Goal: Task Accomplishment & Management: Complete application form

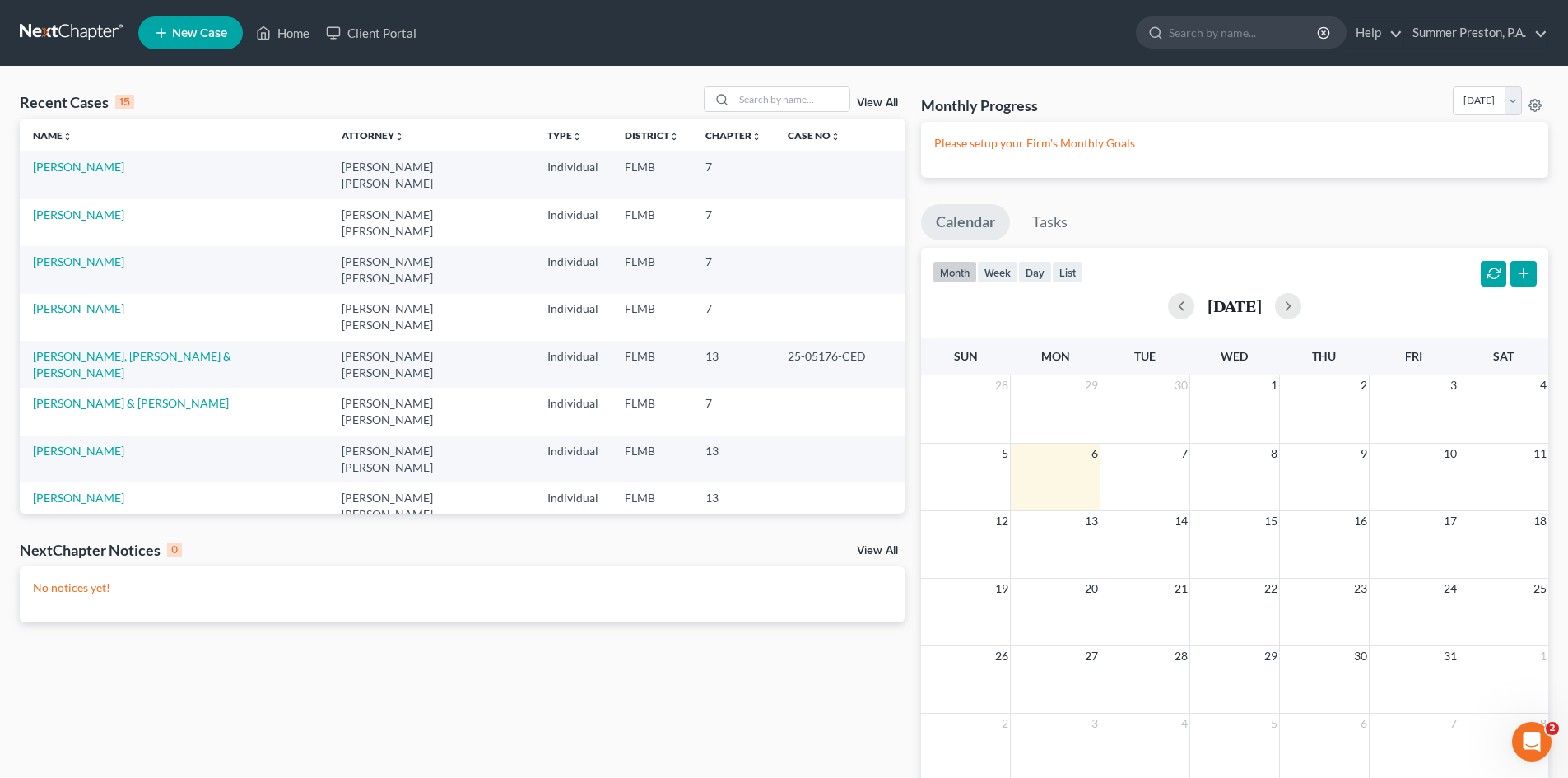
click at [196, 27] on span "New Case" at bounding box center [200, 33] width 55 height 12
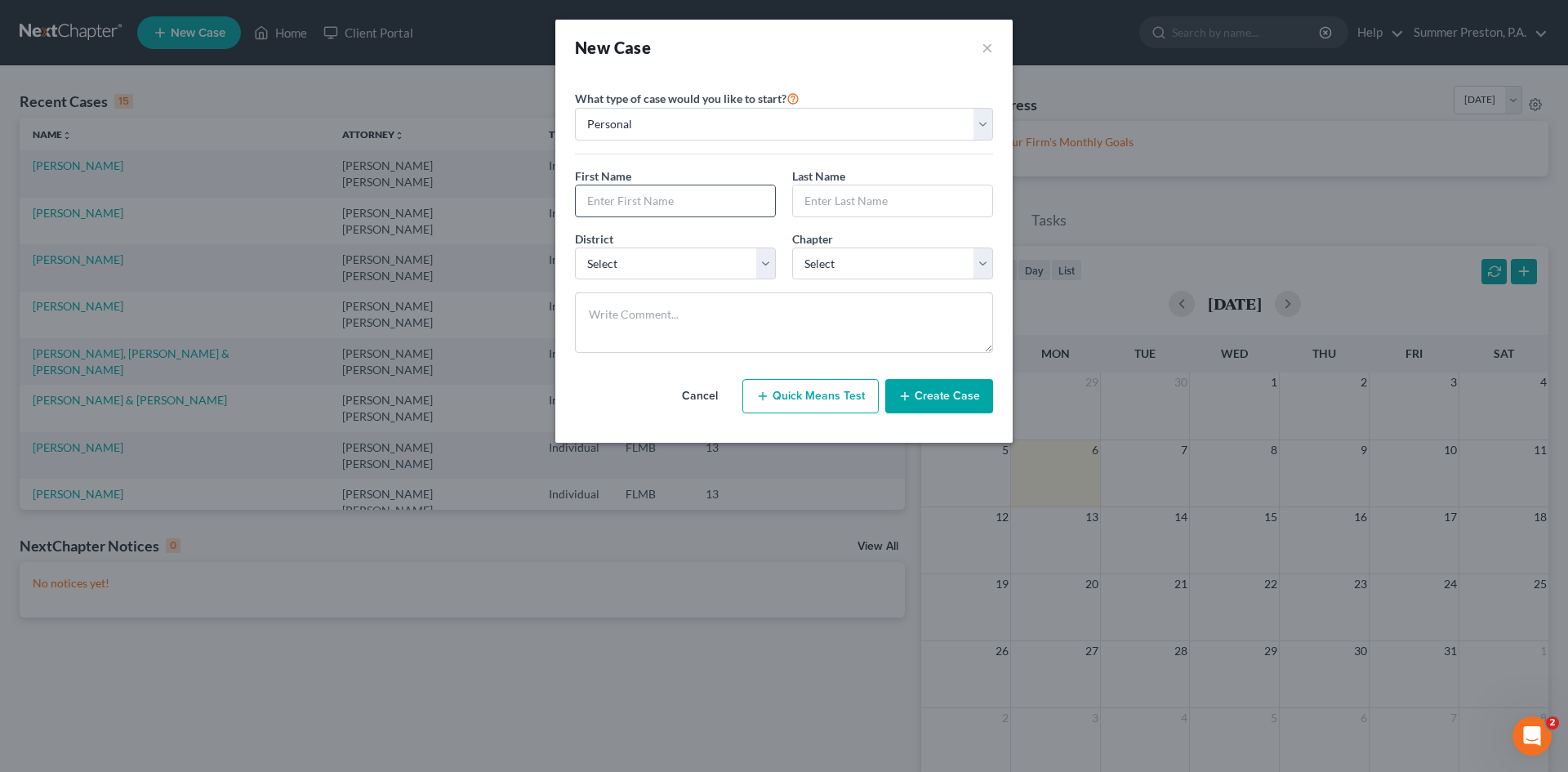
click at [746, 190] on input "text" at bounding box center [675, 200] width 199 height 31
type input "[PERSON_NAME]"
click at [762, 253] on select "Select [US_STATE] - [GEOGRAPHIC_DATA] [US_STATE] - [GEOGRAPHIC_DATA][US_STATE] …" at bounding box center [675, 264] width 201 height 33
select select "15"
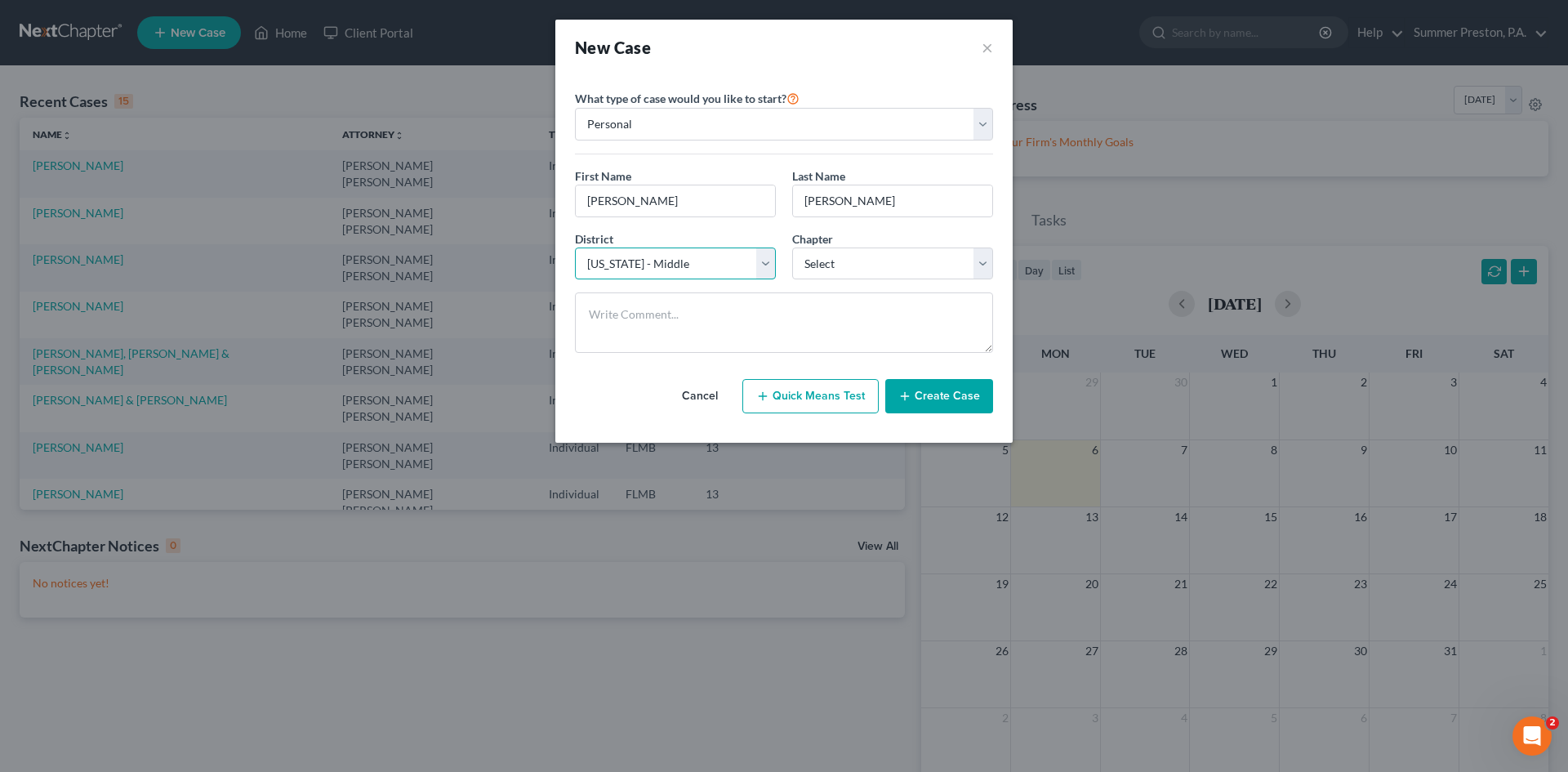
click at [575, 248] on select "Select [US_STATE] - [GEOGRAPHIC_DATA] [US_STATE] - [GEOGRAPHIC_DATA][US_STATE] …" at bounding box center [675, 264] width 201 height 33
click at [976, 255] on select "Select 7 11 12 13" at bounding box center [893, 264] width 201 height 33
select select "3"
click at [792, 248] on select "Select 7 11 12 13" at bounding box center [893, 264] width 201 height 33
click at [943, 392] on button "Create Case" at bounding box center [939, 396] width 108 height 35
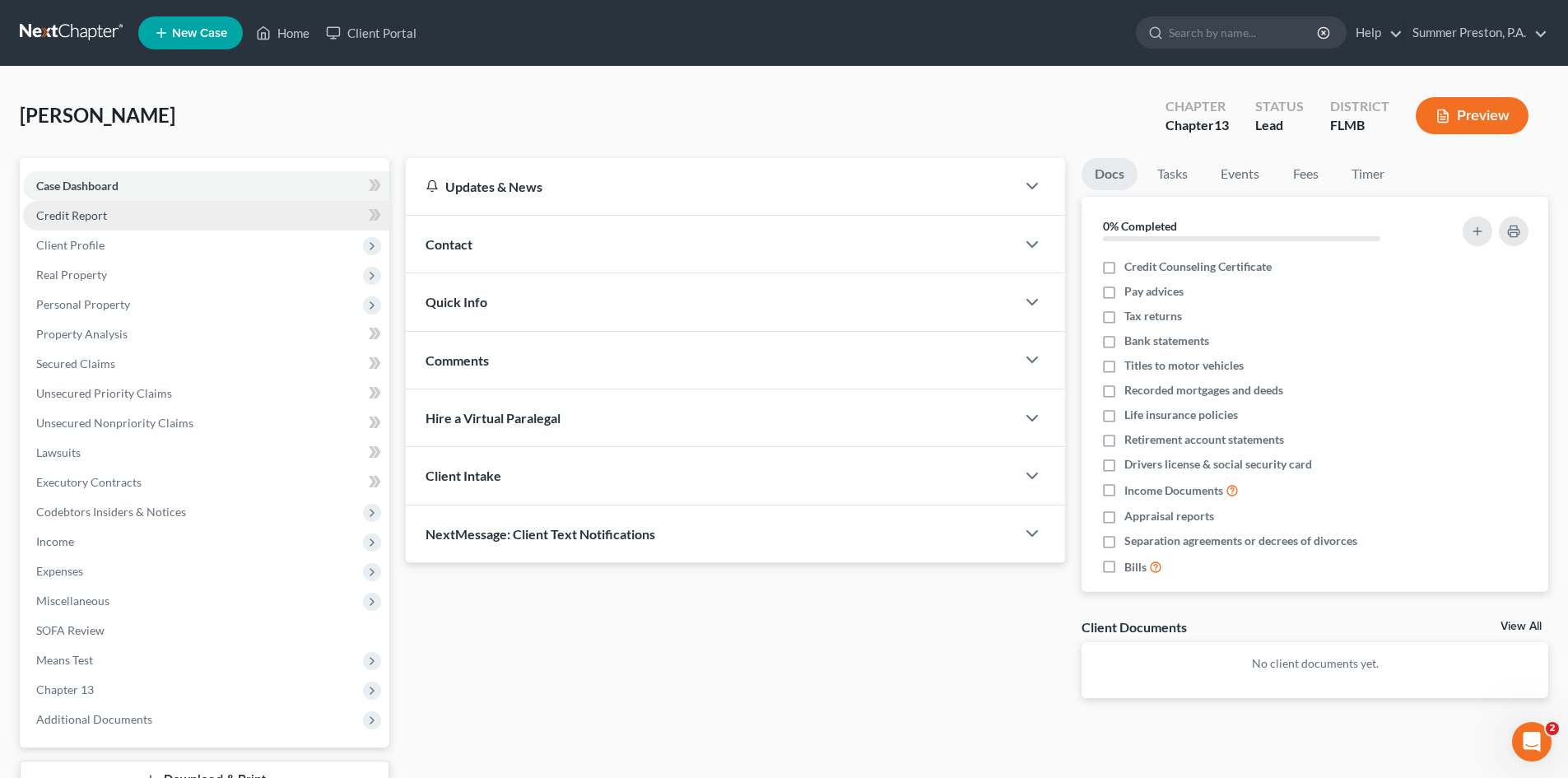
click at [80, 216] on span "Credit Report" at bounding box center [71, 215] width 71 height 14
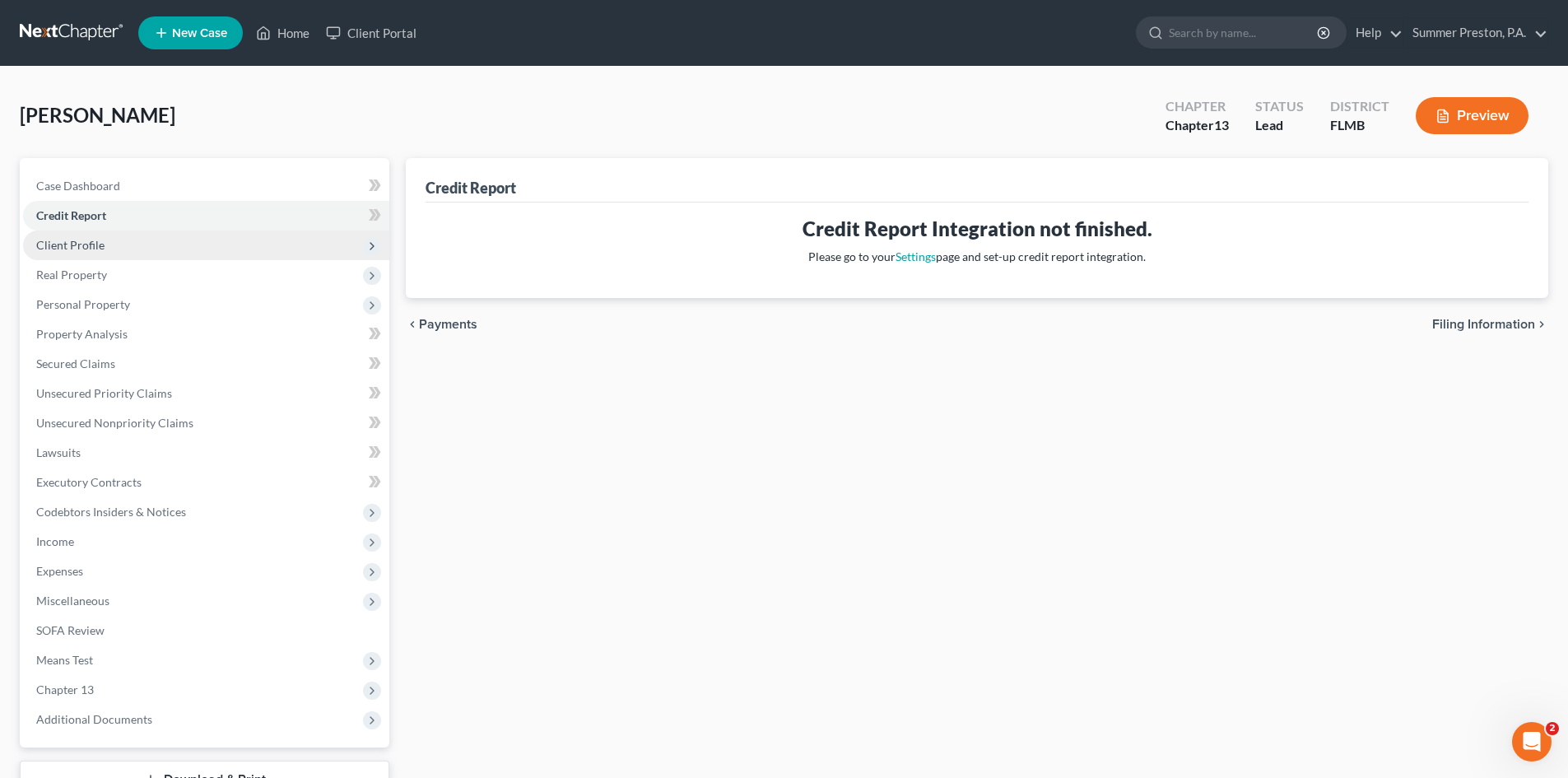
click at [92, 240] on span "Client Profile" at bounding box center [70, 244] width 68 height 14
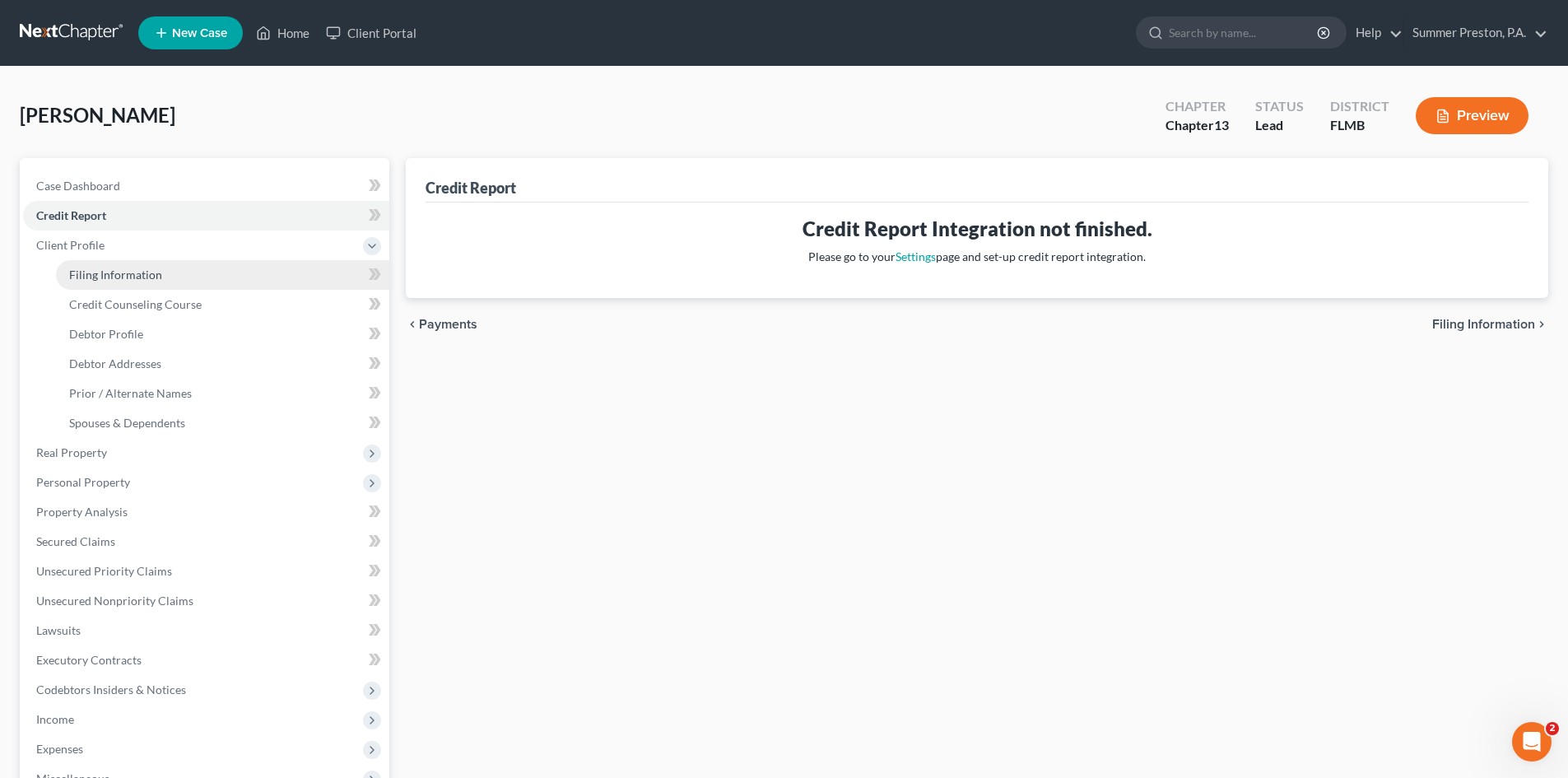
click at [120, 269] on span "Filing Information" at bounding box center [115, 274] width 93 height 14
select select "1"
select select "0"
select select "3"
select select "15"
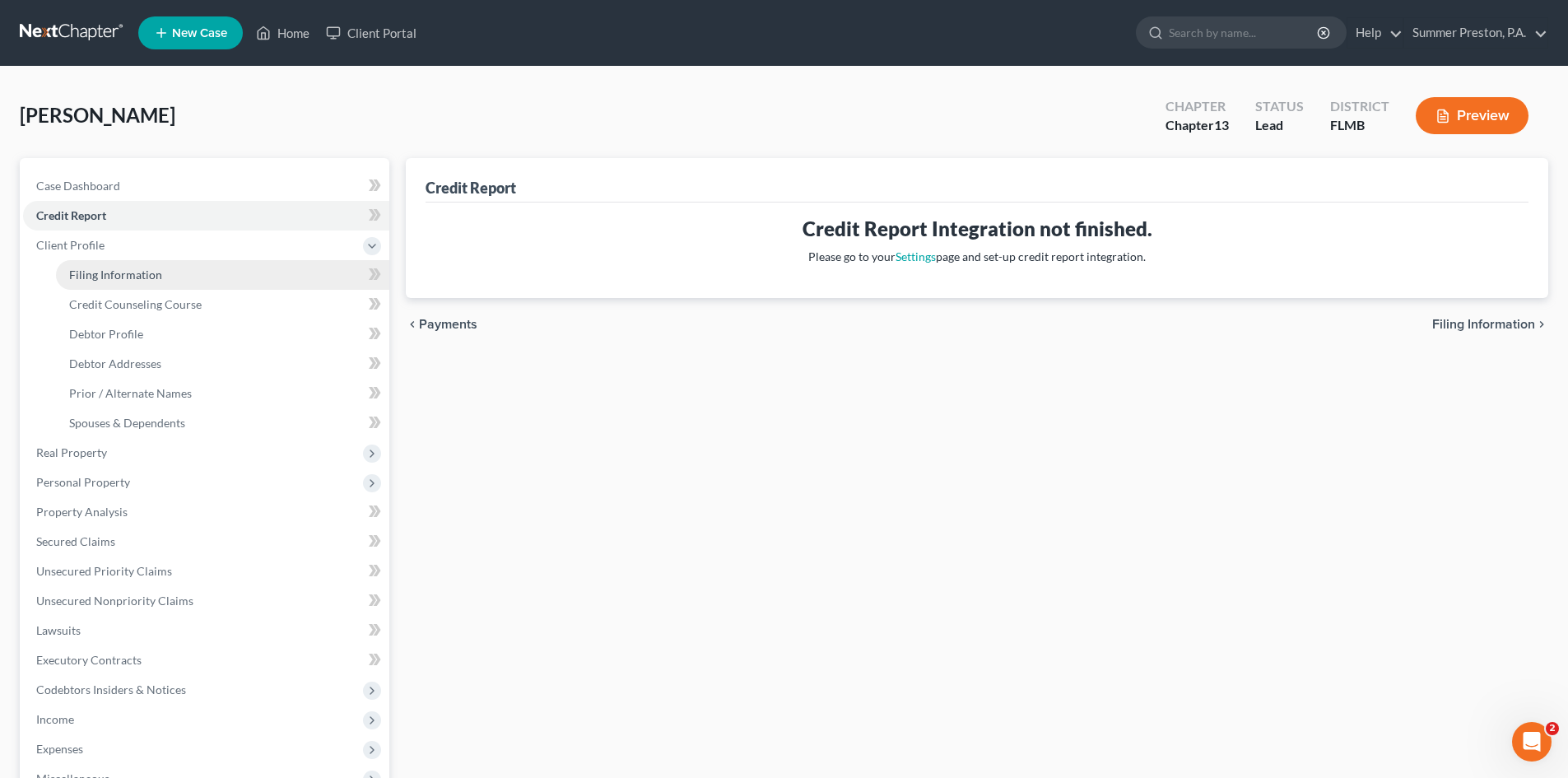
select select "9"
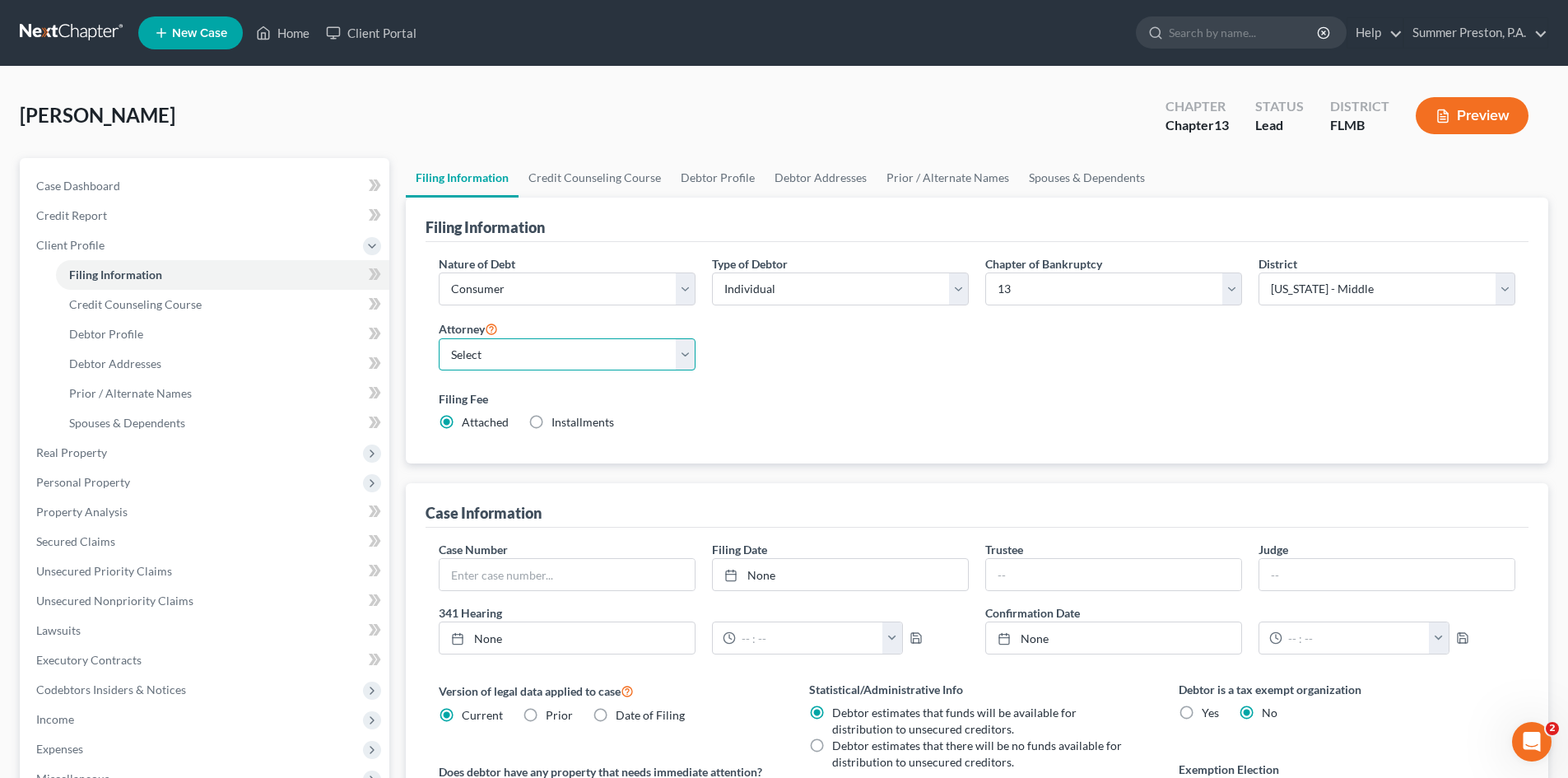
click at [686, 351] on select "Select [PERSON_NAME] [PERSON_NAME] - null" at bounding box center [567, 354] width 256 height 33
select select "0"
click at [439, 338] on select "Select [PERSON_NAME] [PERSON_NAME] - null" at bounding box center [567, 354] width 256 height 33
click at [94, 308] on span "Credit Counseling Course" at bounding box center [135, 304] width 132 height 14
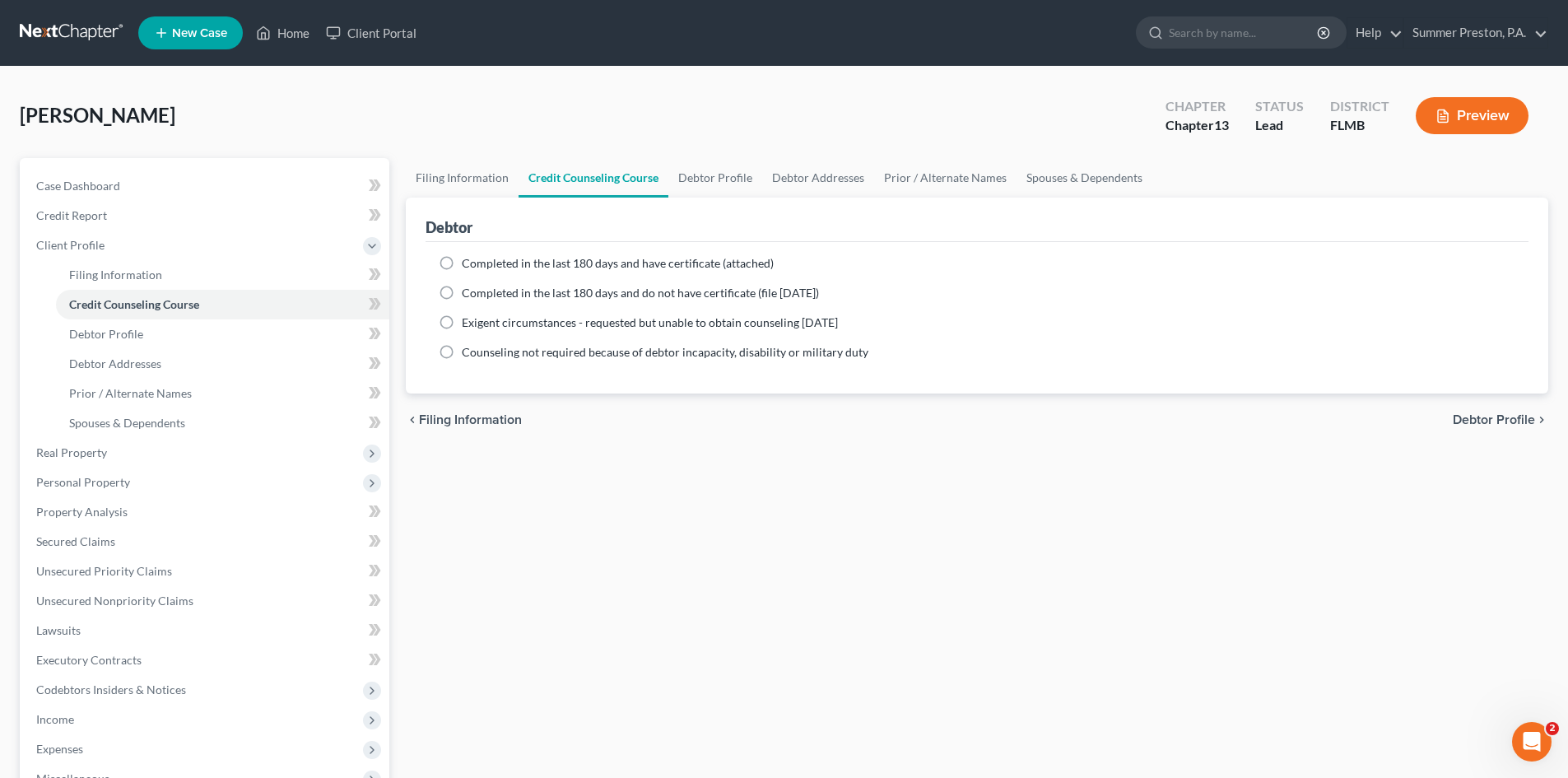
click at [462, 262] on label "Completed in the last 180 days and have certificate (attached)" at bounding box center [618, 263] width 312 height 16
click at [468, 262] on input "Completed in the last 180 days and have certificate (attached)" at bounding box center [473, 260] width 10 height 10
radio input "true"
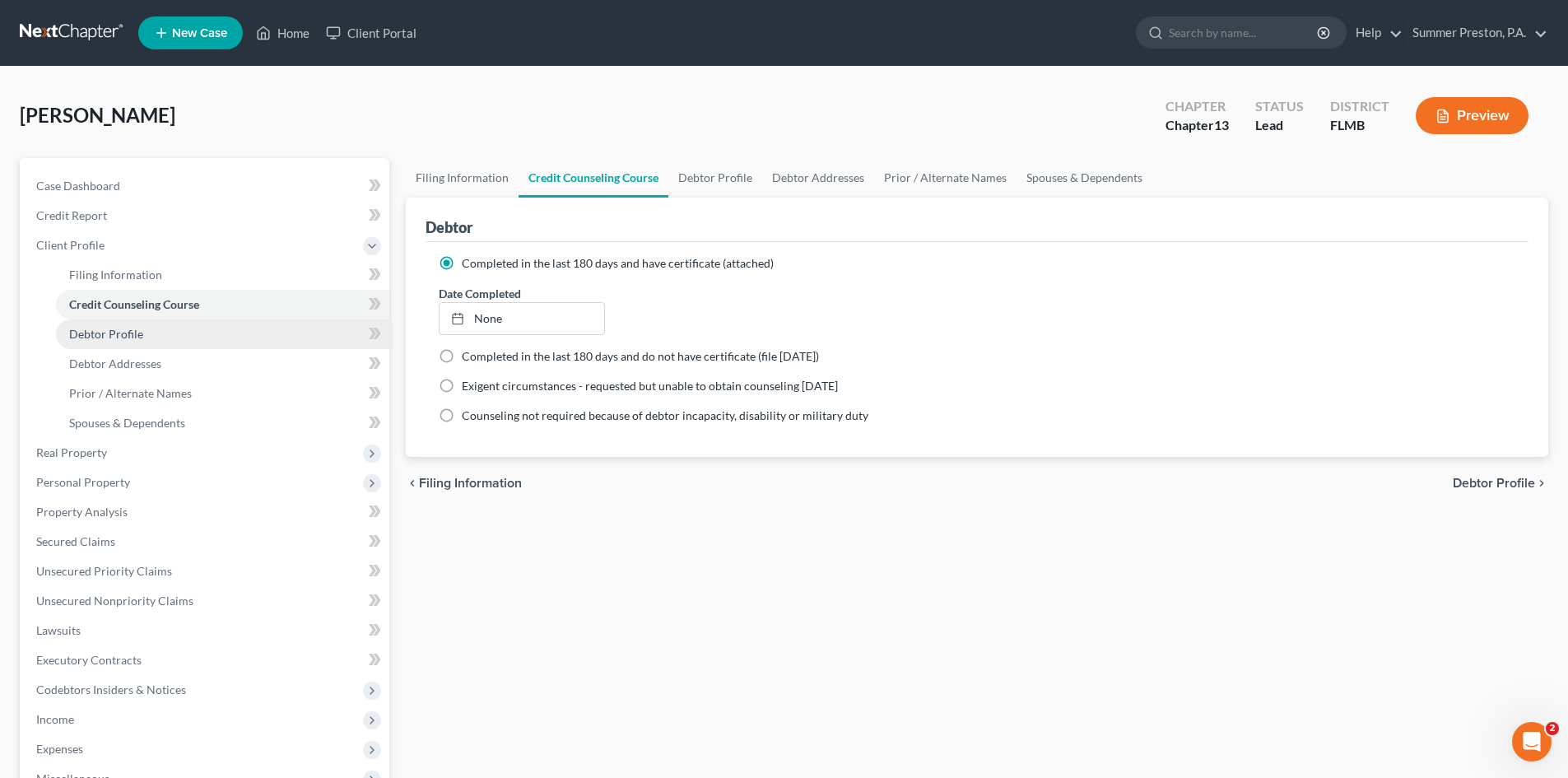
click at [115, 340] on span "Debtor Profile" at bounding box center [106, 333] width 74 height 14
select select "0"
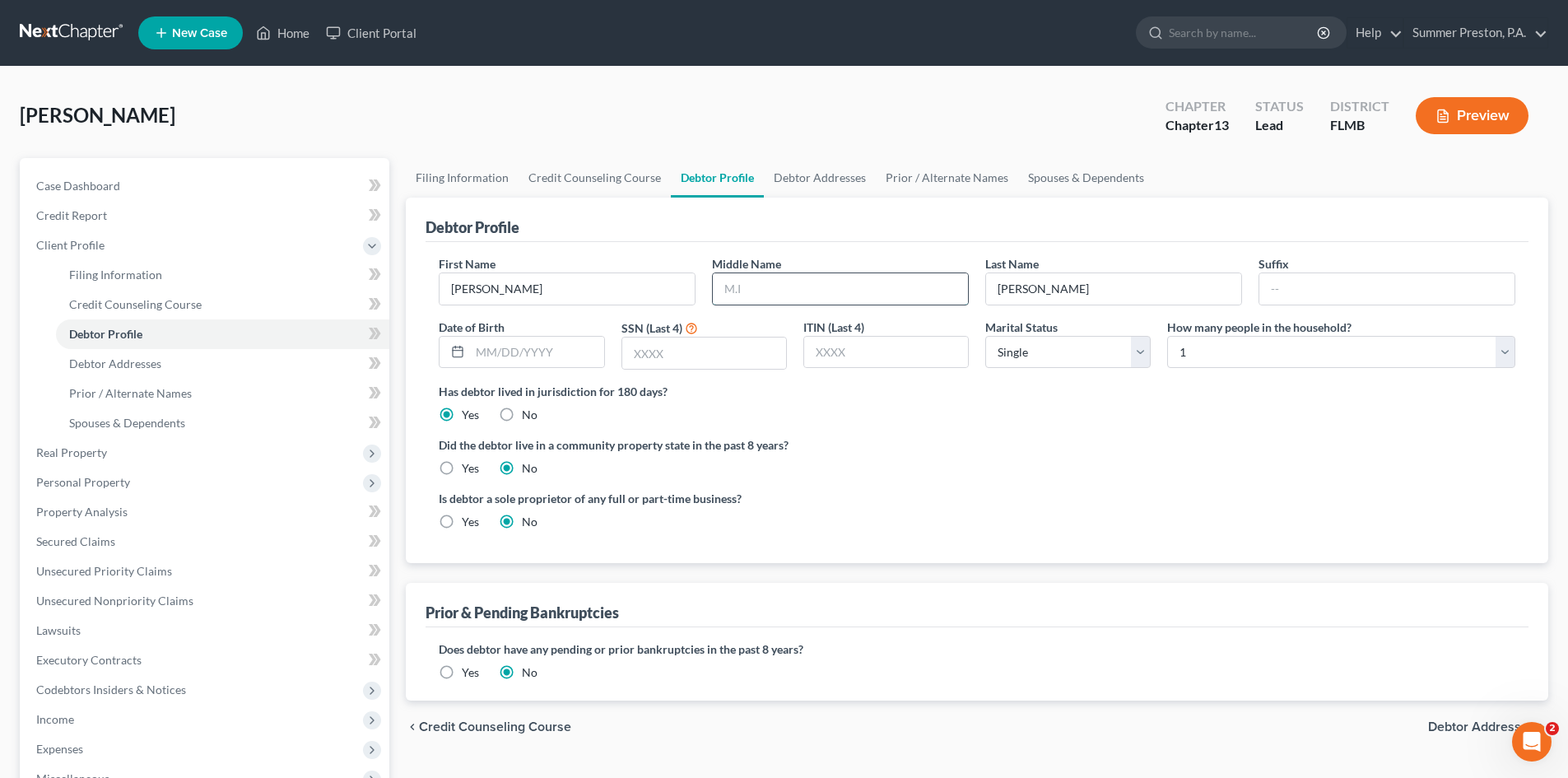
click at [781, 290] on input "text" at bounding box center [840, 289] width 255 height 31
type input "[PERSON_NAME]"
drag, startPoint x: 573, startPoint y: 357, endPoint x: 569, endPoint y: 326, distance: 31.3
click at [573, 330] on div "Date of Birth" at bounding box center [521, 345] width 182 height 52
type input "[DATE]"
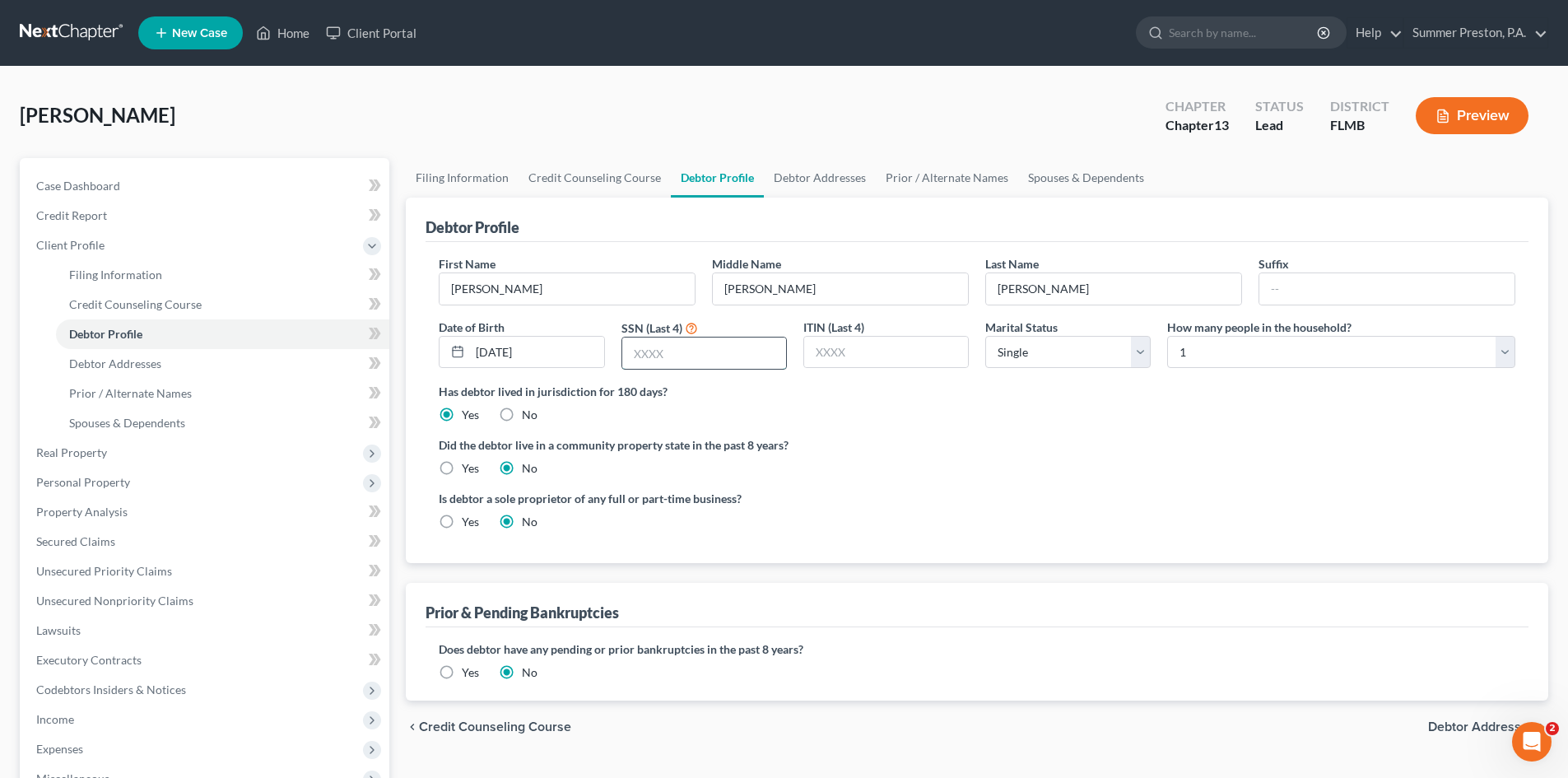
click at [700, 357] on input "text" at bounding box center [704, 353] width 164 height 31
type input "7203"
click at [1141, 349] on select "Select Single Married Separated Divorced Widowed" at bounding box center [1067, 352] width 166 height 33
select select "1"
click at [985, 336] on select "Select Single Married Separated Divorced Widowed" at bounding box center [1067, 352] width 166 height 33
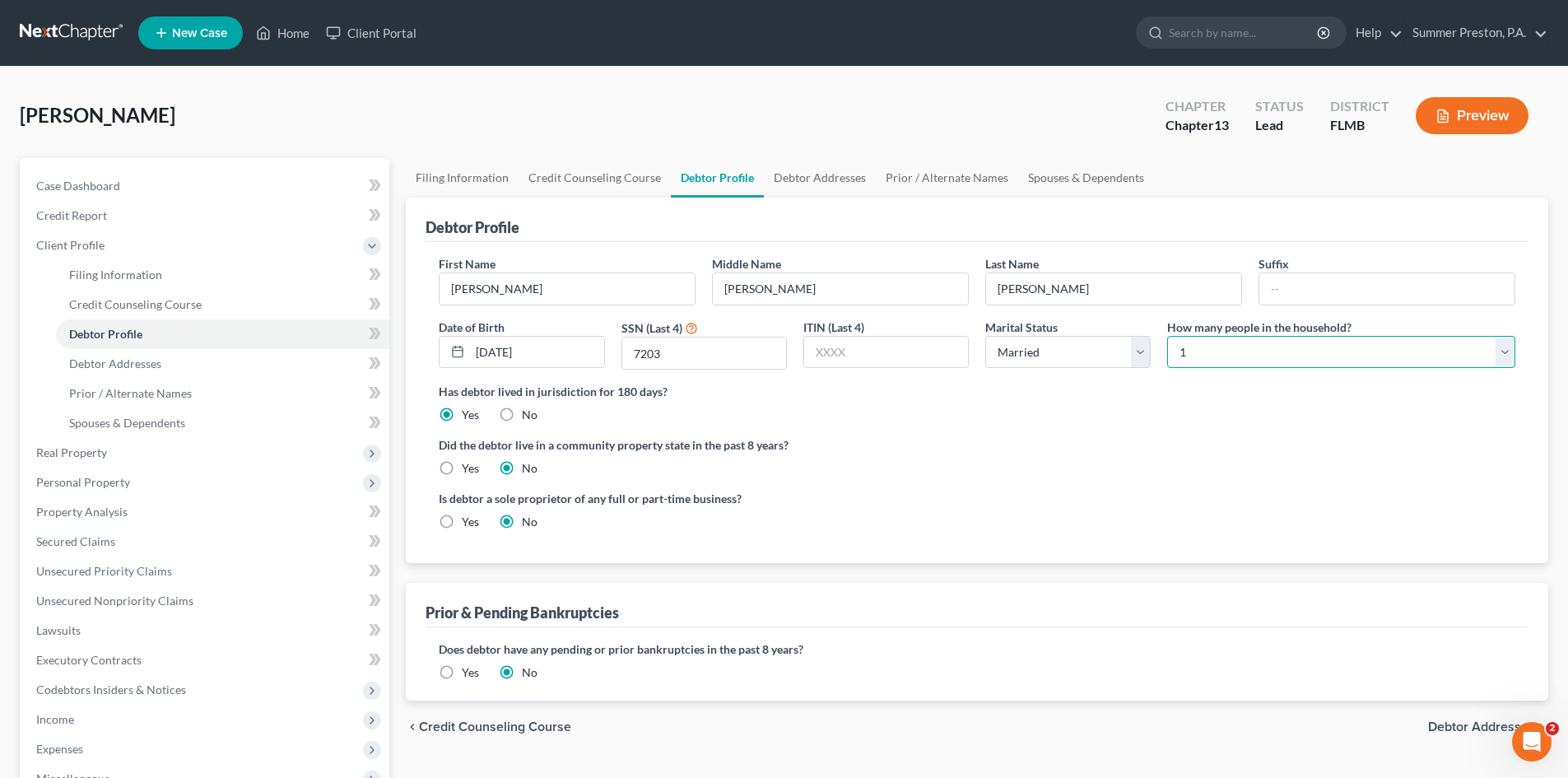
click at [1507, 352] on select "Select 1 2 3 4 5 6 7 8 9 10 11 12 13 14 15 16 17 18 19 20" at bounding box center [1341, 352] width 348 height 33
select select "1"
click at [1167, 336] on select "Select 1 2 3 4 5 6 7 8 9 10 11 12 13 14 15 16 17 18 19 20" at bounding box center [1341, 352] width 348 height 33
click at [137, 368] on span "Debtor Addresses" at bounding box center [115, 363] width 92 height 14
select select "0"
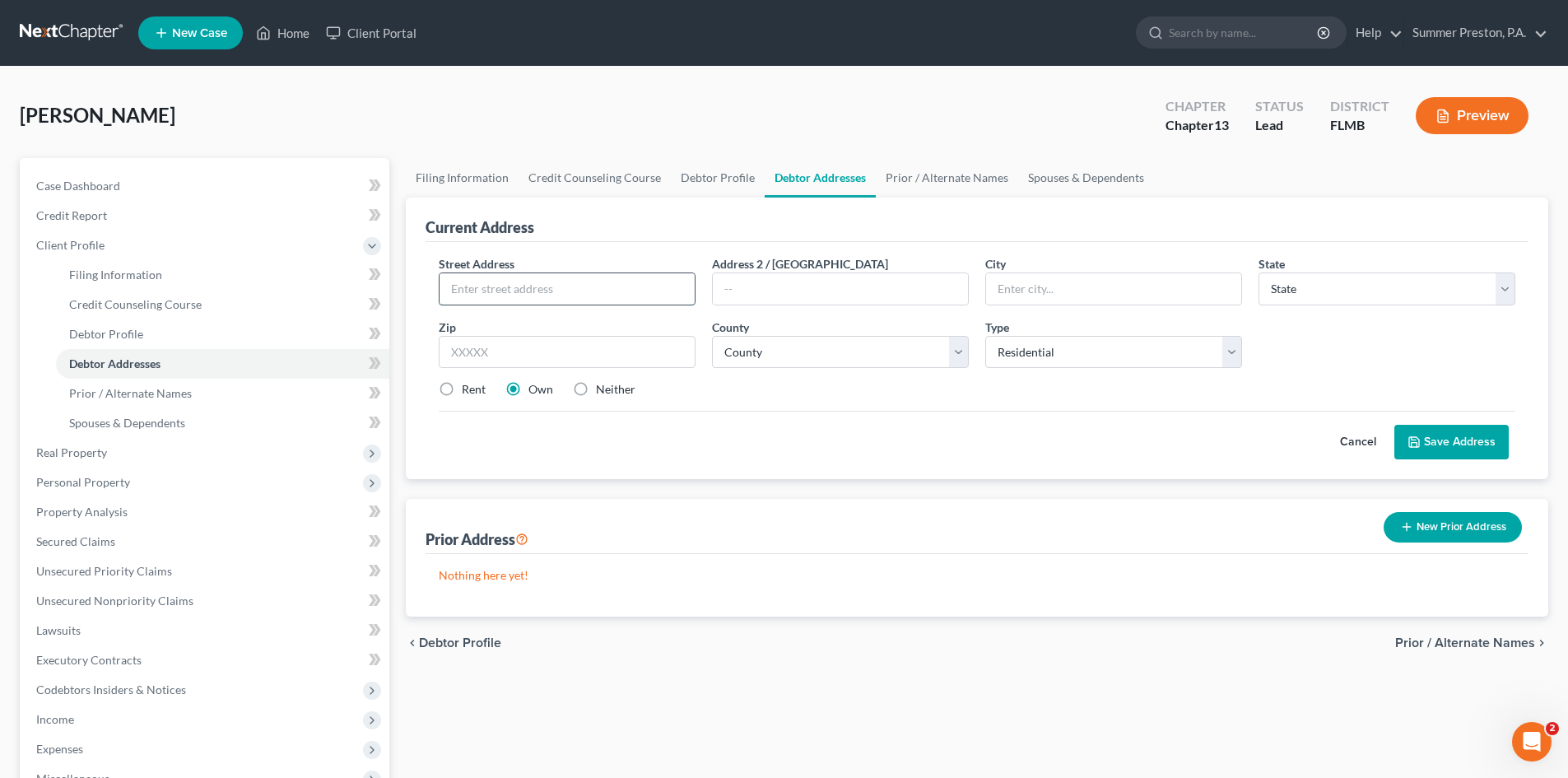
click at [586, 281] on input "text" at bounding box center [567, 289] width 255 height 31
type input "[STREET_ADDRESS]"
type input "R"
type input "r"
type input "Ruskin"
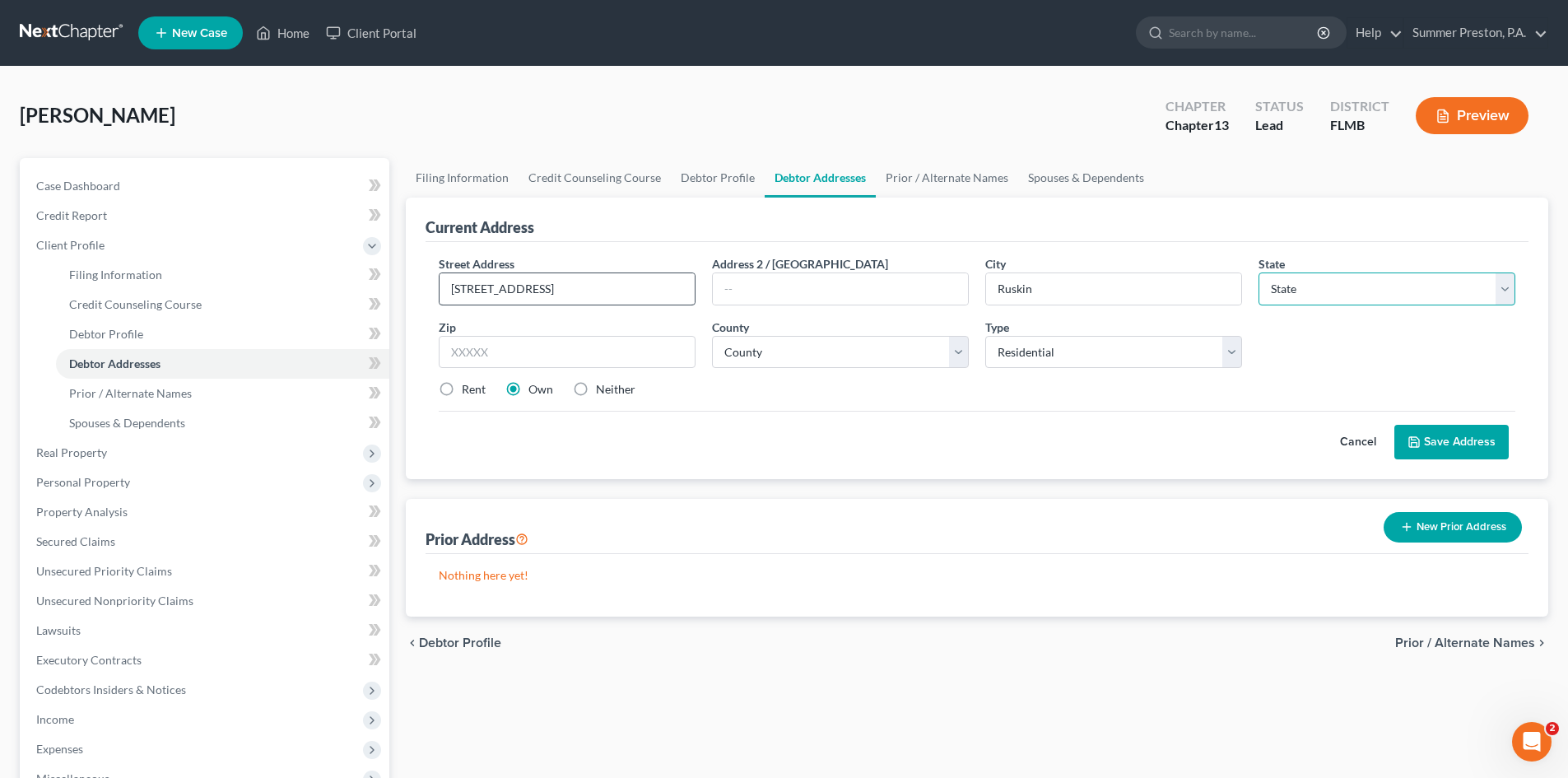
select select "9"
type input "33573"
click at [964, 350] on select "County [GEOGRAPHIC_DATA] [GEOGRAPHIC_DATA] [GEOGRAPHIC_DATA] [GEOGRAPHIC_DATA] …" at bounding box center [839, 352] width 256 height 33
type input "[GEOGRAPHIC_DATA]"
click at [967, 351] on select "County [GEOGRAPHIC_DATA] [GEOGRAPHIC_DATA] [GEOGRAPHIC_DATA] [GEOGRAPHIC_DATA] …" at bounding box center [839, 352] width 256 height 33
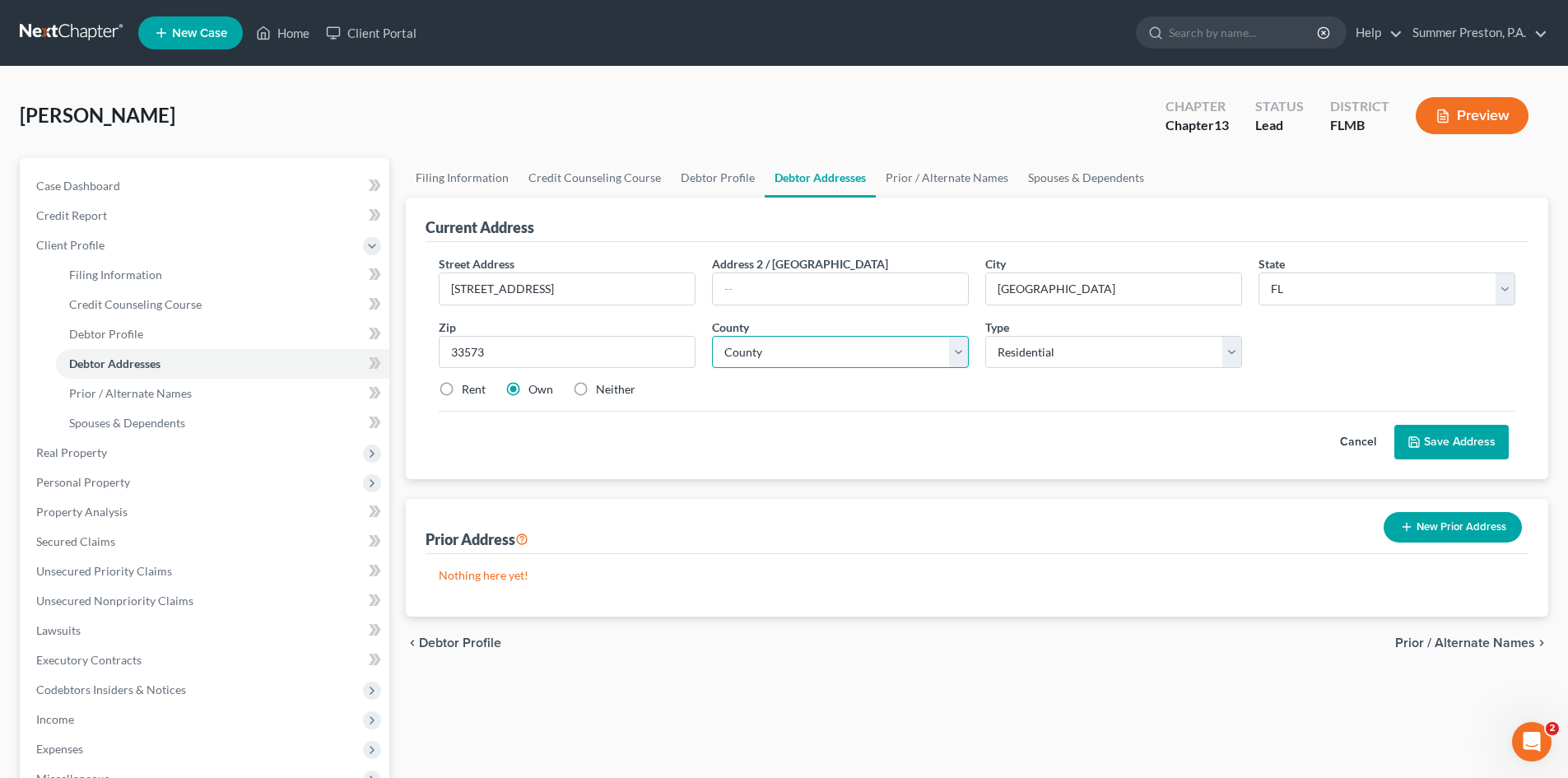
select select "27"
click at [712, 336] on select "County [GEOGRAPHIC_DATA] [GEOGRAPHIC_DATA] [GEOGRAPHIC_DATA] [GEOGRAPHIC_DATA] …" at bounding box center [839, 352] width 256 height 33
click at [1449, 443] on button "Save Address" at bounding box center [1451, 442] width 115 height 35
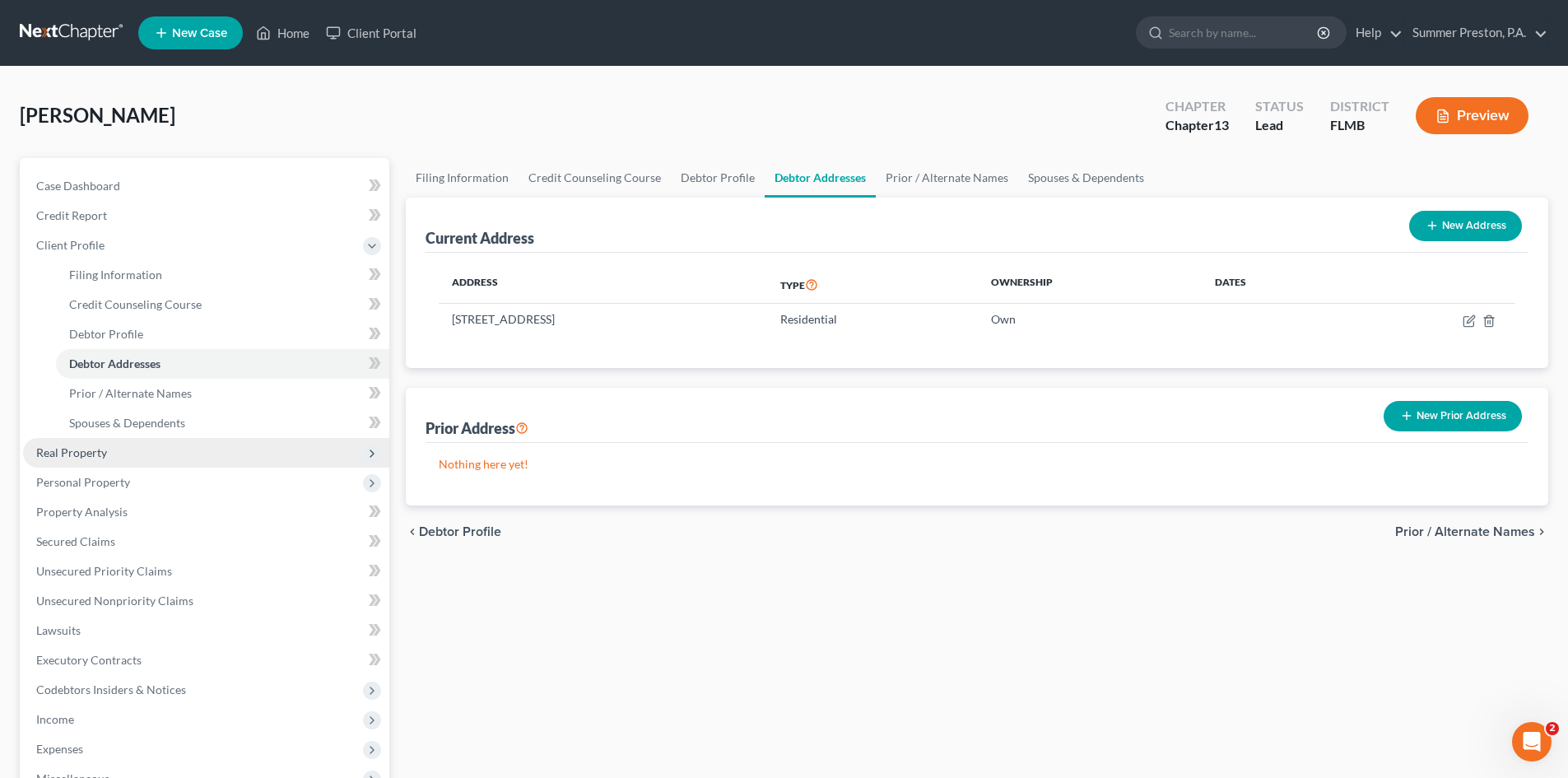
click at [101, 450] on span "Real Property" at bounding box center [71, 452] width 71 height 14
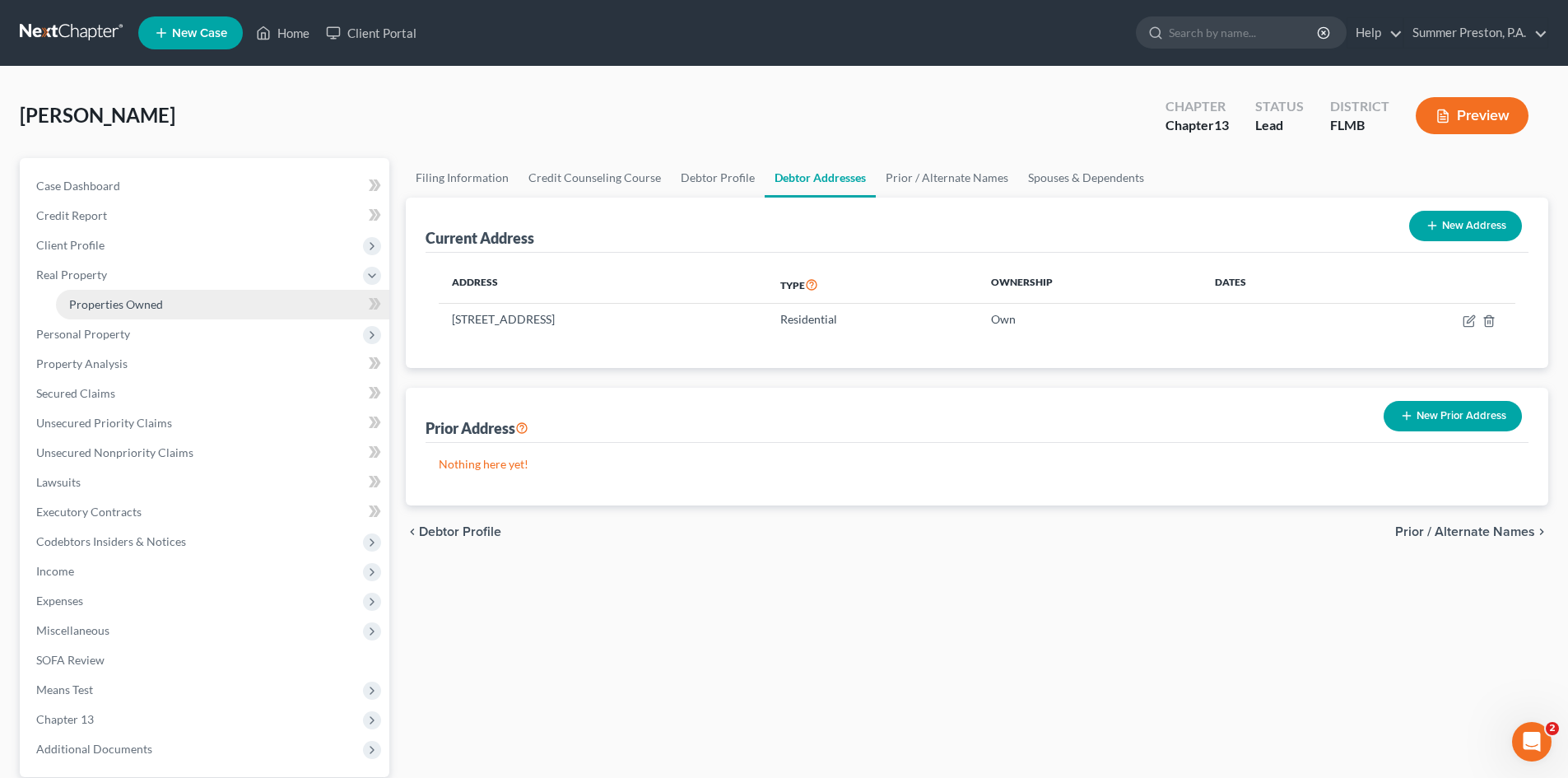
click at [123, 300] on span "Properties Owned" at bounding box center [115, 304] width 94 height 14
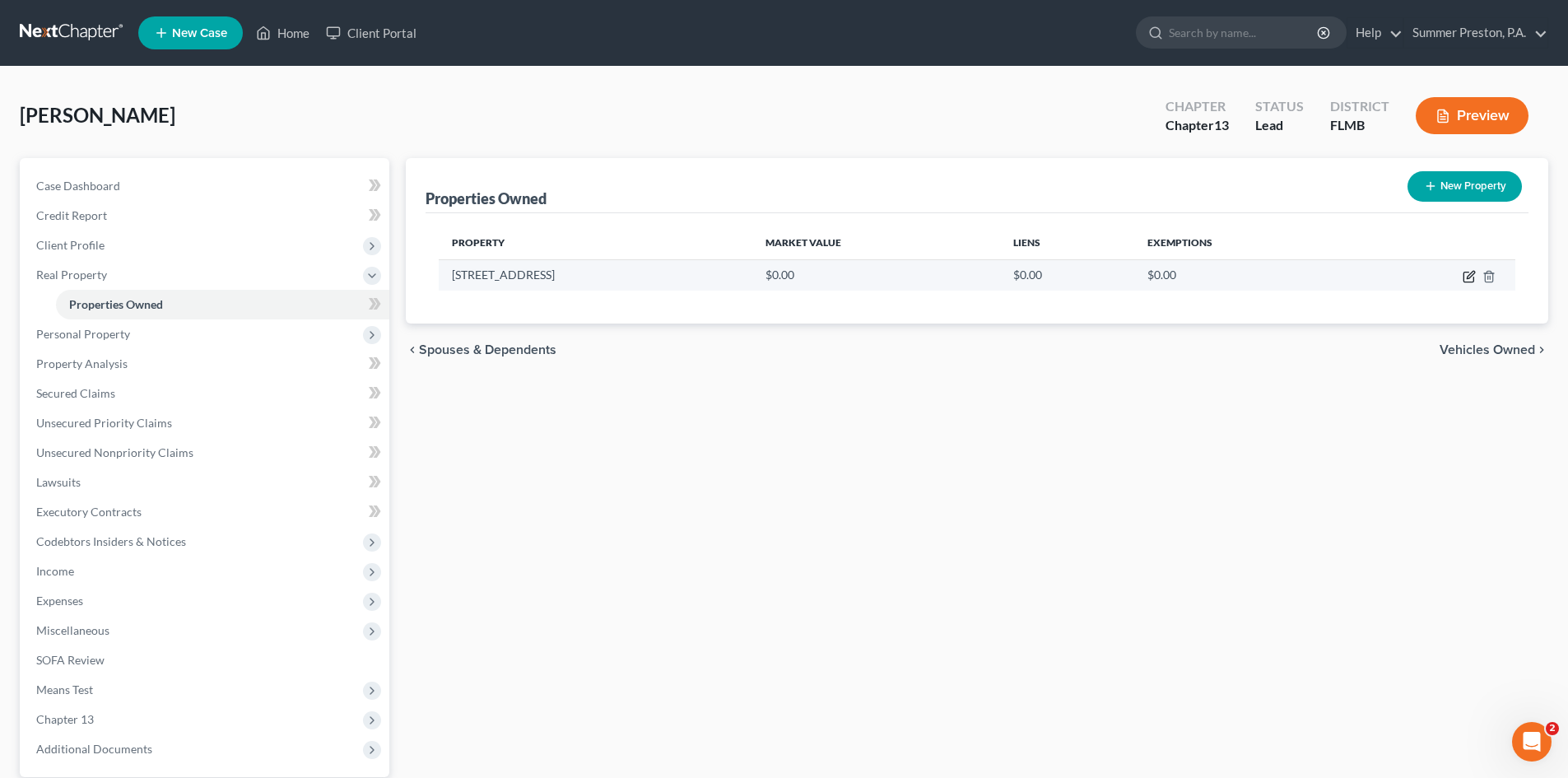
click at [1472, 278] on icon "button" at bounding box center [1470, 276] width 13 height 13
select select "9"
select select "27"
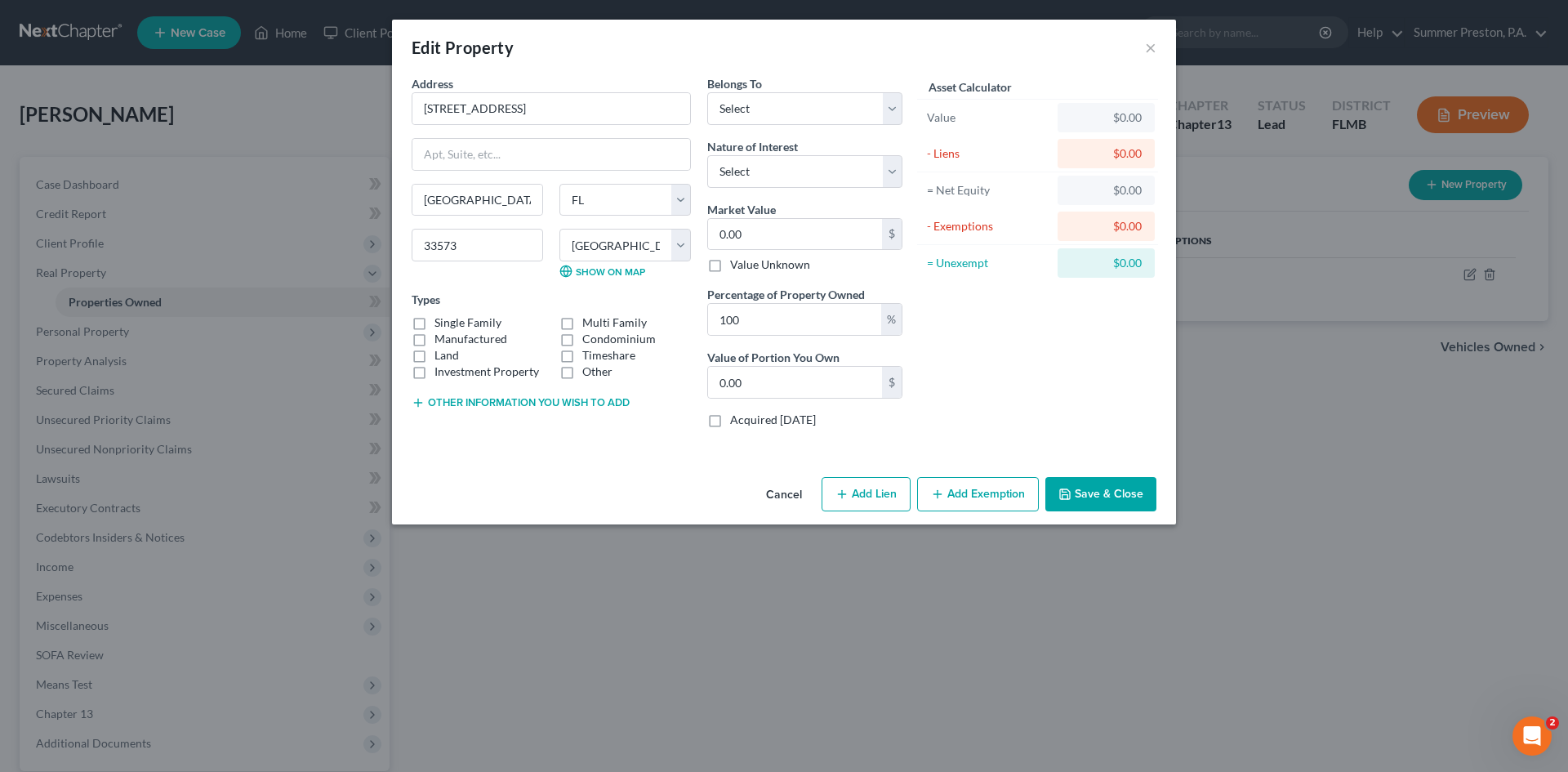
click at [435, 324] on label "Single Family" at bounding box center [468, 322] width 67 height 16
click at [441, 324] on input "Single Family" at bounding box center [446, 319] width 10 height 10
checkbox input "true"
click at [892, 111] on select "Select Debtor 1 Only Debtor 2 Only Debtor 1 And Debtor 2 Only At Least One Of T…" at bounding box center [805, 108] width 195 height 33
select select "3"
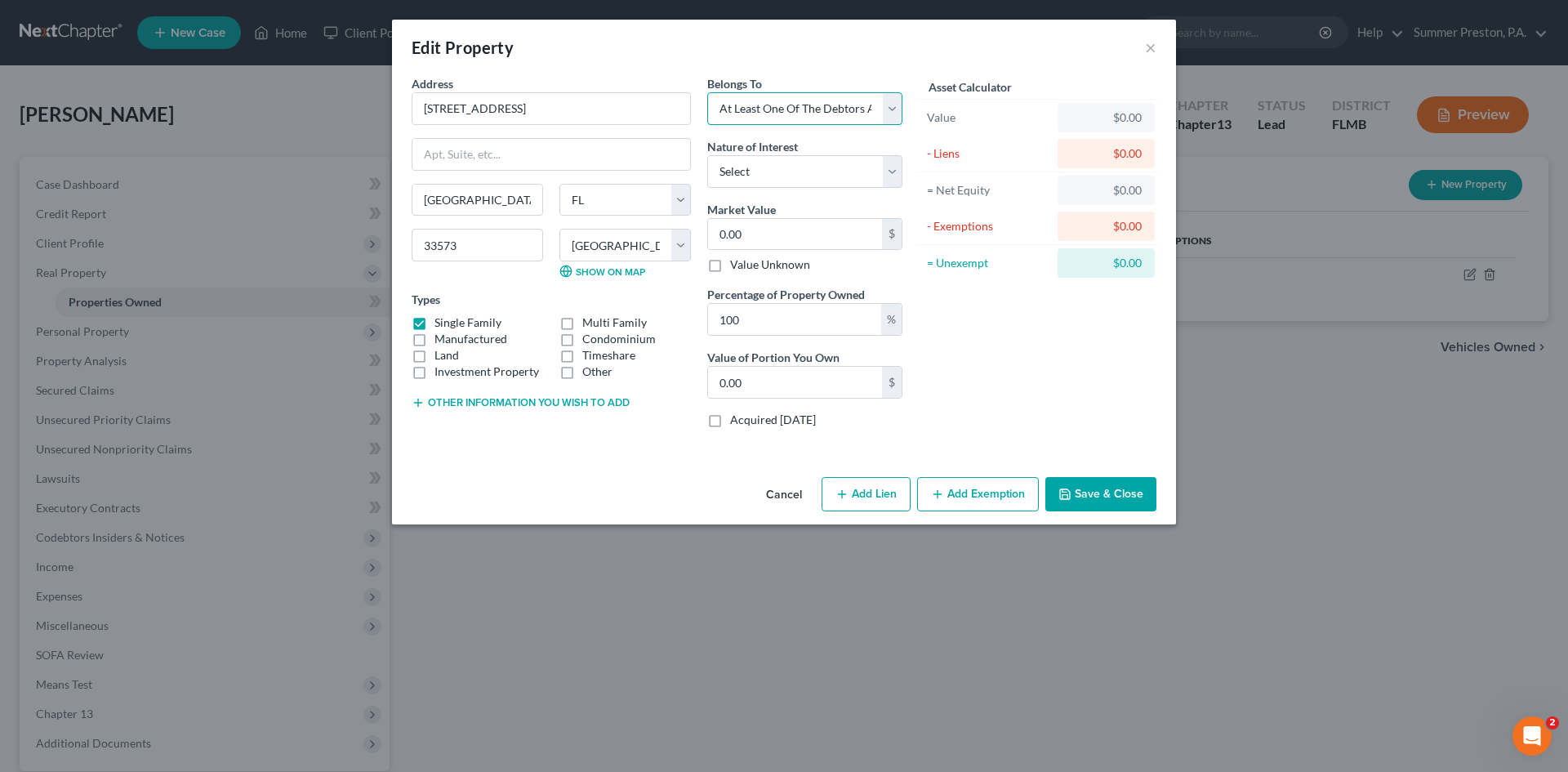
click at [707, 92] on select "Select Debtor 1 Only Debtor 2 Only Debtor 1 And Debtor 2 Only At Least One Of T…" at bounding box center [805, 108] width 195 height 33
click at [894, 174] on select "Select Fee Simple Joint Tenant Life Estate Equitable Interest Future Interest T…" at bounding box center [805, 171] width 195 height 33
click at [707, 155] on select "Select Fee Simple Joint Tenant Life Estate Equitable Interest Future Interest T…" at bounding box center [805, 171] width 195 height 33
click at [890, 165] on select "Select Fee Simple Joint Tenant Life Estate Equitable Interest Future Interest T…" at bounding box center [805, 171] width 195 height 33
select select "0"
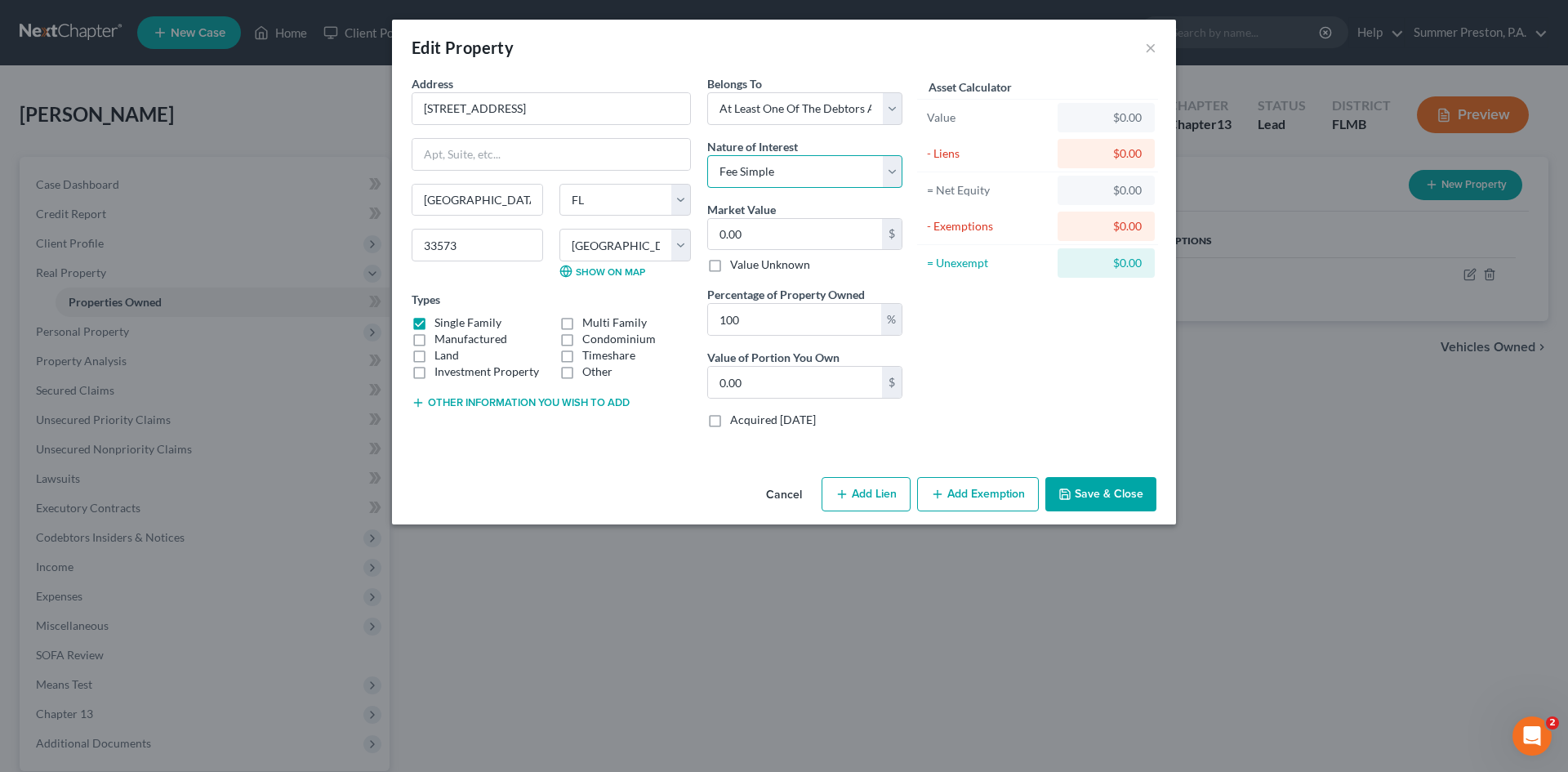
click at [707, 155] on select "Select Fee Simple Joint Tenant Life Estate Equitable Interest Future Interest T…" at bounding box center [805, 171] width 195 height 33
click at [852, 238] on input "0.00" at bounding box center [794, 234] width 174 height 31
type input "3"
type input "3.00"
type input "35"
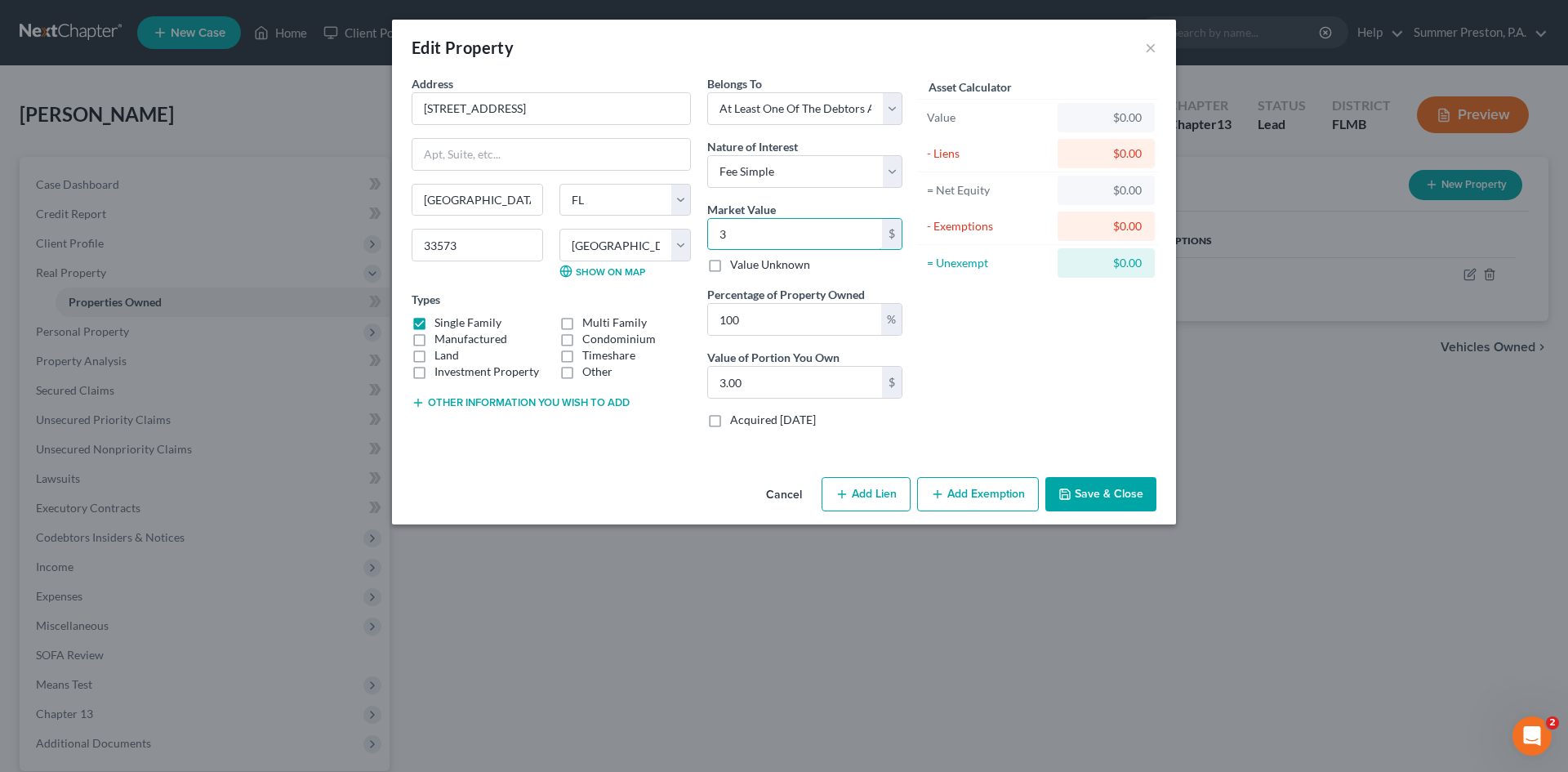
type input "35.00"
type input "350"
type input "350.00"
type input "3500"
type input "3,500.00"
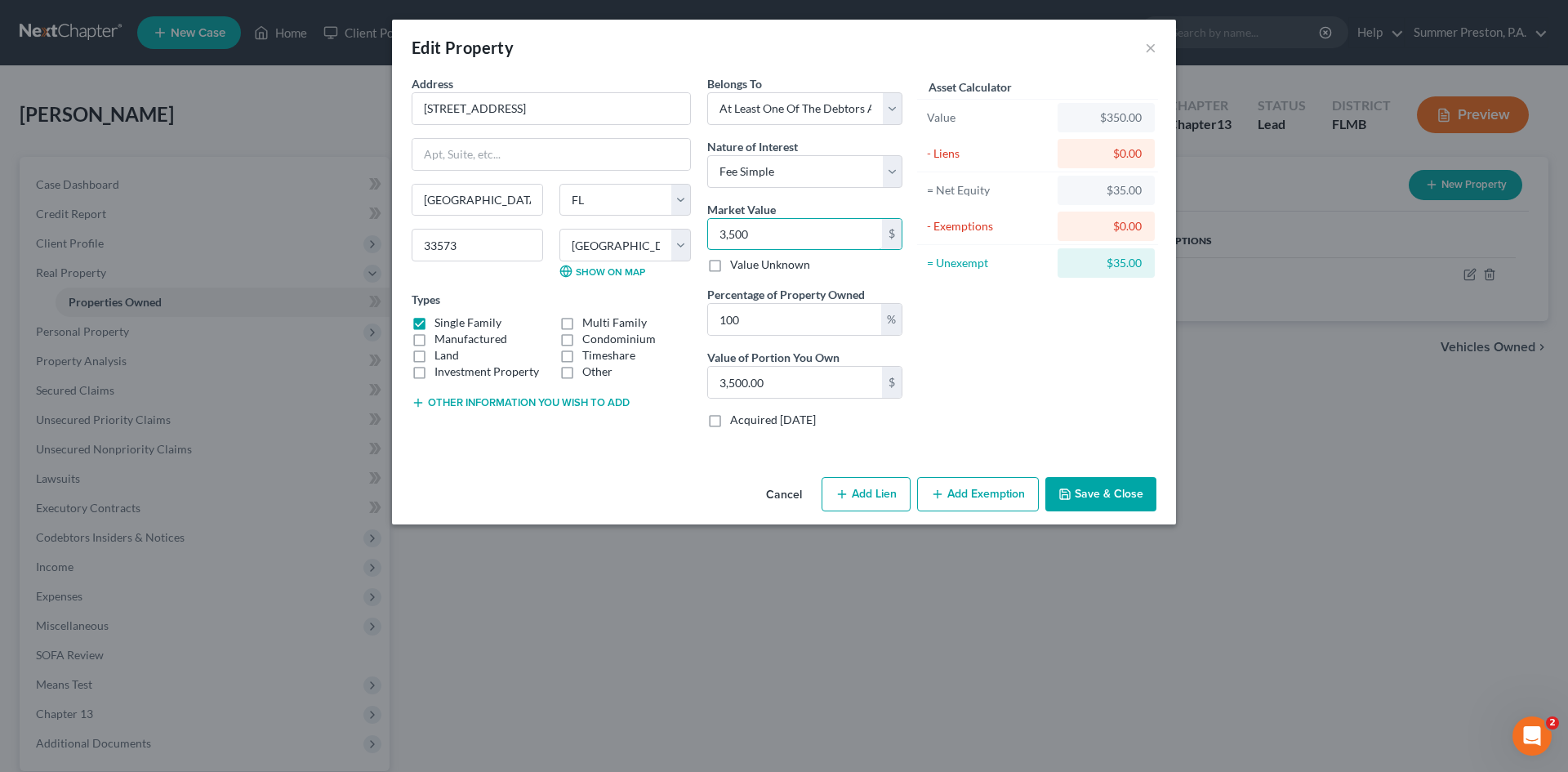
type input "3,5000"
type input "35,000.00"
type input "35,0000"
type input "350,000.00"
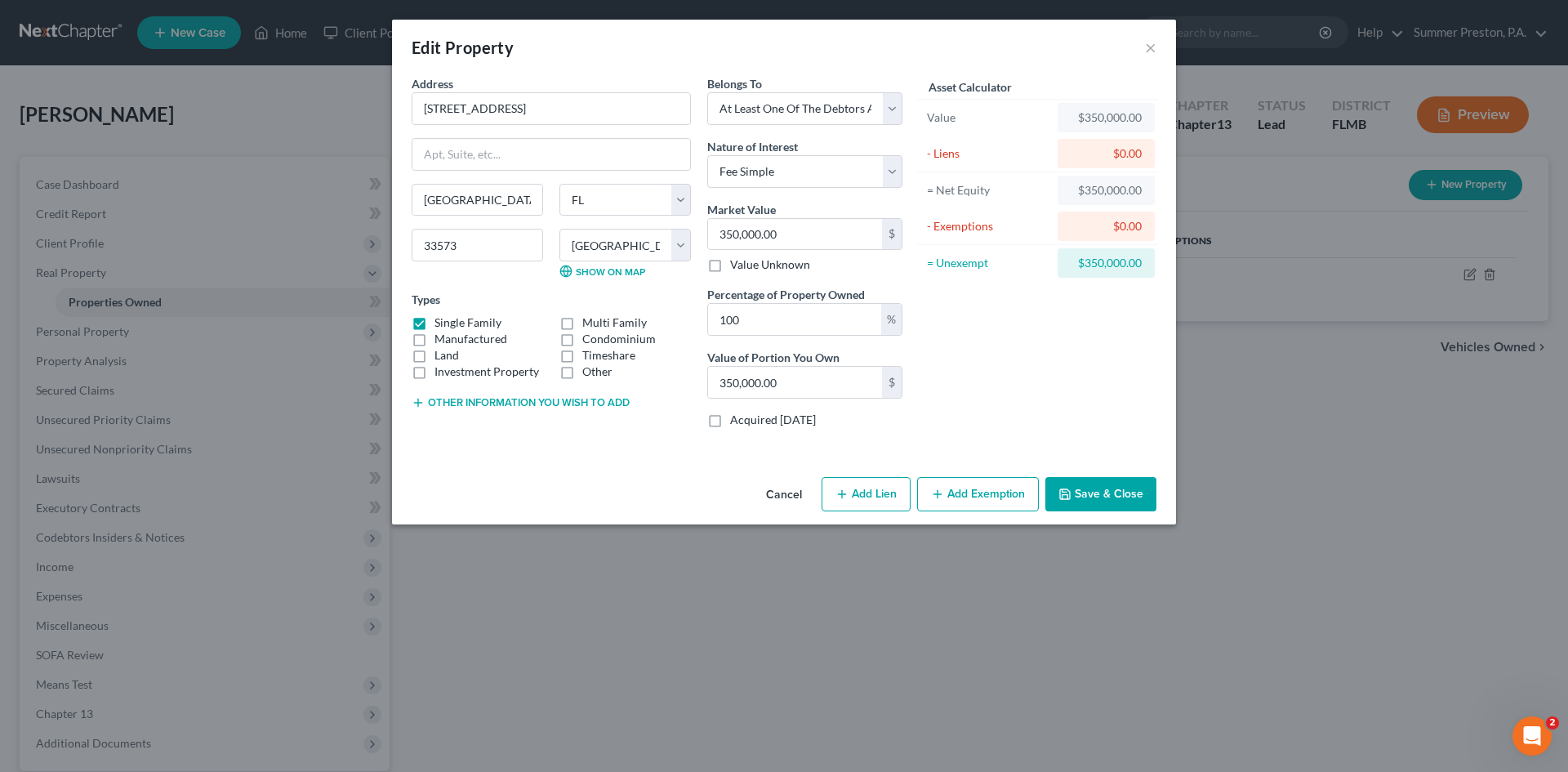
click at [985, 499] on button "Add Exemption" at bounding box center [978, 494] width 122 height 35
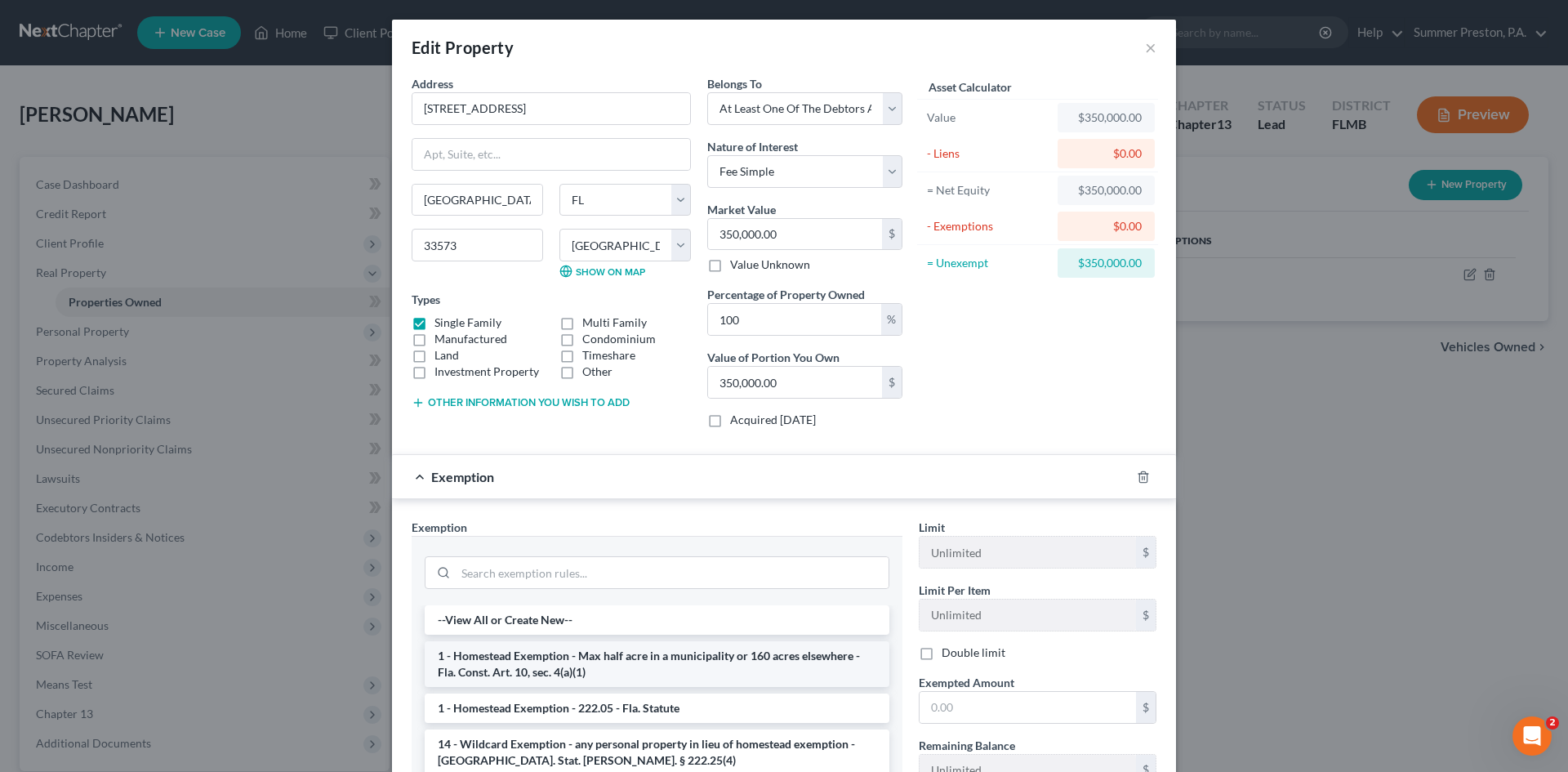
click at [618, 663] on li "1 - Homestead Exemption - Max half acre in a municipality or 160 acres elsewher…" at bounding box center [656, 664] width 465 height 46
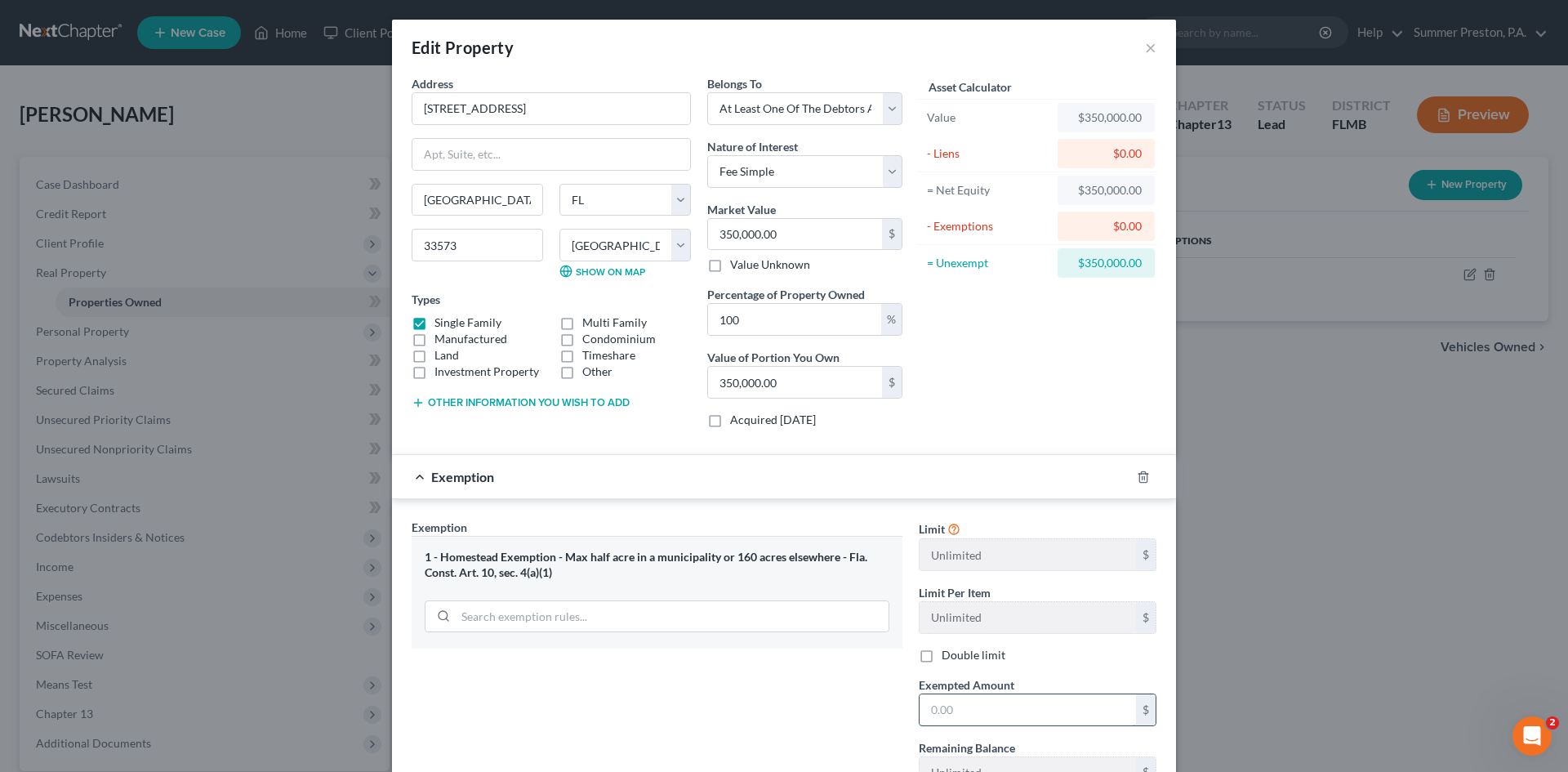
click at [953, 711] on input "text" at bounding box center [1027, 709] width 217 height 31
type input "350,000.00"
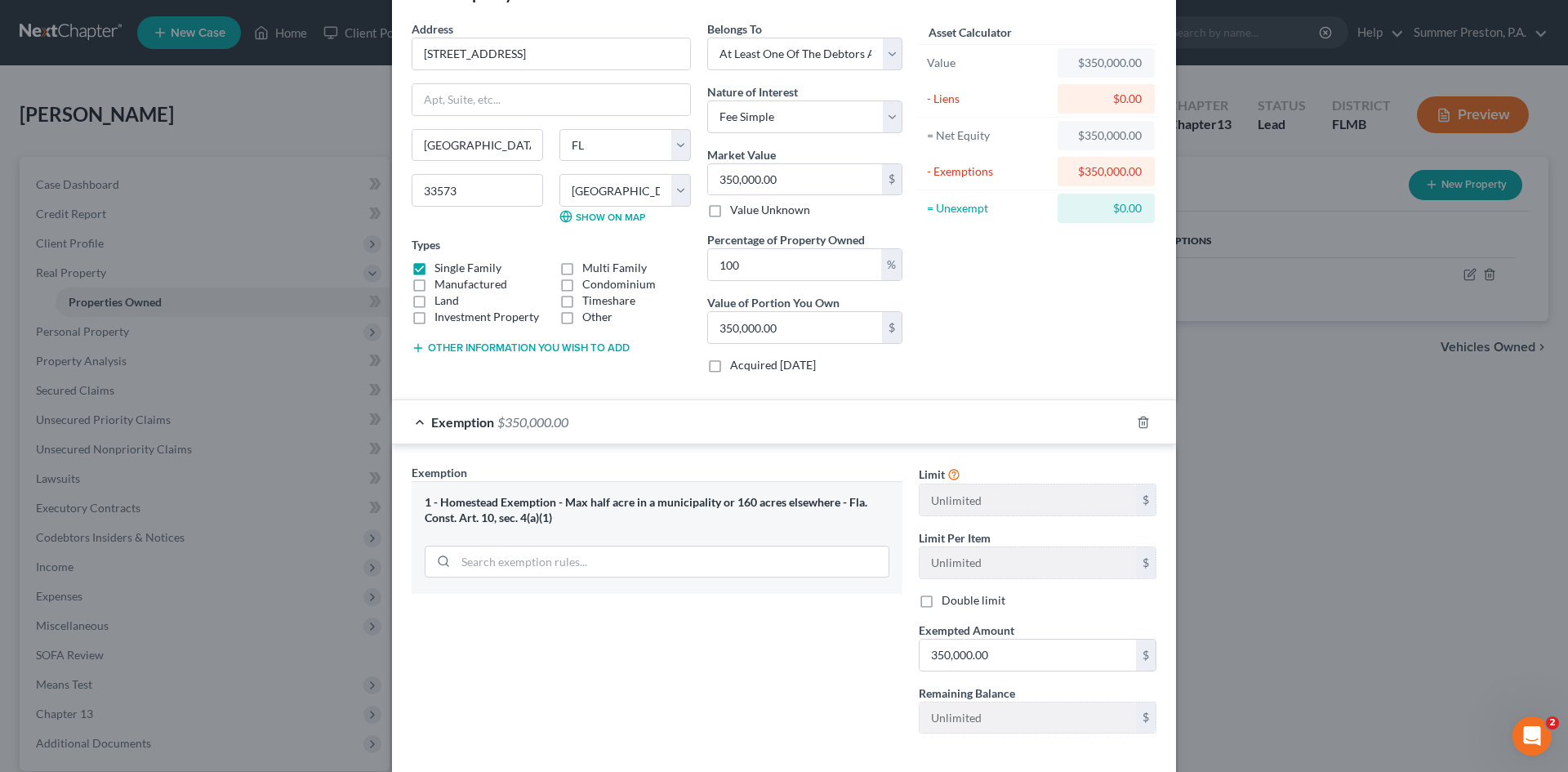
scroll to position [133, 0]
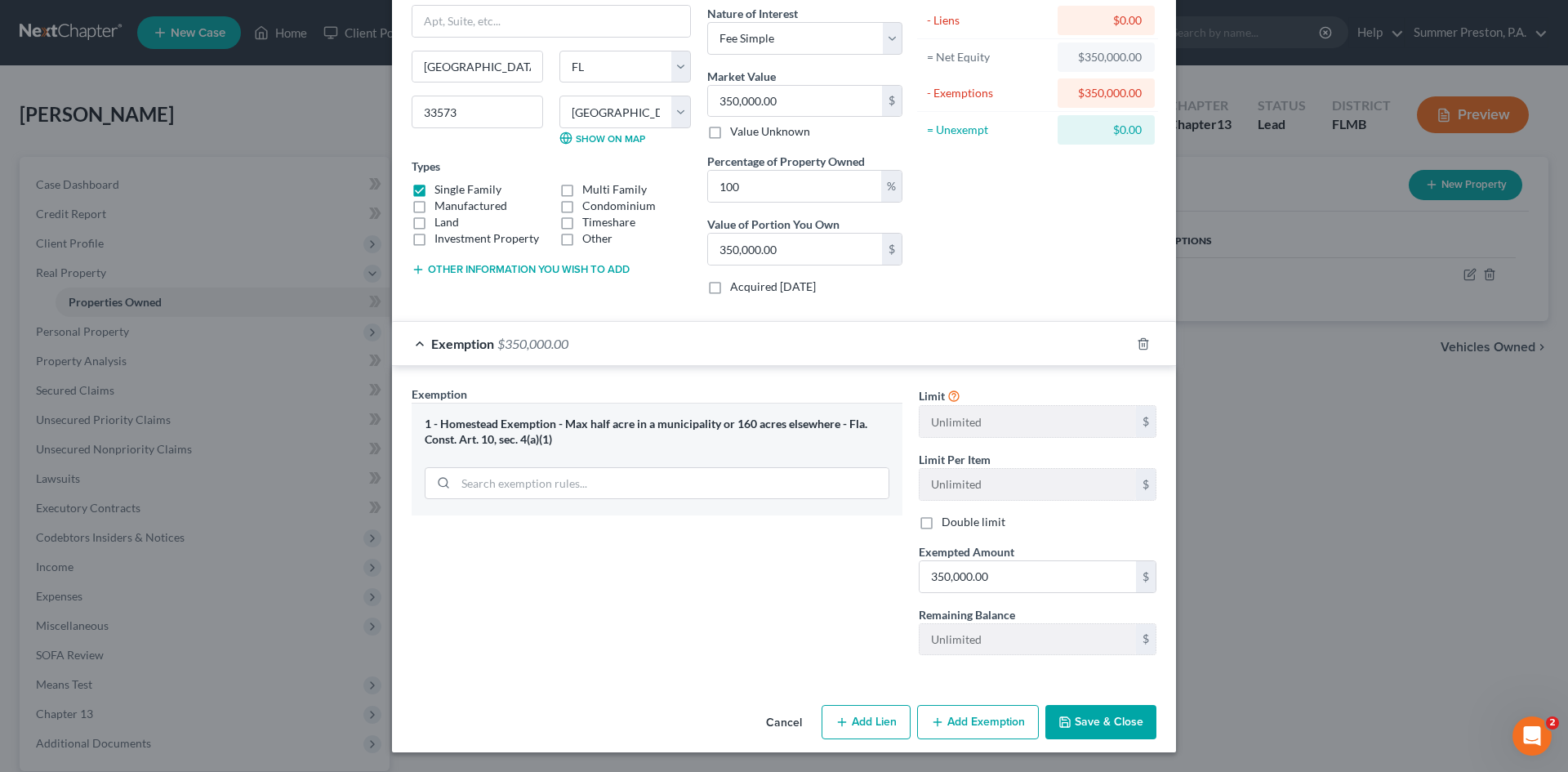
click at [866, 731] on button "Add Lien" at bounding box center [866, 722] width 89 height 35
select select "3"
select select "0"
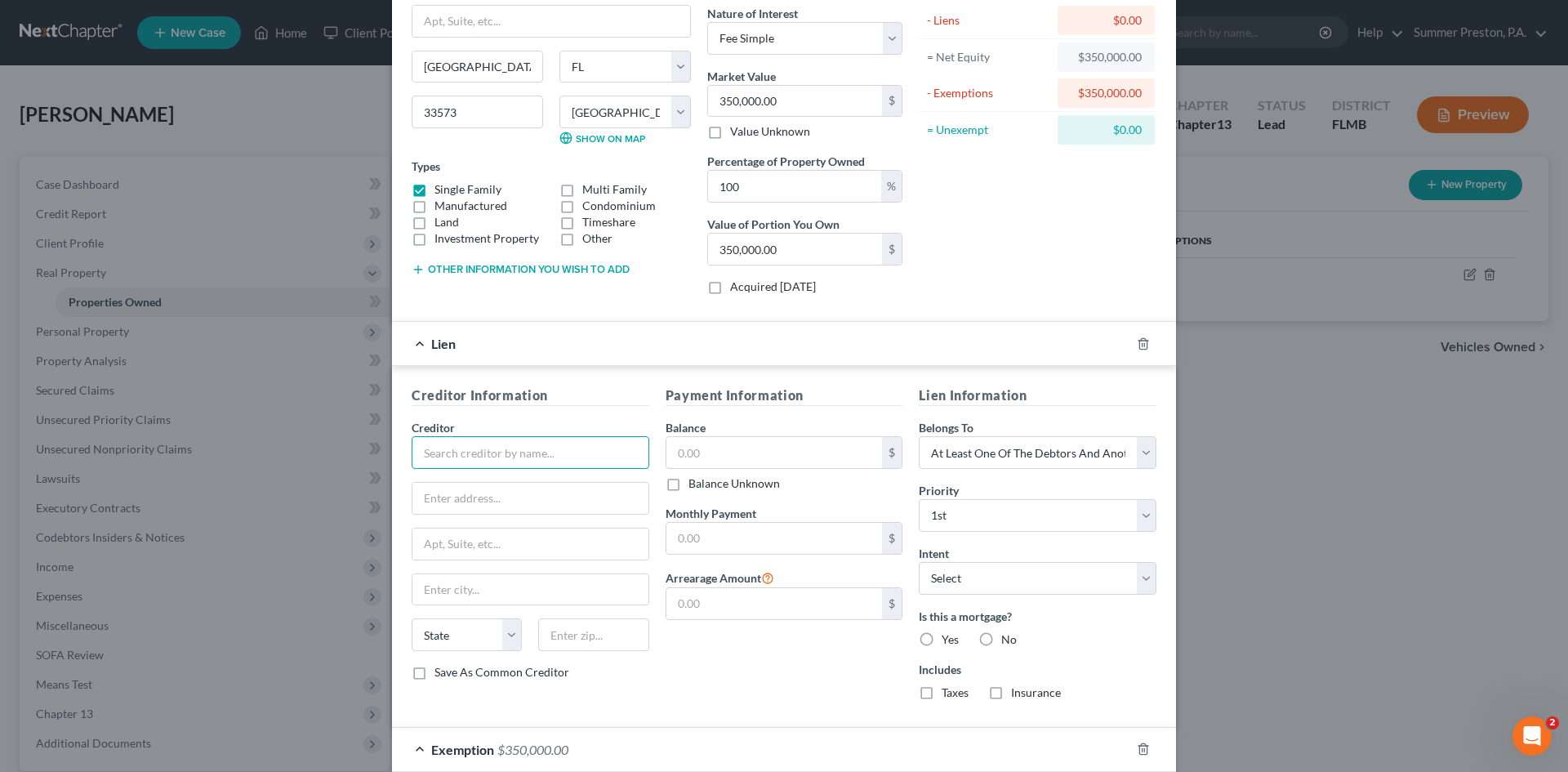
drag, startPoint x: 566, startPoint y: 451, endPoint x: 530, endPoint y: 445, distance: 36.5
click at [564, 451] on input "text" at bounding box center [530, 452] width 238 height 33
type input "w"
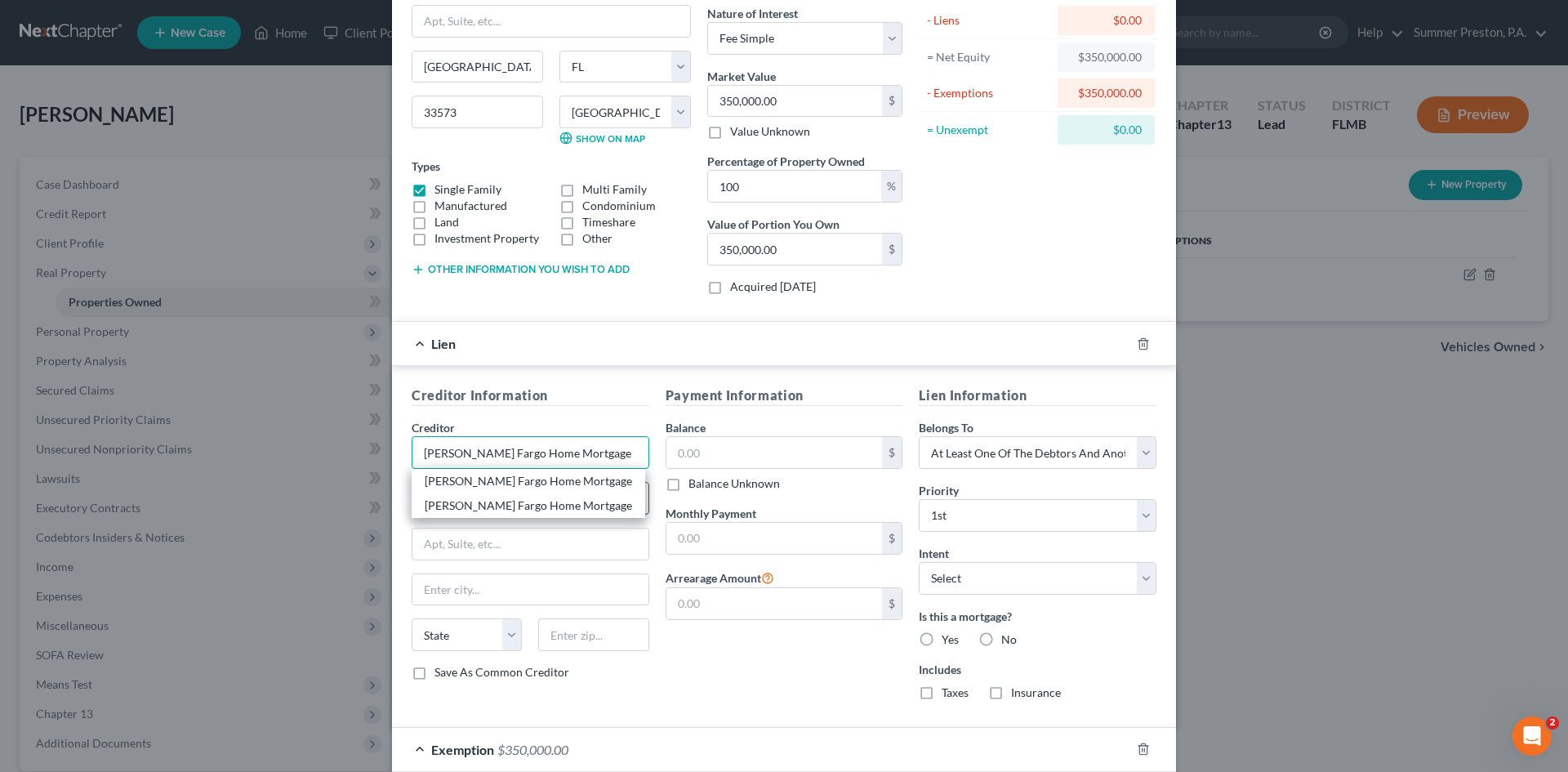
type input "[PERSON_NAME] Fargo Home Mortgage"
click at [632, 488] on input "text" at bounding box center [530, 498] width 236 height 31
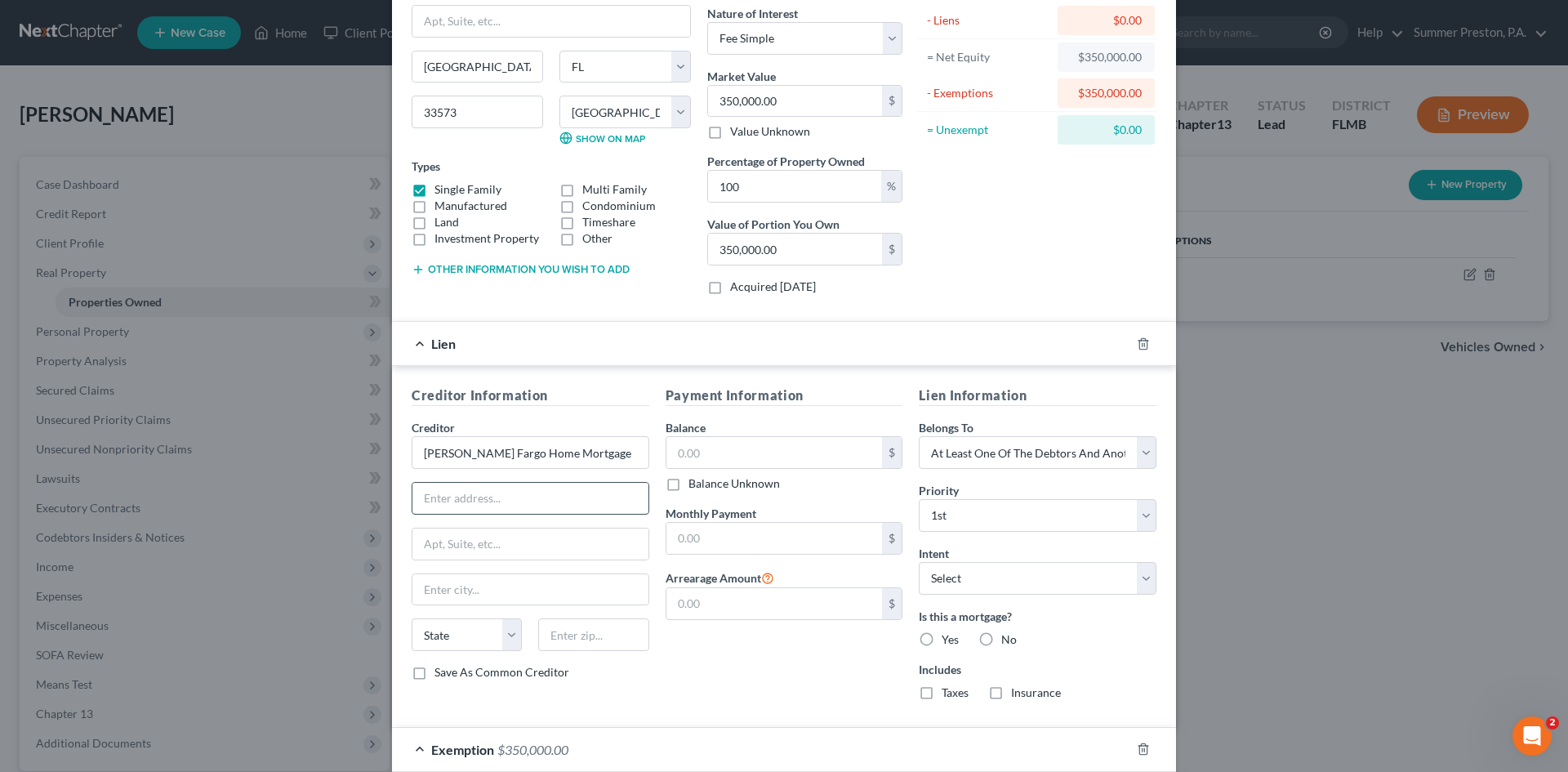
click at [600, 495] on input "text" at bounding box center [530, 498] width 236 height 31
type input "POB: 10335"
type input "Des Moines"
click at [506, 629] on select "State [US_STATE] AK AR AZ CA CO CT DE DC [GEOGRAPHIC_DATA] [GEOGRAPHIC_DATA] GU…" at bounding box center [466, 634] width 110 height 33
select select "16"
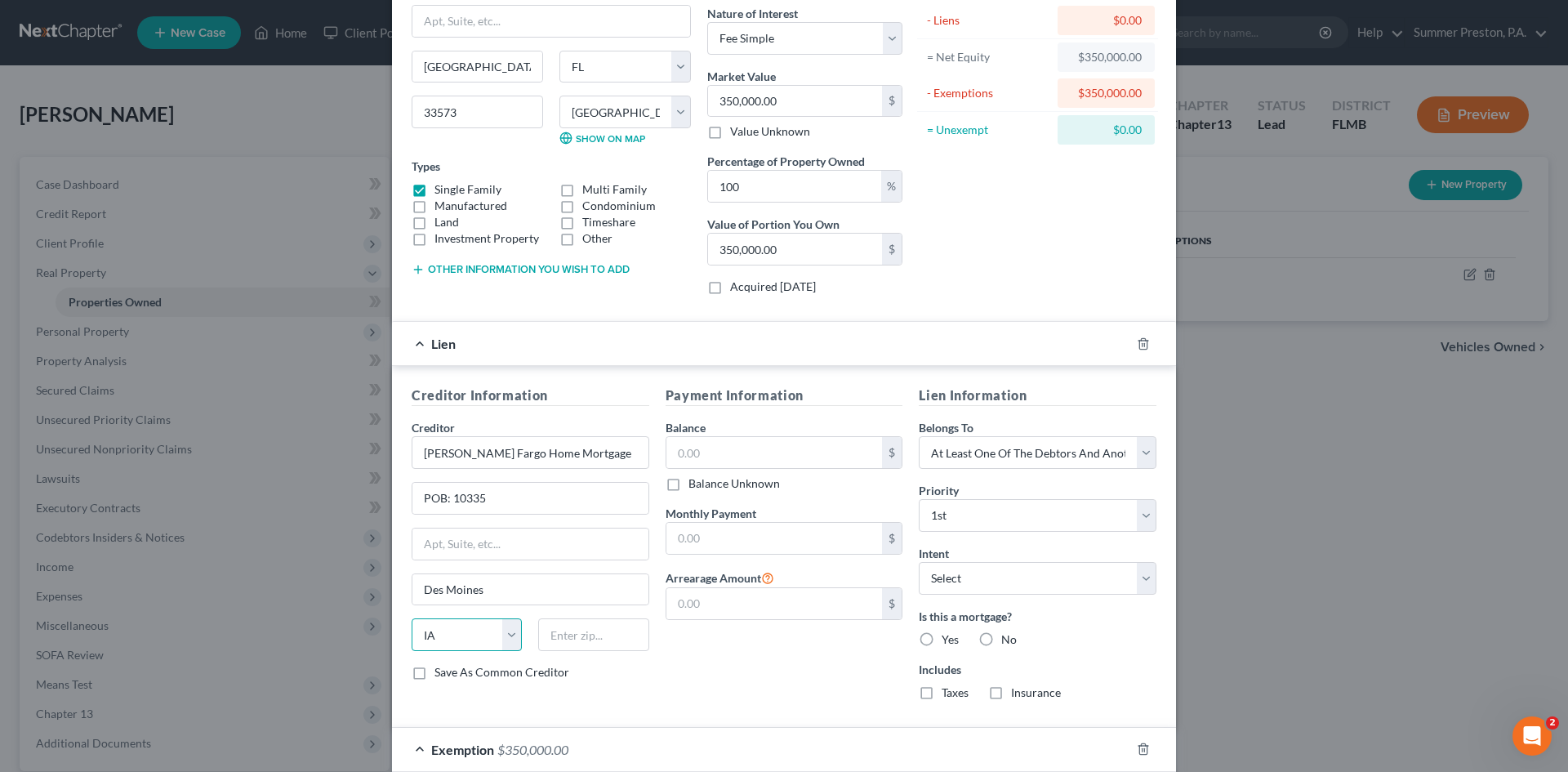
click at [411, 618] on select "State [US_STATE] AK AR AZ CA CO CT DE DC [GEOGRAPHIC_DATA] [GEOGRAPHIC_DATA] GU…" at bounding box center [466, 634] width 110 height 33
click at [592, 629] on input "text" at bounding box center [592, 634] width 110 height 33
type input "50306"
click at [435, 670] on label "Save As Common Creditor" at bounding box center [502, 672] width 135 height 16
click at [441, 670] on input "Save As Common Creditor" at bounding box center [446, 669] width 10 height 10
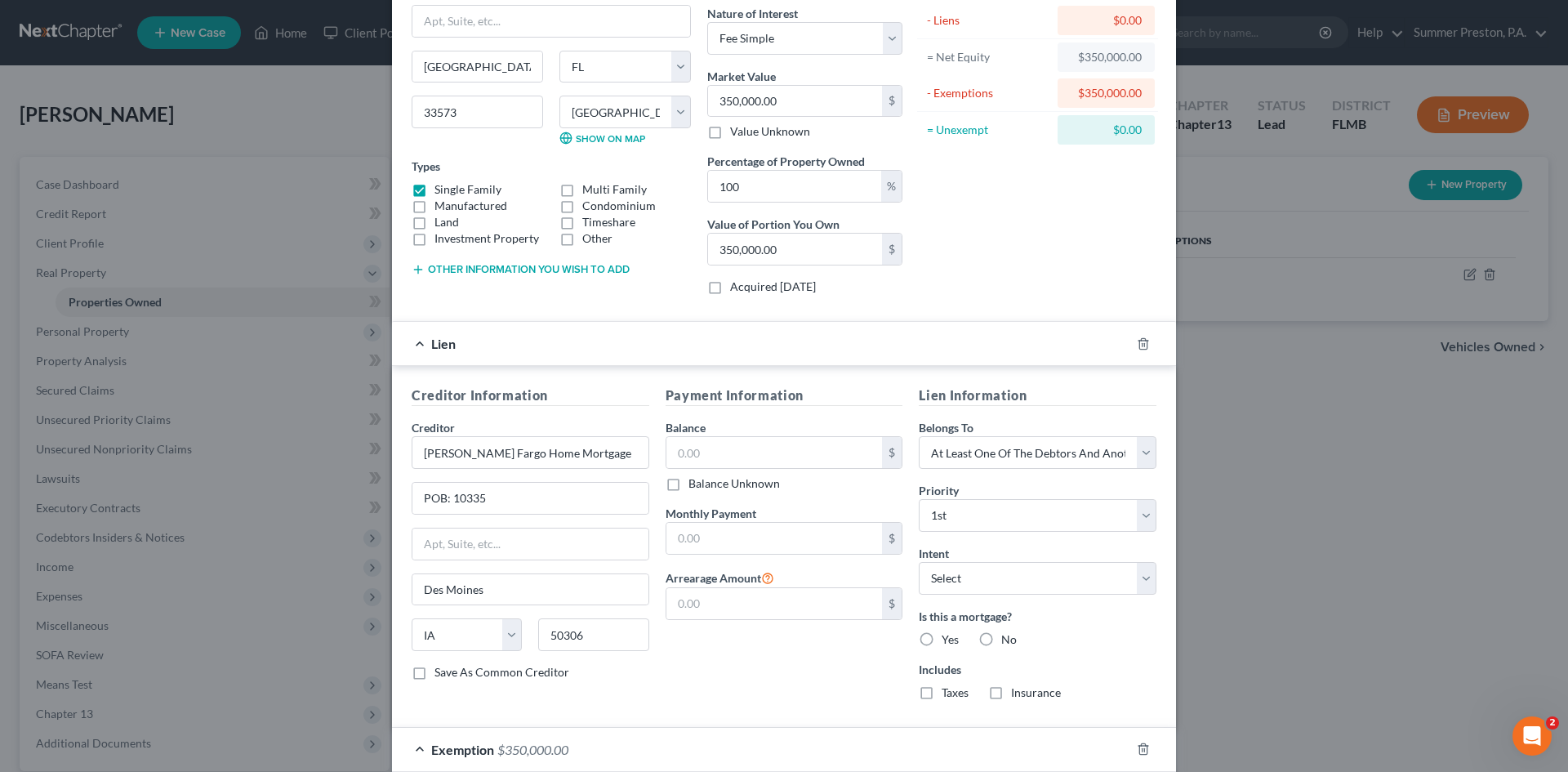
checkbox input "true"
click at [727, 449] on input "text" at bounding box center [775, 452] width 217 height 31
type input "124,087.31"
click at [725, 525] on input "text" at bounding box center [775, 538] width 217 height 31
type input "1,366.86"
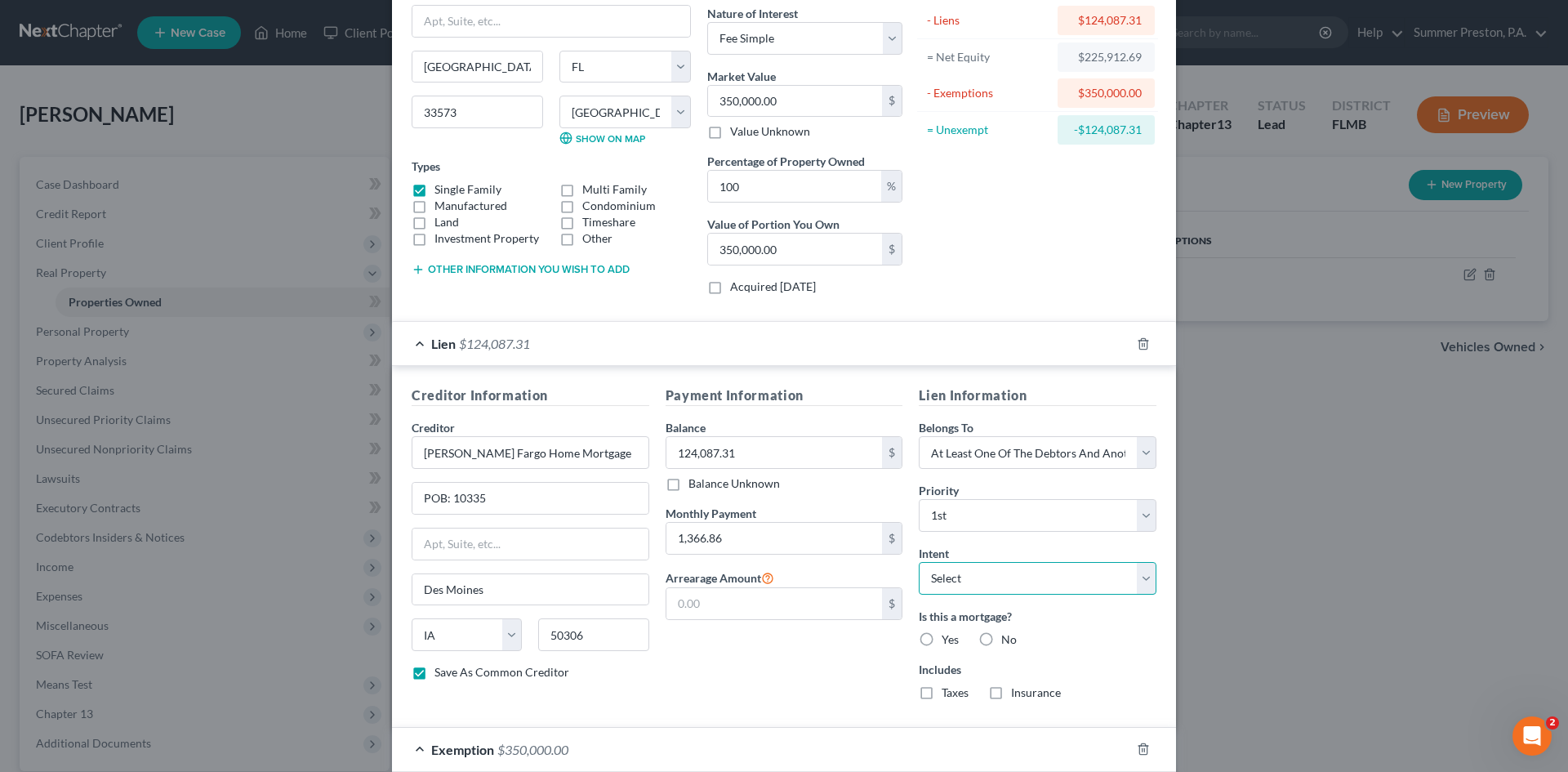
click at [1145, 586] on select "Select Surrender Redeem Reaffirm Avoid Other" at bounding box center [1038, 578] width 238 height 33
select select "2"
click at [919, 562] on select "Select Surrender Redeem Reaffirm Avoid Other" at bounding box center [1038, 578] width 238 height 33
click at [942, 635] on label "Yes" at bounding box center [950, 639] width 17 height 16
click at [948, 635] on input "Yes" at bounding box center [953, 636] width 10 height 10
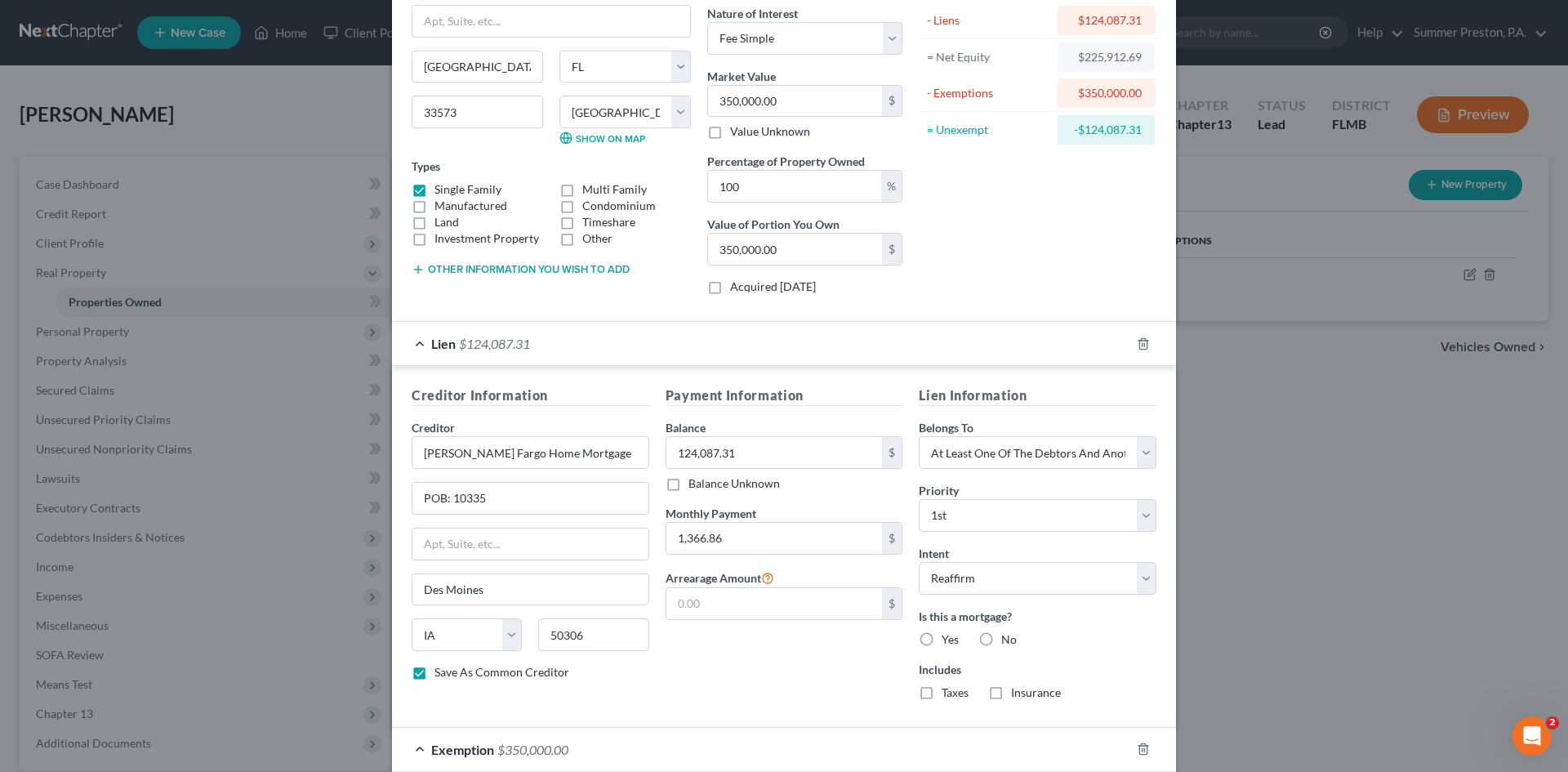
radio input "true"
drag, startPoint x: 922, startPoint y: 692, endPoint x: 942, endPoint y: 696, distance: 20.4
click at [942, 692] on label "Taxes" at bounding box center [955, 692] width 27 height 16
click at [948, 692] on input "Taxes" at bounding box center [953, 689] width 10 height 10
checkbox input "true"
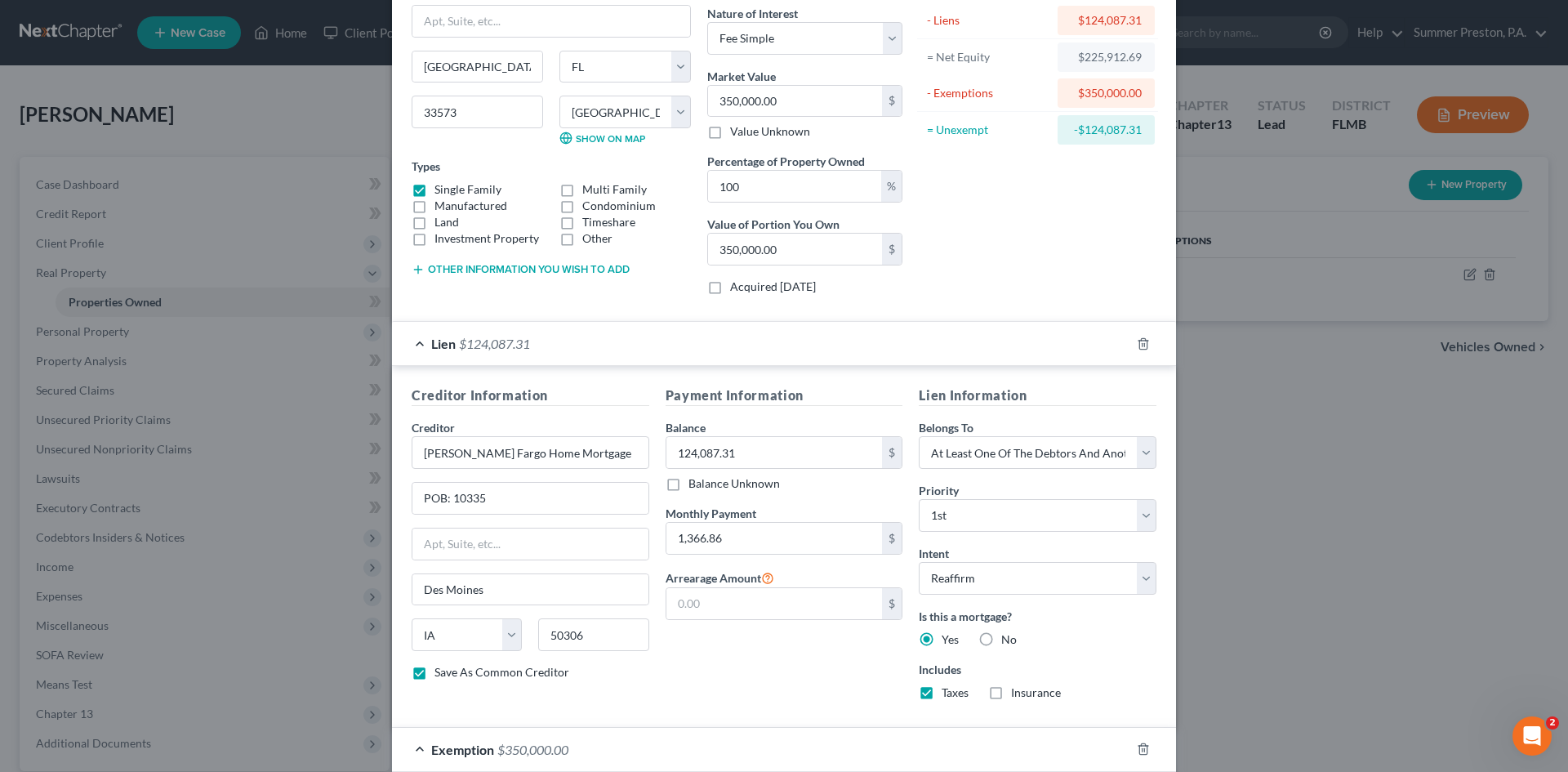
click at [1011, 691] on label "Insurance" at bounding box center [1036, 692] width 50 height 16
click at [1018, 691] on input "Insurance" at bounding box center [1022, 689] width 10 height 10
checkbox input "true"
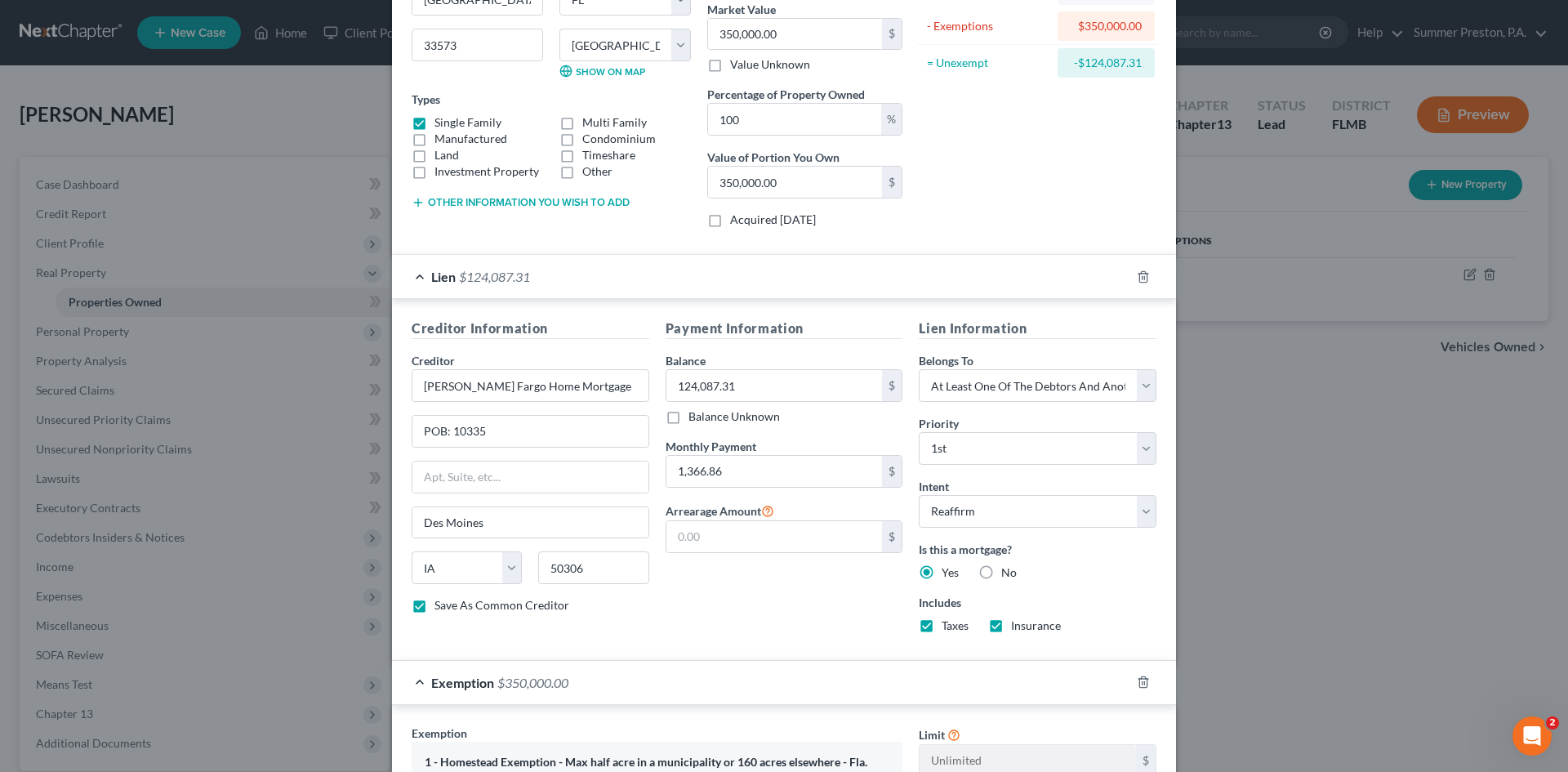
scroll to position [539, 0]
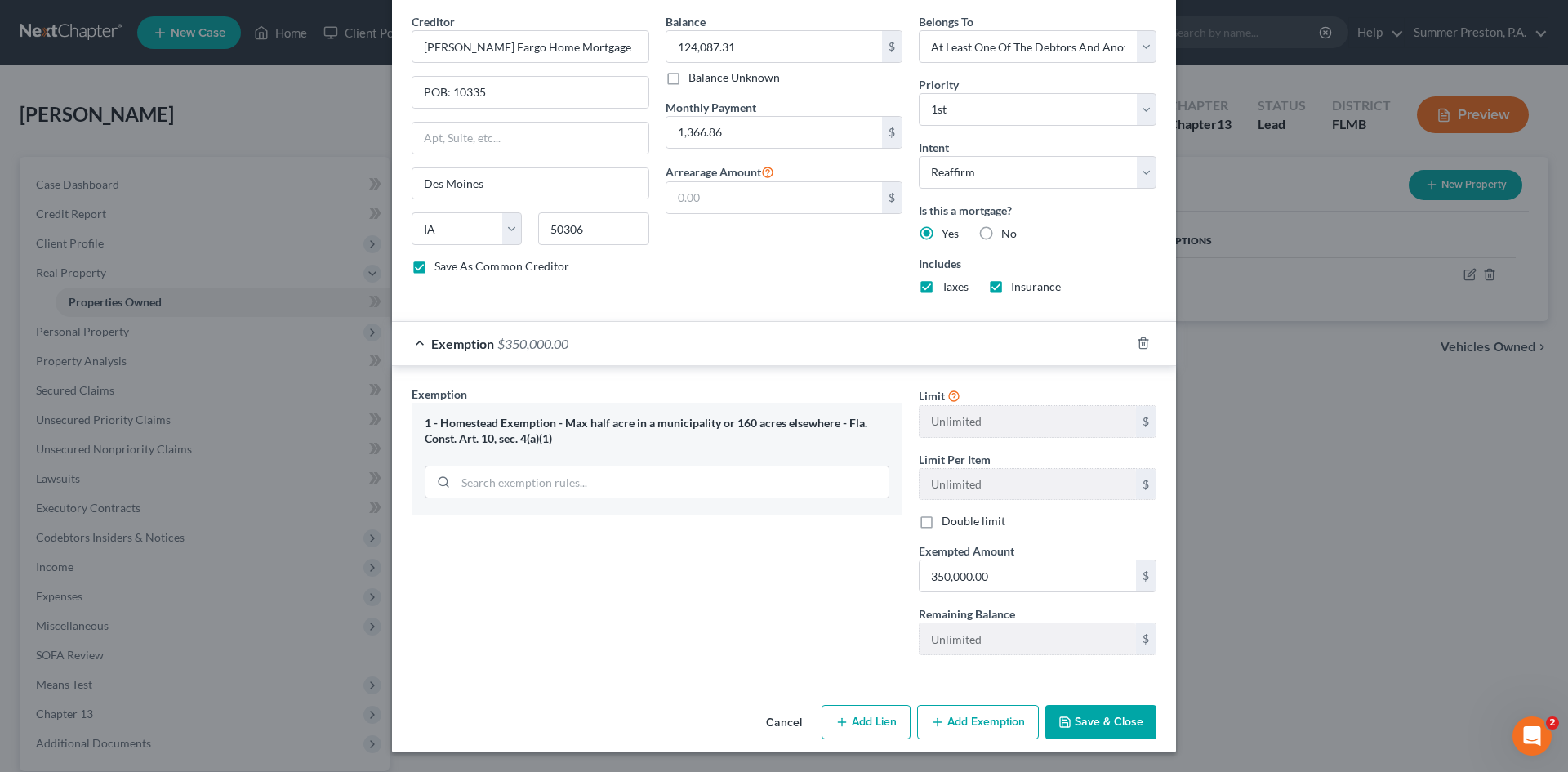
click at [1085, 733] on button "Save & Close" at bounding box center [1100, 722] width 111 height 35
checkbox input "false"
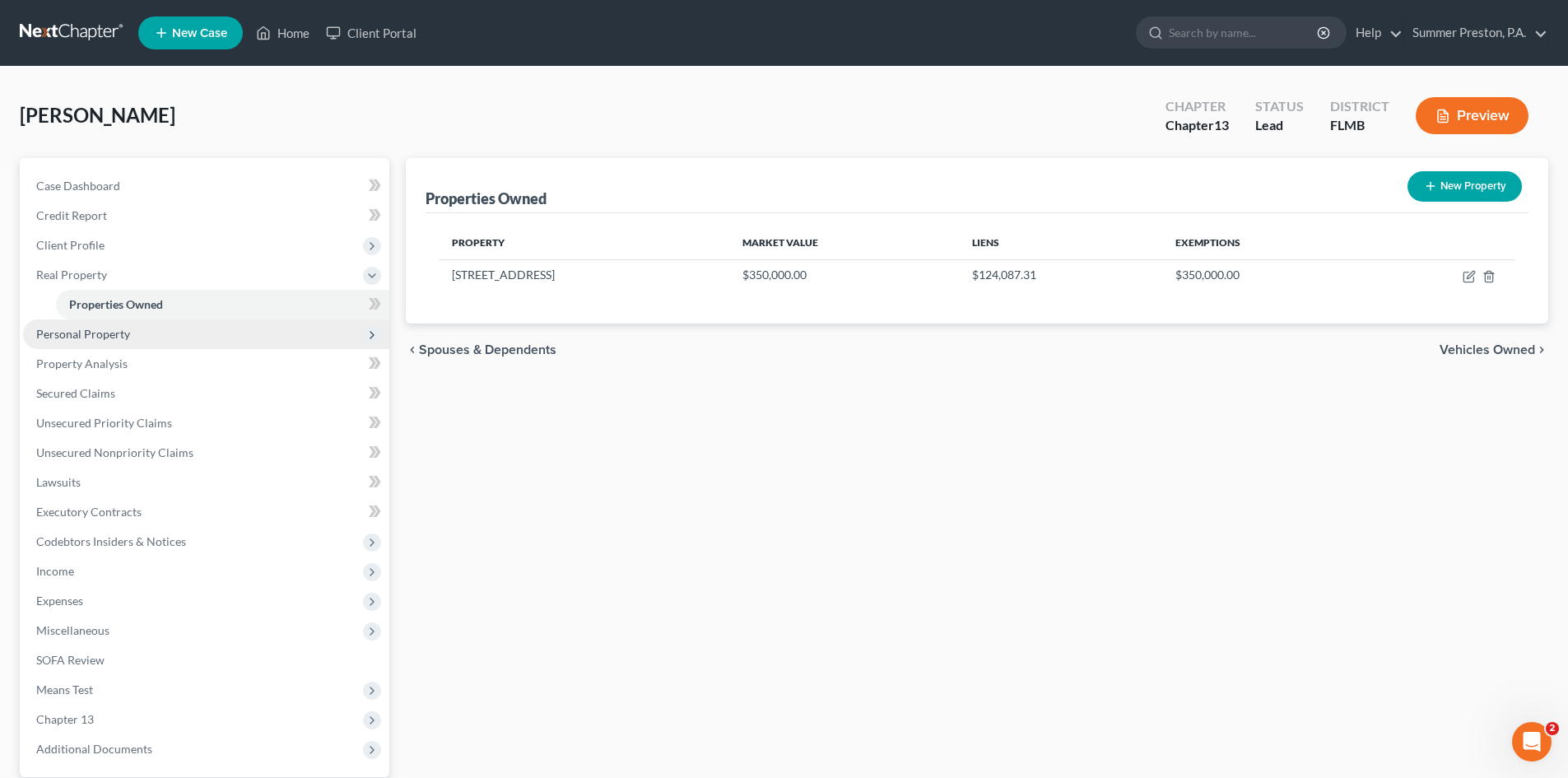
click at [87, 337] on span "Personal Property" at bounding box center [82, 333] width 94 height 14
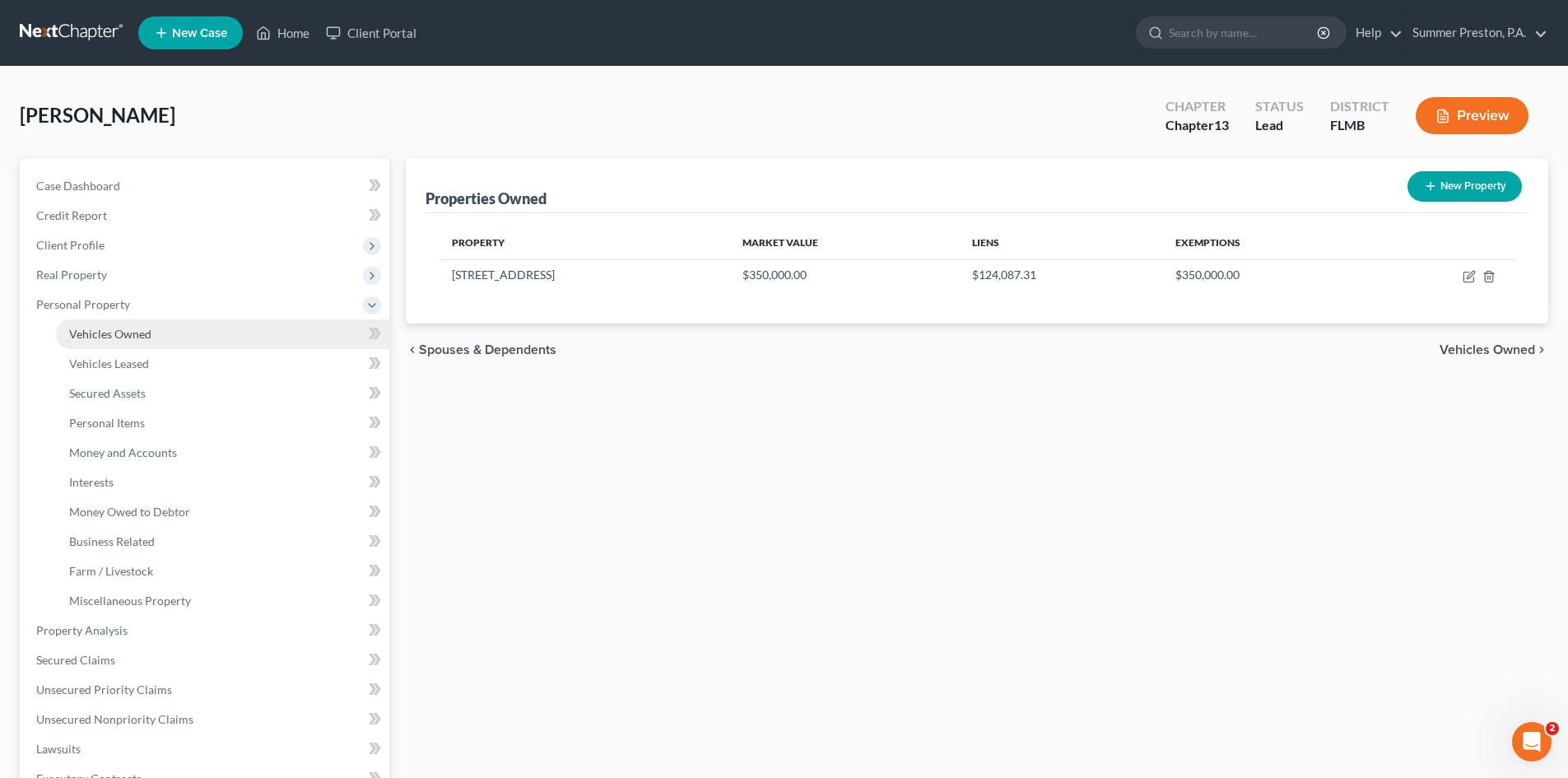
click at [109, 336] on span "Vehicles Owned" at bounding box center [110, 333] width 82 height 14
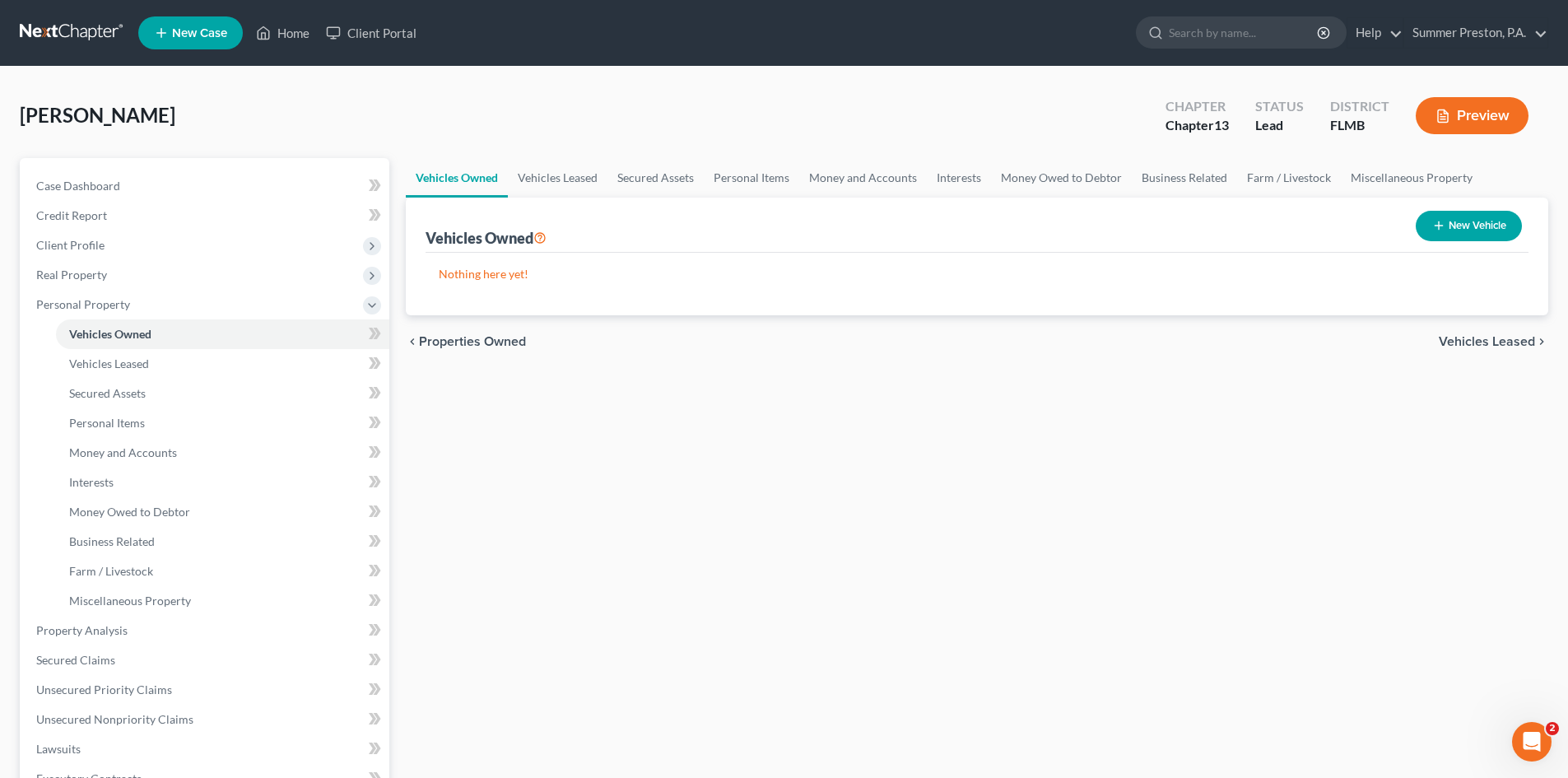
click at [1453, 221] on button "New Vehicle" at bounding box center [1469, 226] width 106 height 30
select select "0"
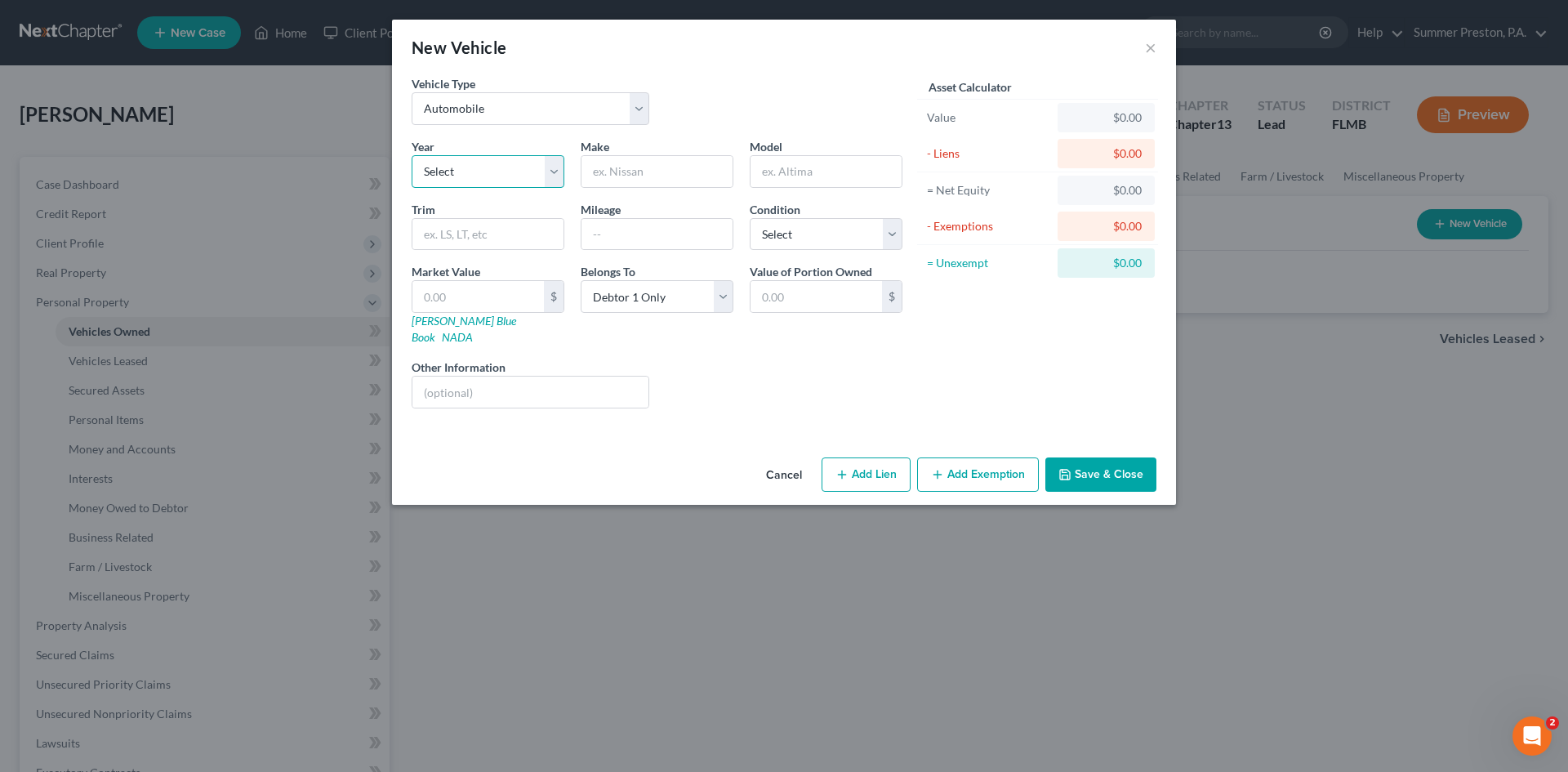
click at [561, 166] on select "Select 2026 2025 2024 2023 2022 2021 2020 2019 2018 2017 2016 2015 2014 2013 20…" at bounding box center [487, 171] width 153 height 33
select select "10"
click at [411, 155] on select "Select 2026 2025 2024 2023 2022 2021 2020 2019 2018 2017 2016 2015 2014 2013 20…" at bounding box center [487, 171] width 153 height 33
click at [695, 165] on input "text" at bounding box center [656, 171] width 151 height 31
type input "CHEVROLET"
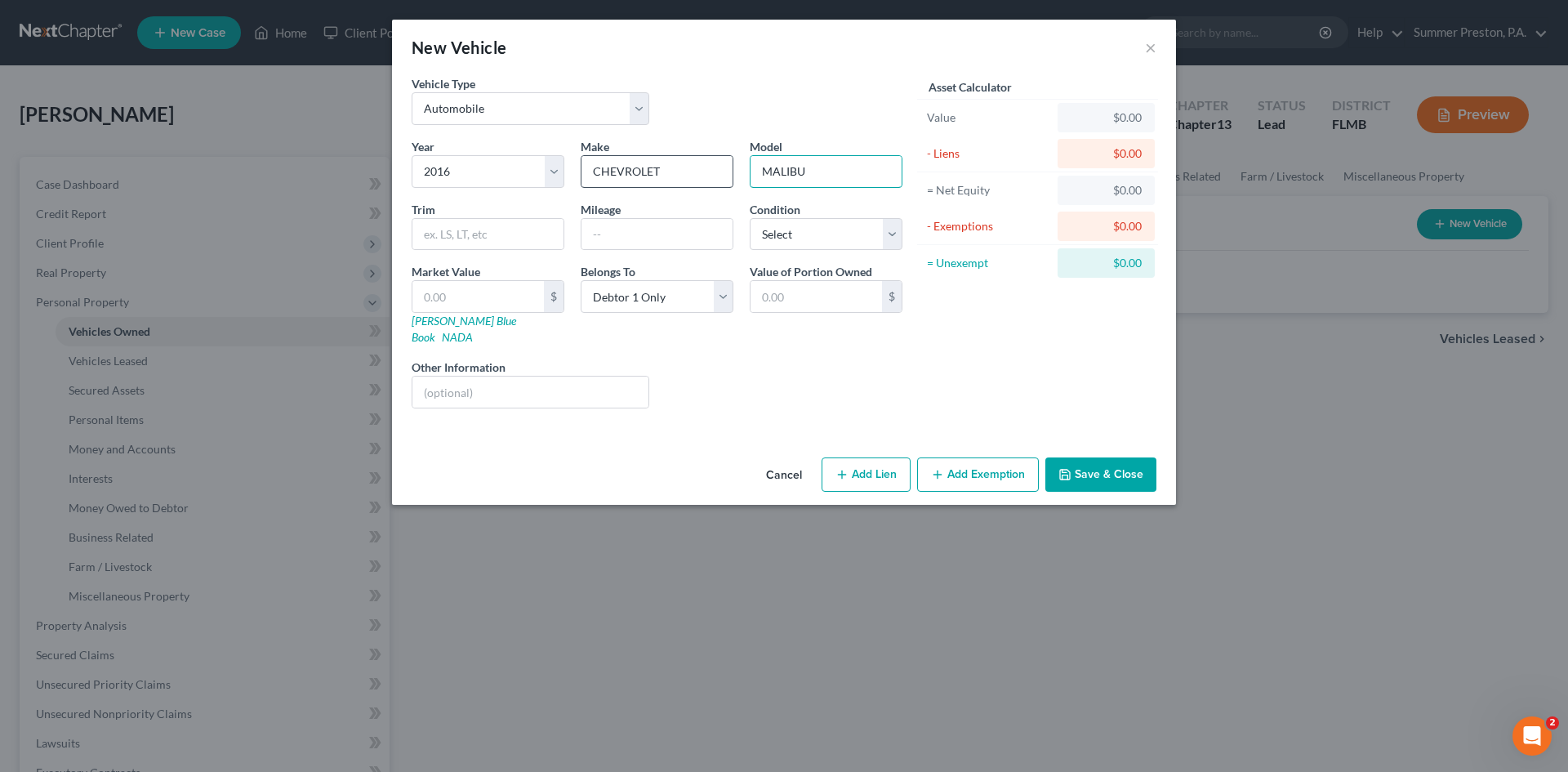
type input "MALIBU"
type input "60,000"
click at [898, 237] on select "Select Excellent Very Good Good Fair Poor" at bounding box center [825, 234] width 153 height 33
select select "2"
click at [749, 218] on select "Select Excellent Very Good Good Fair Poor" at bounding box center [825, 234] width 153 height 33
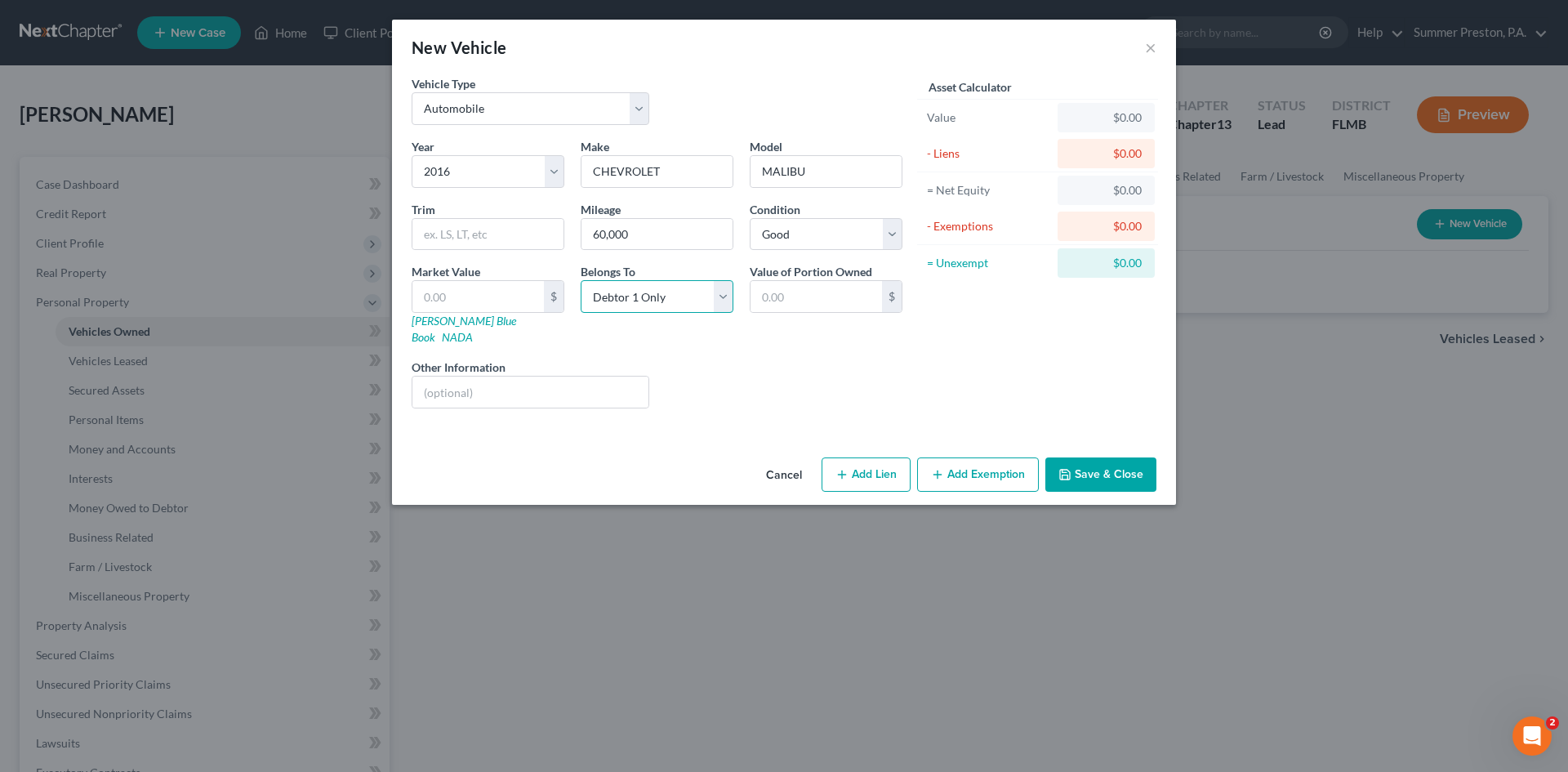
click at [723, 293] on select "Select Debtor 1 Only Debtor 2 Only Debtor 1 And Debtor 2 Only At Least One Of T…" at bounding box center [656, 296] width 153 height 33
select select "3"
click at [580, 280] on select "Select Debtor 1 Only Debtor 2 Only Debtor 1 And Debtor 2 Only At Least One Of T…" at bounding box center [656, 296] width 153 height 33
click at [821, 294] on input "text" at bounding box center [816, 296] width 131 height 31
click at [509, 301] on input "text" at bounding box center [478, 296] width 131 height 31
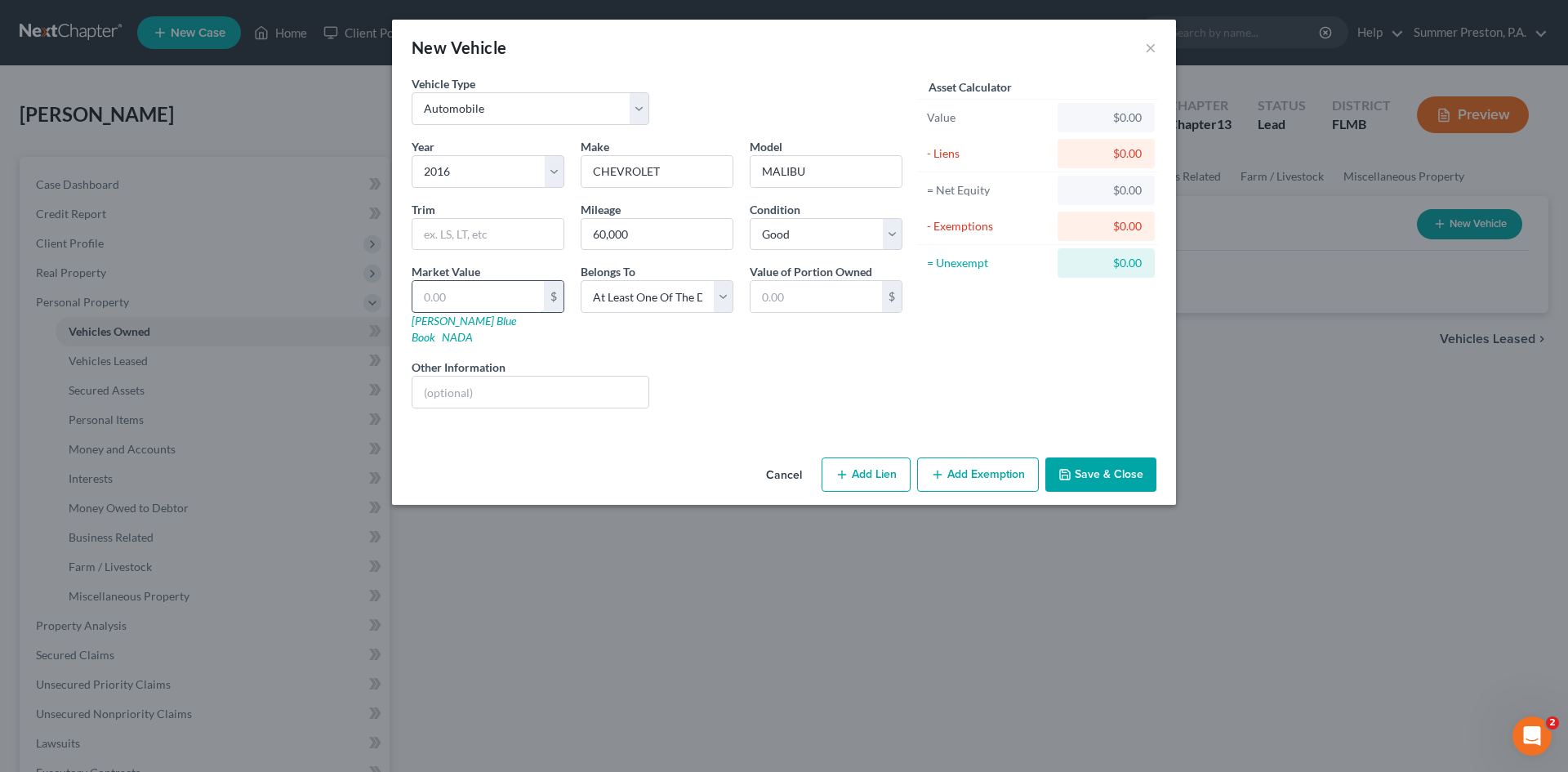
type input "8"
type input "8.00"
type input "88"
type input "88.00"
type input "886"
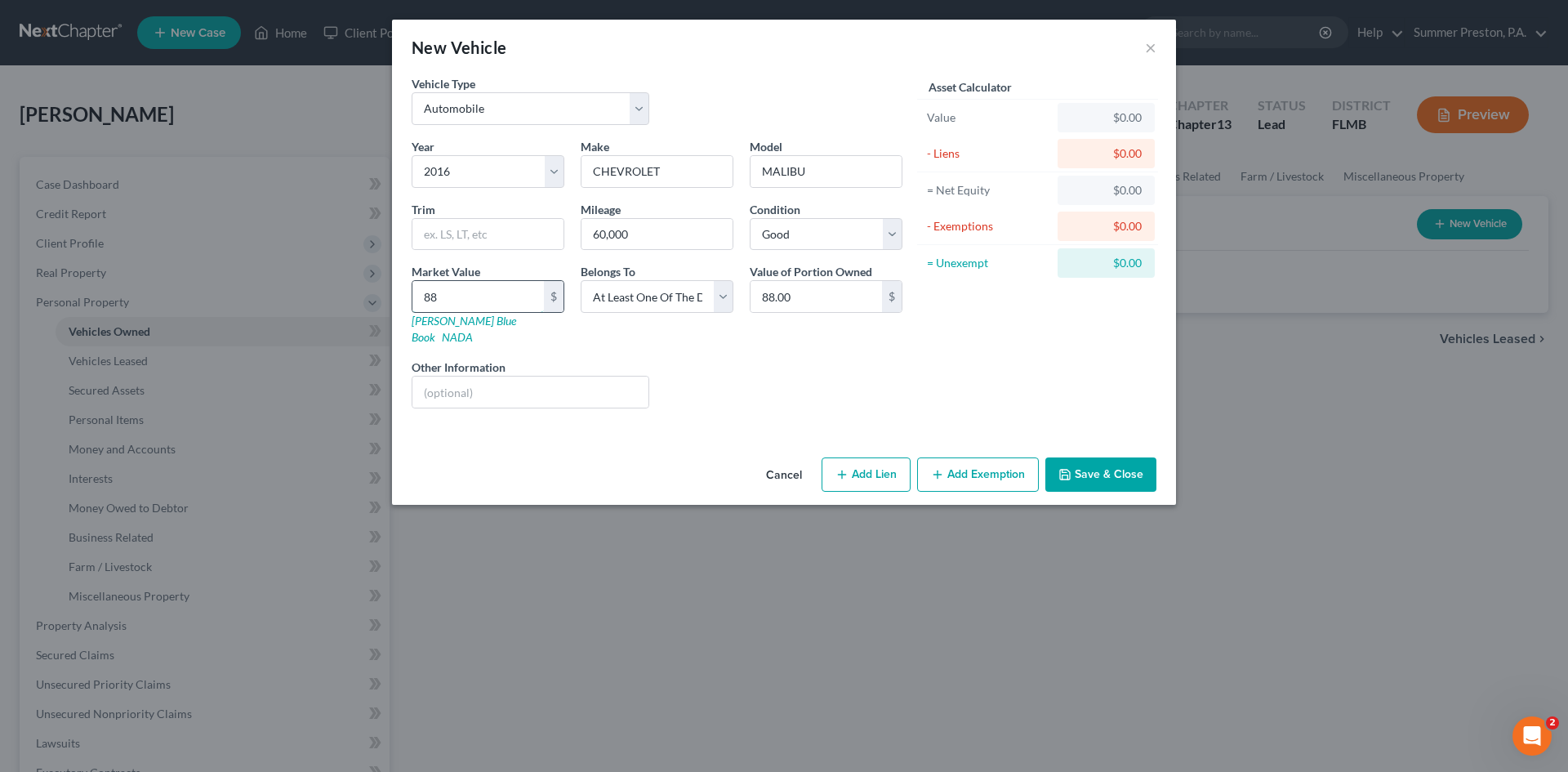
type input "886.00"
type input "8868"
type input "8,868.00"
type input "8,8688"
type input "88,688.00"
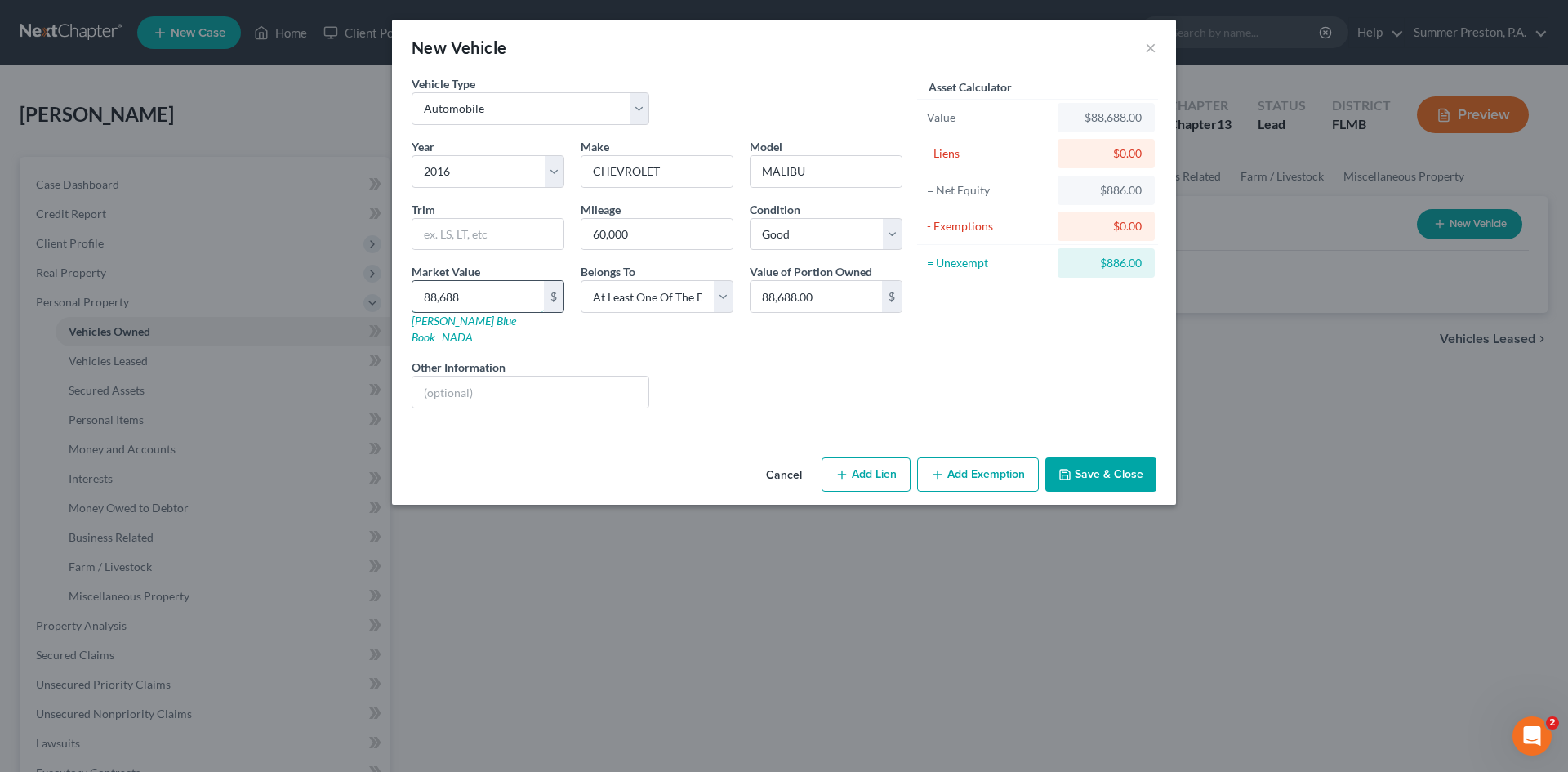
type input "88,6886"
type input "886,886.00"
type input "886,8863"
type input "8,868,863.00"
type input "8,868,86"
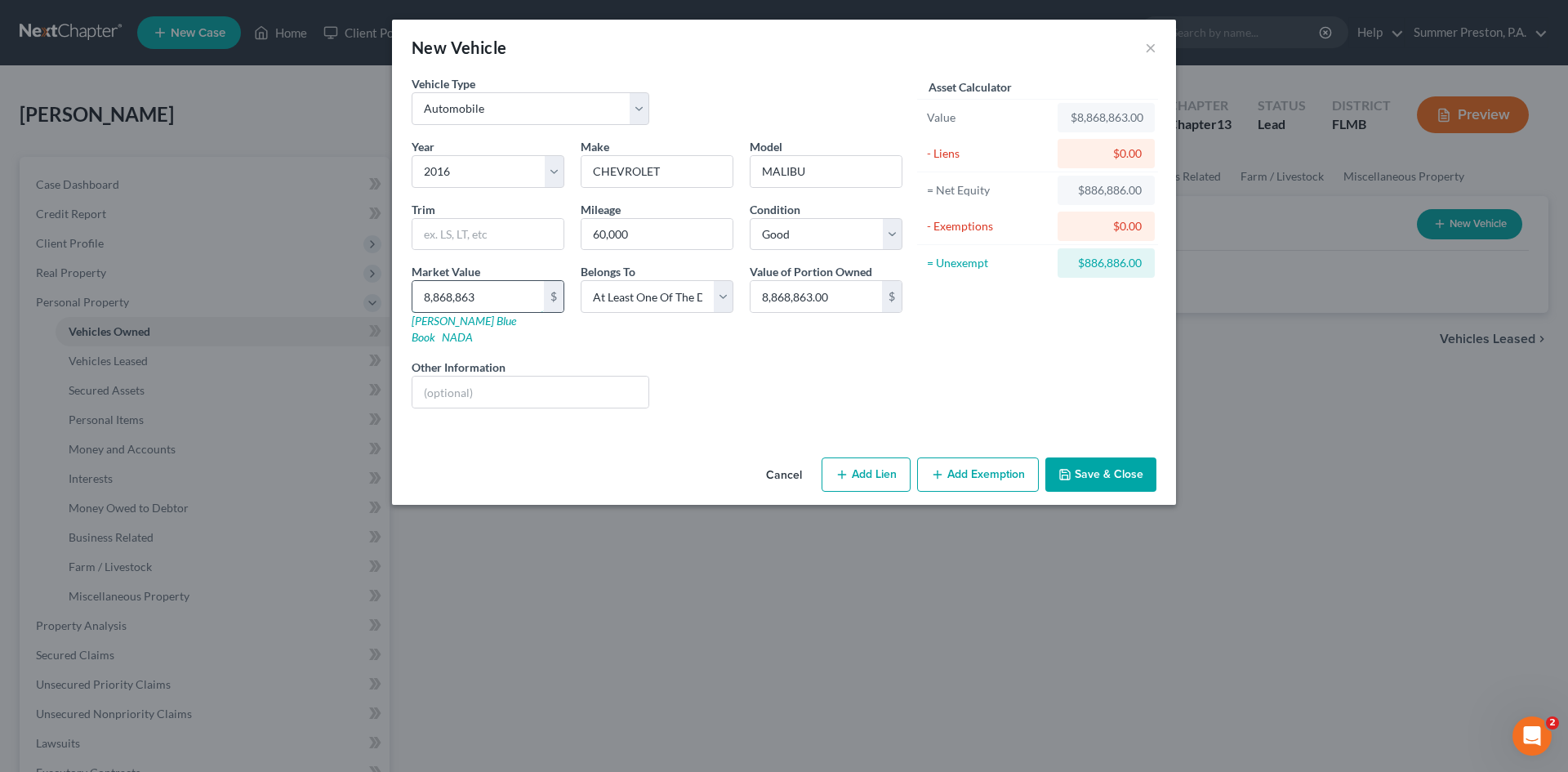
type input "886,886.00"
type input "8,868,8"
type input "88,688.00"
type input "8,868,"
type input "8,868.00"
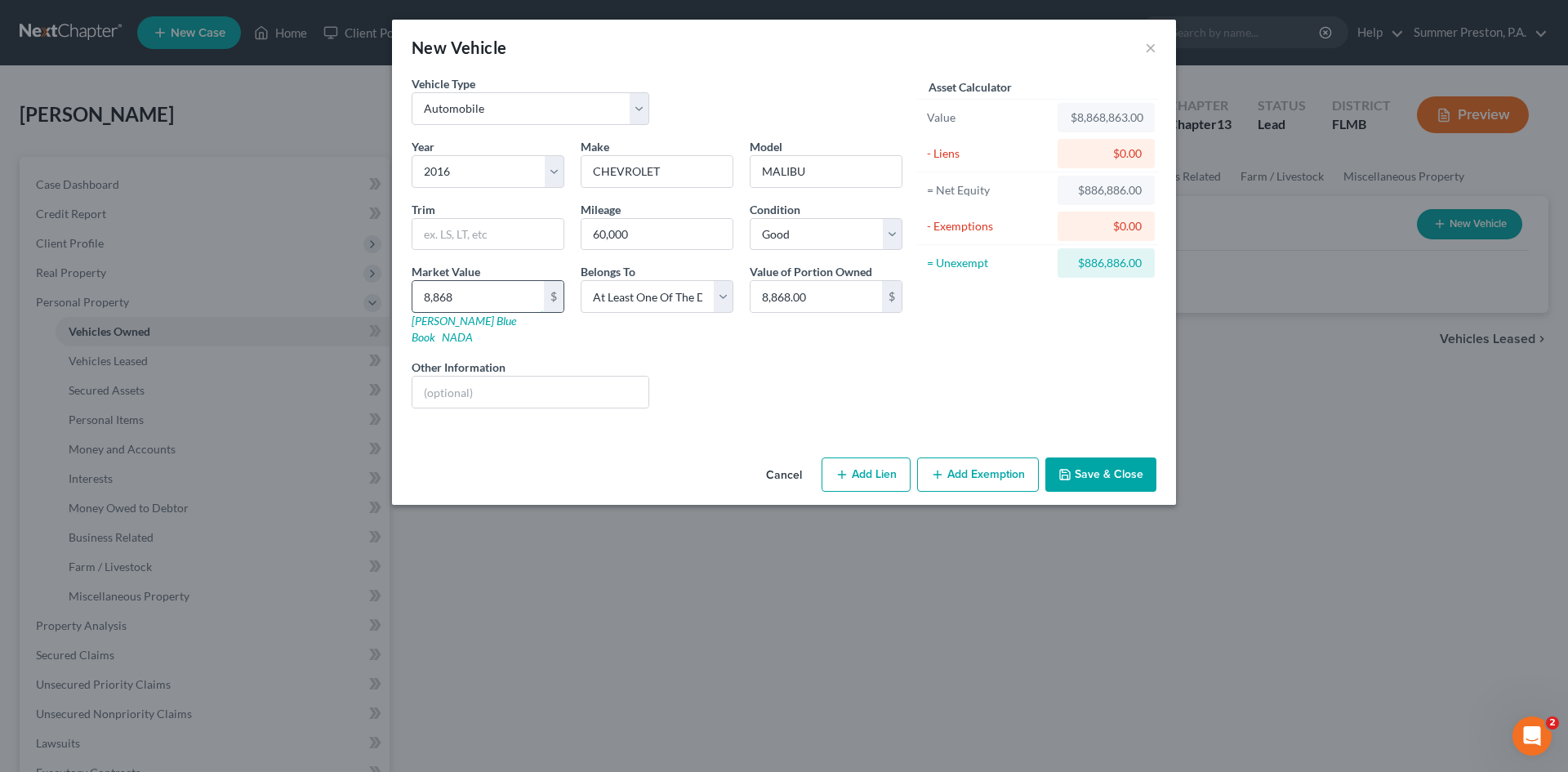
type input "8,86"
type input "886.00"
type input "8,8"
type input "88.00"
type input "8,"
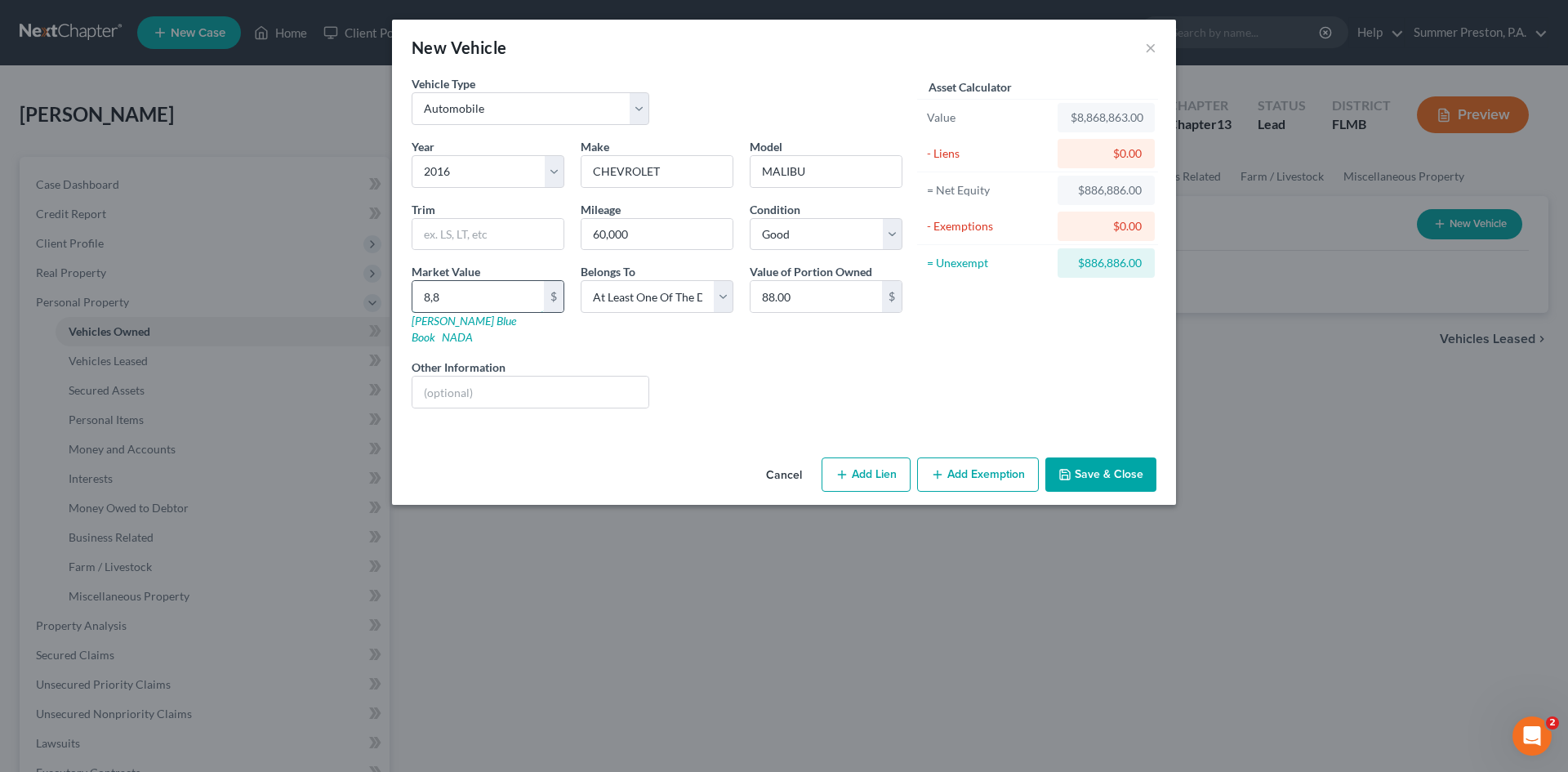
type input "8.00"
type input "8"
type input "8.00"
type input "88"
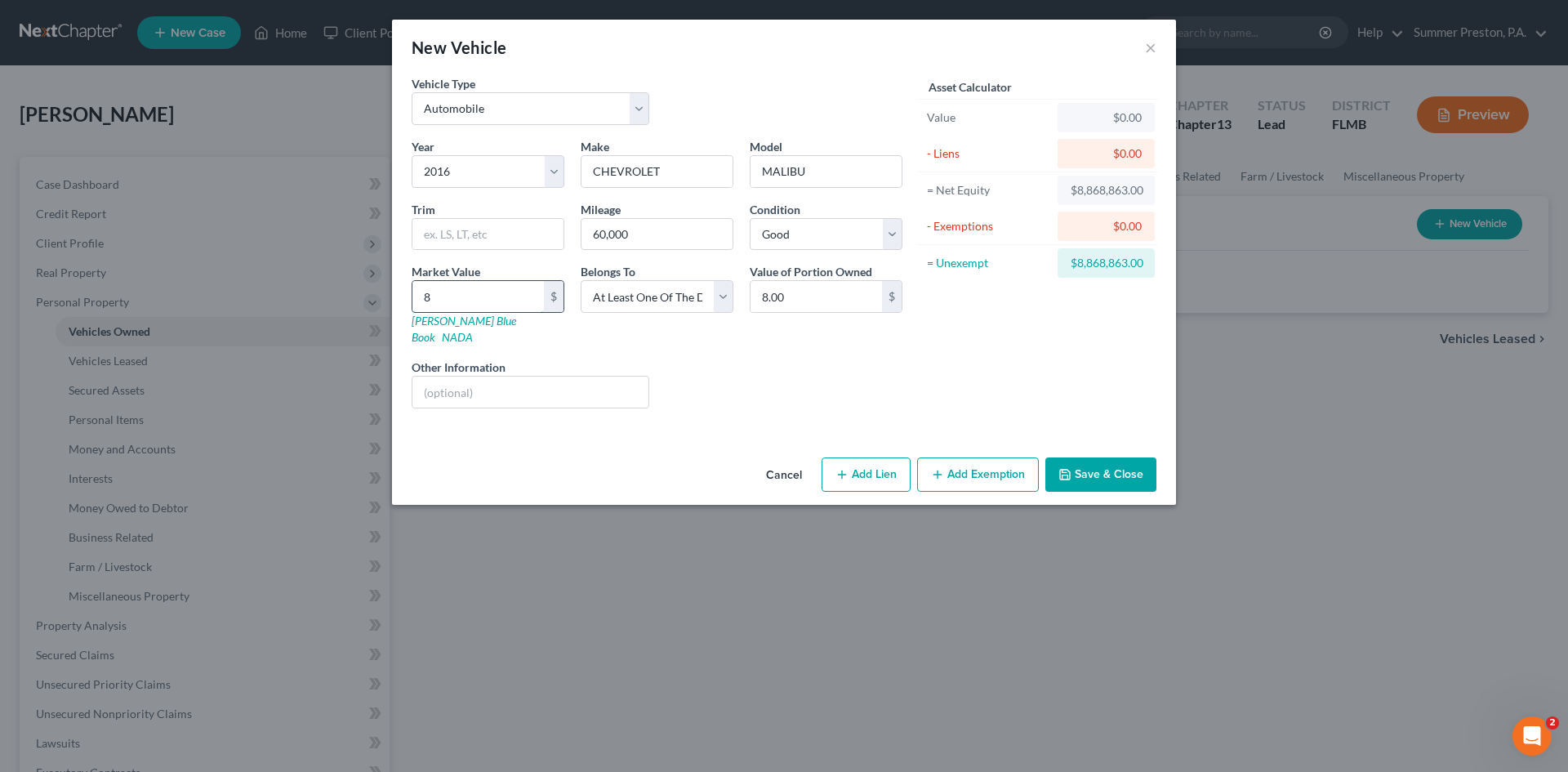
type input "88.00"
type input "886"
type input "886.00"
type input "8863"
type input "8,863.00"
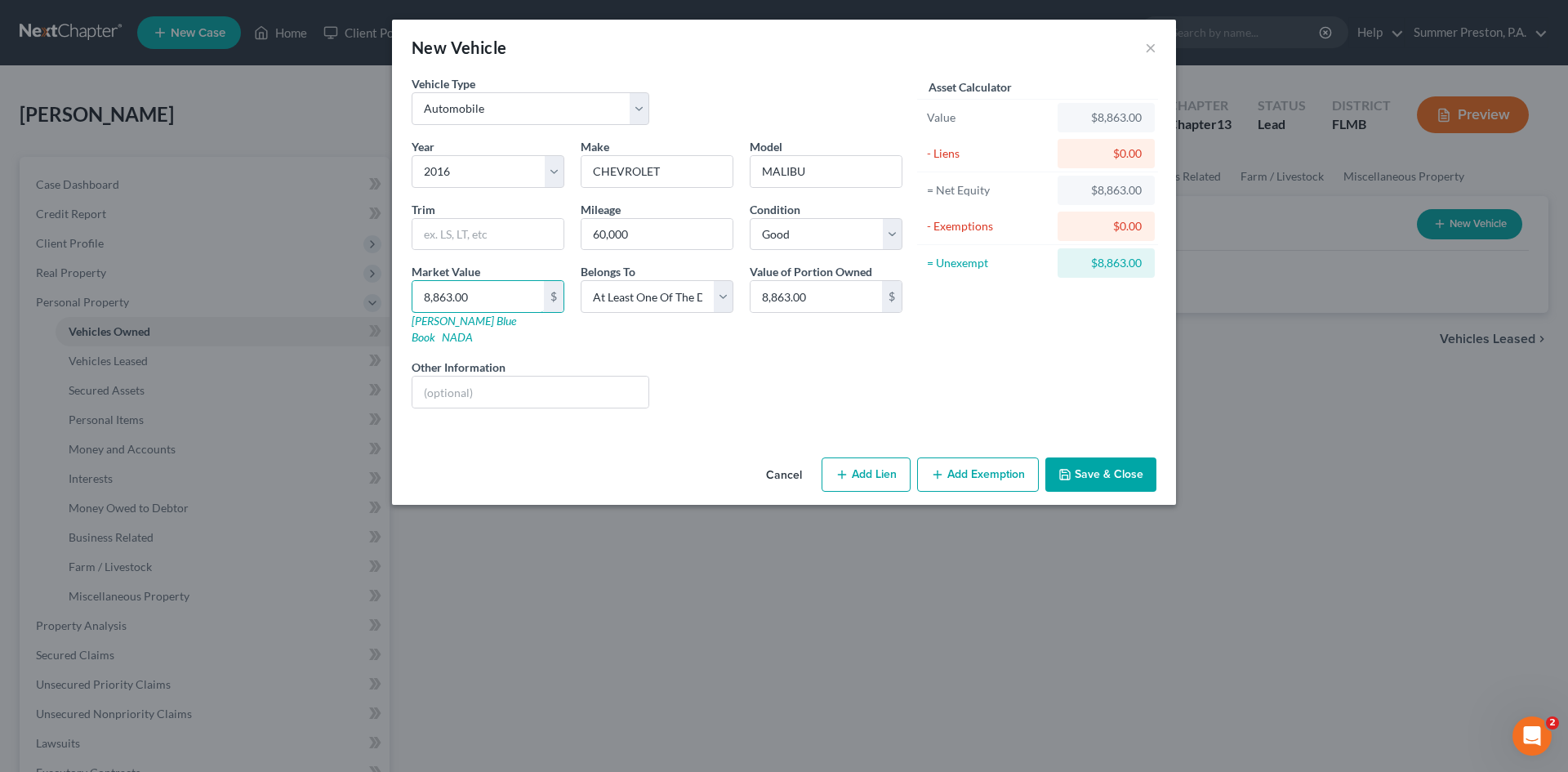
type input "8,863.00"
click at [975, 459] on button "Add Exemption" at bounding box center [978, 474] width 122 height 35
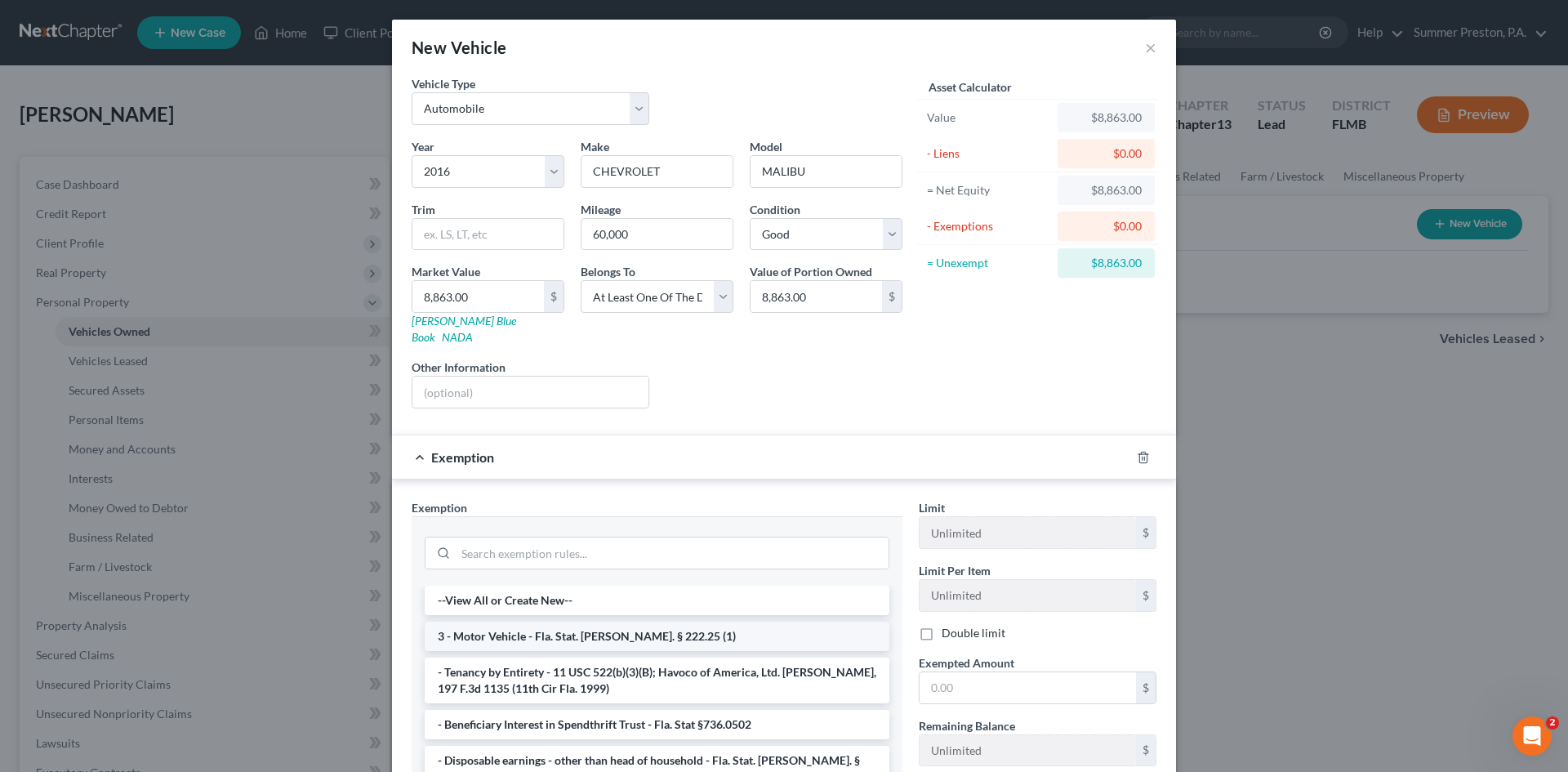
click at [585, 622] on li "3 - Motor Vehicle - Fla. Stat. [PERSON_NAME]. § 222.25 (1)" at bounding box center [656, 636] width 465 height 29
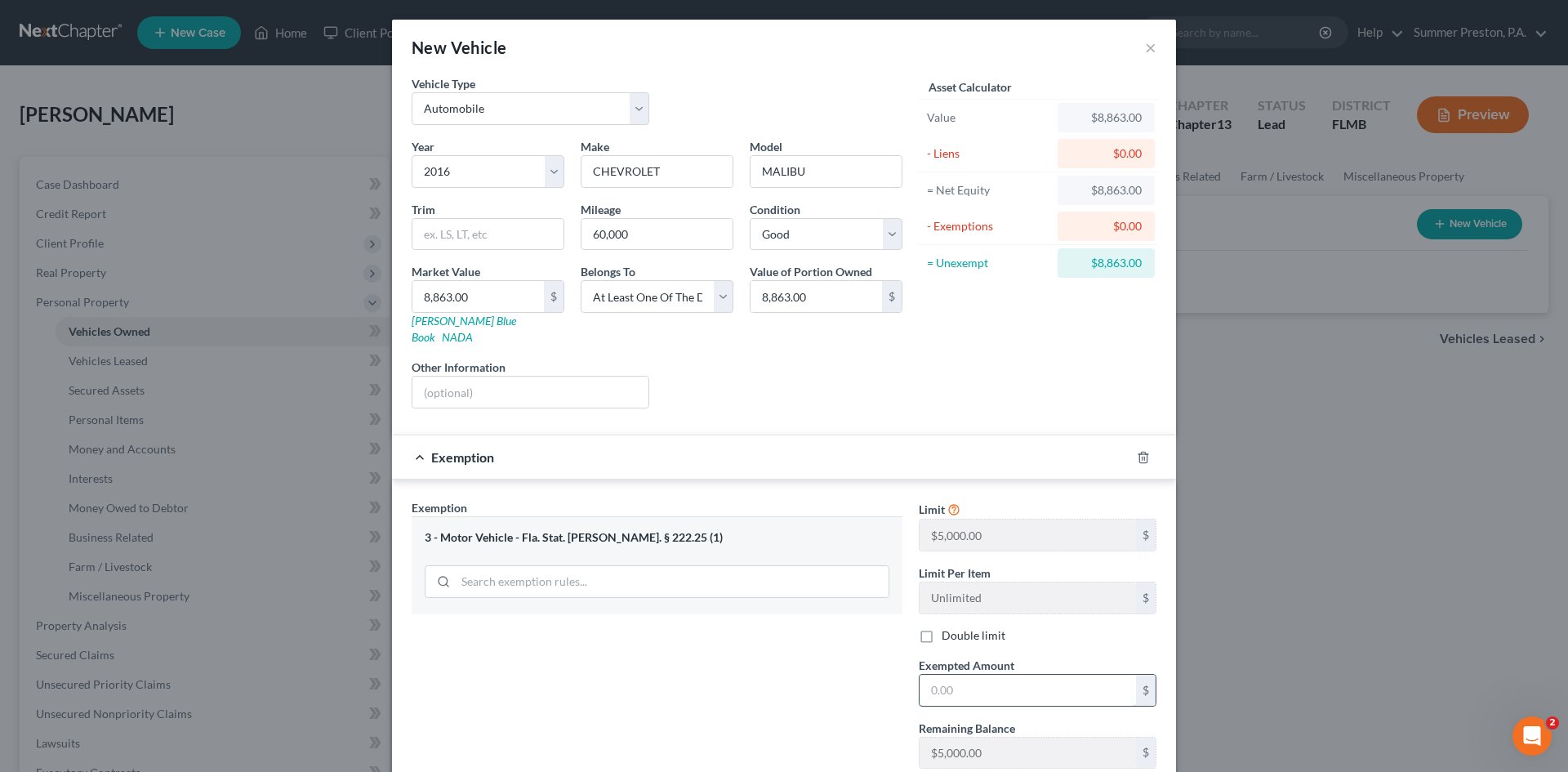
click at [982, 675] on input "text" at bounding box center [1027, 689] width 217 height 31
type input "5,000.00"
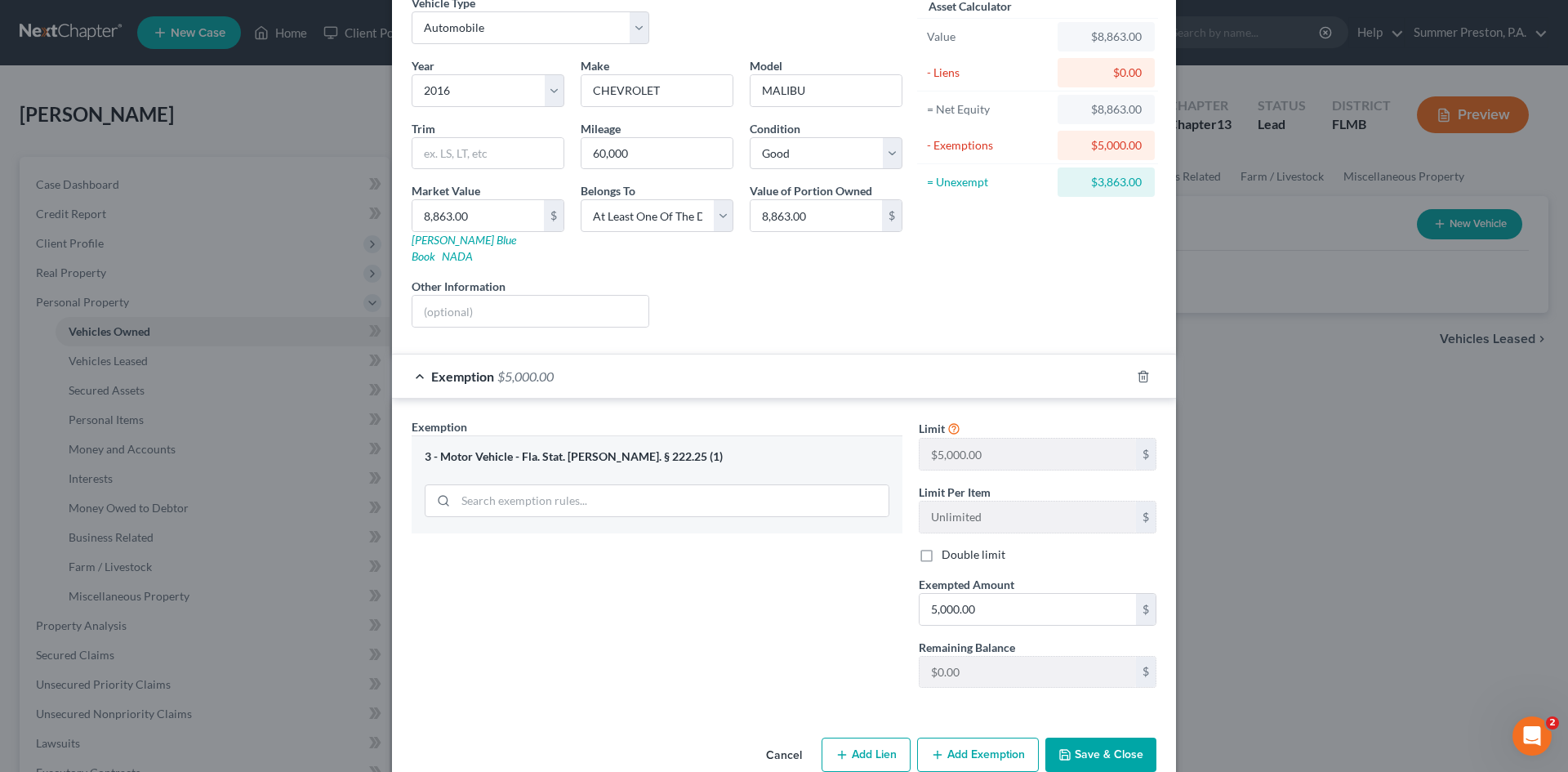
scroll to position [98, 0]
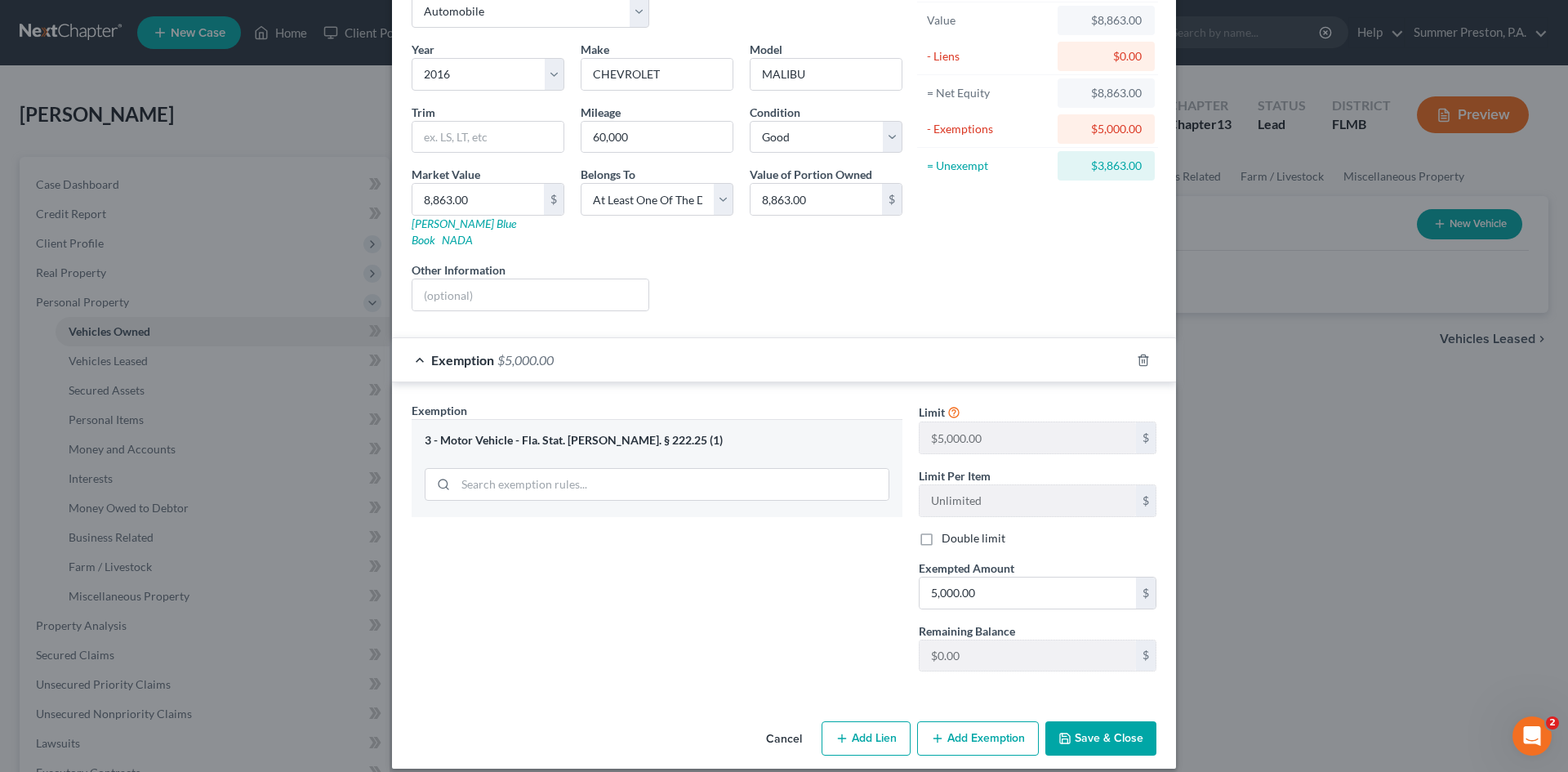
click at [1095, 724] on button "Save & Close" at bounding box center [1100, 738] width 111 height 35
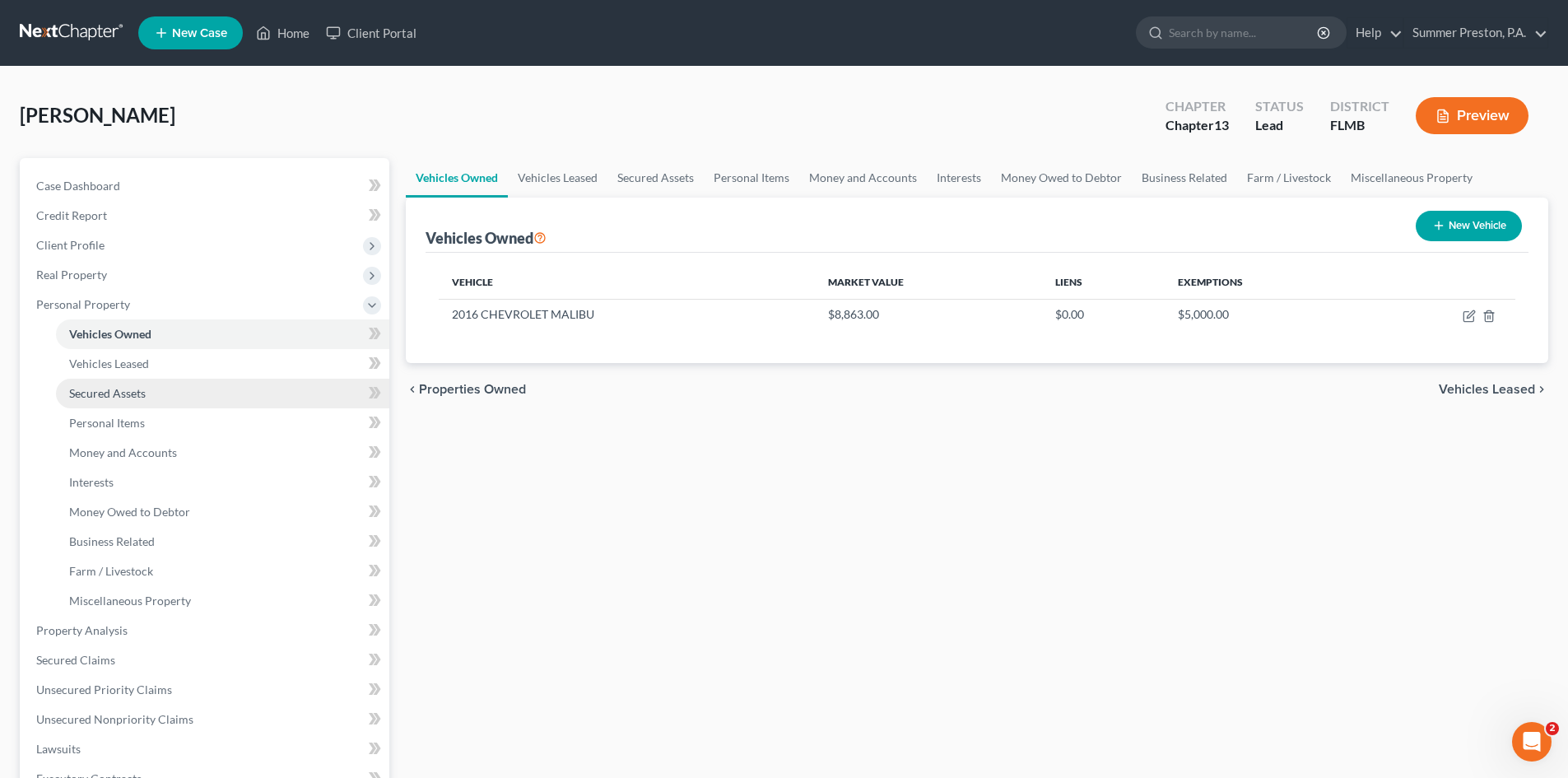
click at [132, 392] on span "Secured Assets" at bounding box center [107, 393] width 77 height 14
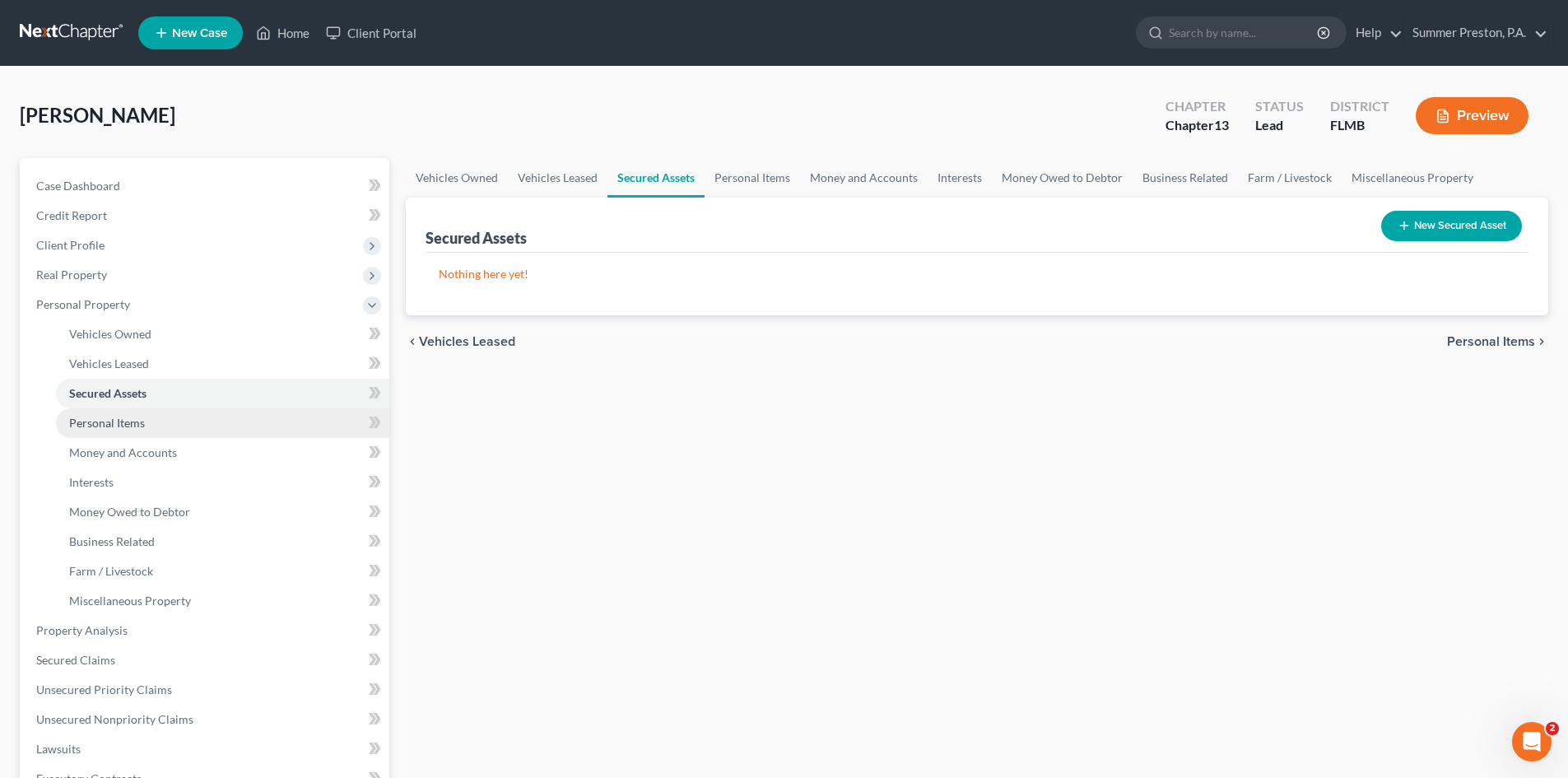
click at [135, 430] on link "Personal Items" at bounding box center [222, 422] width 333 height 29
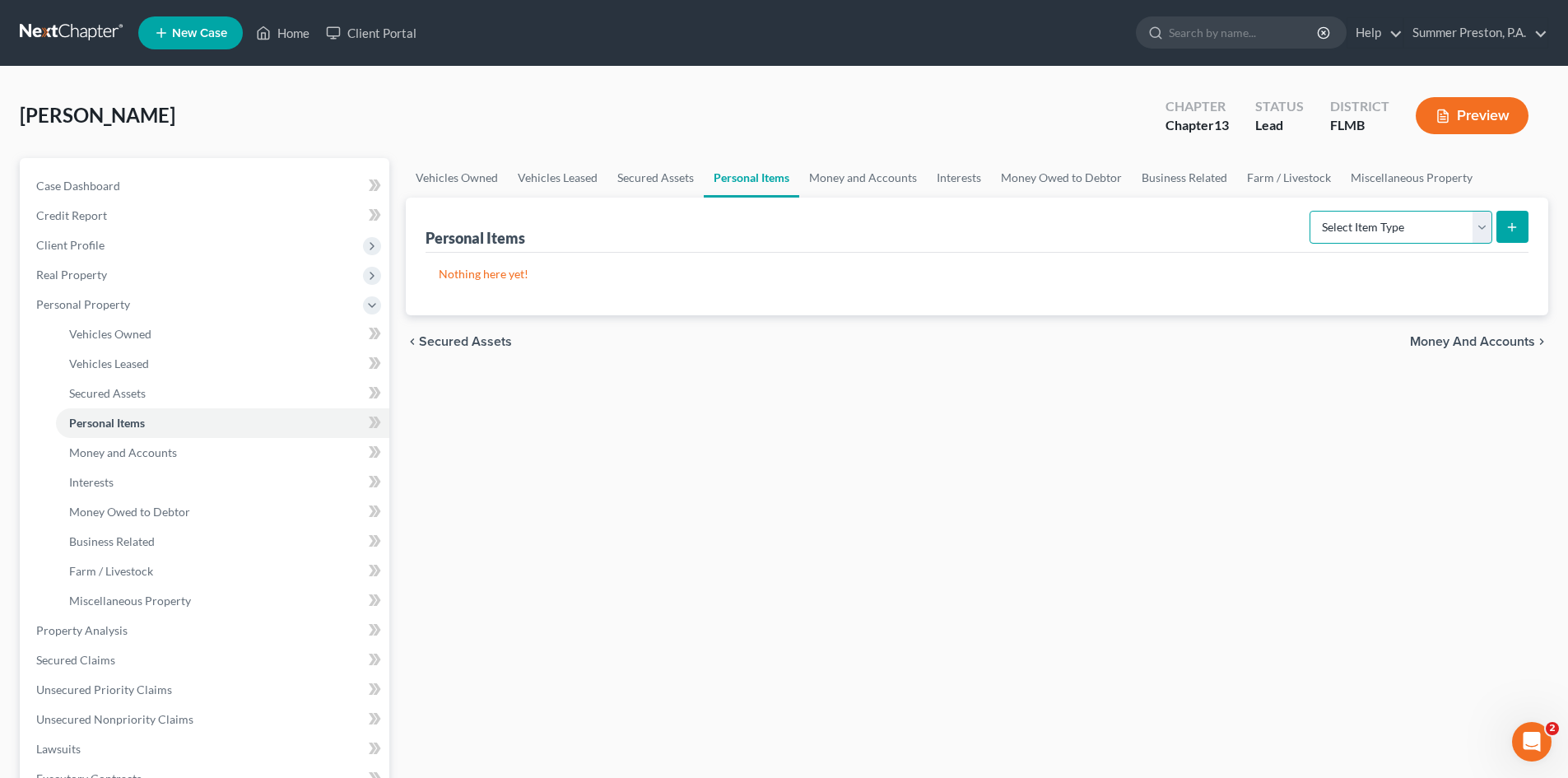
click at [1478, 224] on select "Select Item Type Clothing Collectibles Of Value Electronics Firearms Household …" at bounding box center [1401, 227] width 183 height 33
select select "electronics"
click at [1312, 211] on select "Select Item Type Clothing Collectibles Of Value Electronics Firearms Household …" at bounding box center [1401, 227] width 183 height 33
click at [1511, 225] on icon "submit" at bounding box center [1512, 227] width 13 height 13
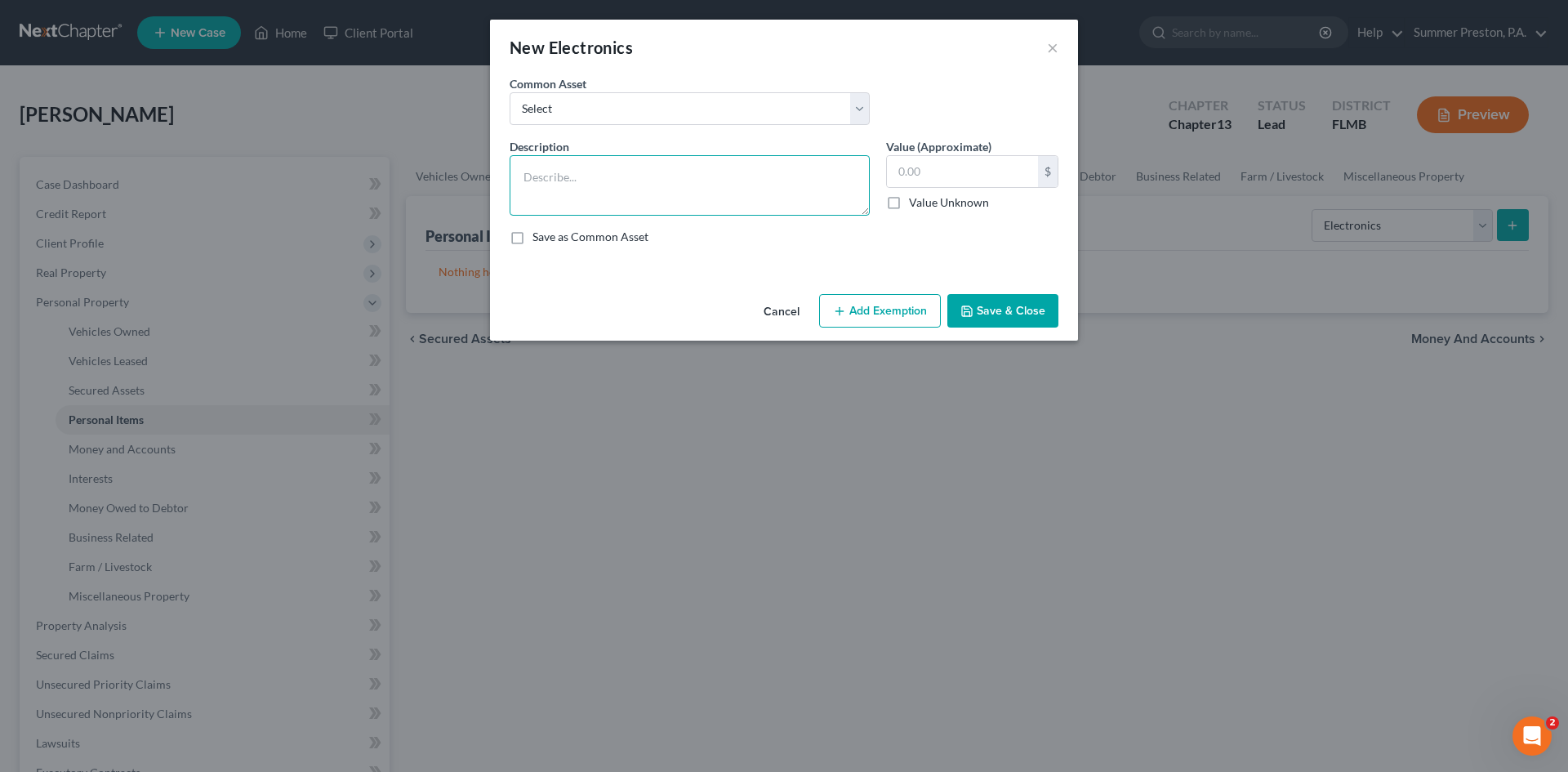
click at [637, 173] on textarea at bounding box center [690, 185] width 361 height 60
type textarea "ANDROID & TABLET"
click at [532, 241] on label "Save as Common Asset" at bounding box center [591, 237] width 116 height 16
click at [539, 239] on input "Save as Common Asset" at bounding box center [544, 234] width 10 height 10
checkbox input "true"
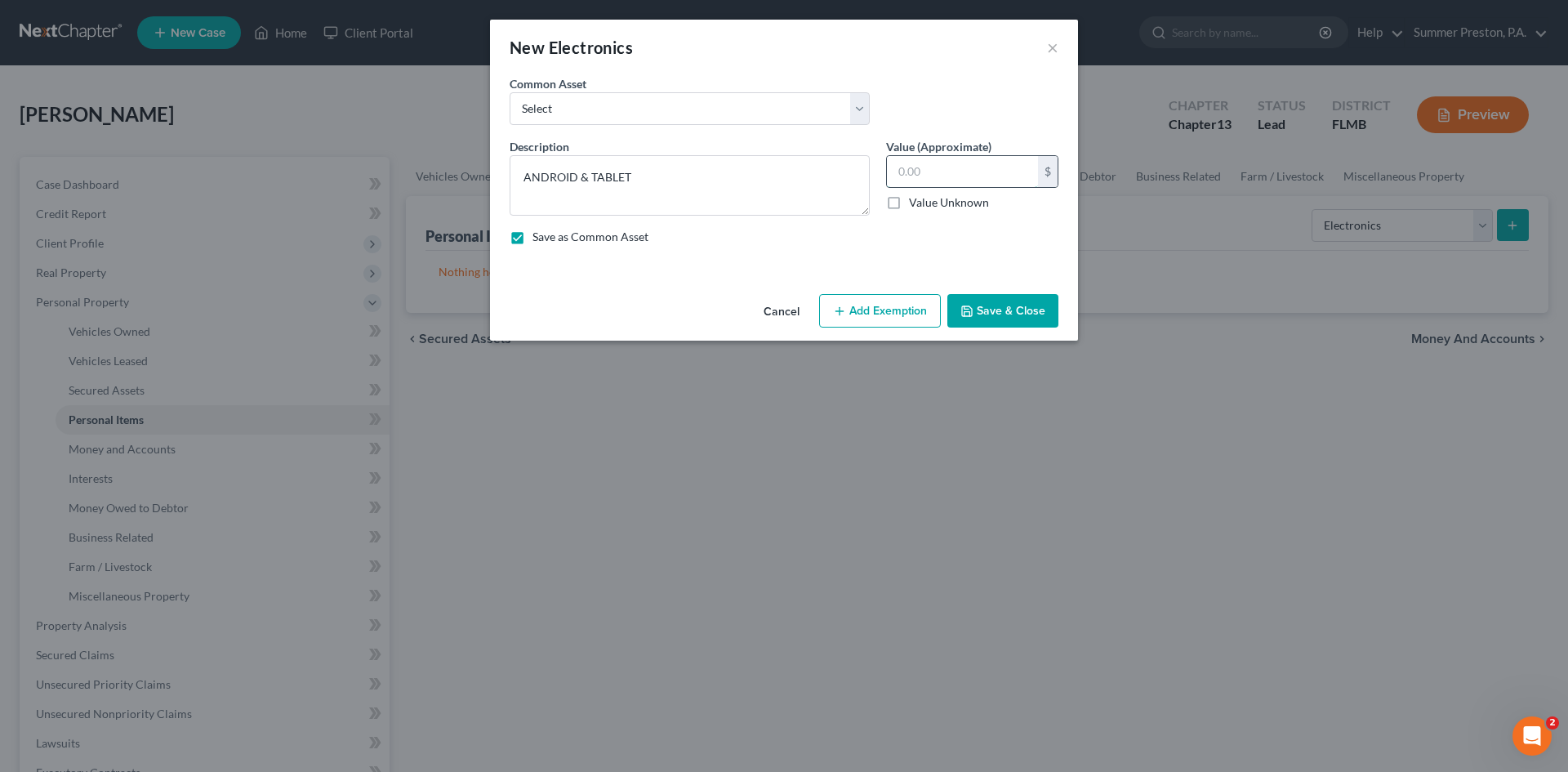
click at [972, 175] on input "text" at bounding box center [962, 171] width 151 height 31
type input "70.00"
click at [853, 307] on button "Add Exemption" at bounding box center [880, 311] width 122 height 35
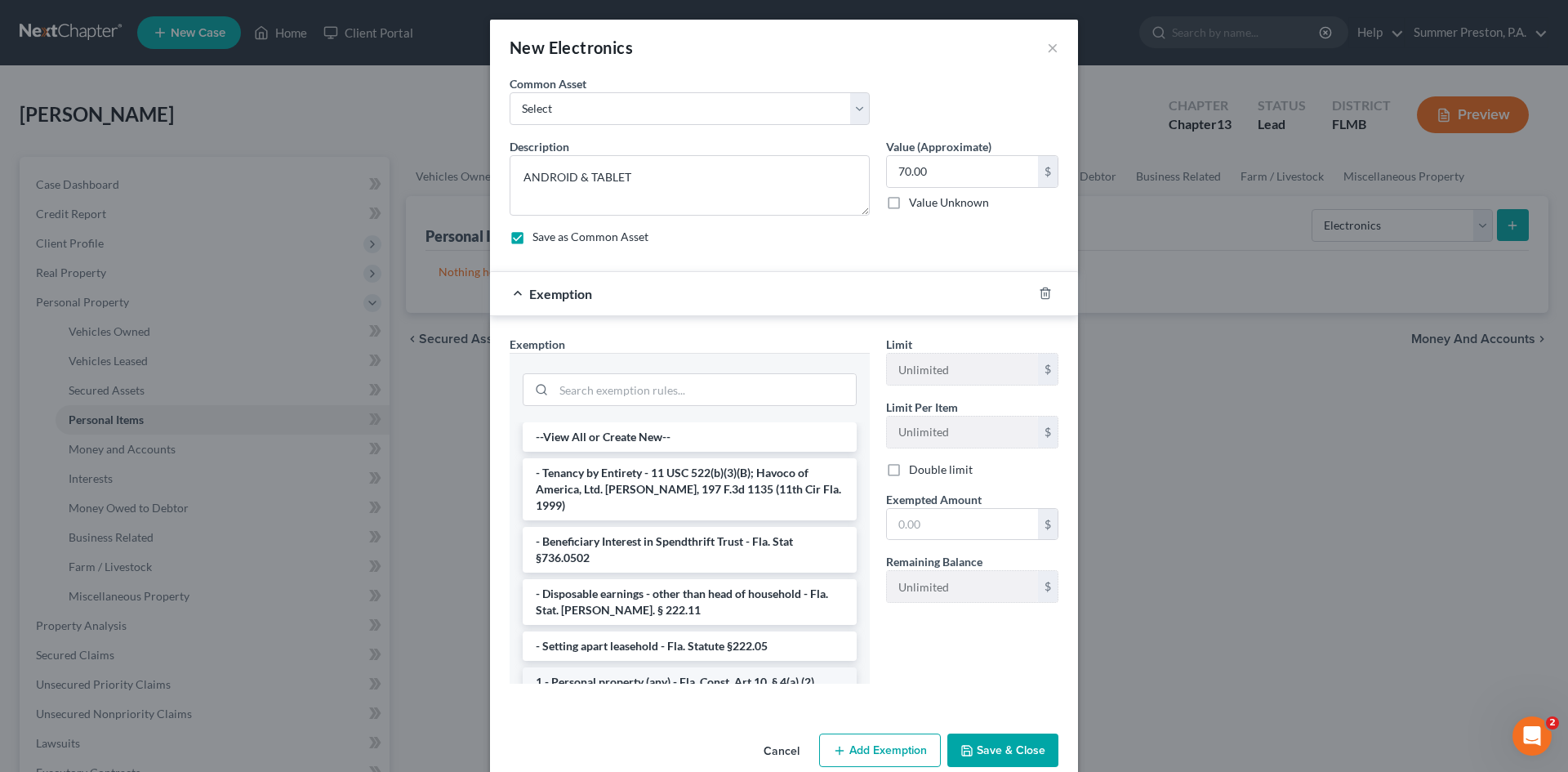
click at [607, 674] on li "1 - Personal property (any) - Fla. Const. Art.10, § 4(a) (2)" at bounding box center [690, 682] width 334 height 29
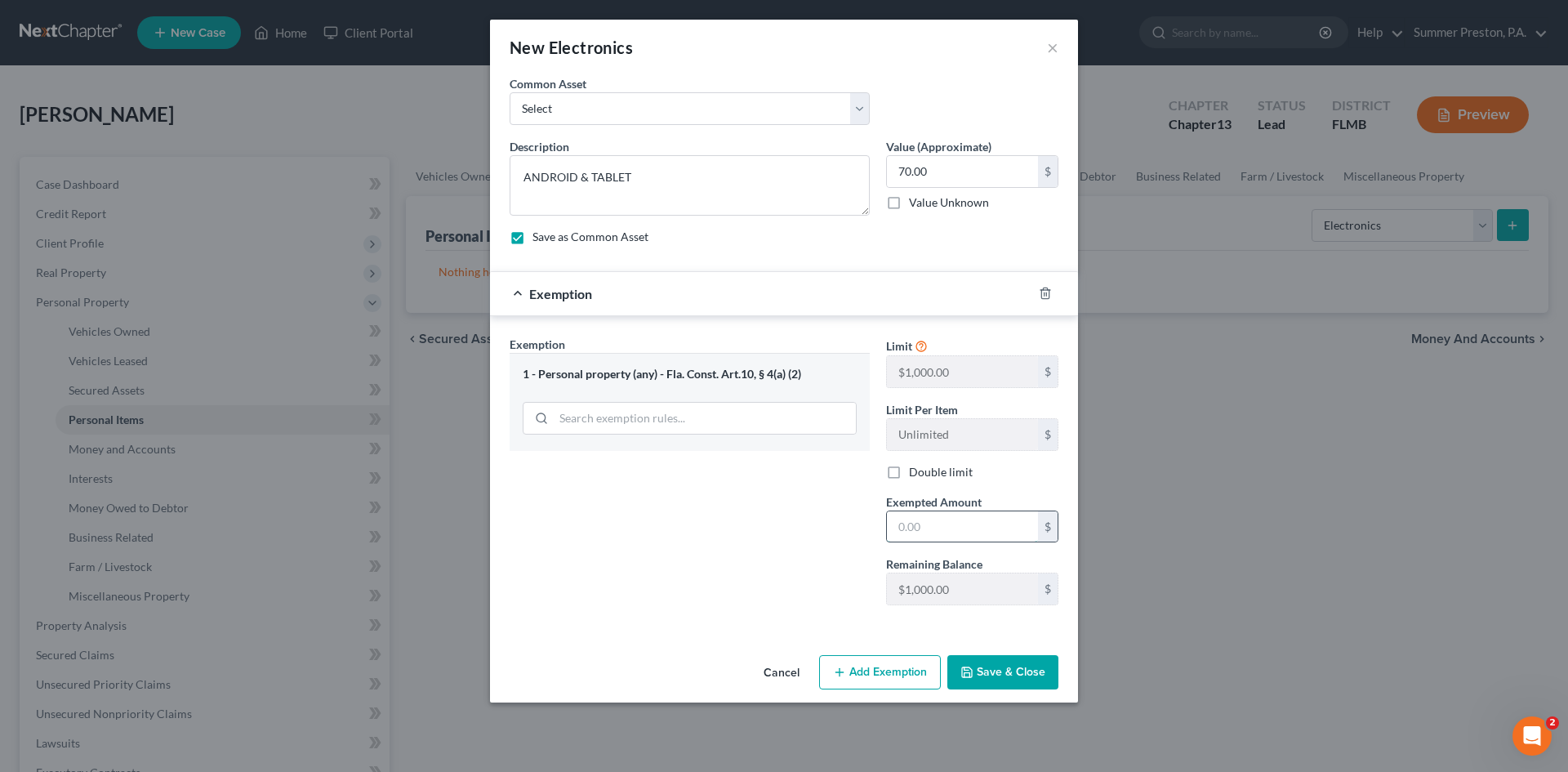
click at [967, 524] on input "text" at bounding box center [962, 527] width 151 height 31
type input "70.00"
click at [983, 674] on button "Save & Close" at bounding box center [1003, 672] width 111 height 35
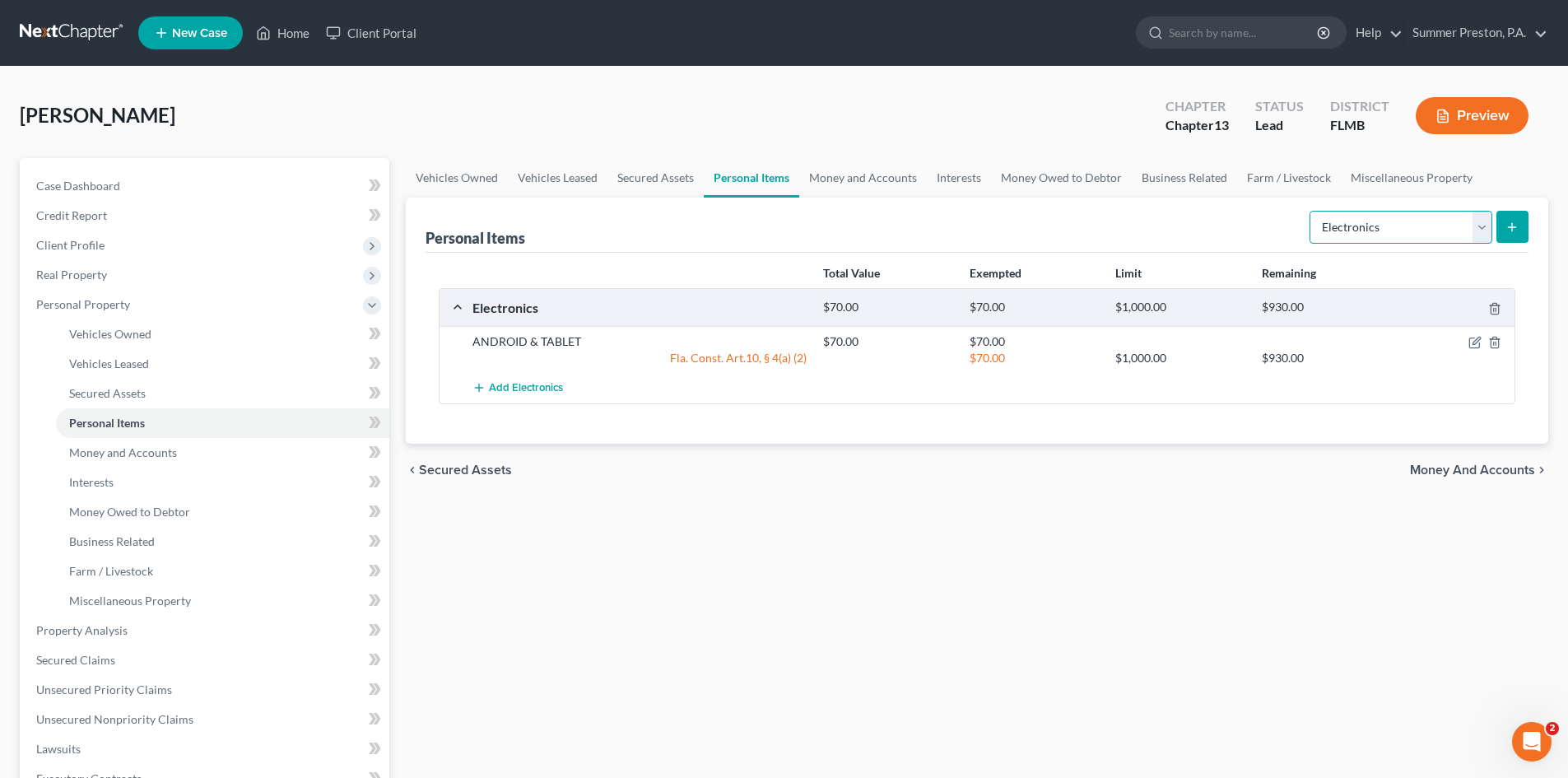
click at [1483, 223] on select "Select Item Type Clothing Collectibles Of Value Electronics Firearms Household …" at bounding box center [1401, 227] width 183 height 33
select select "household_goods"
click at [1312, 211] on select "Select Item Type Clothing Collectibles Of Value Electronics Firearms Household …" at bounding box center [1401, 227] width 183 height 33
click at [1514, 226] on icon "submit" at bounding box center [1512, 227] width 13 height 13
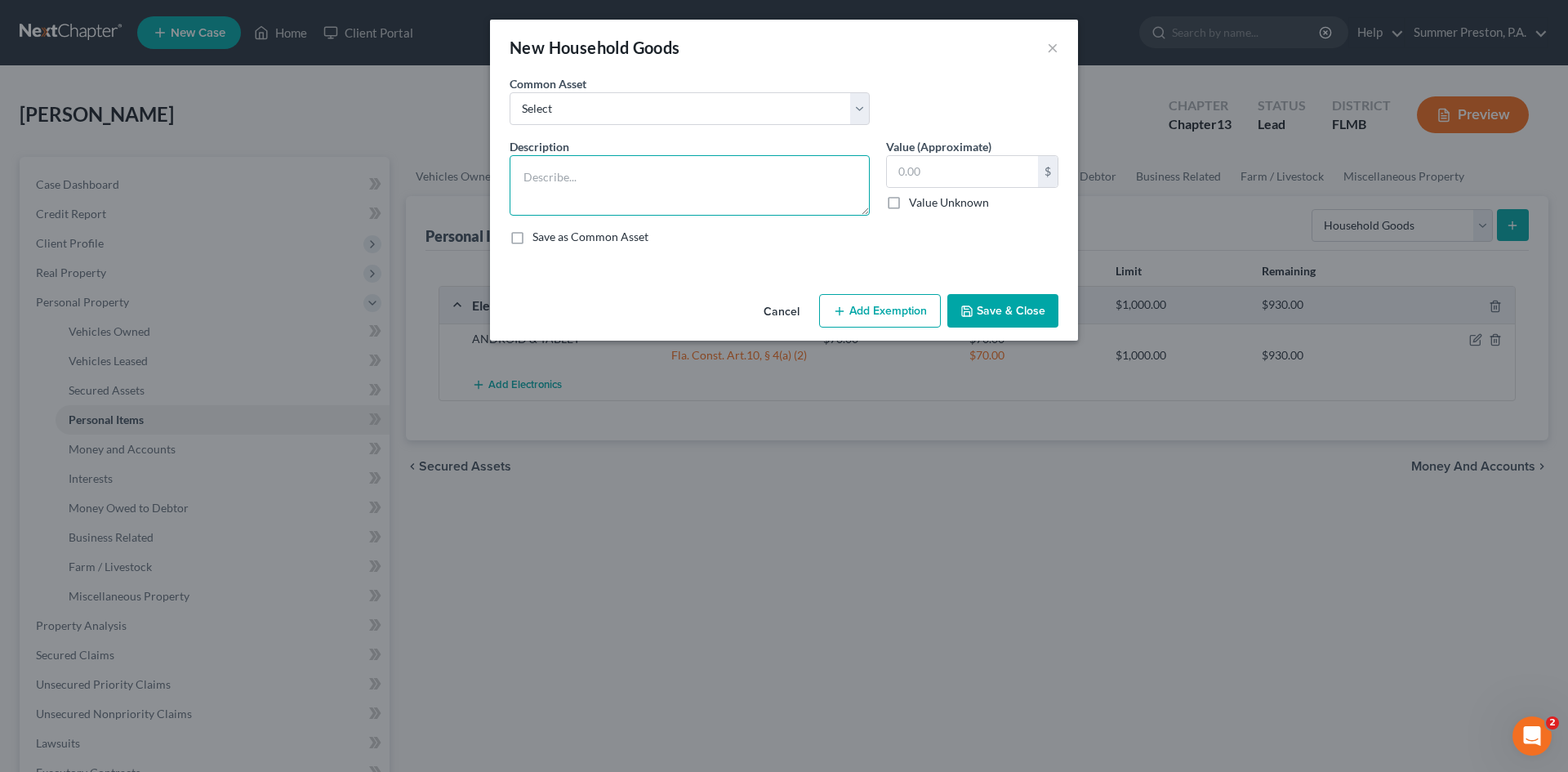
drag, startPoint x: 684, startPoint y: 155, endPoint x: 676, endPoint y: 156, distance: 8.1
click at [684, 156] on textarea at bounding box center [690, 185] width 361 height 60
type textarea "WALL PICTURES"
drag, startPoint x: 521, startPoint y: 236, endPoint x: 565, endPoint y: 226, distance: 45.1
click at [532, 236] on label "Save as Common Asset" at bounding box center [591, 237] width 116 height 16
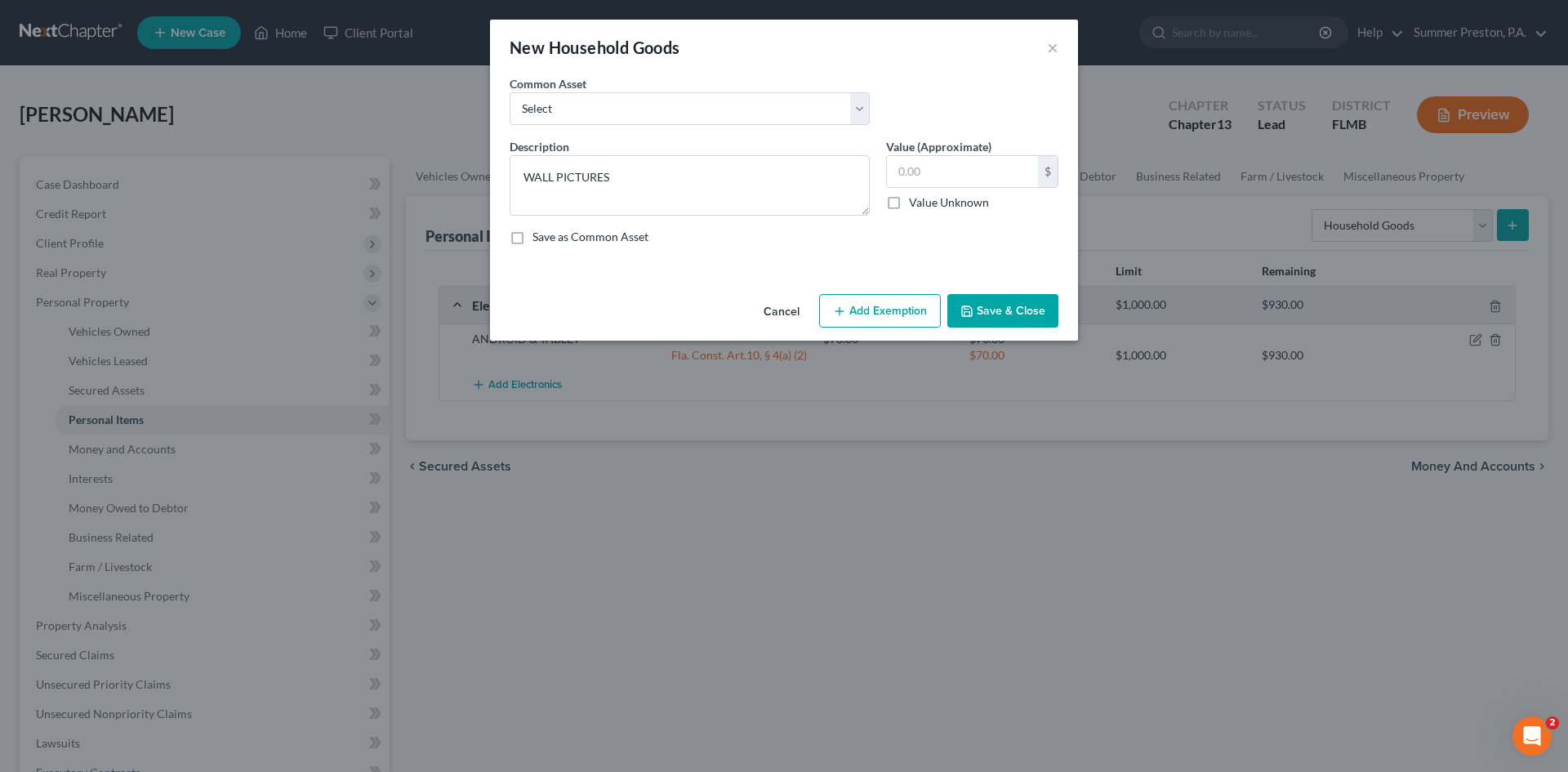
click at [539, 236] on input "Save as Common Asset" at bounding box center [544, 234] width 10 height 10
checkbox input "true"
click at [938, 163] on input "text" at bounding box center [962, 171] width 151 height 31
type input "40.00"
click at [901, 298] on button "Add Exemption" at bounding box center [880, 311] width 122 height 35
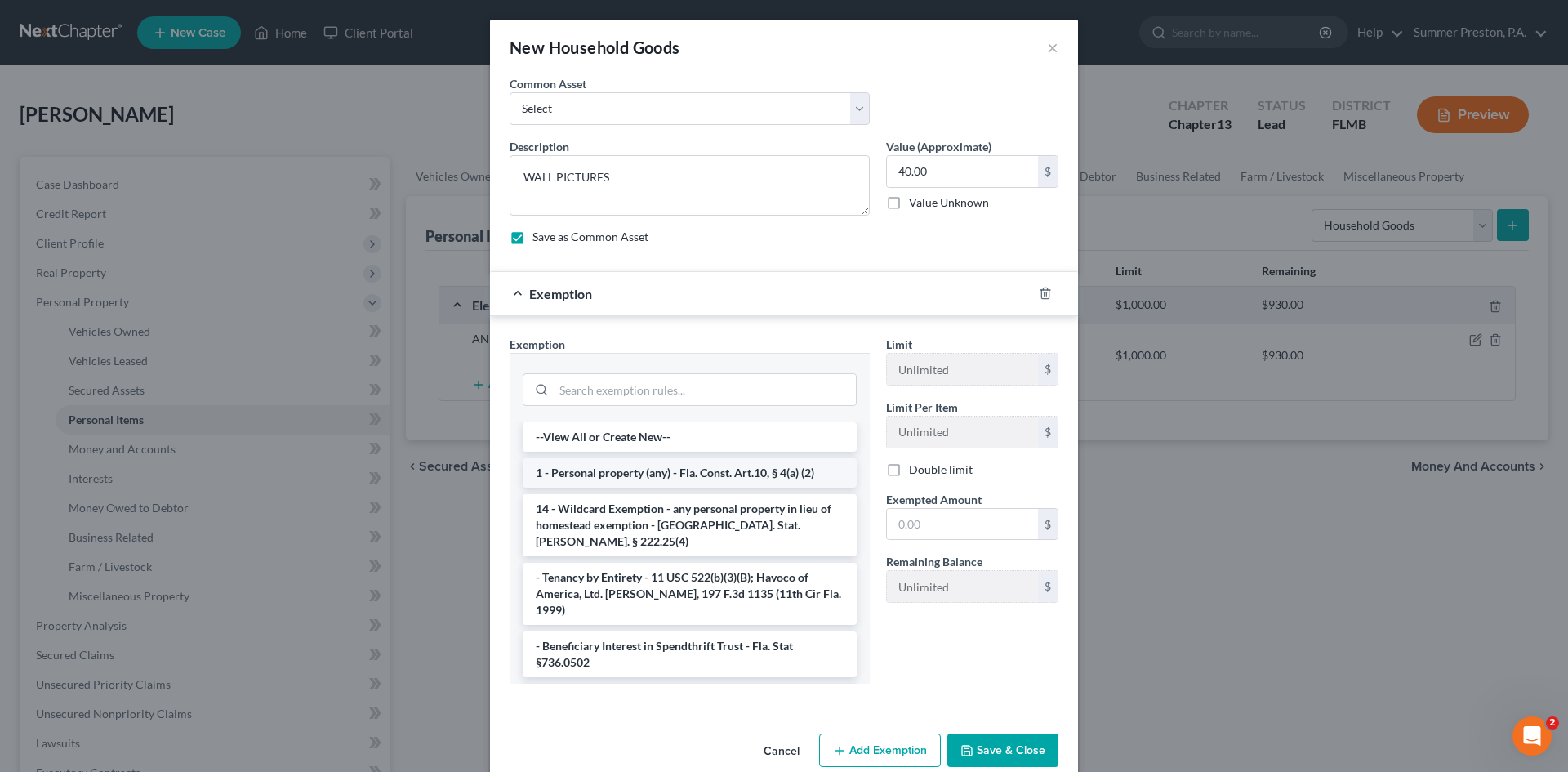
click at [637, 473] on li "1 - Personal property (any) - Fla. Const. Art.10, § 4(a) (2)" at bounding box center [690, 472] width 334 height 29
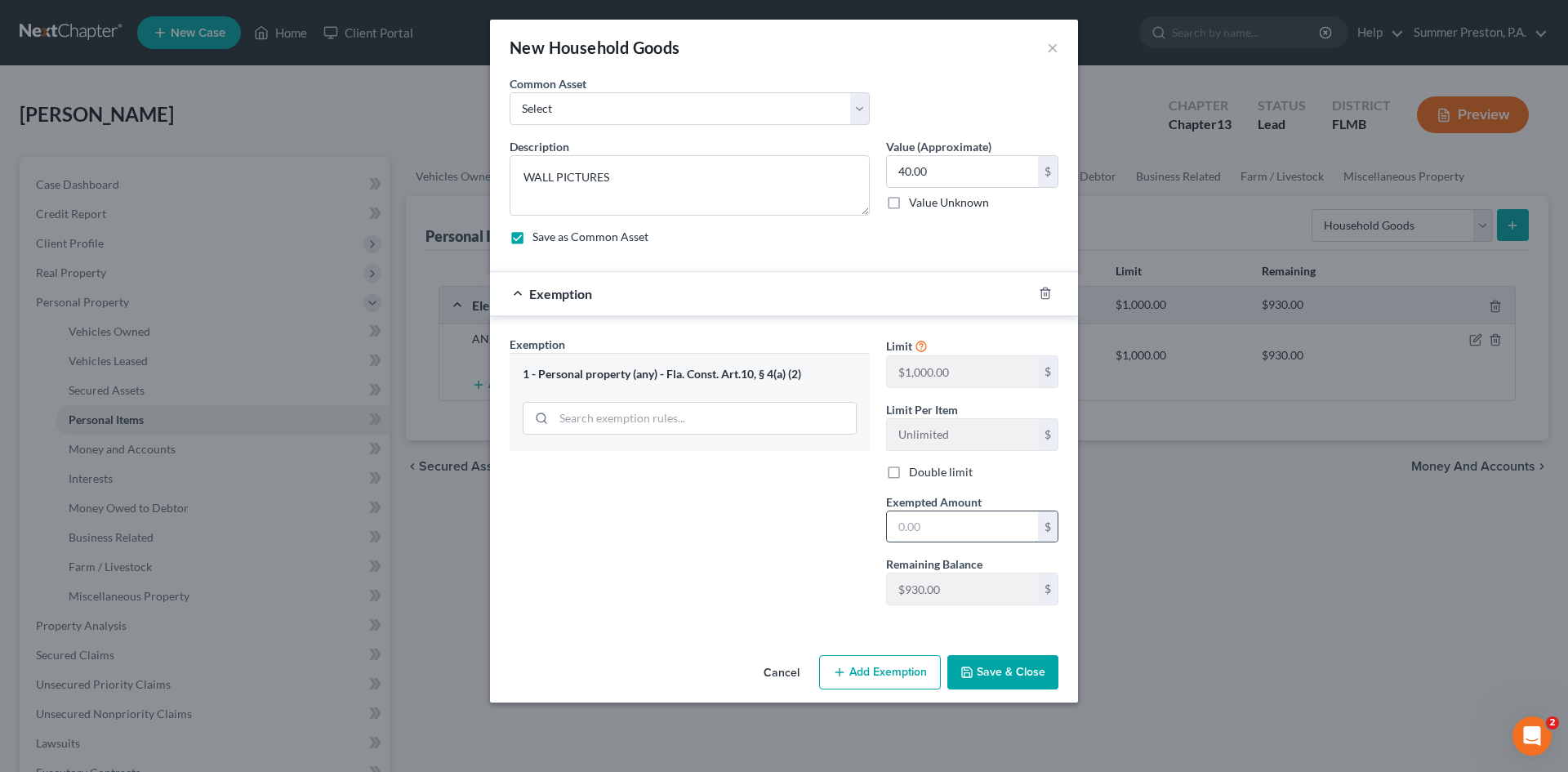
click at [947, 533] on input "text" at bounding box center [962, 527] width 151 height 31
type input "40.00"
click at [1000, 674] on button "Save & Close" at bounding box center [1003, 672] width 111 height 35
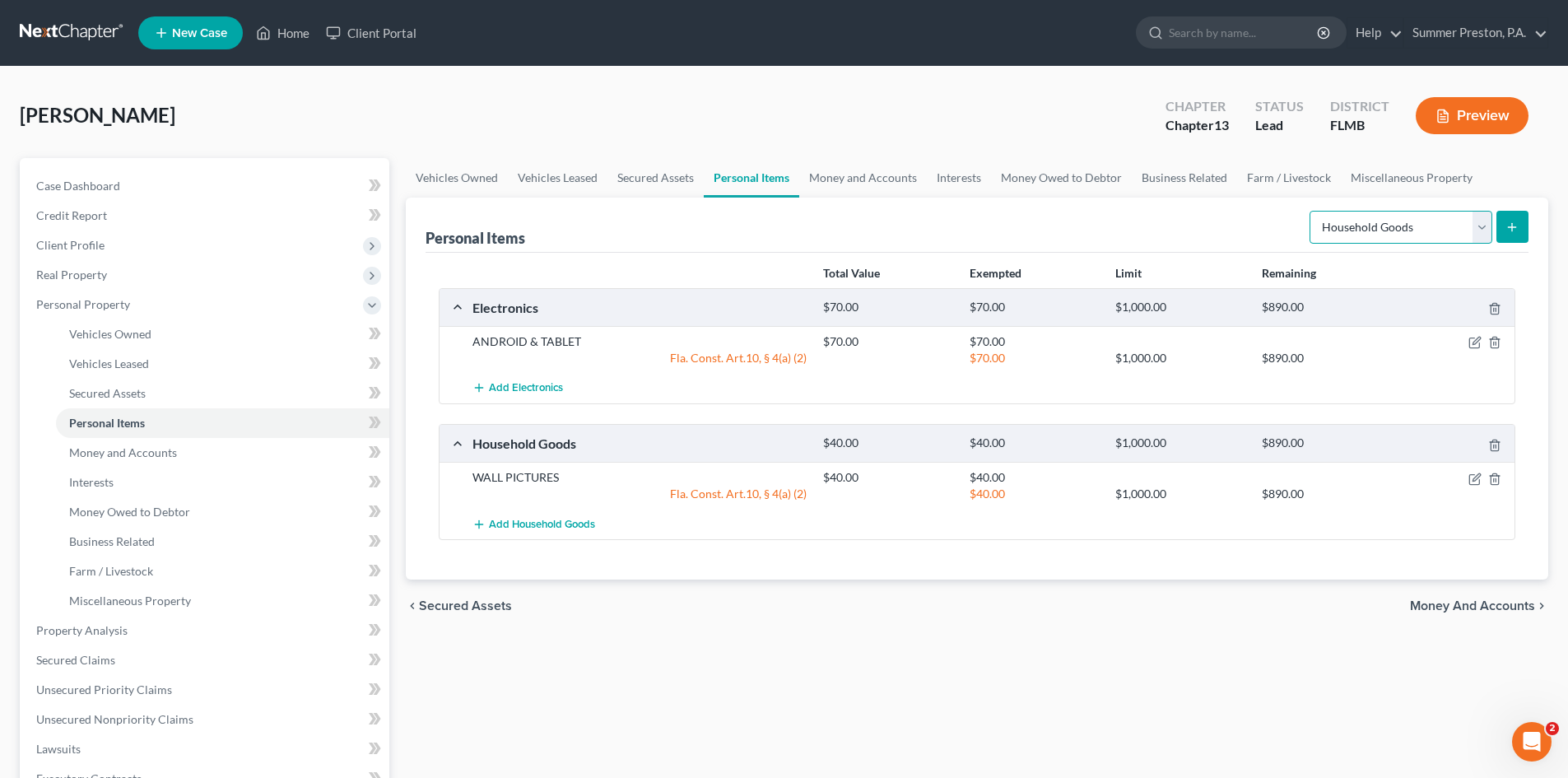
click at [1486, 238] on select "Select Item Type Clothing Collectibles Of Value Electronics Firearms Household …" at bounding box center [1401, 227] width 183 height 33
click at [1312, 211] on select "Select Item Type Clothing Collectibles Of Value Electronics Firearms Household …" at bounding box center [1401, 227] width 183 height 33
click at [1506, 226] on icon "submit" at bounding box center [1512, 227] width 13 height 13
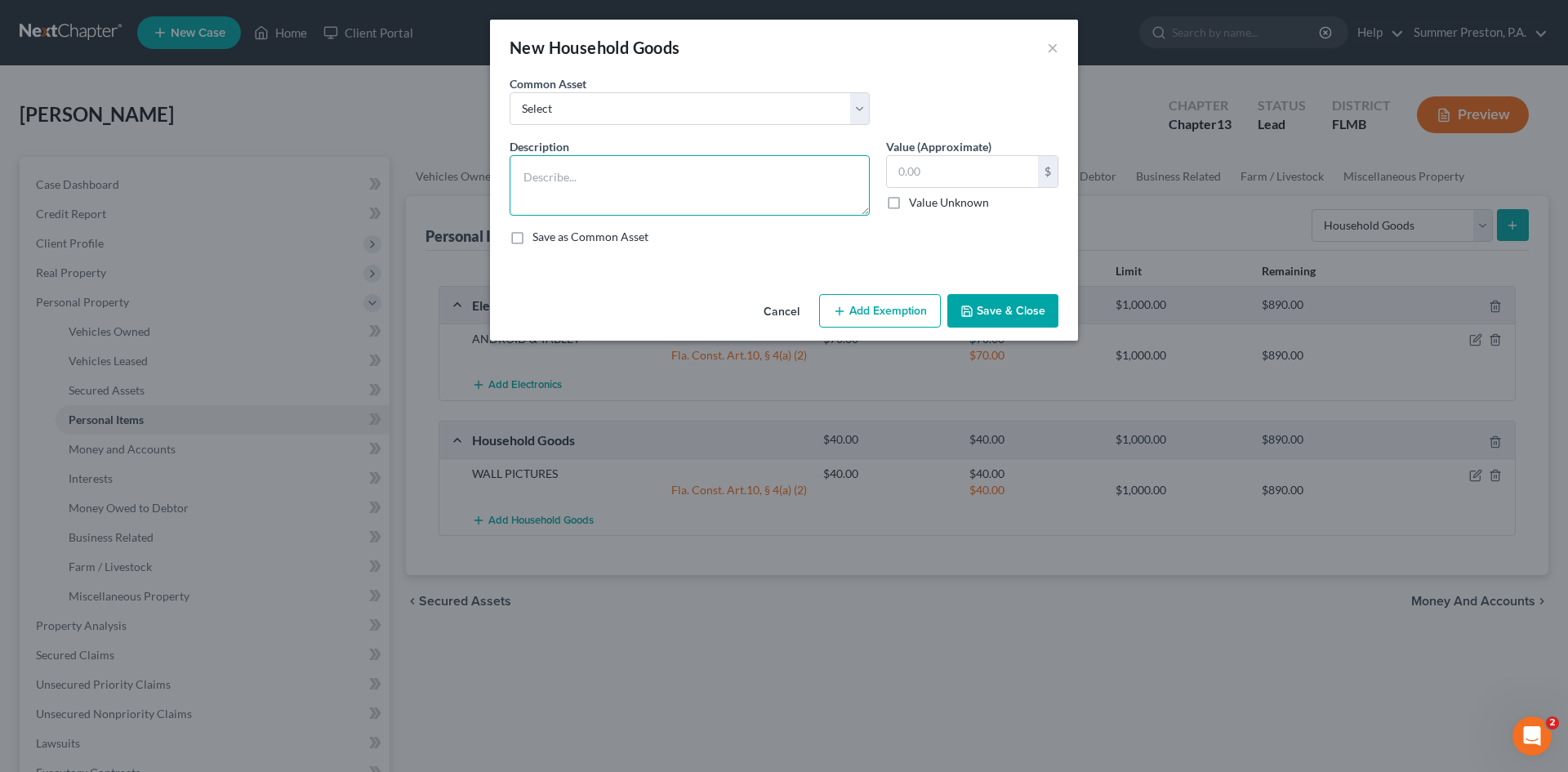
click at [665, 166] on textarea at bounding box center [690, 185] width 361 height 60
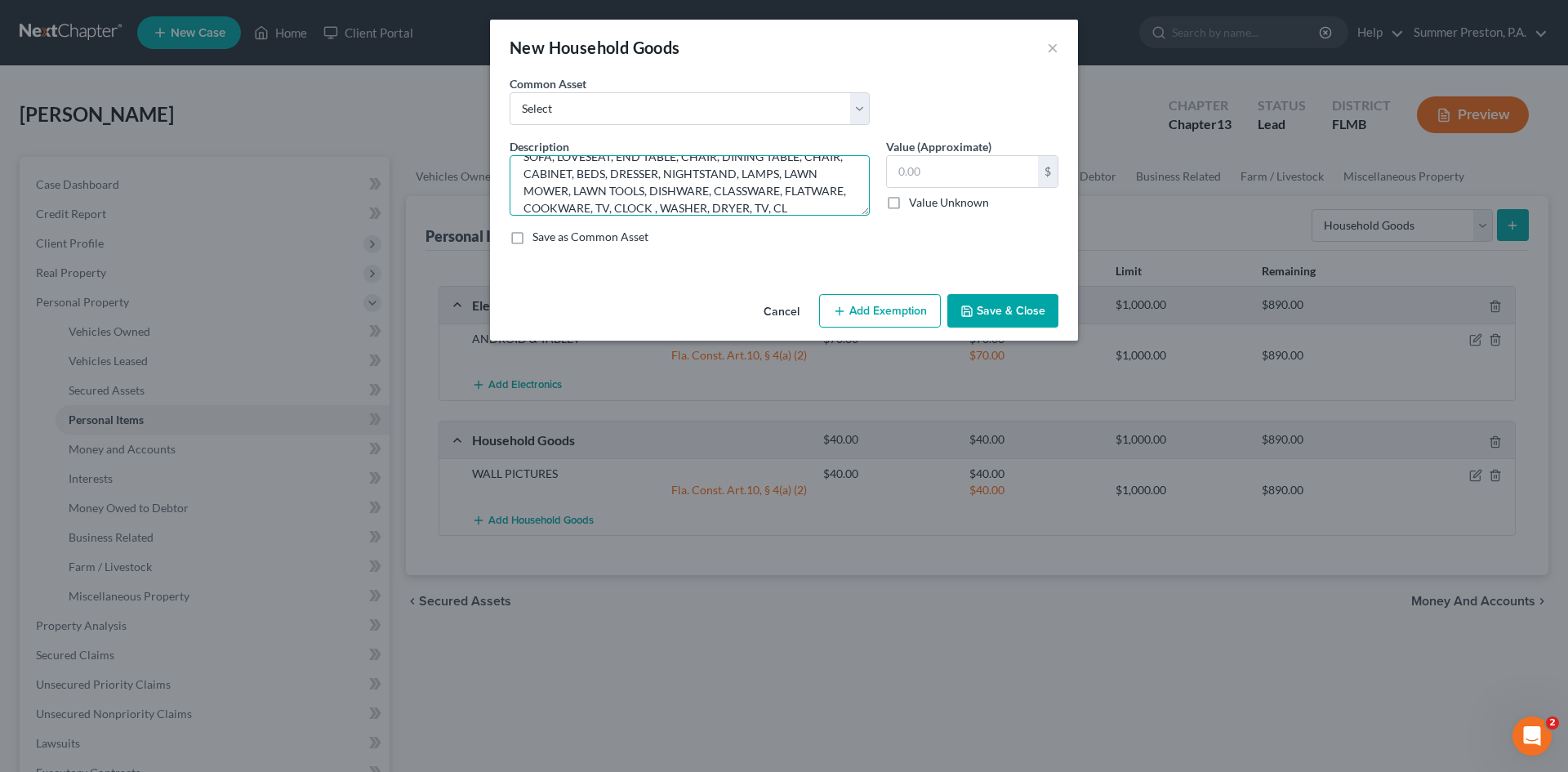
scroll to position [38, 0]
type textarea "SOFA, LOVESEAT, END TABLE, CHAIR, DINING TABLE, CHAIR, CABINET, BEDS, DRESSER, …"
drag, startPoint x: 983, startPoint y: 162, endPoint x: 972, endPoint y: 160, distance: 11.2
click at [982, 162] on input "text" at bounding box center [962, 171] width 151 height 31
type input "1,380.00"
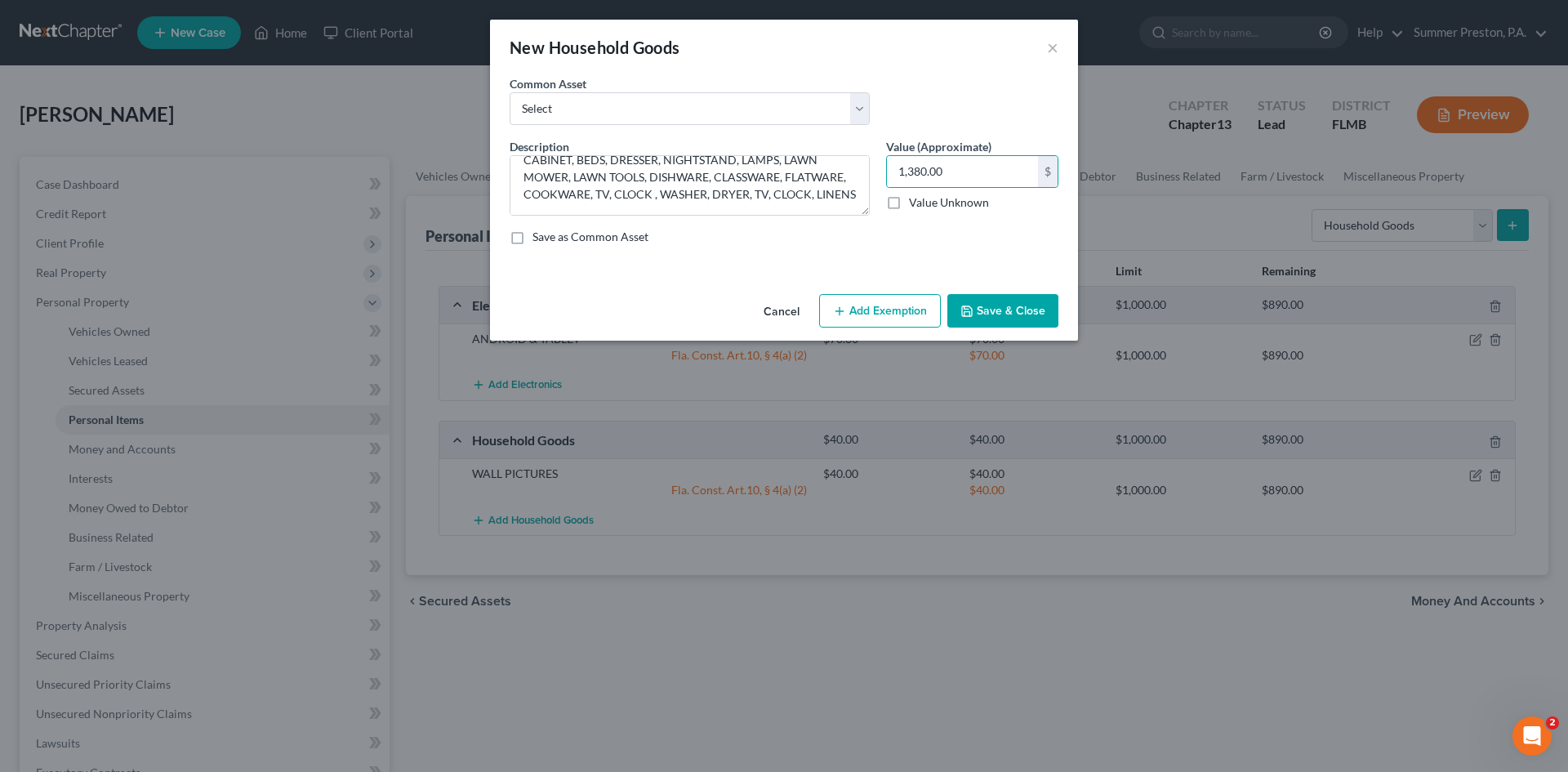
click at [532, 234] on label "Save as Common Asset" at bounding box center [591, 237] width 116 height 16
click at [539, 234] on input "Save as Common Asset" at bounding box center [544, 234] width 10 height 10
checkbox input "true"
click at [887, 317] on button "Add Exemption" at bounding box center [880, 311] width 122 height 35
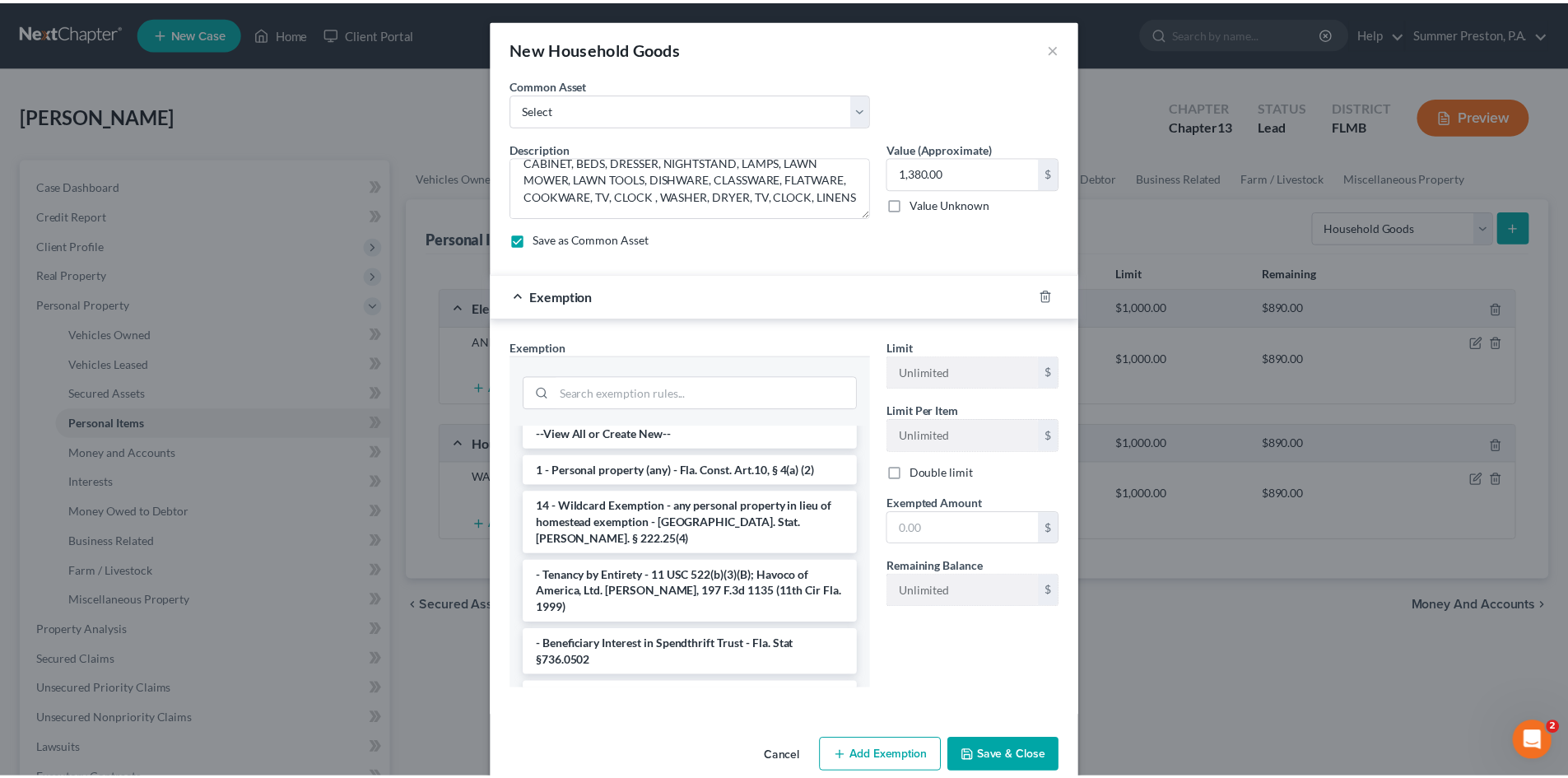
scroll to position [0, 0]
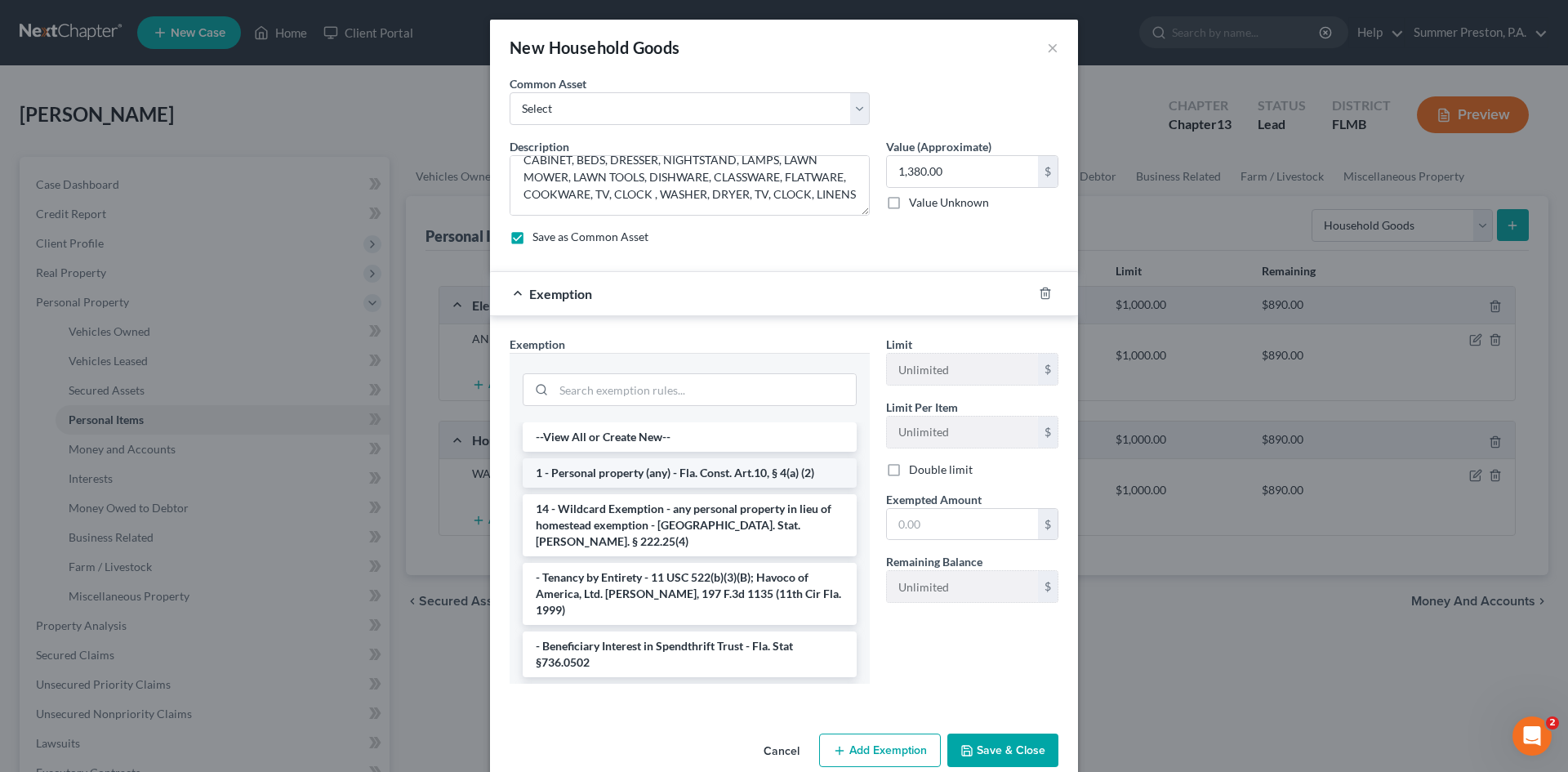
click at [654, 470] on li "1 - Personal property (any) - Fla. Const. Art.10, § 4(a) (2)" at bounding box center [690, 472] width 334 height 29
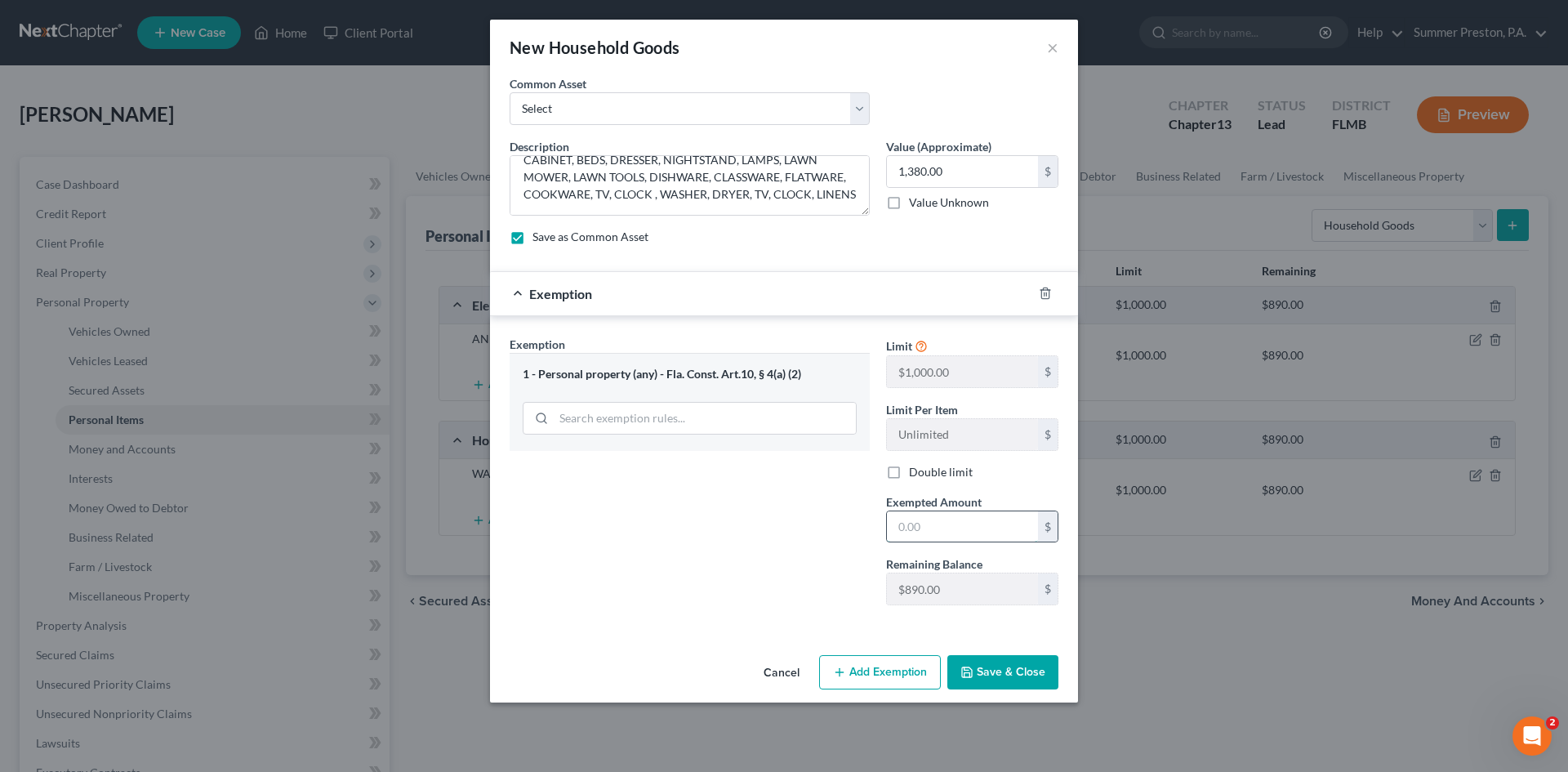
click at [961, 526] on input "text" at bounding box center [962, 527] width 151 height 31
type input "890.00"
click at [973, 664] on button "Save & Close" at bounding box center [1003, 672] width 111 height 35
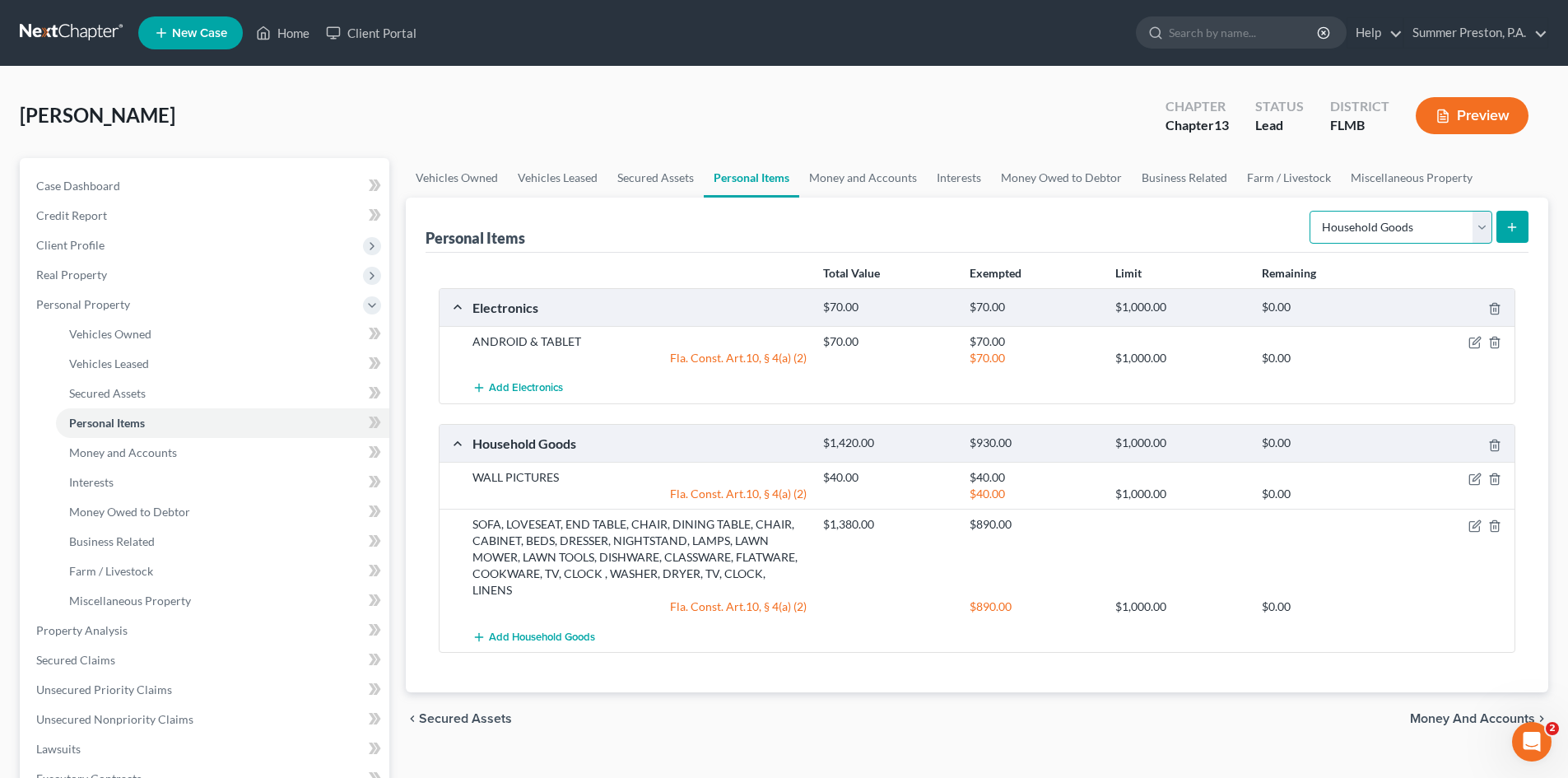
click at [1483, 224] on select "Select Item Type Clothing Collectibles Of Value Electronics Firearms Household …" at bounding box center [1401, 227] width 183 height 33
select select "jewelry"
click at [1312, 211] on select "Select Item Type Clothing Collectibles Of Value Electronics Firearms Household …" at bounding box center [1401, 227] width 183 height 33
click at [1499, 231] on button "submit" at bounding box center [1512, 227] width 32 height 32
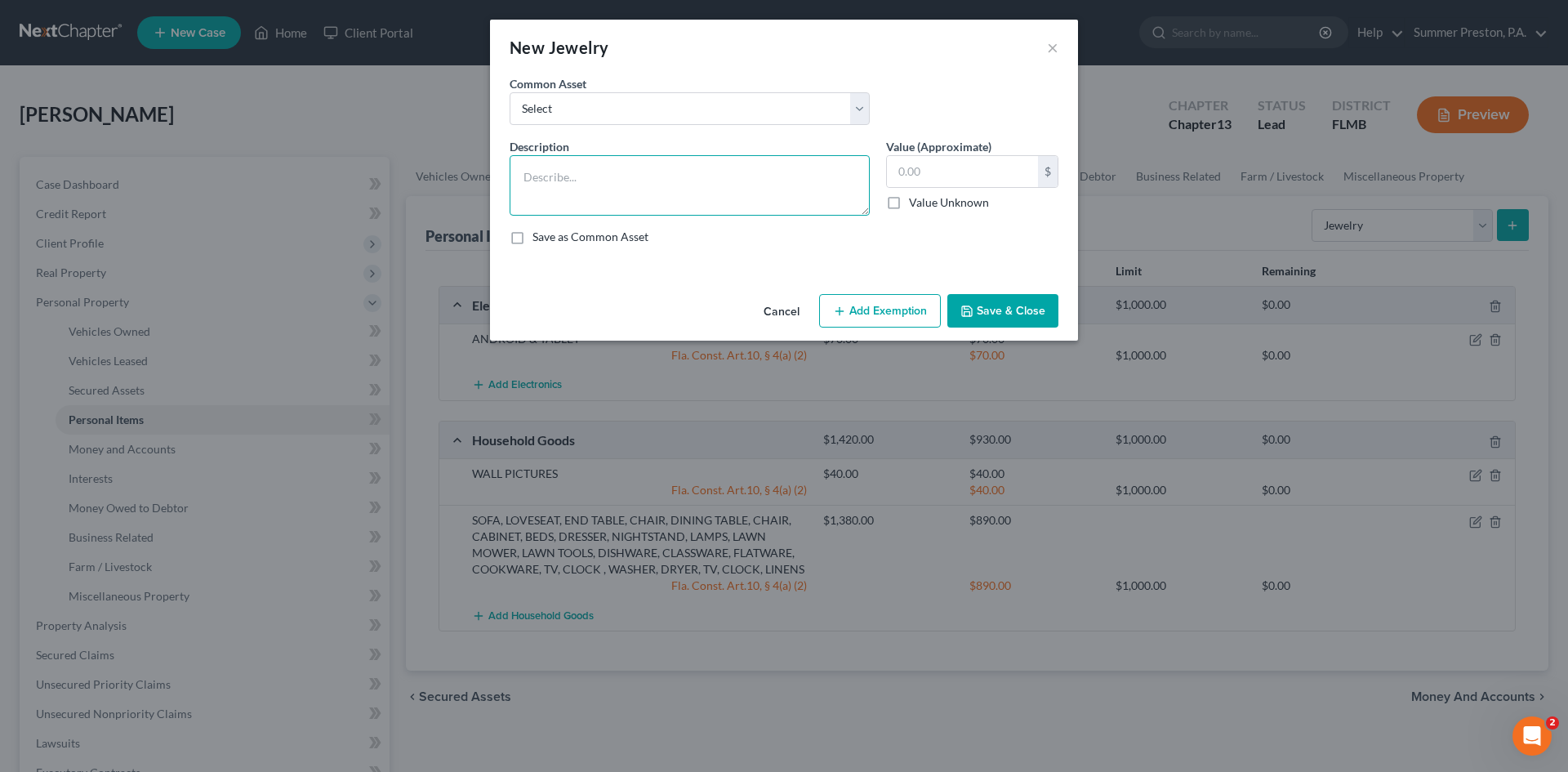
click at [733, 185] on textarea at bounding box center [690, 185] width 361 height 60
type textarea "RINGS, BRACELETS, NECKLACE, EARRINGS"
click at [532, 242] on label "Save as Common Asset" at bounding box center [591, 237] width 116 height 16
click at [539, 239] on input "Save as Common Asset" at bounding box center [544, 234] width 10 height 10
checkbox input "true"
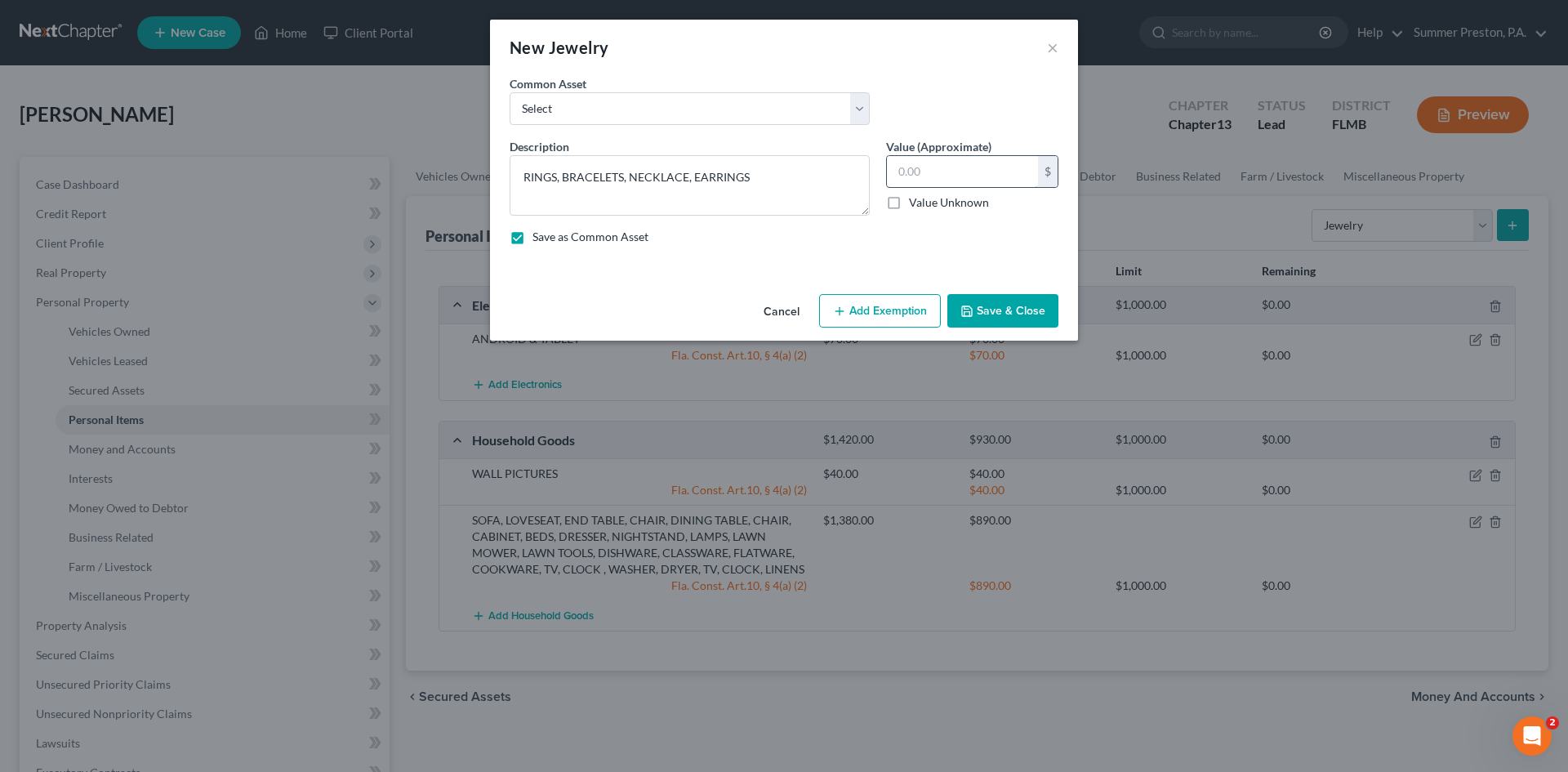
click at [988, 164] on input "text" at bounding box center [962, 171] width 151 height 31
type input "400.00"
click at [1010, 309] on button "Save & Close" at bounding box center [1003, 311] width 111 height 35
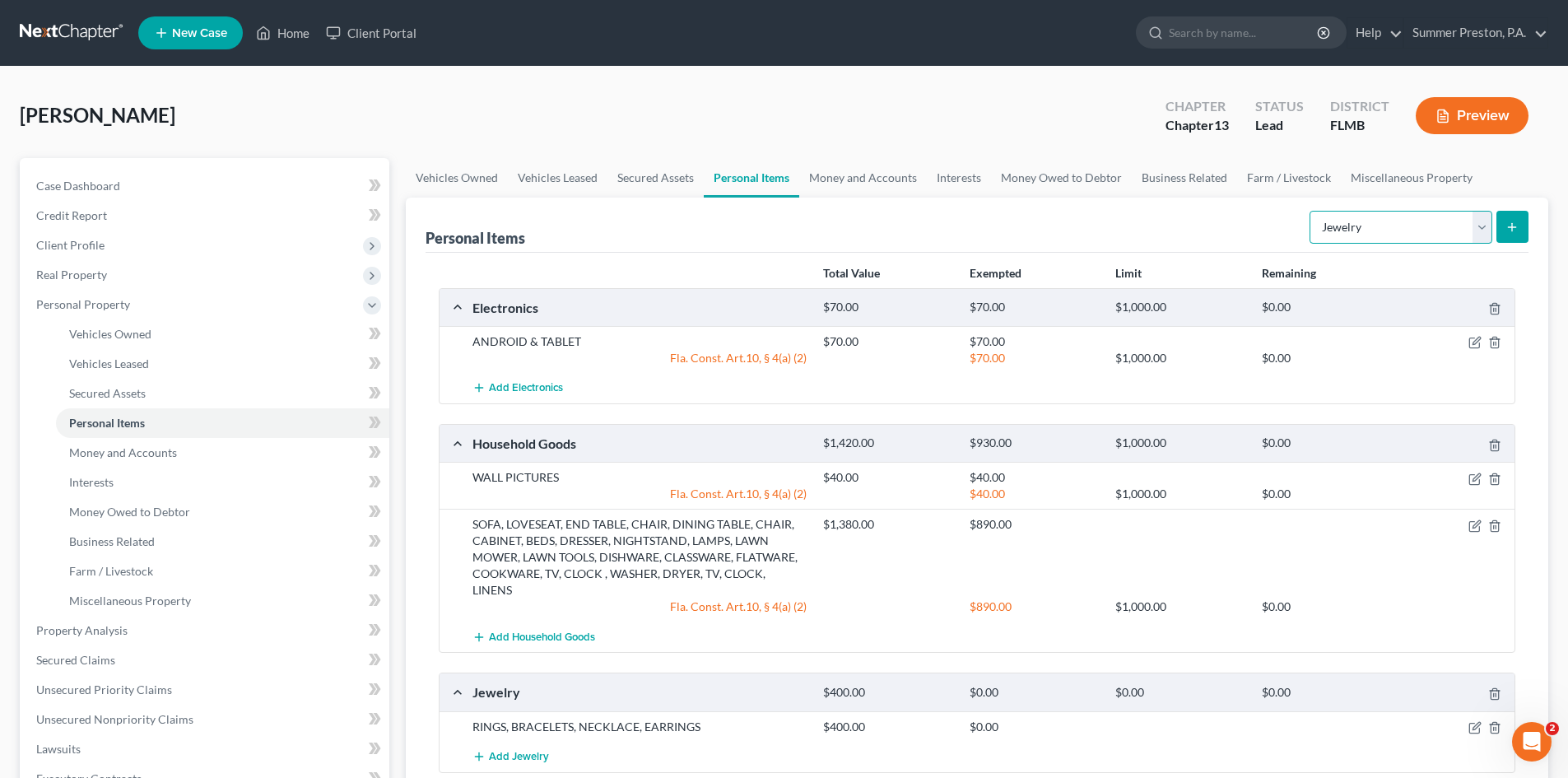
click at [1486, 219] on select "Select Item Type Clothing Collectibles Of Value Electronics Firearms Household …" at bounding box center [1401, 227] width 183 height 33
select select "clothing"
click at [1312, 211] on select "Select Item Type Clothing Collectibles Of Value Electronics Firearms Household …" at bounding box center [1401, 227] width 183 height 33
click at [1518, 222] on icon "submit" at bounding box center [1512, 227] width 13 height 13
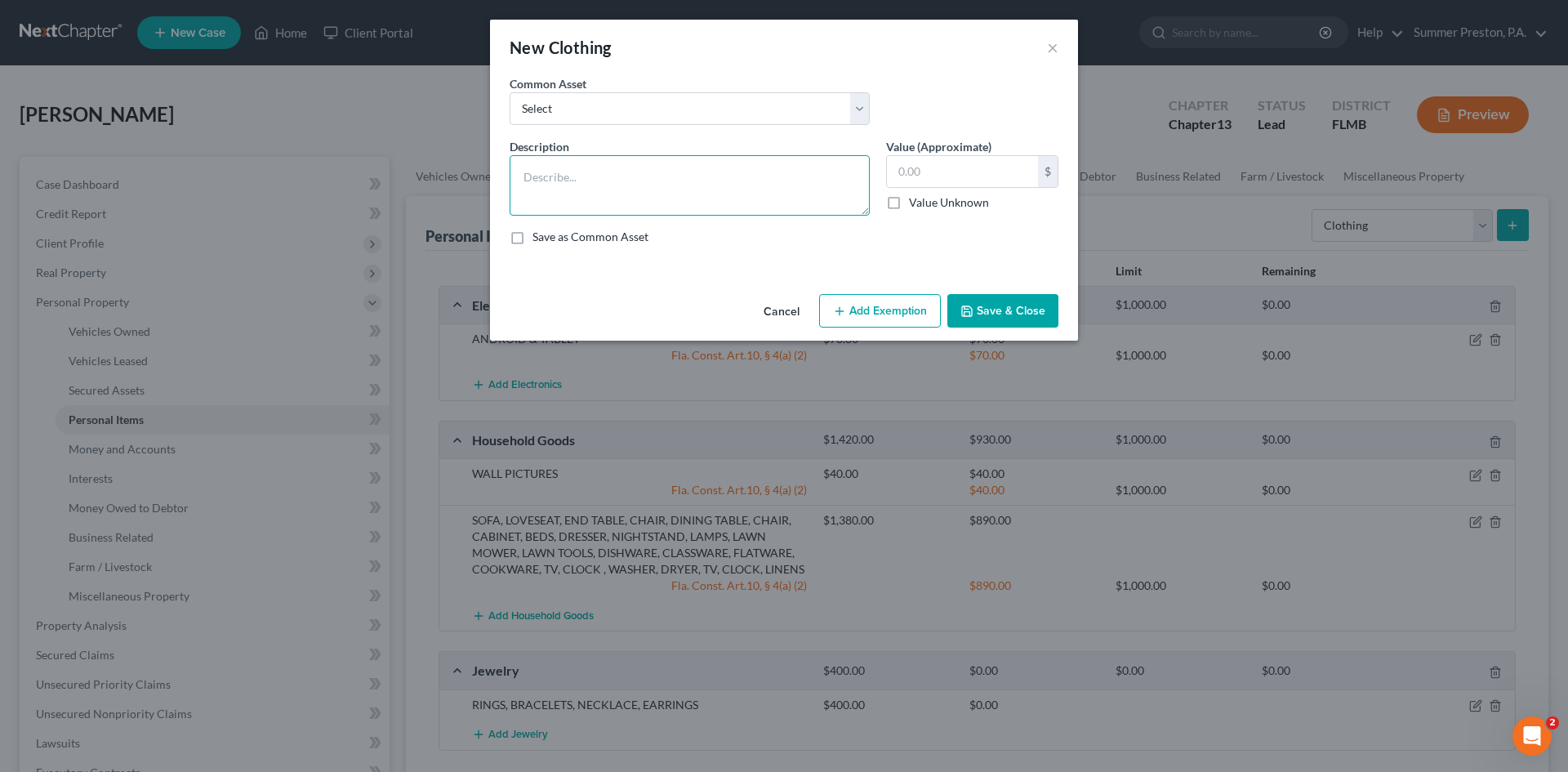
click at [745, 187] on textarea at bounding box center [690, 185] width 361 height 60
click at [862, 109] on select "Select CLOTHING/SHOES CLOTHING/SHOES HUSBAND'S CLOTHING/SHOES WIFE'S CLOTHING /…" at bounding box center [690, 108] width 361 height 33
select select "0"
click at [510, 92] on select "Select CLOTHING/SHOES CLOTHING/SHOES HUSBAND'S CLOTHING/SHOES WIFE'S CLOTHING /…" at bounding box center [690, 108] width 361 height 33
type textarea "CLOTHING/SHOES"
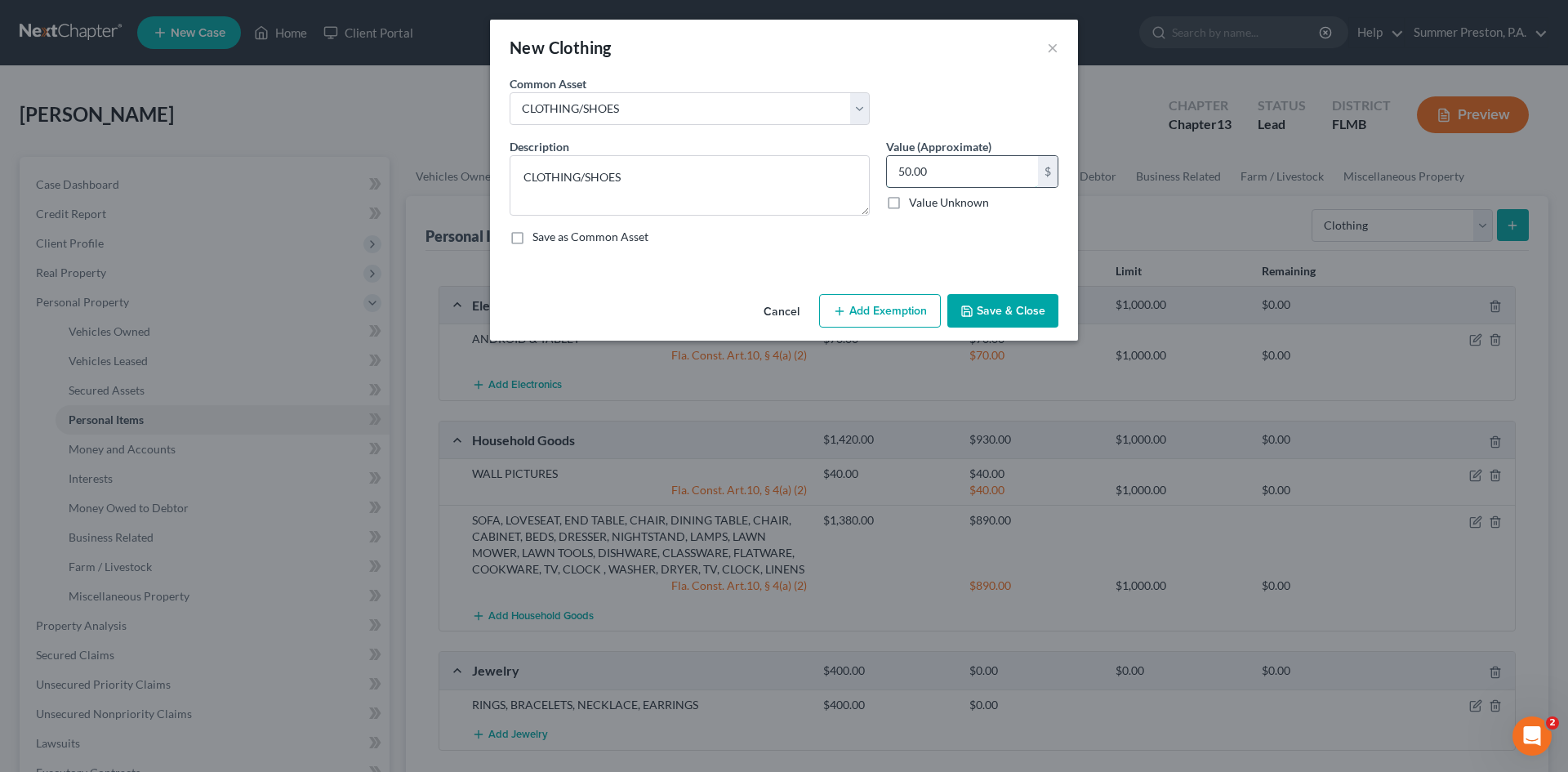
click at [957, 167] on input "50.00" at bounding box center [962, 171] width 151 height 31
type input "250.00"
click at [532, 242] on label "Save as Common Asset" at bounding box center [591, 237] width 116 height 16
click at [539, 239] on input "Save as Common Asset" at bounding box center [544, 234] width 10 height 10
checkbox input "true"
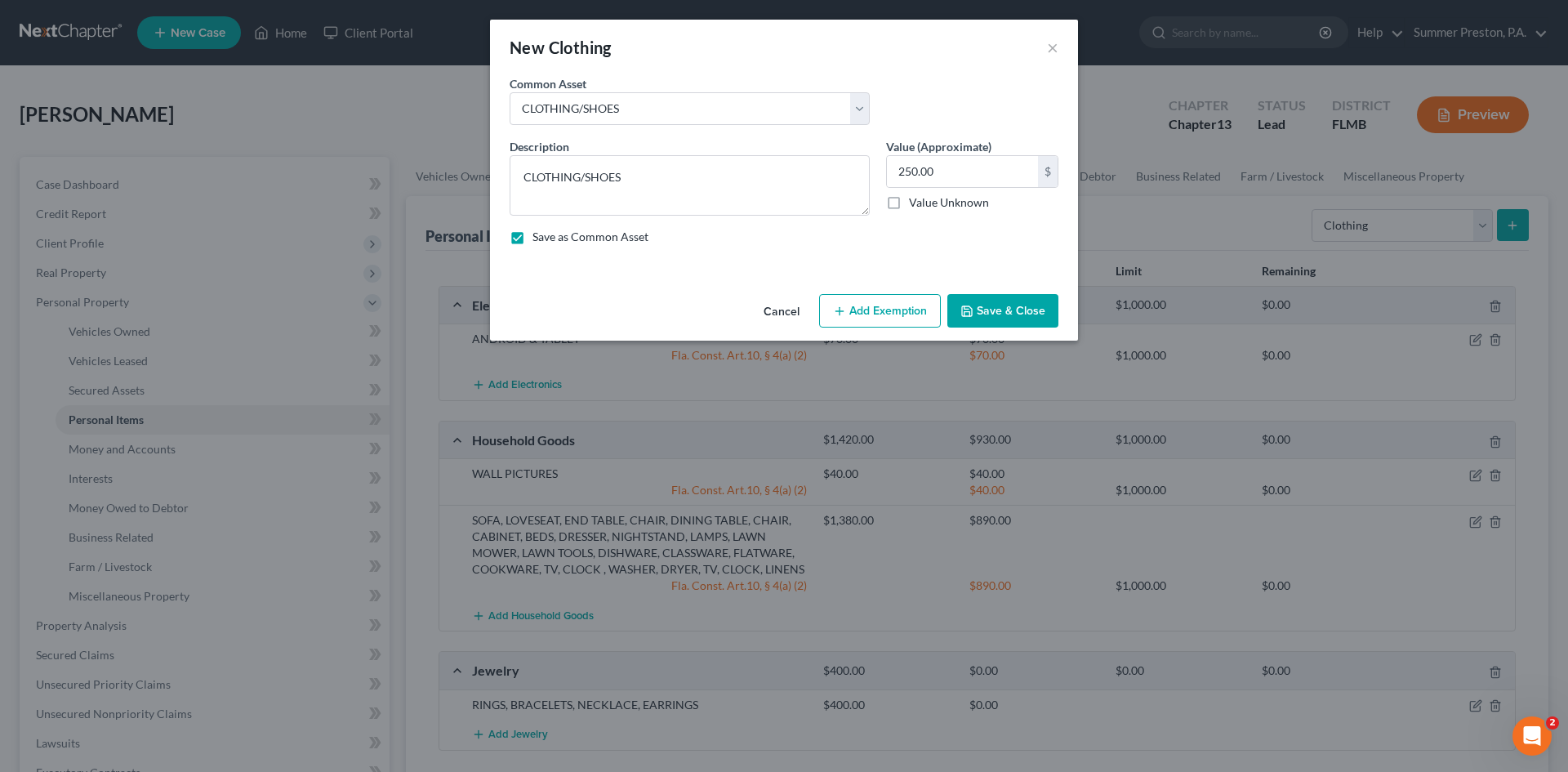
click at [1025, 306] on button "Save & Close" at bounding box center [1003, 311] width 111 height 35
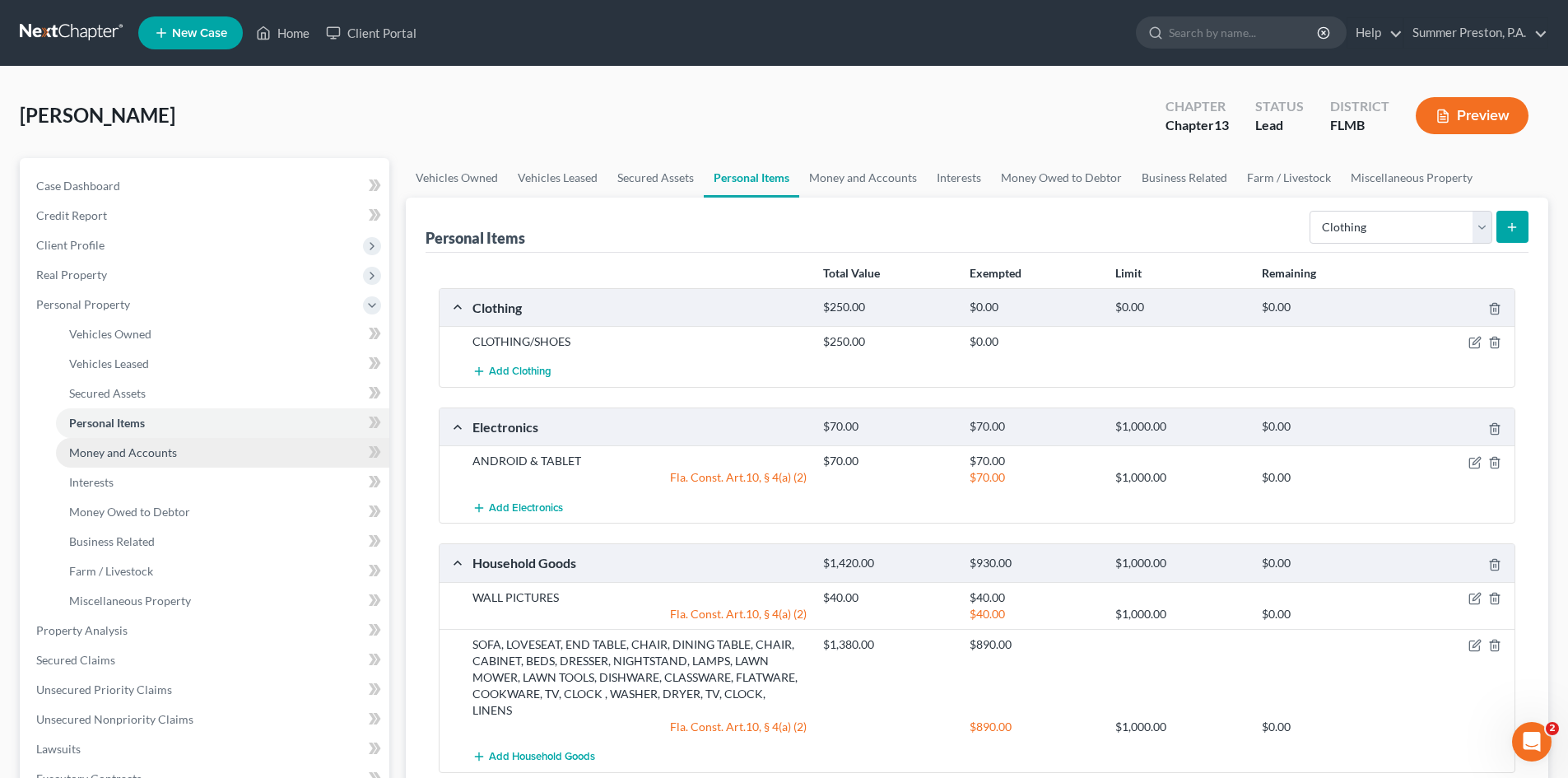
click at [151, 450] on span "Money and Accounts" at bounding box center [123, 452] width 108 height 14
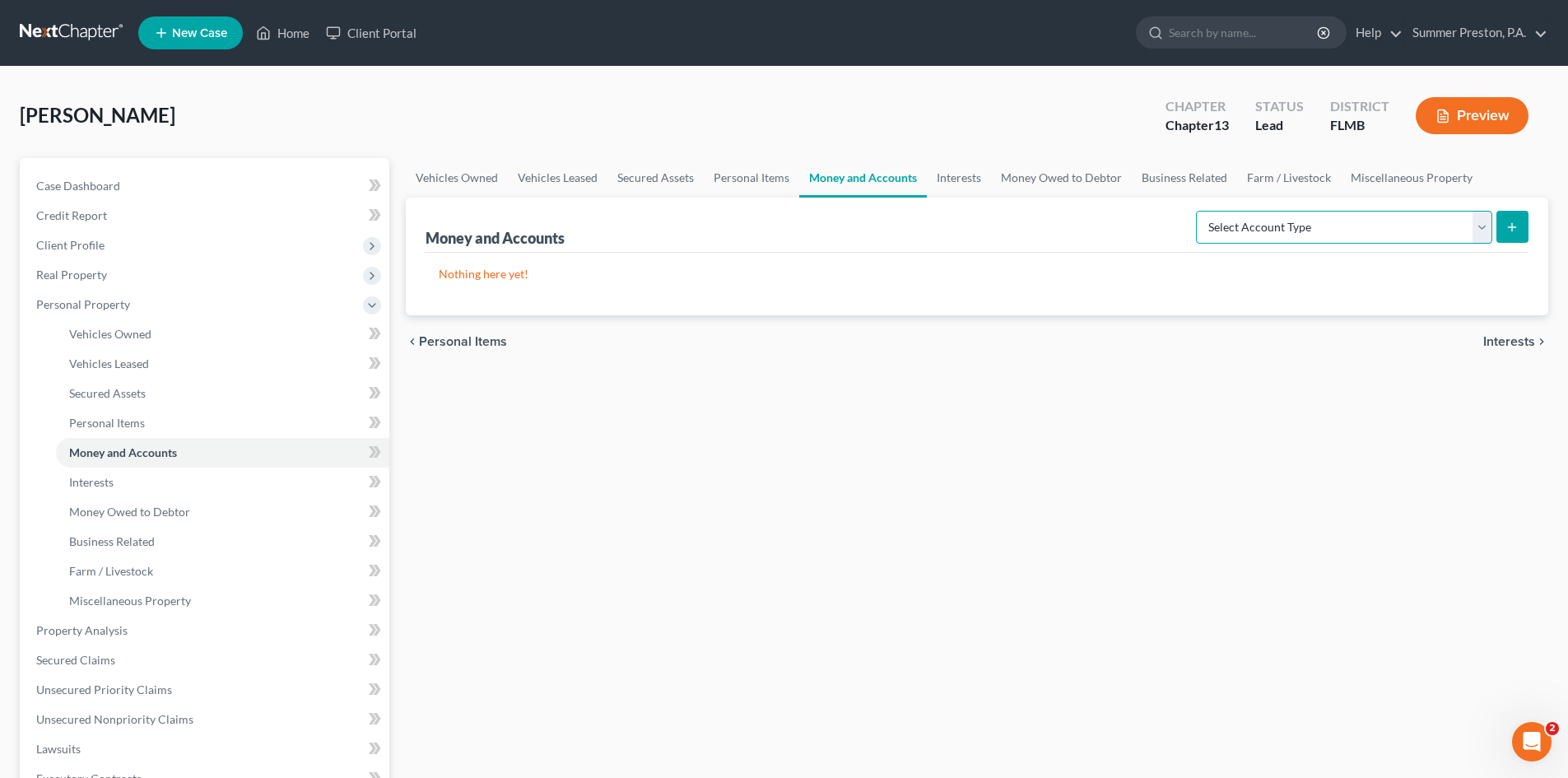
click at [1487, 224] on select "Select Account Type Brokerage Cash on Hand Certificates of Deposit Checking Acc…" at bounding box center [1344, 227] width 296 height 33
select select "checking"
click at [1199, 211] on select "Select Account Type Brokerage Cash on Hand Certificates of Deposit Checking Acc…" at bounding box center [1344, 227] width 296 height 33
click at [1519, 218] on button "submit" at bounding box center [1512, 227] width 32 height 32
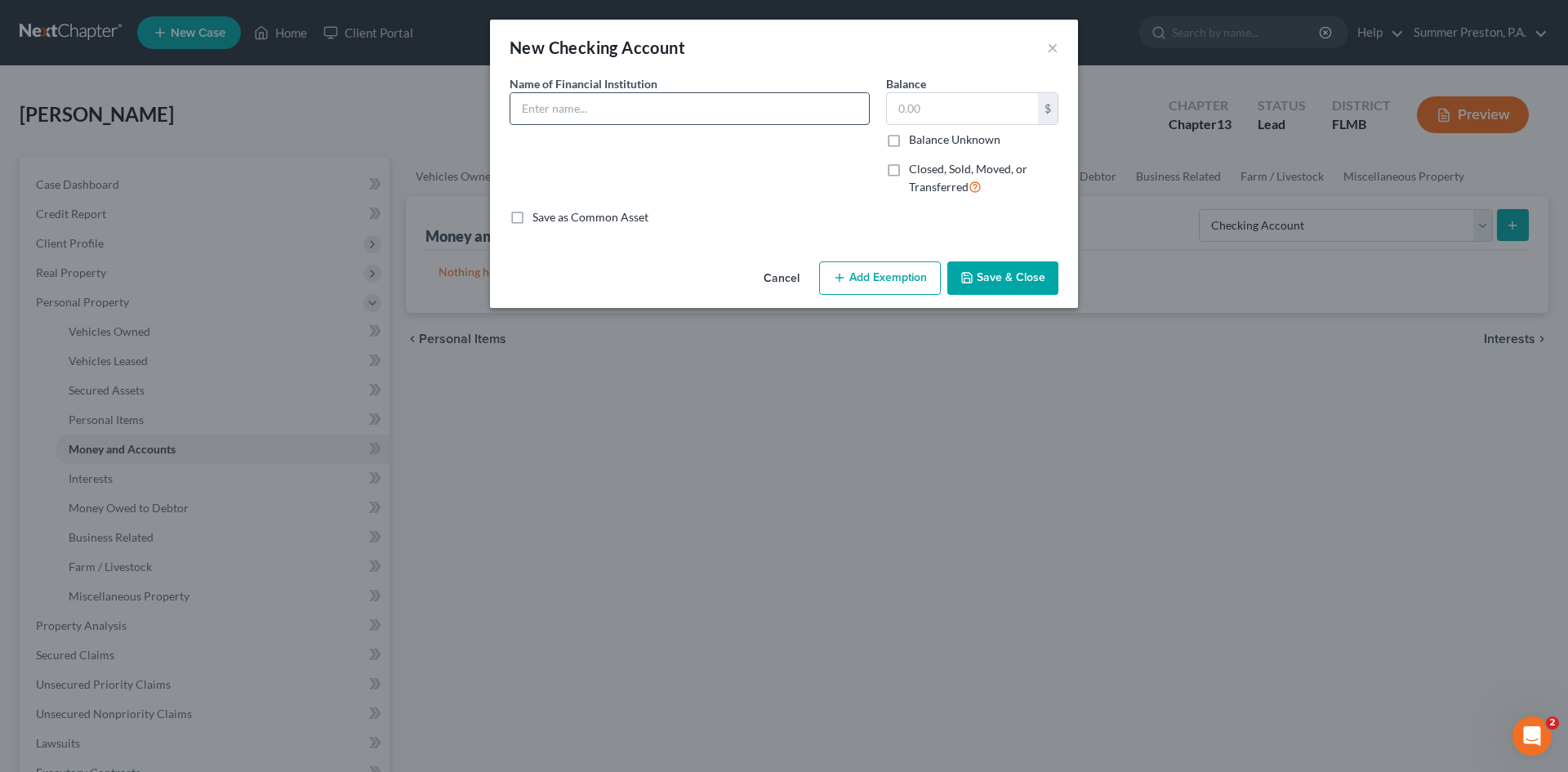
click at [690, 103] on input "text" at bounding box center [690, 108] width 359 height 31
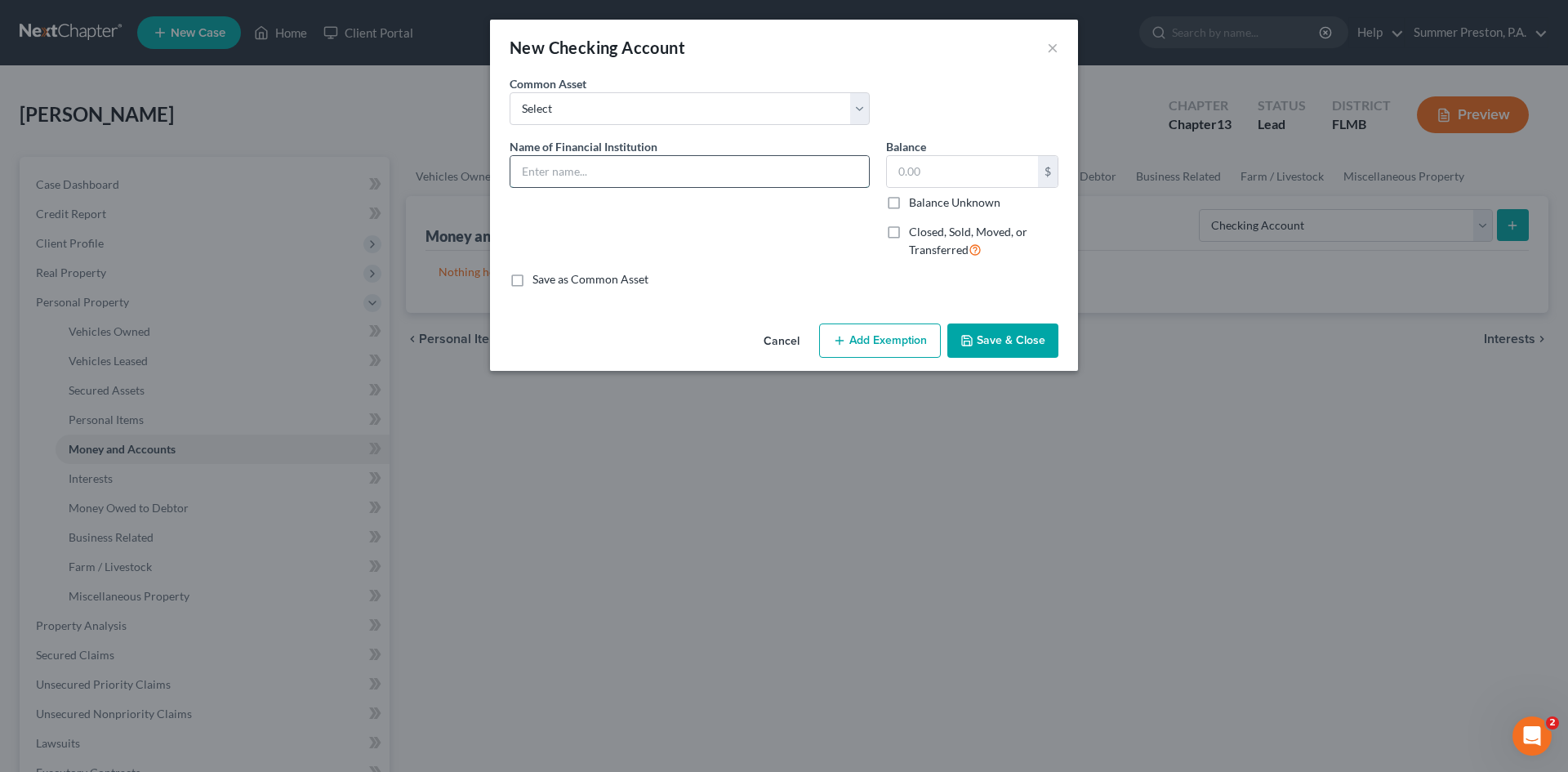
click at [827, 169] on input "text" at bounding box center [690, 171] width 359 height 31
click at [602, 166] on input "text" at bounding box center [690, 171] width 359 height 31
type input "SUNCOAST FEDERAL CU"
click at [945, 173] on input "text" at bounding box center [962, 171] width 151 height 31
type input "500.00"
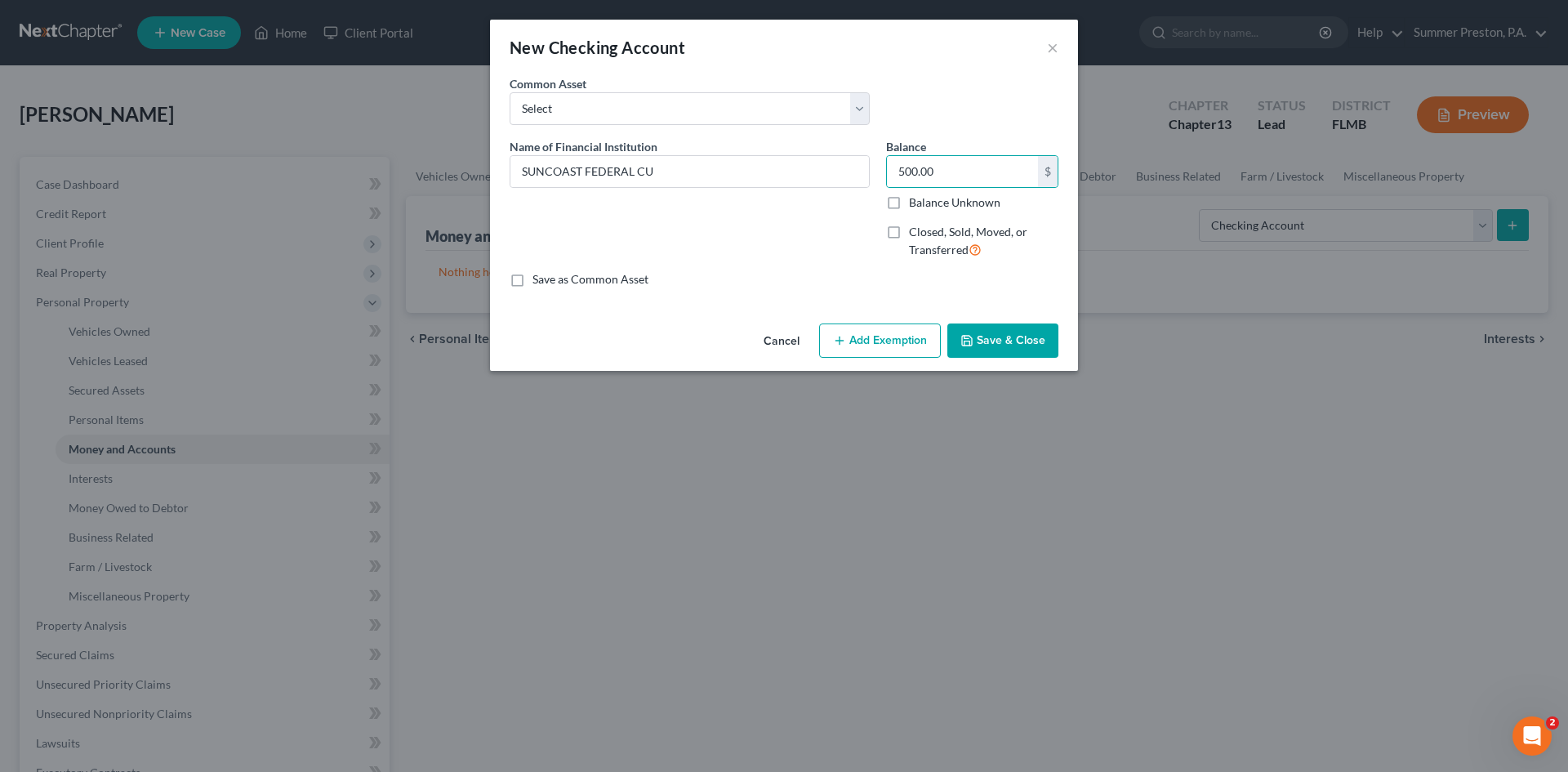
click at [532, 276] on label "Save as Common Asset" at bounding box center [591, 279] width 116 height 16
click at [539, 276] on input "Save as Common Asset" at bounding box center [544, 276] width 10 height 10
checkbox input "true"
drag, startPoint x: 990, startPoint y: 336, endPoint x: 971, endPoint y: 323, distance: 23.0
click at [985, 329] on button "Save & Close" at bounding box center [1003, 340] width 111 height 35
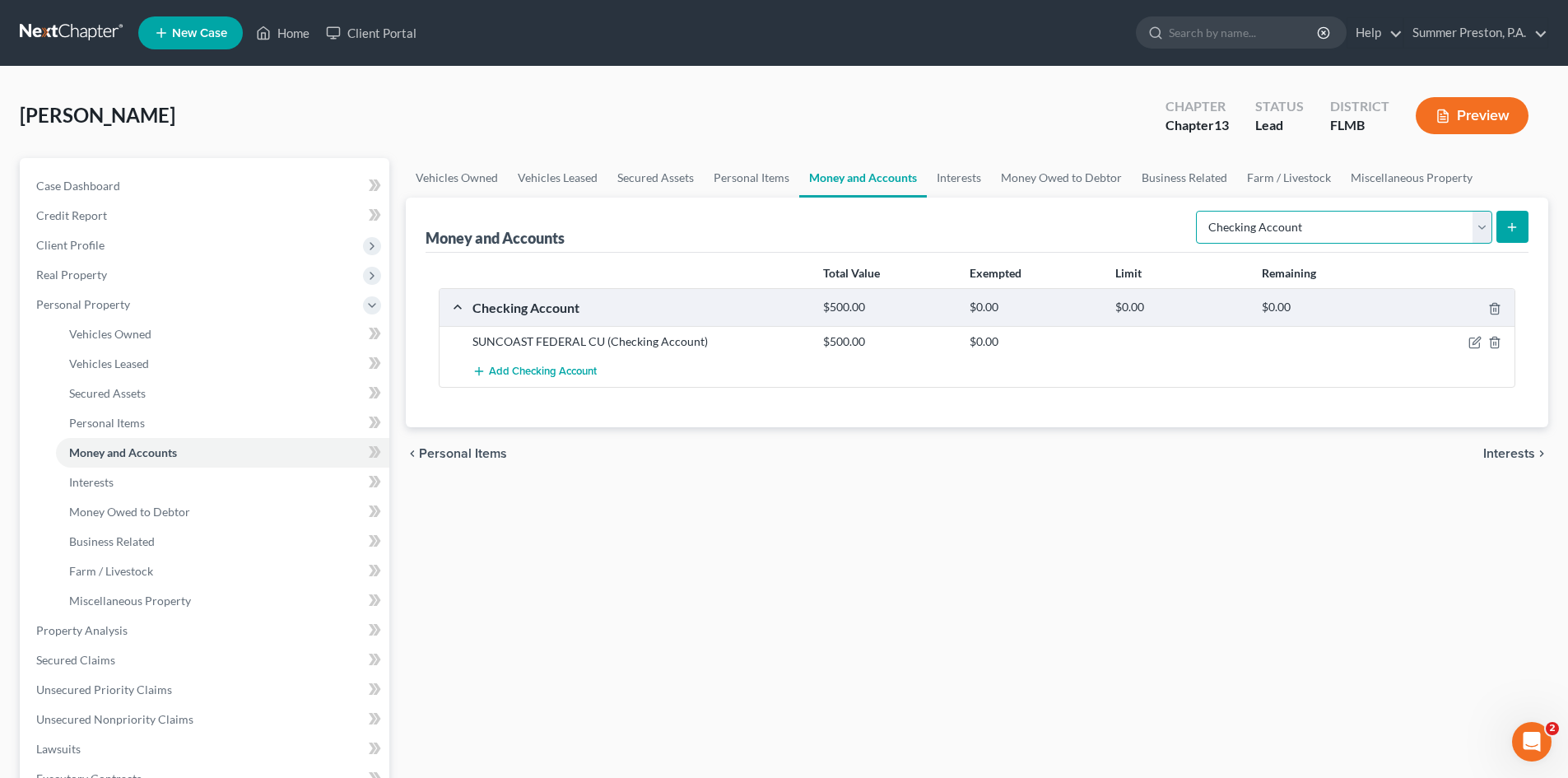
click at [1481, 228] on select "Select Account Type Brokerage Cash on Hand Certificates of Deposit Checking Acc…" at bounding box center [1344, 227] width 296 height 33
select select "savings"
click at [1199, 211] on select "Select Account Type Brokerage Cash on Hand Certificates of Deposit Checking Acc…" at bounding box center [1344, 227] width 296 height 33
click at [1505, 224] on button "submit" at bounding box center [1512, 227] width 32 height 32
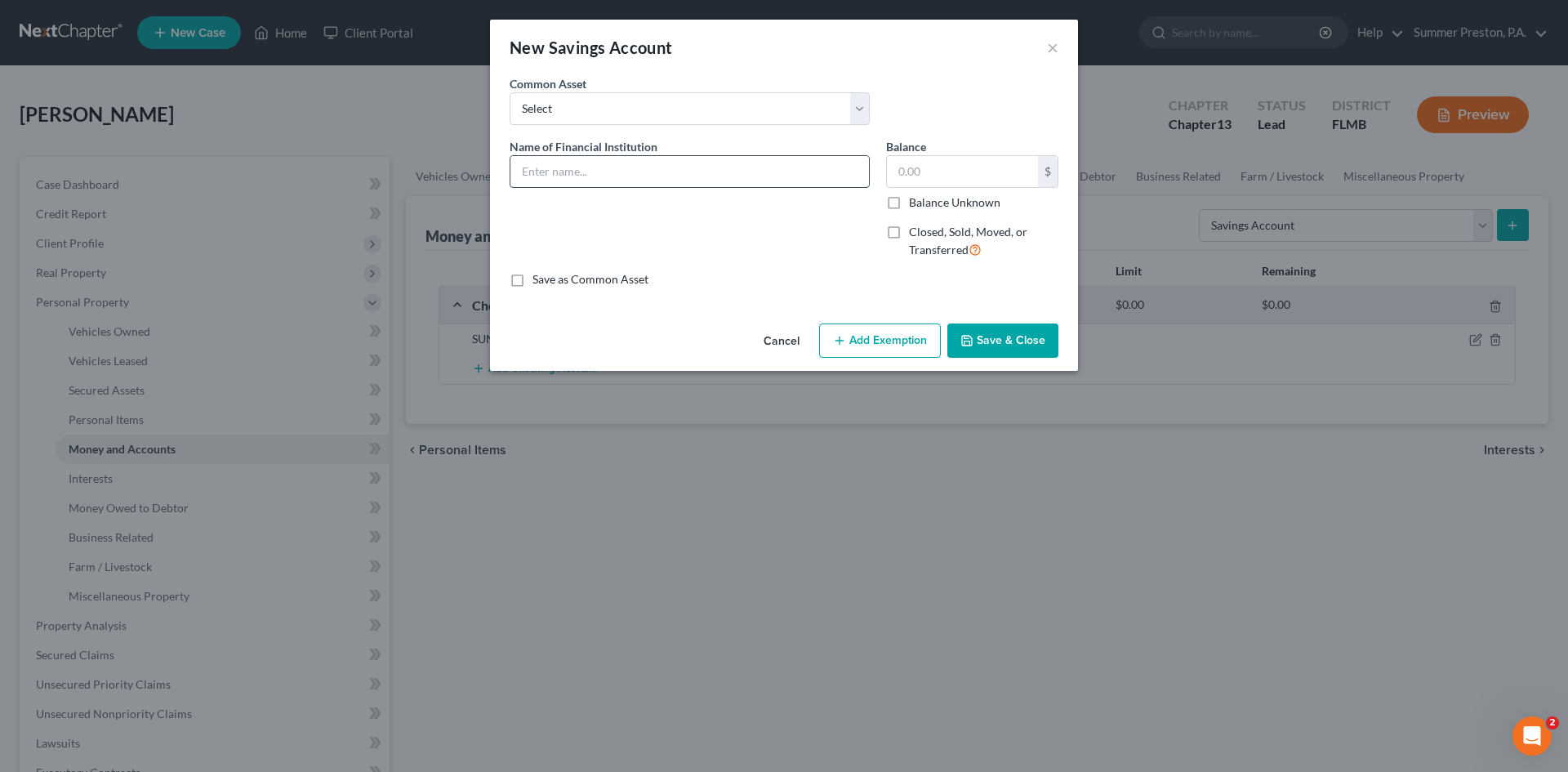
click at [699, 172] on input "text" at bounding box center [690, 171] width 359 height 31
type input "TAMPA BAY FCU"
click at [861, 104] on select "Select REGIONS BANK CHASE BANK SUNCOAST CREDIT UNION GTE FEDERAL CREDIT UNION P…" at bounding box center [690, 108] width 361 height 33
click at [988, 176] on input "500" at bounding box center [962, 171] width 151 height 31
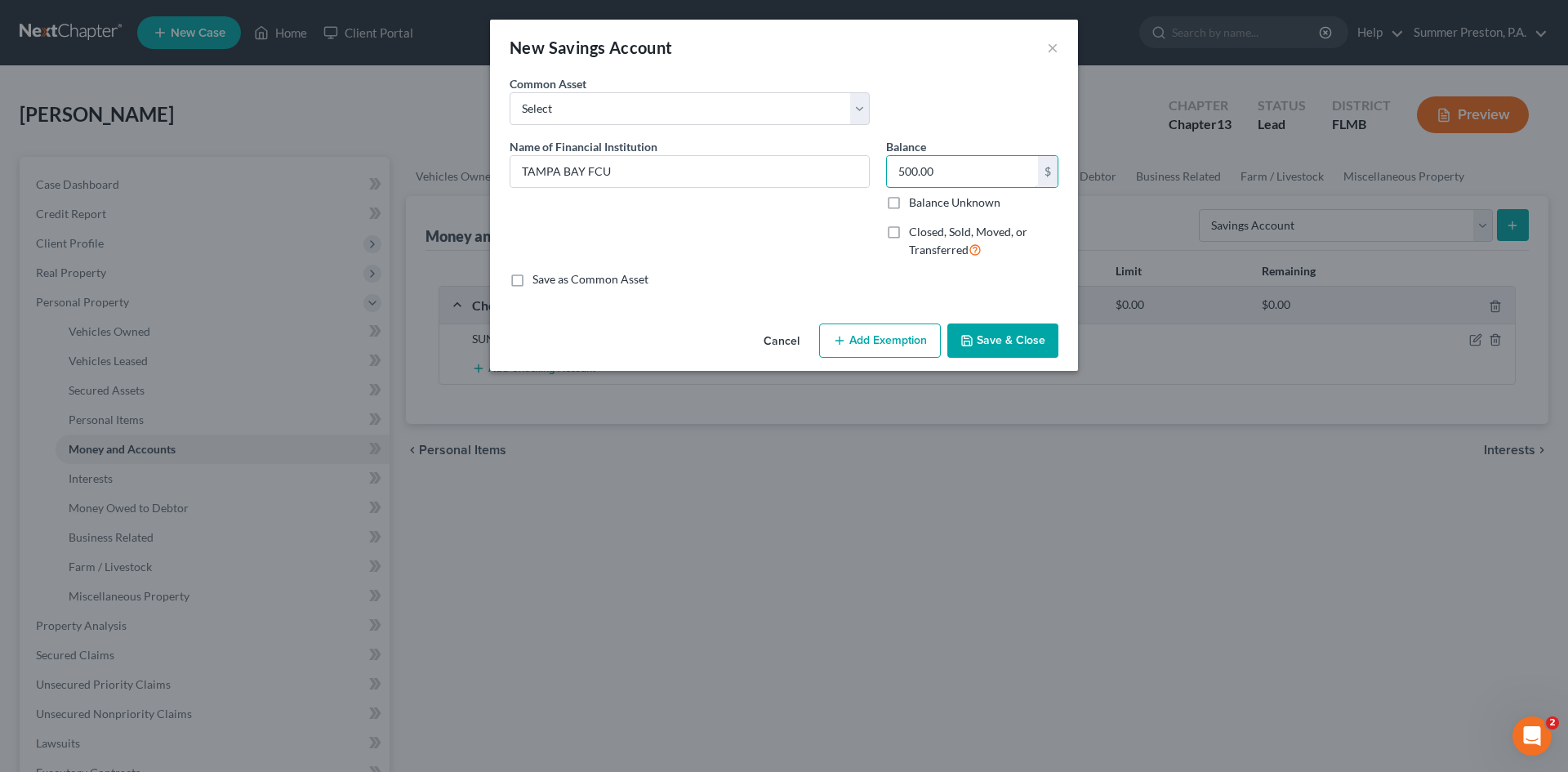
type input "500.00"
click at [532, 279] on label "Save as Common Asset" at bounding box center [591, 279] width 116 height 16
click at [539, 279] on input "Save as Common Asset" at bounding box center [544, 276] width 10 height 10
checkbox input "true"
click at [984, 342] on button "Save & Close" at bounding box center [1003, 340] width 111 height 35
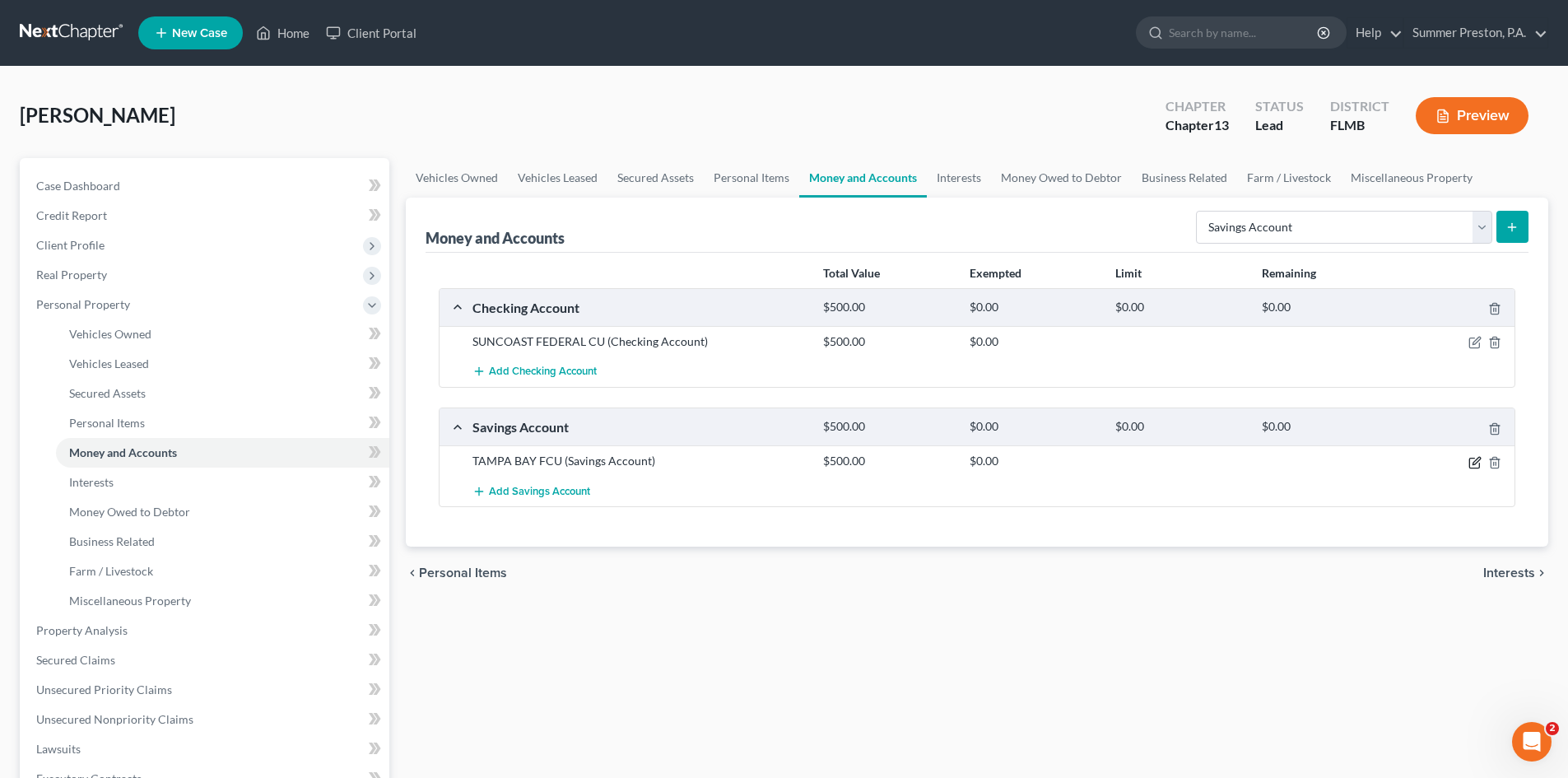
click at [1475, 461] on icon "button" at bounding box center [1476, 461] width 8 height 8
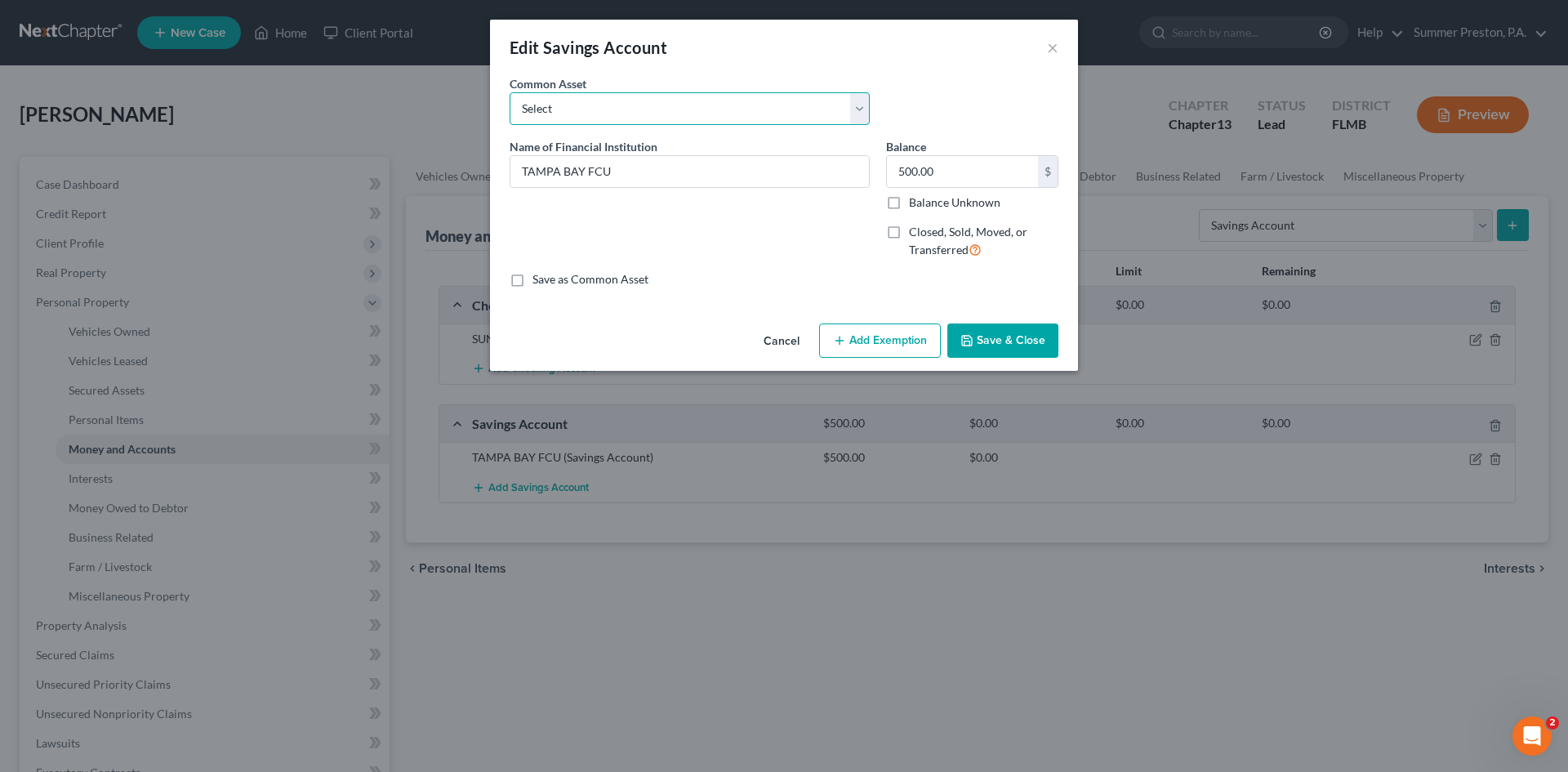
click at [853, 109] on select "Select REGIONS BANK CHASE BANK SUNCOAST CREDIT UNION GTE FEDERAL CREDIT UNION P…" at bounding box center [690, 108] width 361 height 33
click at [790, 336] on button "Cancel" at bounding box center [781, 341] width 62 height 33
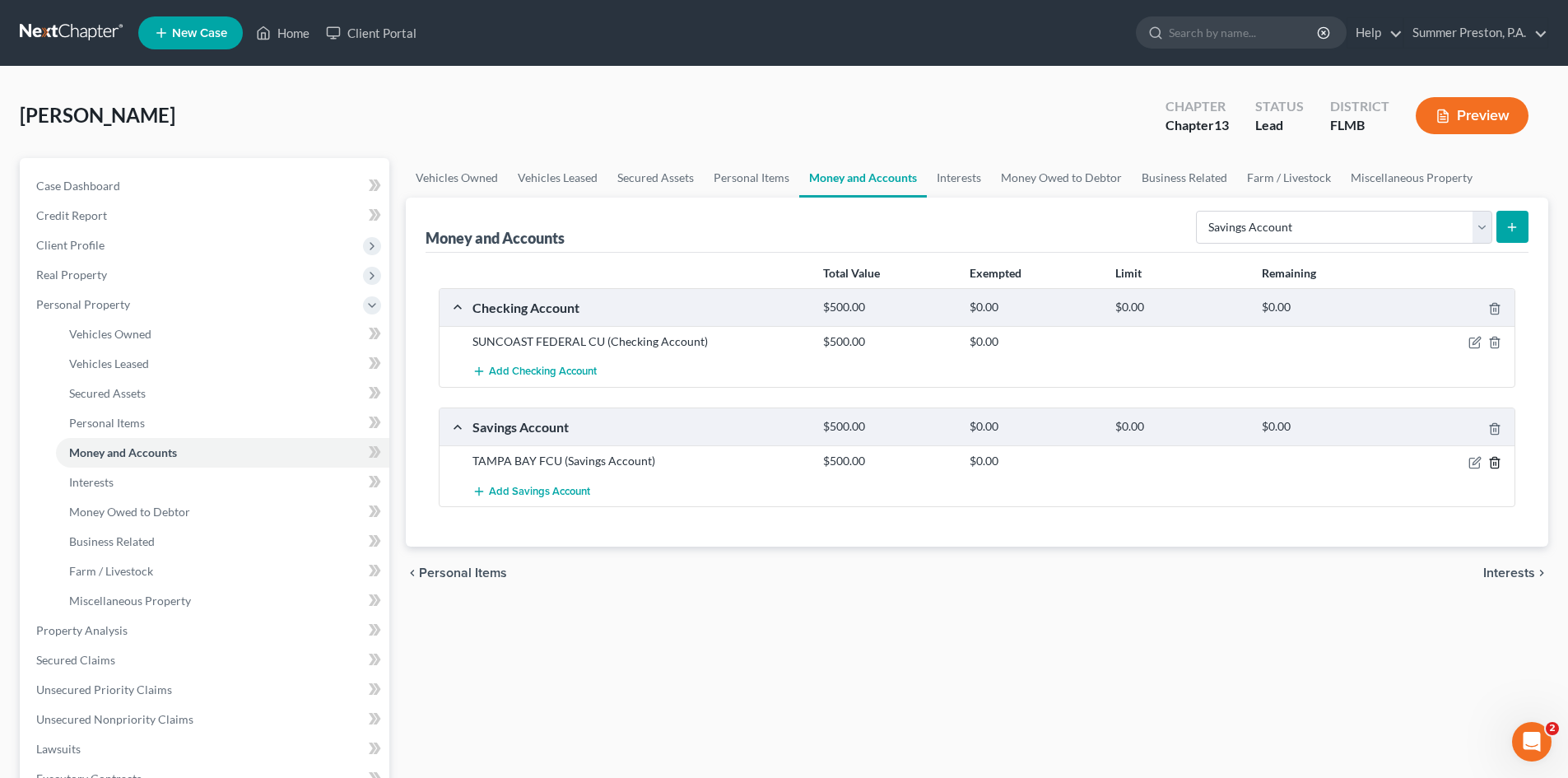
click at [1494, 461] on icon "button" at bounding box center [1495, 463] width 13 height 13
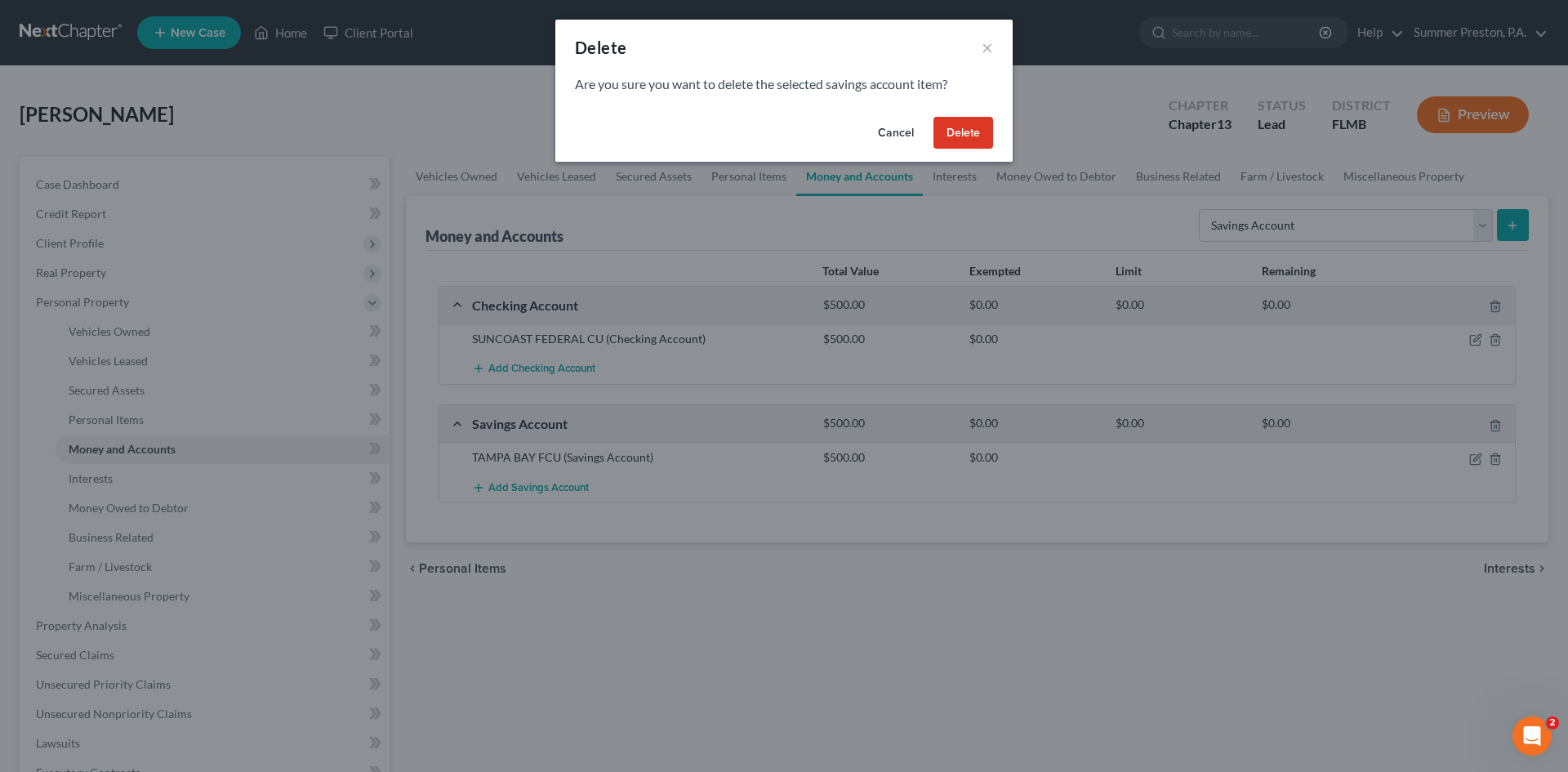
click at [970, 133] on button "Delete" at bounding box center [962, 132] width 59 height 33
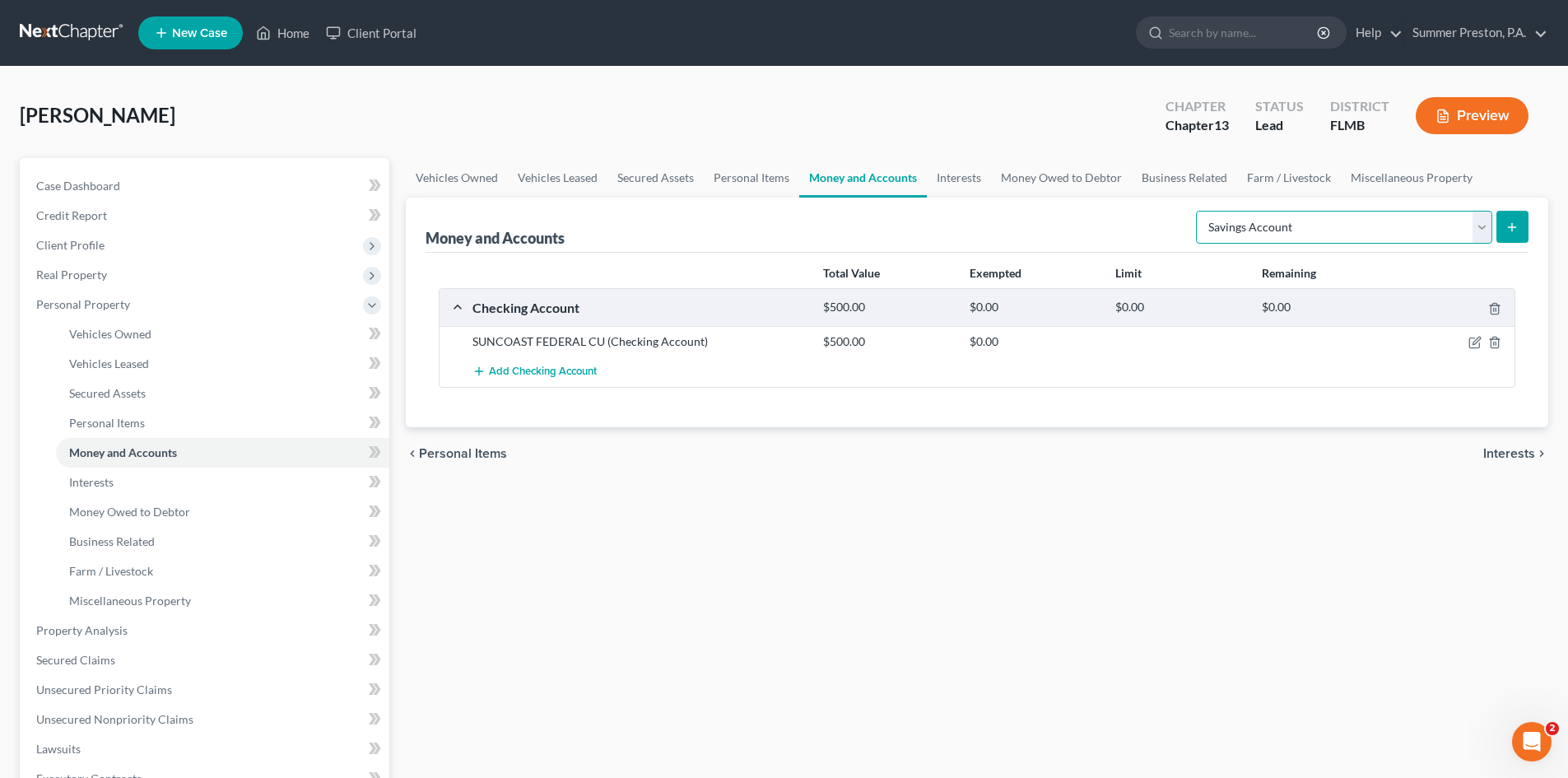
click at [1476, 222] on select "Select Account Type Brokerage Cash on Hand Certificates of Deposit Checking Acc…" at bounding box center [1344, 227] width 296 height 33
select select "checking"
click at [1199, 211] on select "Select Account Type Brokerage Cash on Hand Certificates of Deposit Checking Acc…" at bounding box center [1344, 227] width 296 height 33
click at [1513, 219] on button "submit" at bounding box center [1512, 227] width 32 height 32
click at [1512, 226] on line "submit" at bounding box center [1512, 227] width 0 height 8
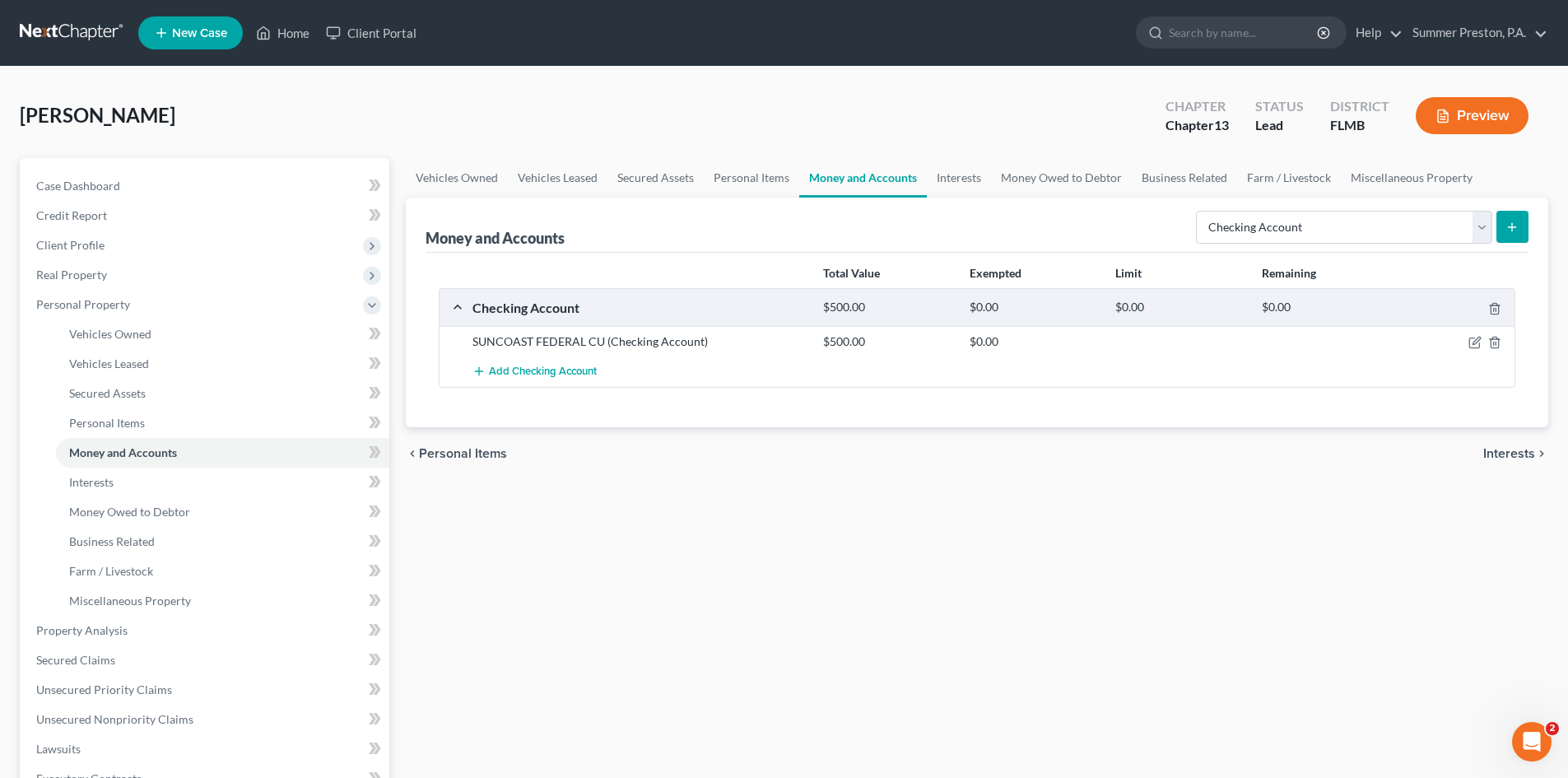
click at [1512, 225] on line "submit" at bounding box center [1512, 227] width 0 height 8
click at [1483, 229] on select "Select Account Type Brokerage Cash on Hand Certificates of Deposit Checking Acc…" at bounding box center [1344, 227] width 296 height 33
click at [1199, 211] on select "Select Account Type Brokerage Cash on Hand Certificates of Deposit Checking Acc…" at bounding box center [1344, 227] width 296 height 33
click at [1512, 224] on line "submit" at bounding box center [1512, 227] width 0 height 8
click at [79, 493] on link "Interests" at bounding box center [222, 482] width 333 height 29
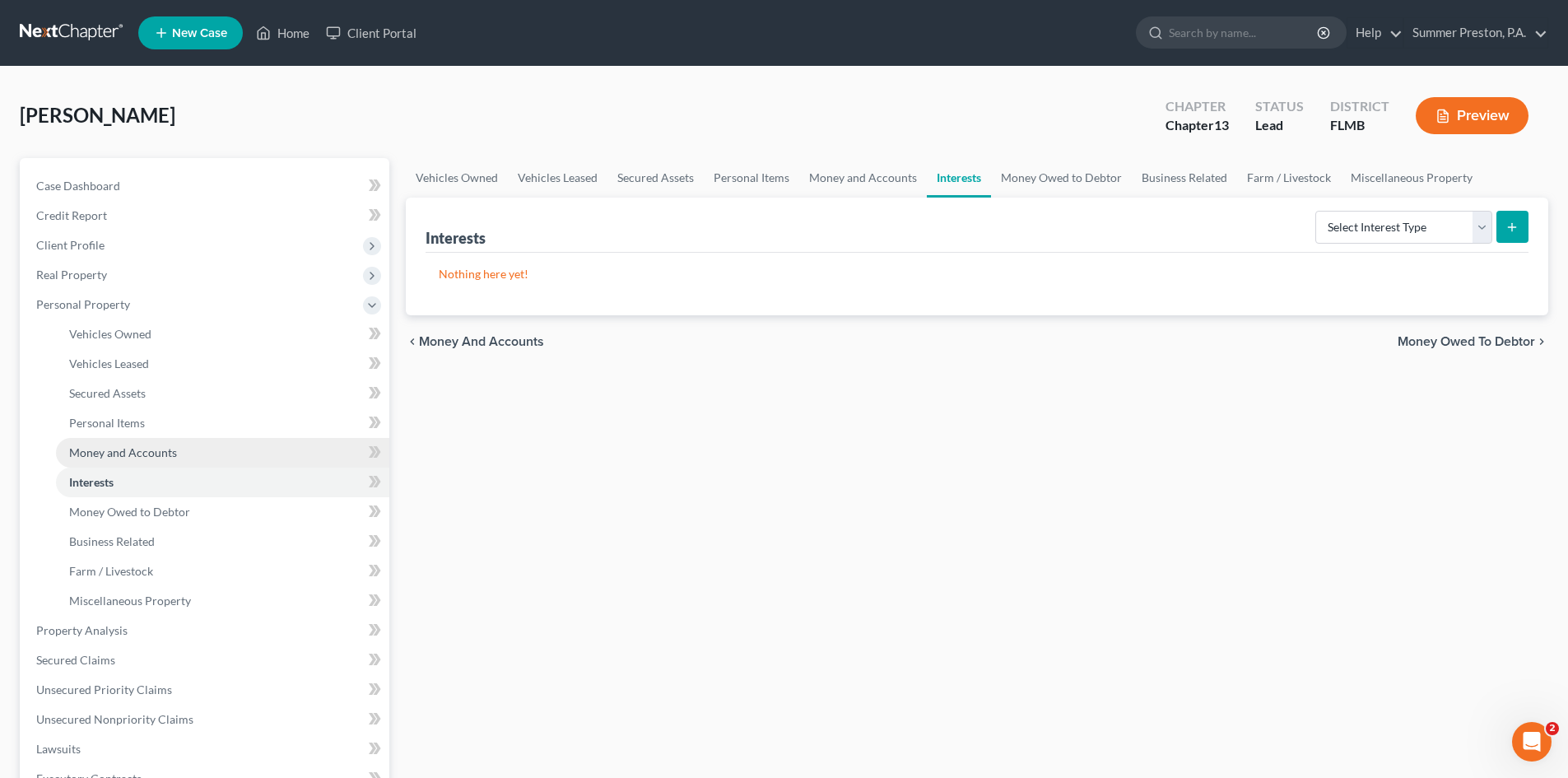
click at [131, 453] on span "Money and Accounts" at bounding box center [123, 452] width 108 height 14
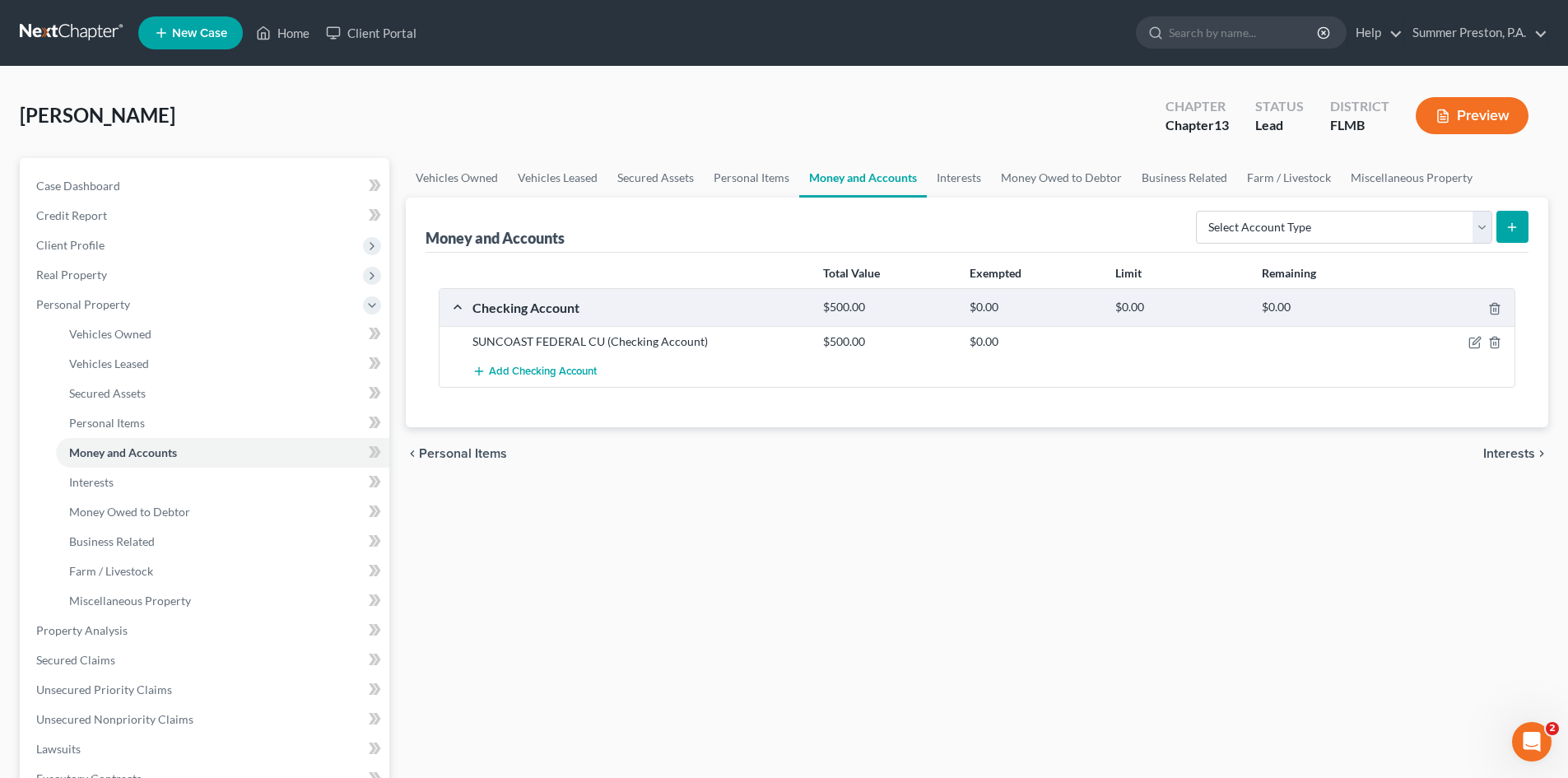
click at [1505, 221] on button "submit" at bounding box center [1512, 227] width 32 height 32
click at [1487, 225] on select "Select Account Type Brokerage Cash on Hand Certificates of Deposit Checking Acc…" at bounding box center [1344, 227] width 296 height 33
select select "checking"
click at [1199, 211] on select "Select Account Type Brokerage Cash on Hand Certificates of Deposit Checking Acc…" at bounding box center [1344, 227] width 296 height 33
click at [1510, 219] on button "submit" at bounding box center [1512, 227] width 32 height 32
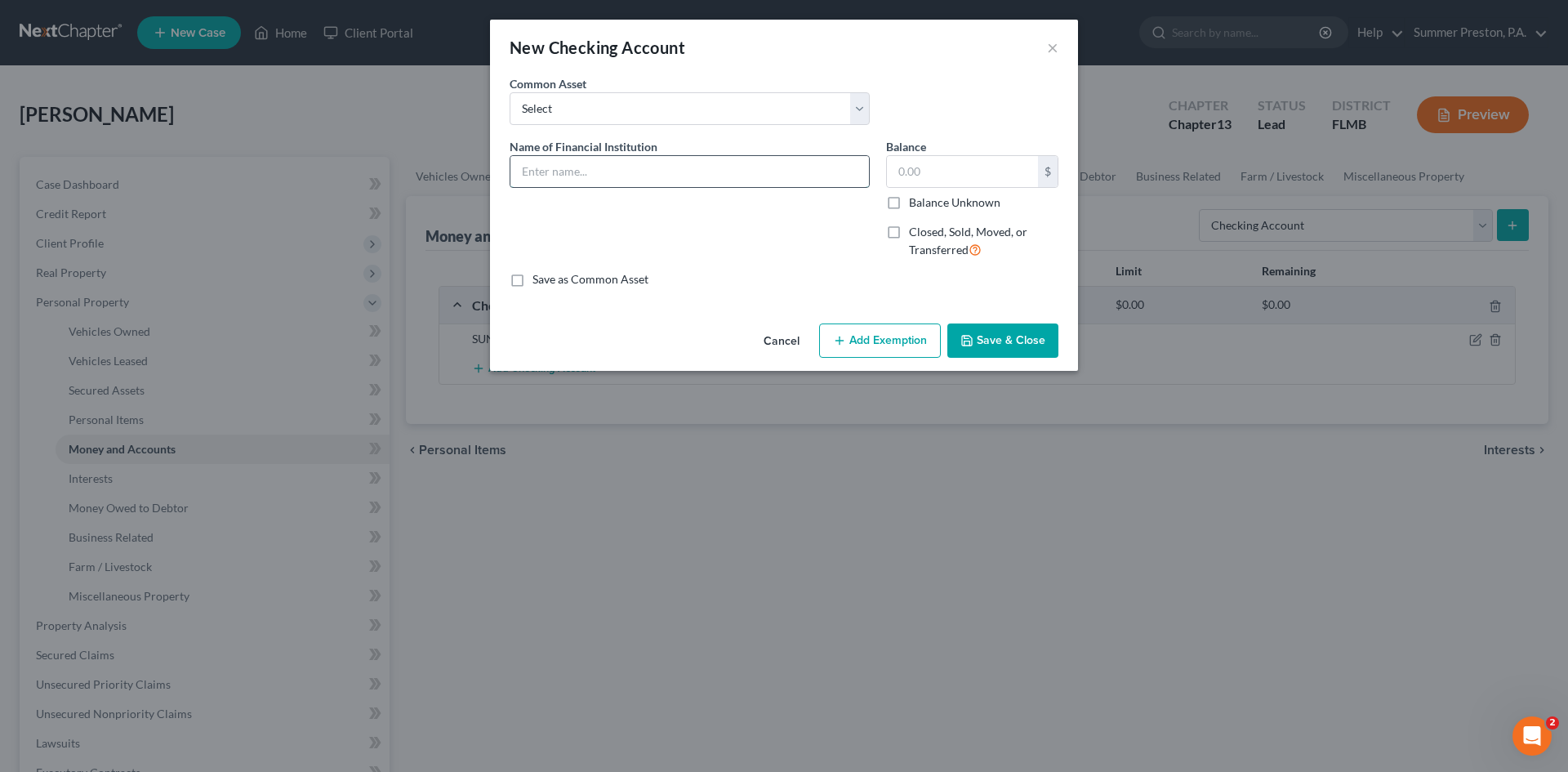
click at [752, 177] on input "text" at bounding box center [690, 171] width 359 height 31
type input "TAMP BAY FCU"
click at [1013, 167] on input "text" at bounding box center [962, 171] width 151 height 31
type input "500.00"
click at [532, 273] on label "Save as Common Asset" at bounding box center [591, 279] width 116 height 16
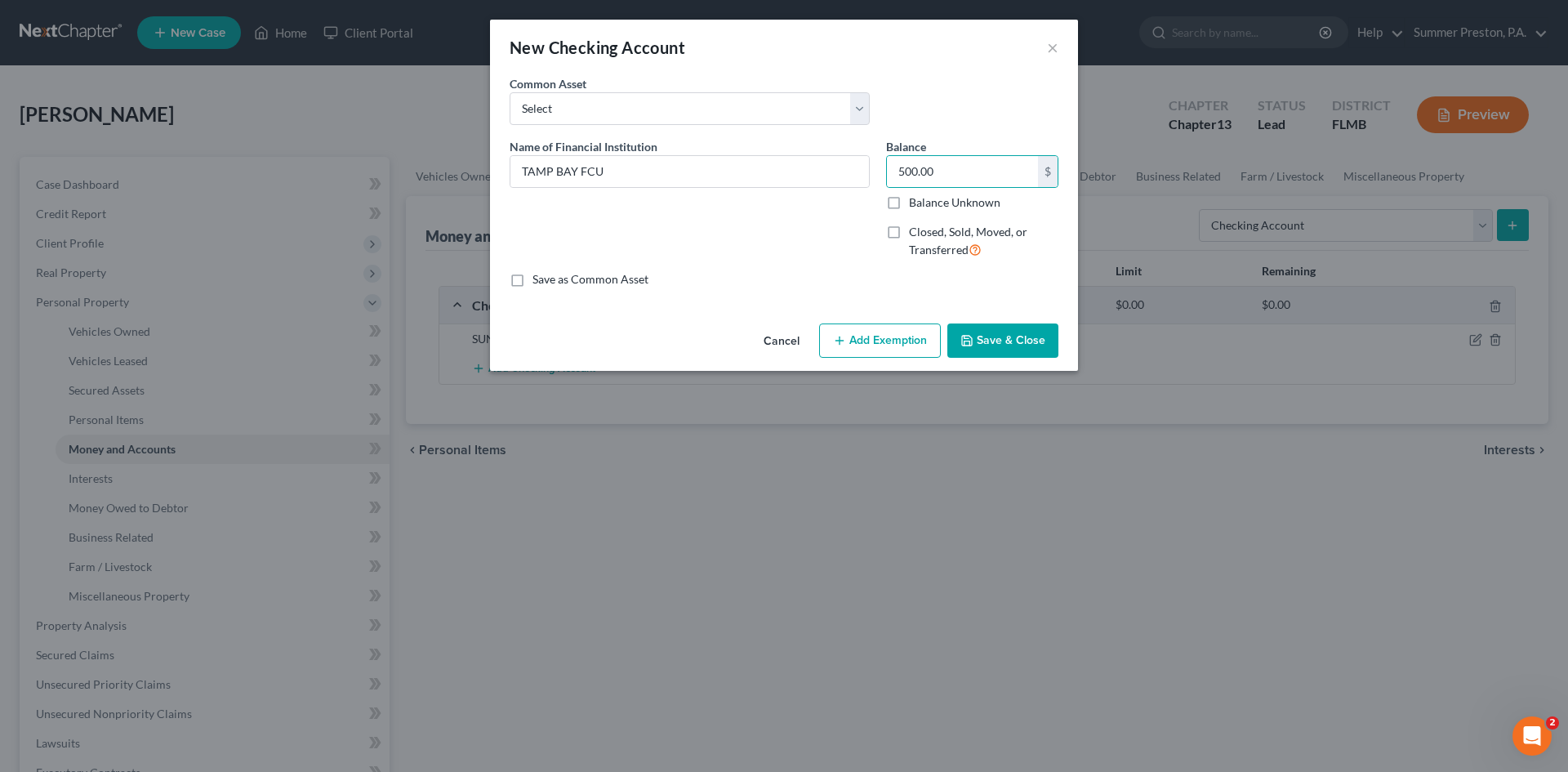
click at [539, 273] on input "Save as Common Asset" at bounding box center [544, 276] width 10 height 10
checkbox input "true"
click at [1007, 340] on button "Save & Close" at bounding box center [1003, 340] width 111 height 35
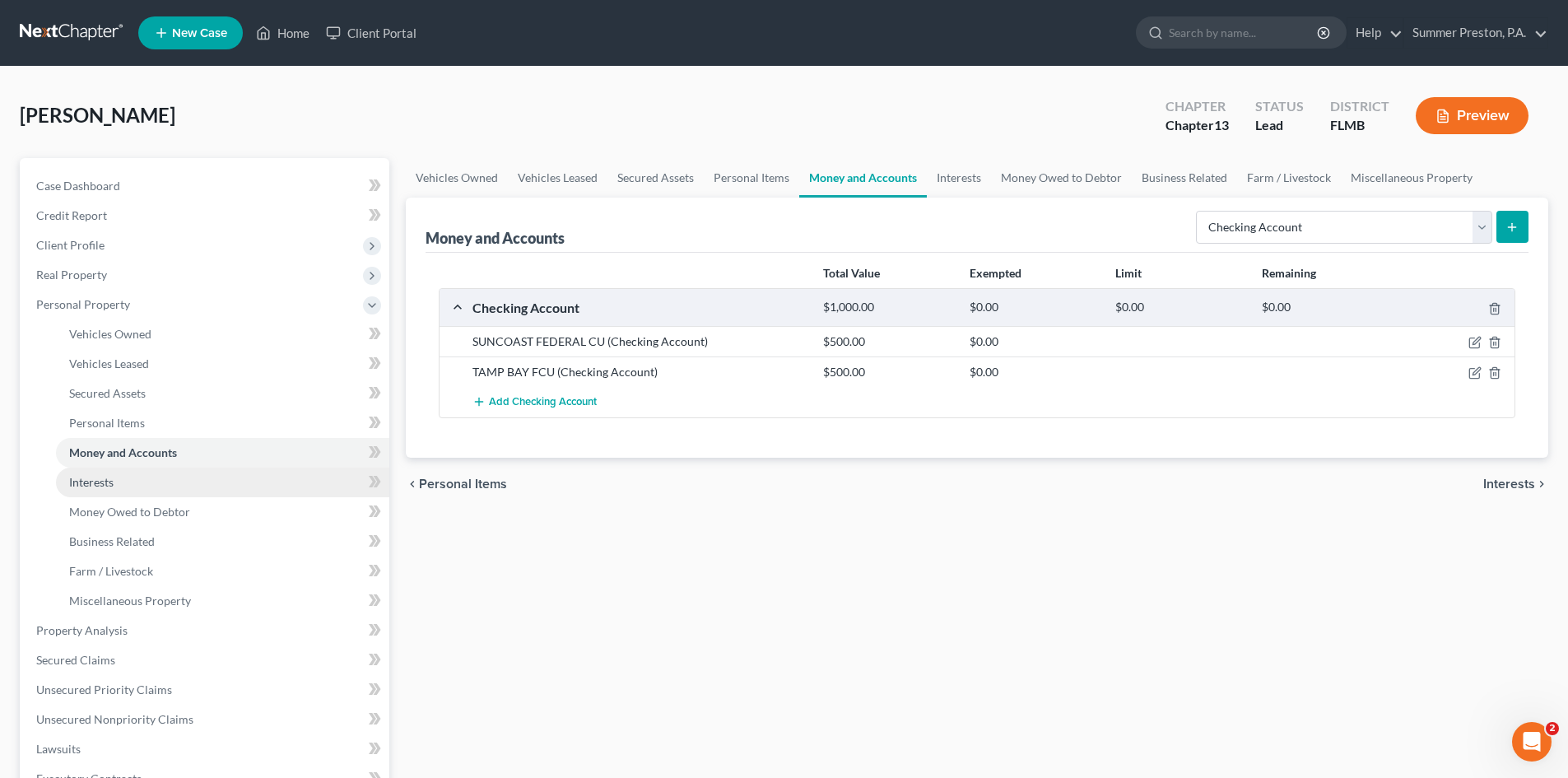
click at [116, 485] on link "Interests" at bounding box center [222, 482] width 333 height 29
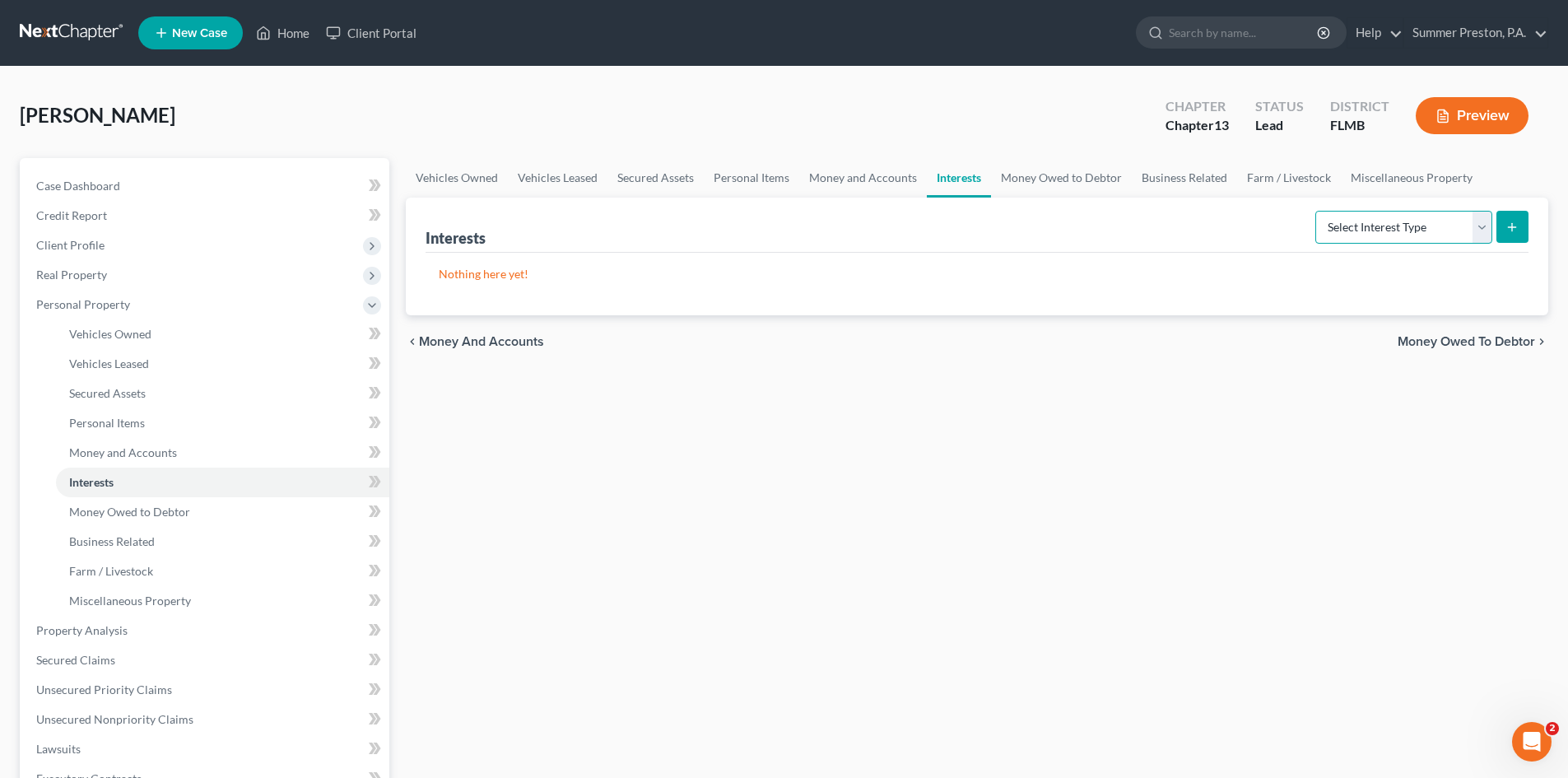
click at [1483, 220] on select "Select Interest Type 401K Annuity Bond Education IRA Government Bond Government…" at bounding box center [1403, 227] width 177 height 33
click at [174, 603] on span "Miscellaneous Property" at bounding box center [130, 600] width 122 height 14
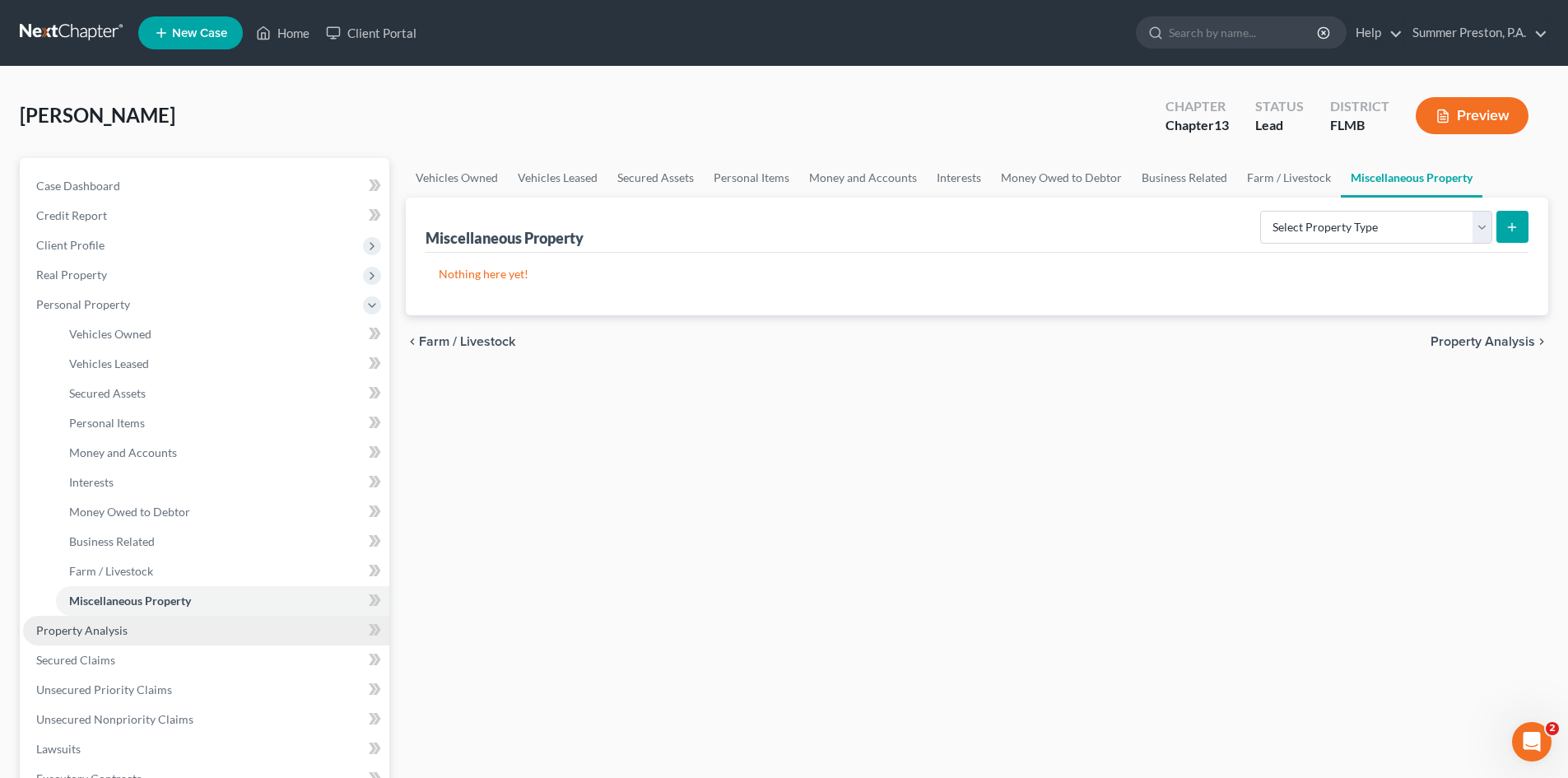
click at [98, 638] on link "Property Analysis" at bounding box center [205, 630] width 366 height 29
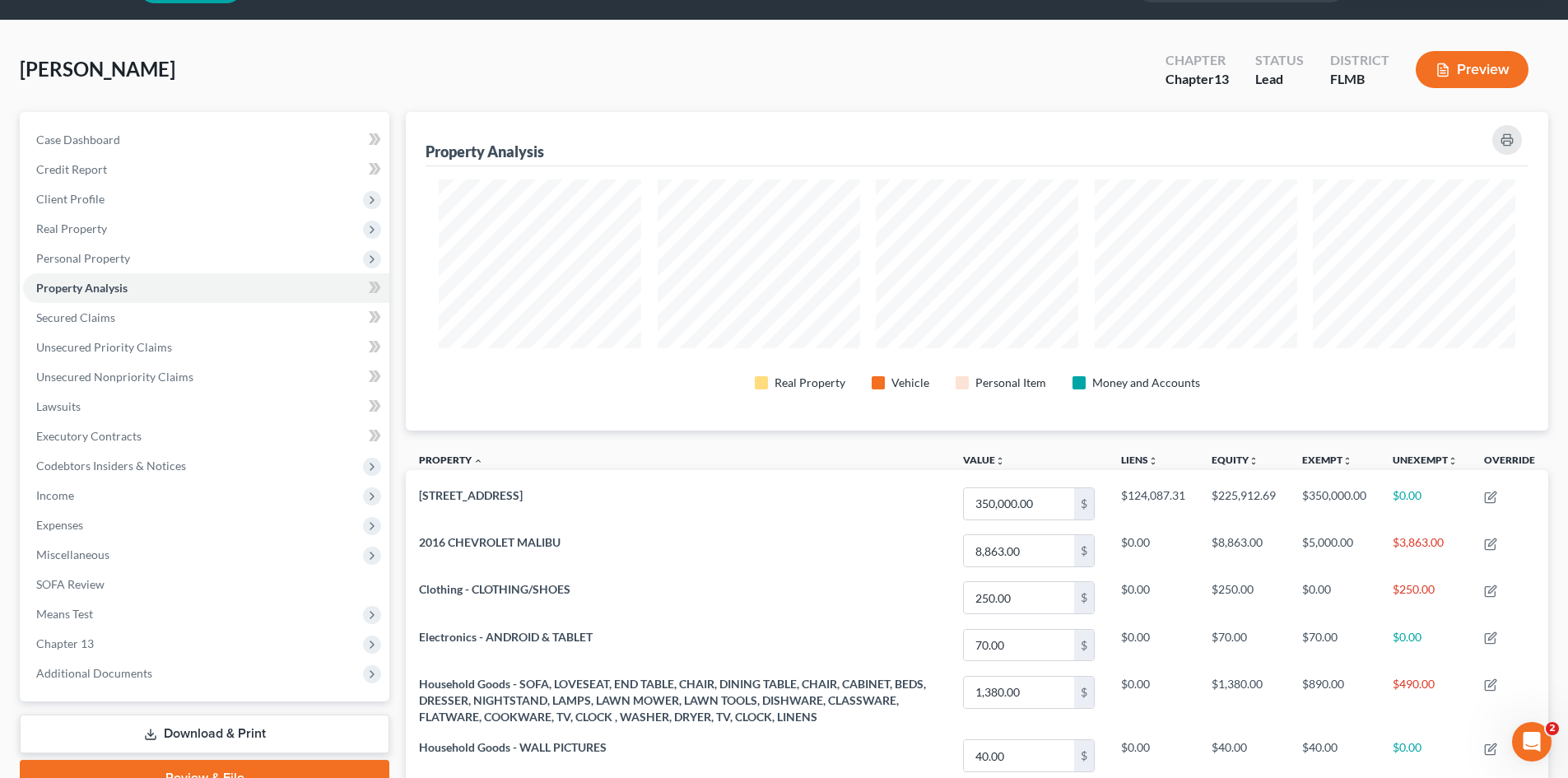
scroll to position [27, 0]
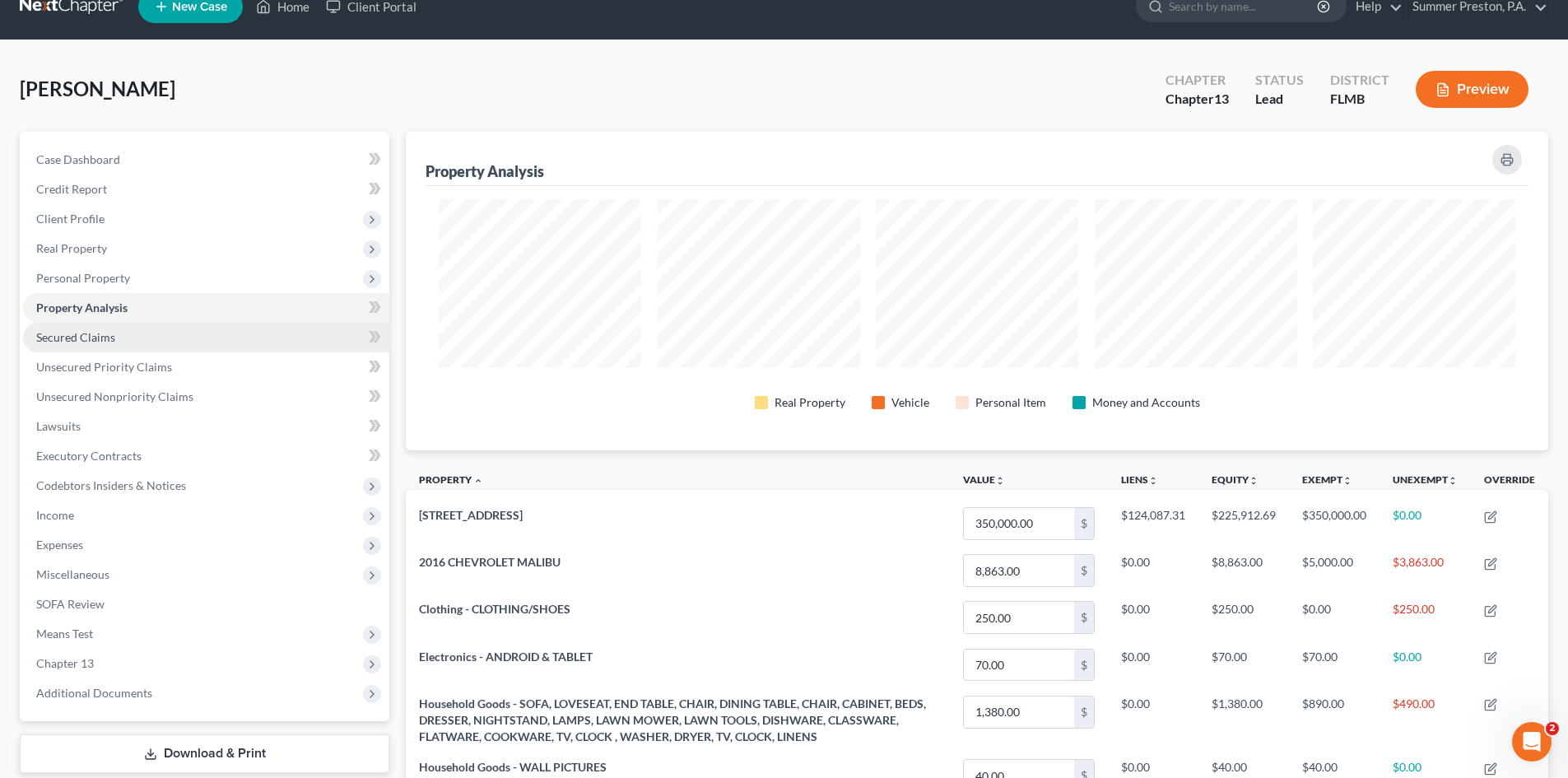
click at [99, 337] on span "Secured Claims" at bounding box center [76, 337] width 79 height 14
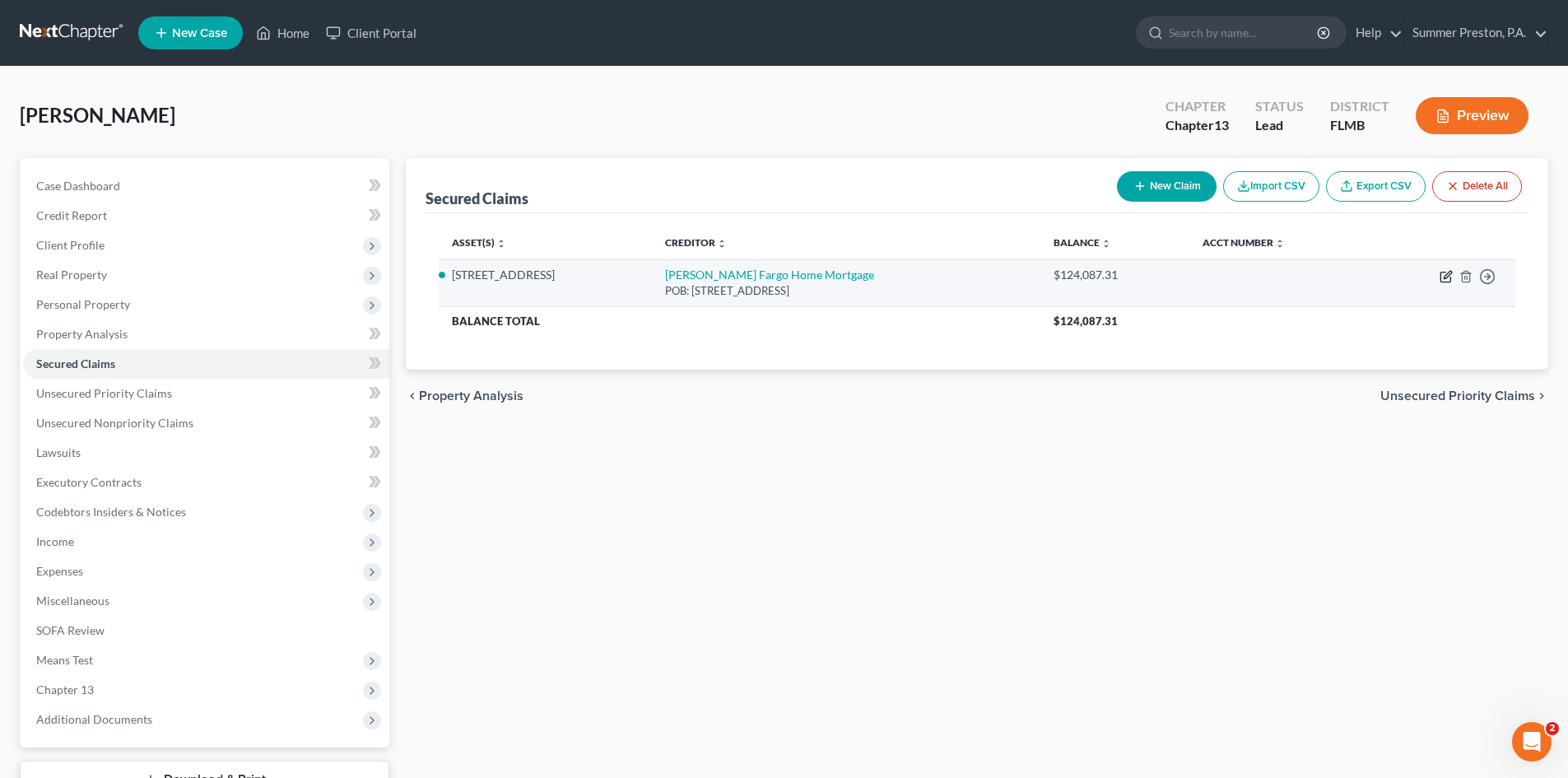
click at [1442, 274] on icon "button" at bounding box center [1446, 276] width 13 height 13
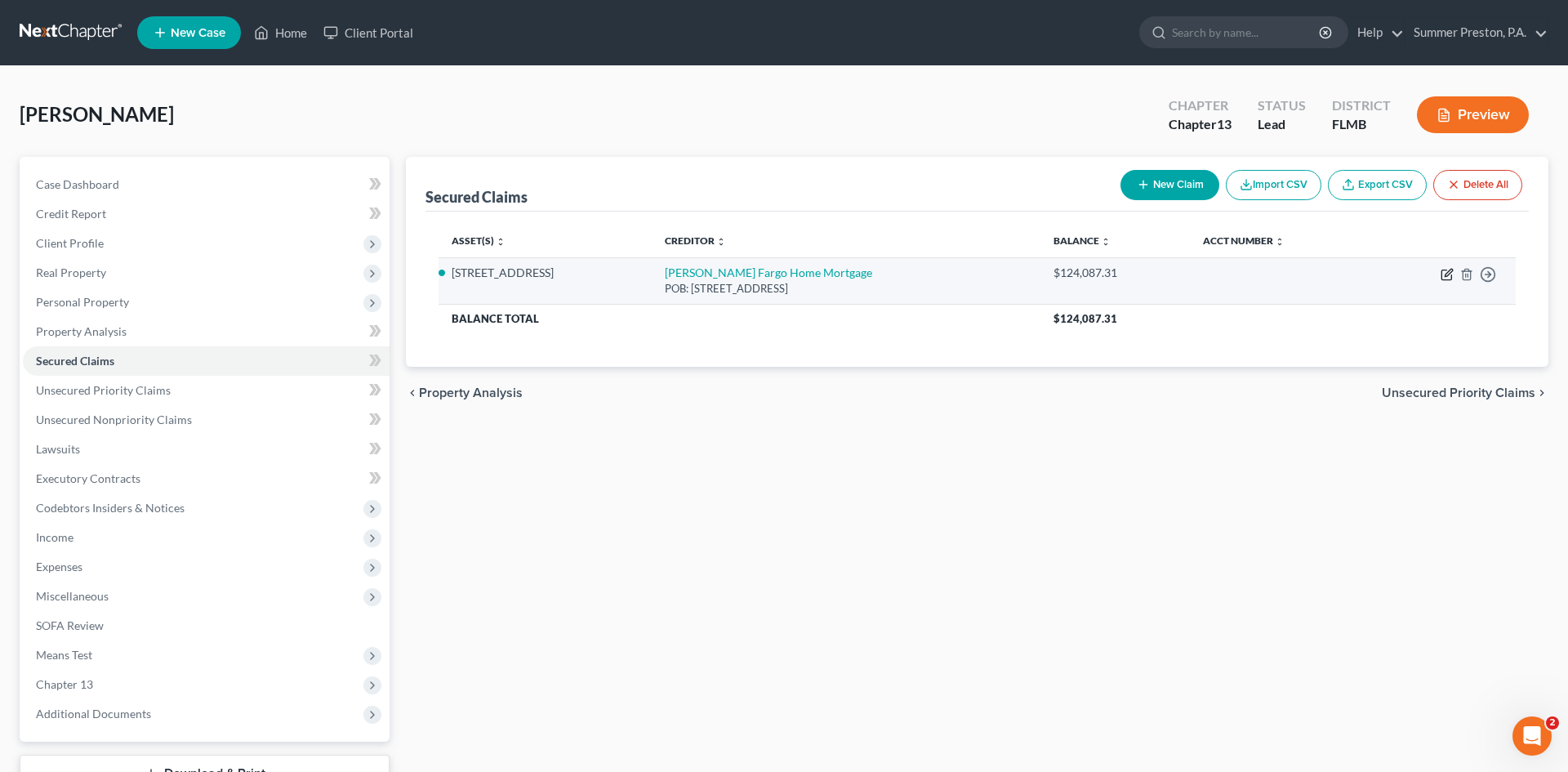
select select "16"
select select "2"
select select "3"
select select "0"
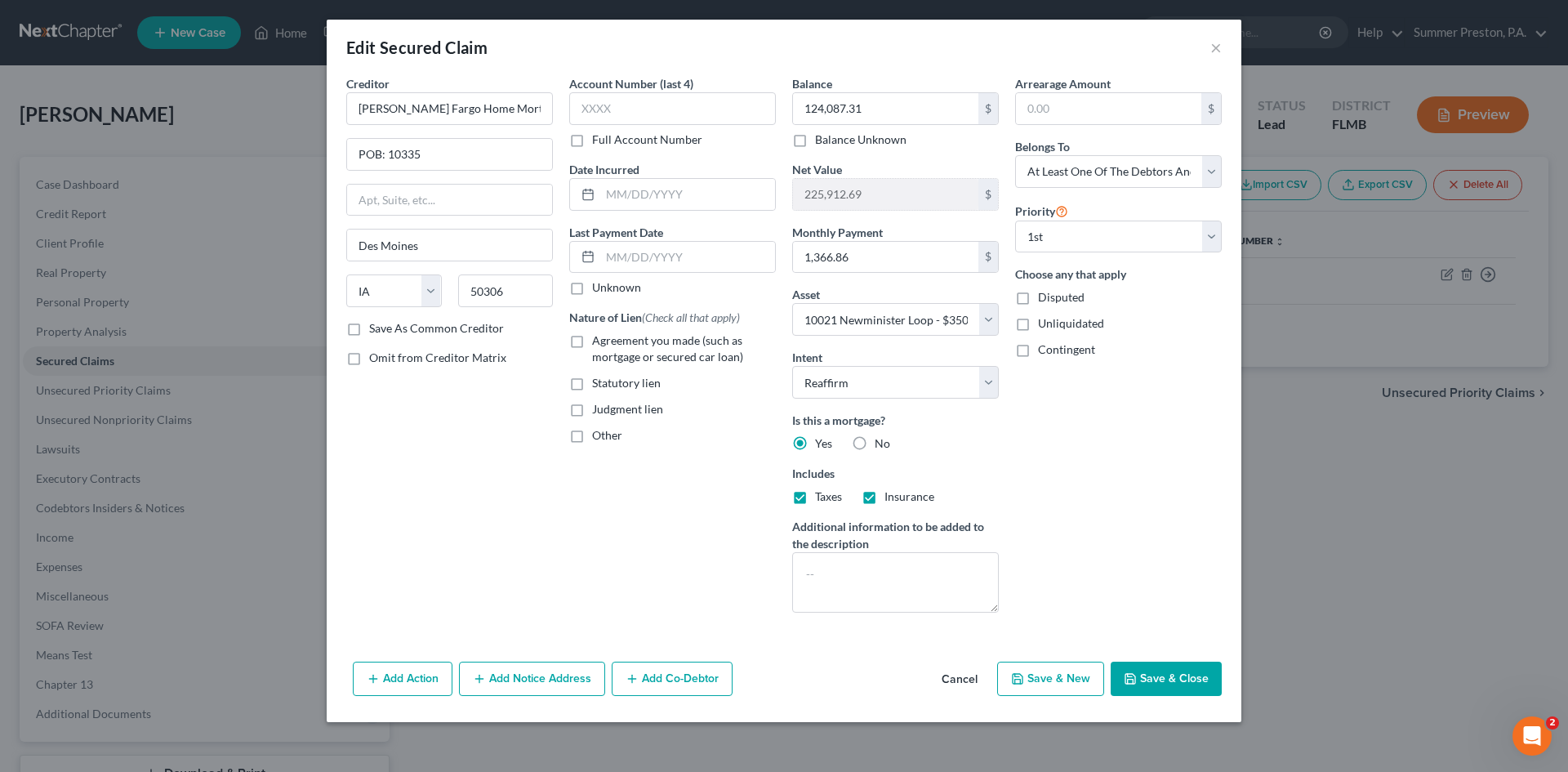
click at [369, 330] on label "Save As Common Creditor" at bounding box center [437, 328] width 135 height 16
click at [376, 330] on input "Save As Common Creditor" at bounding box center [380, 325] width 10 height 10
checkbox input "true"
click at [592, 142] on label "Full Account Number" at bounding box center [647, 139] width 110 height 16
click at [599, 142] on input "Full Account Number" at bounding box center [604, 136] width 10 height 10
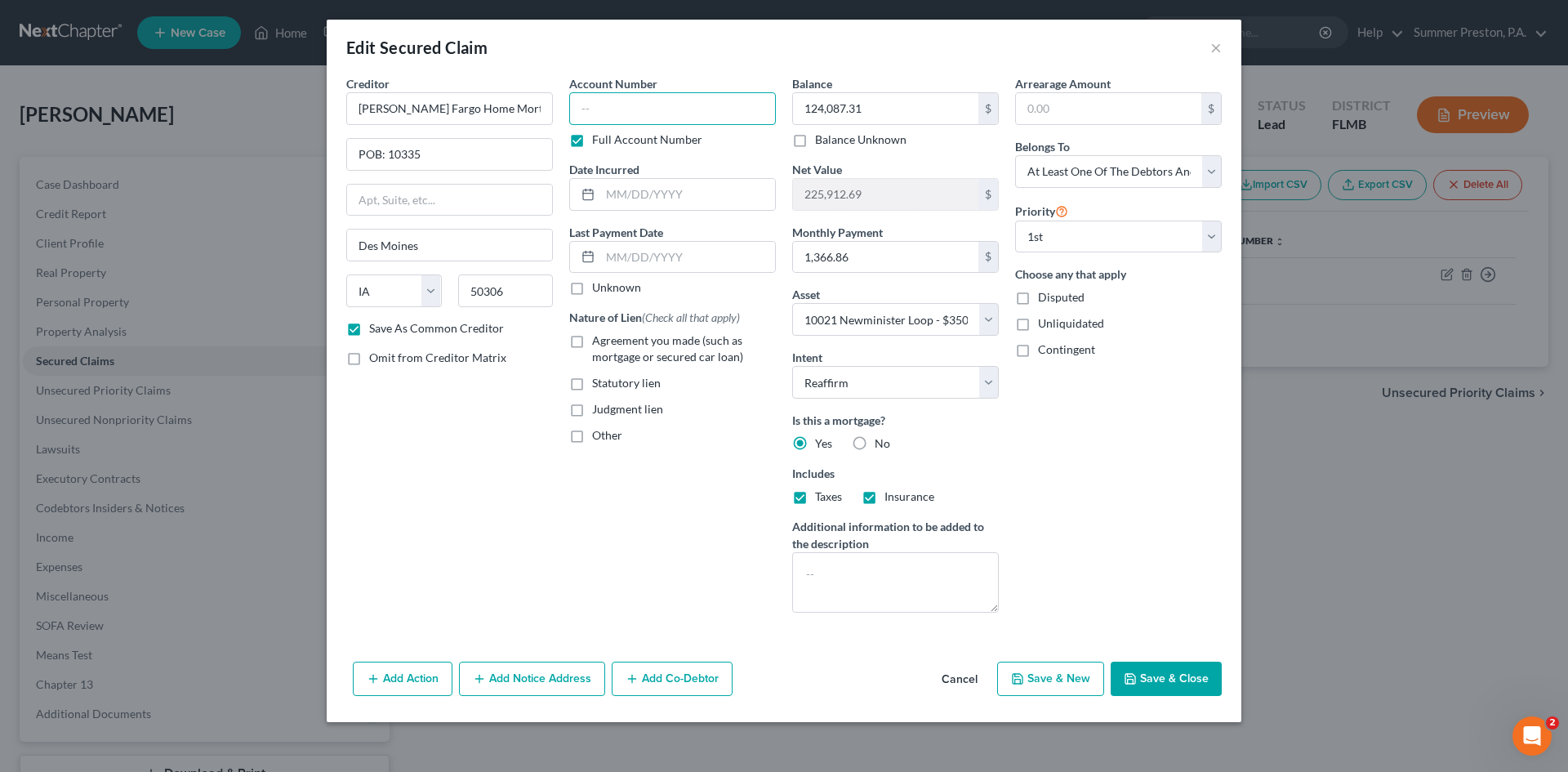
drag, startPoint x: 671, startPoint y: 100, endPoint x: 684, endPoint y: 119, distance: 23.0
click at [671, 101] on input "text" at bounding box center [672, 108] width 207 height 33
type input "0474184728"
click at [679, 260] on input "text" at bounding box center [687, 256] width 175 height 31
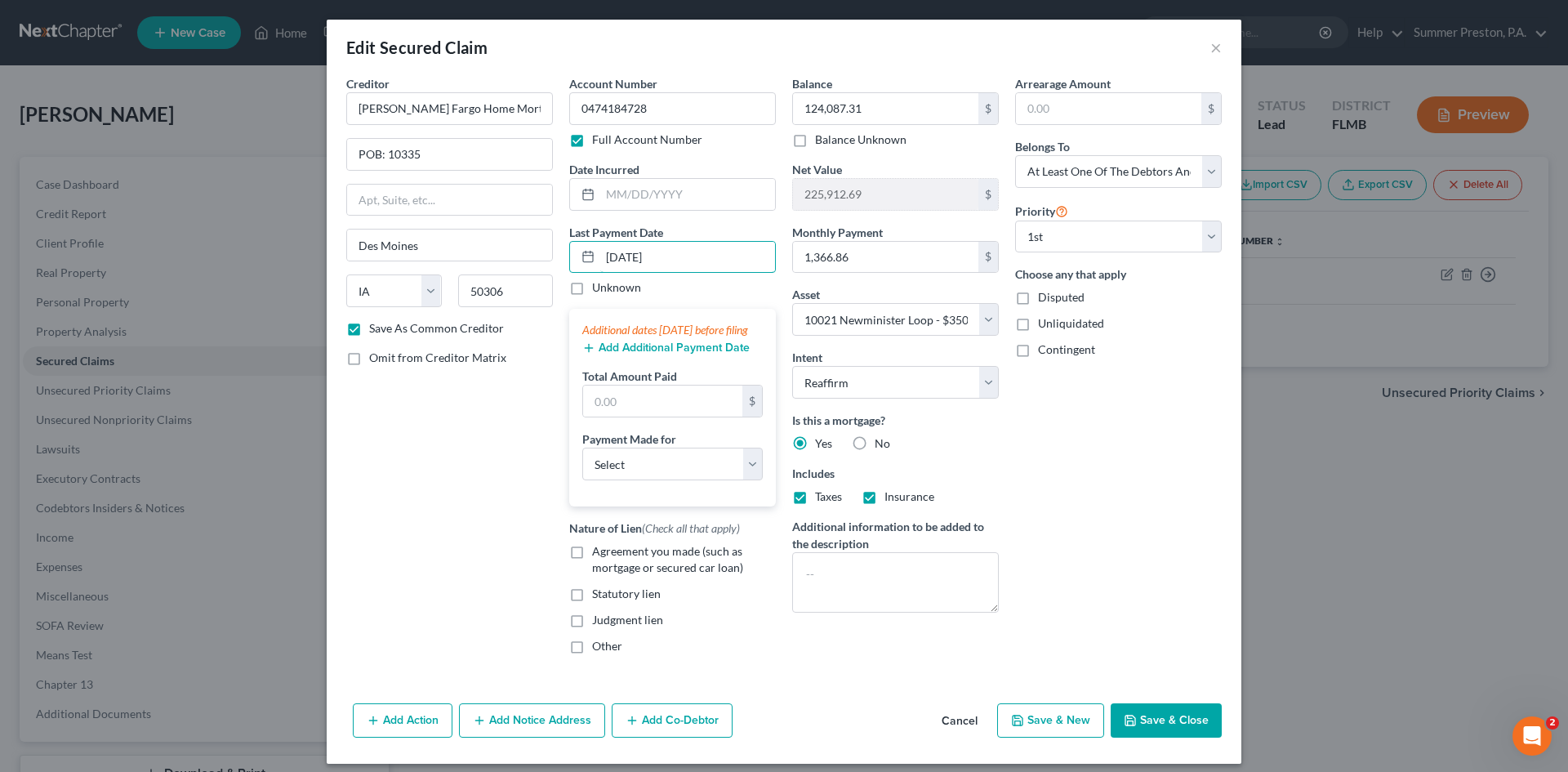
type input "[DATE]"
click at [618, 354] on button "Add Additional Payment Date" at bounding box center [666, 348] width 167 height 13
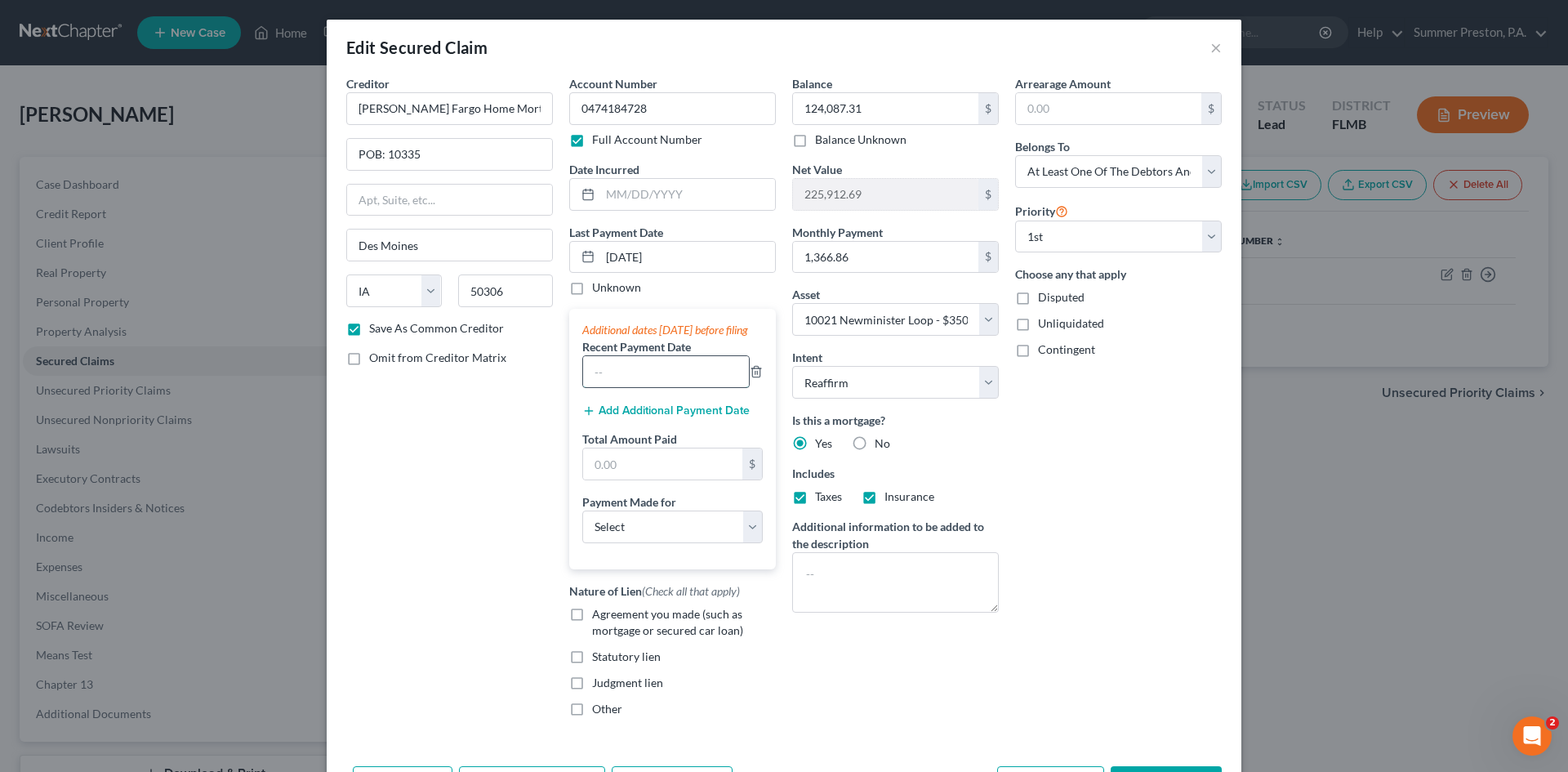
click at [683, 387] on input "text" at bounding box center [666, 371] width 166 height 31
type input "[DATE]"
click at [666, 417] on button "Add Additional Payment Date" at bounding box center [666, 411] width 167 height 13
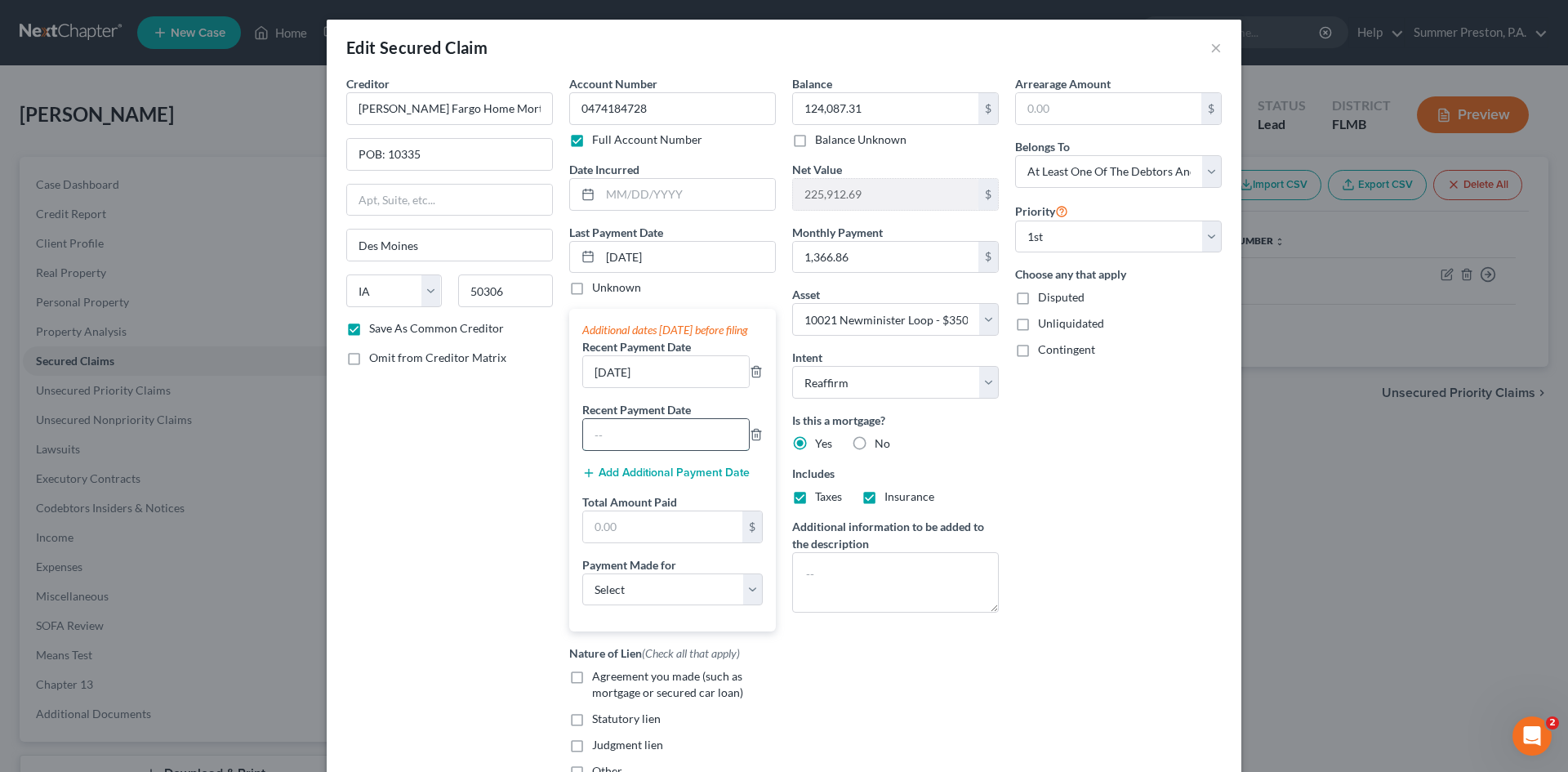
click at [670, 442] on input "text" at bounding box center [666, 434] width 166 height 31
type input "[DATE]"
click at [620, 536] on input "text" at bounding box center [663, 527] width 160 height 31
type input "4,100.58"
click at [752, 599] on select "Select Car Credit Card Loan Repayment Mortgage Other Suppliers Or Vendors" at bounding box center [672, 590] width 180 height 33
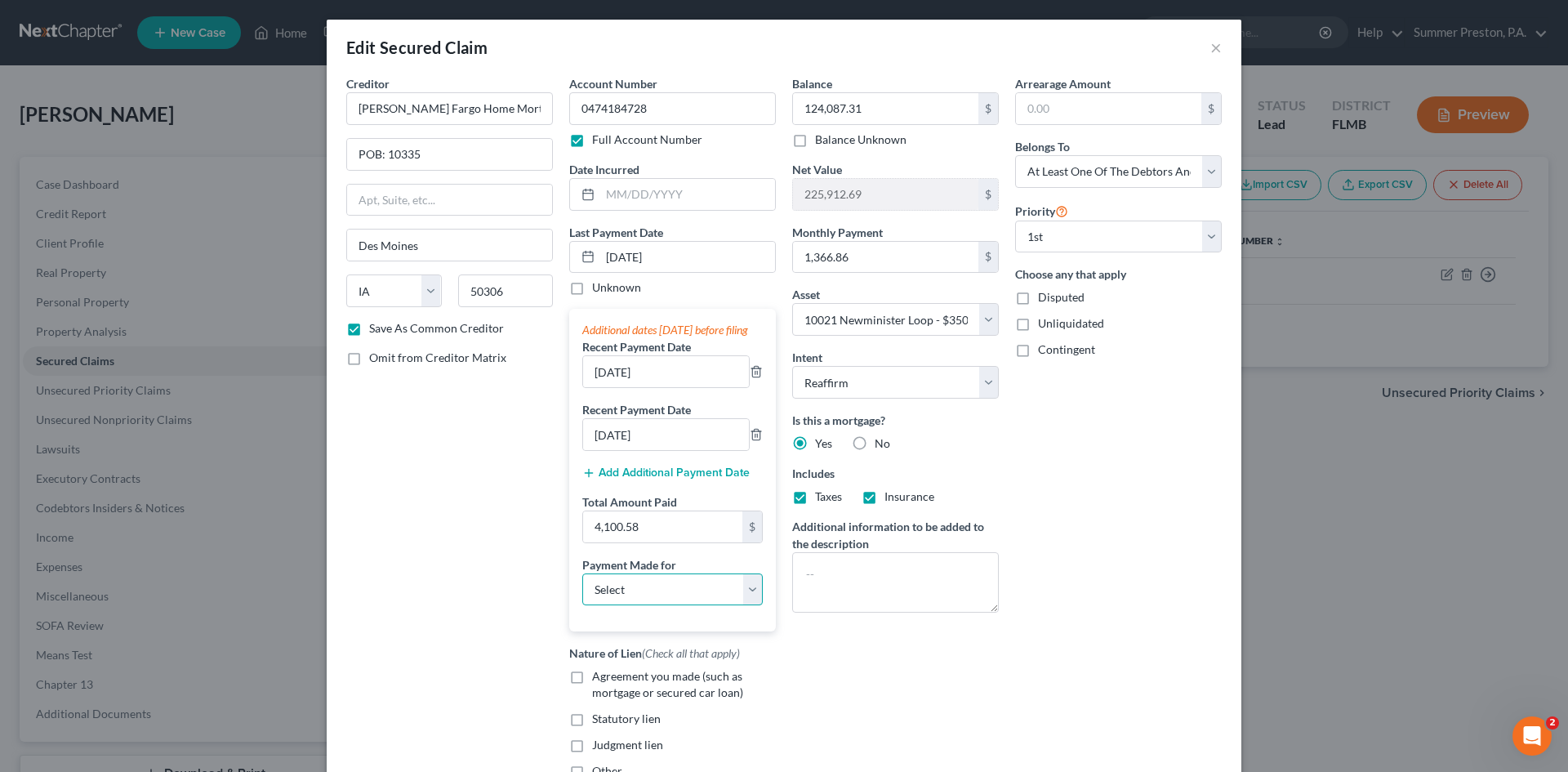
select select "3"
click at [582, 589] on select "Select Car Credit Card Loan Repayment Mortgage Other Suppliers Or Vendors" at bounding box center [672, 590] width 180 height 33
click at [592, 693] on label "Agreement you made (such as mortgage or secured car loan)" at bounding box center [684, 685] width 184 height 33
click at [599, 679] on input "Agreement you made (such as mortgage or secured car loan)" at bounding box center [604, 673] width 10 height 10
checkbox input "true"
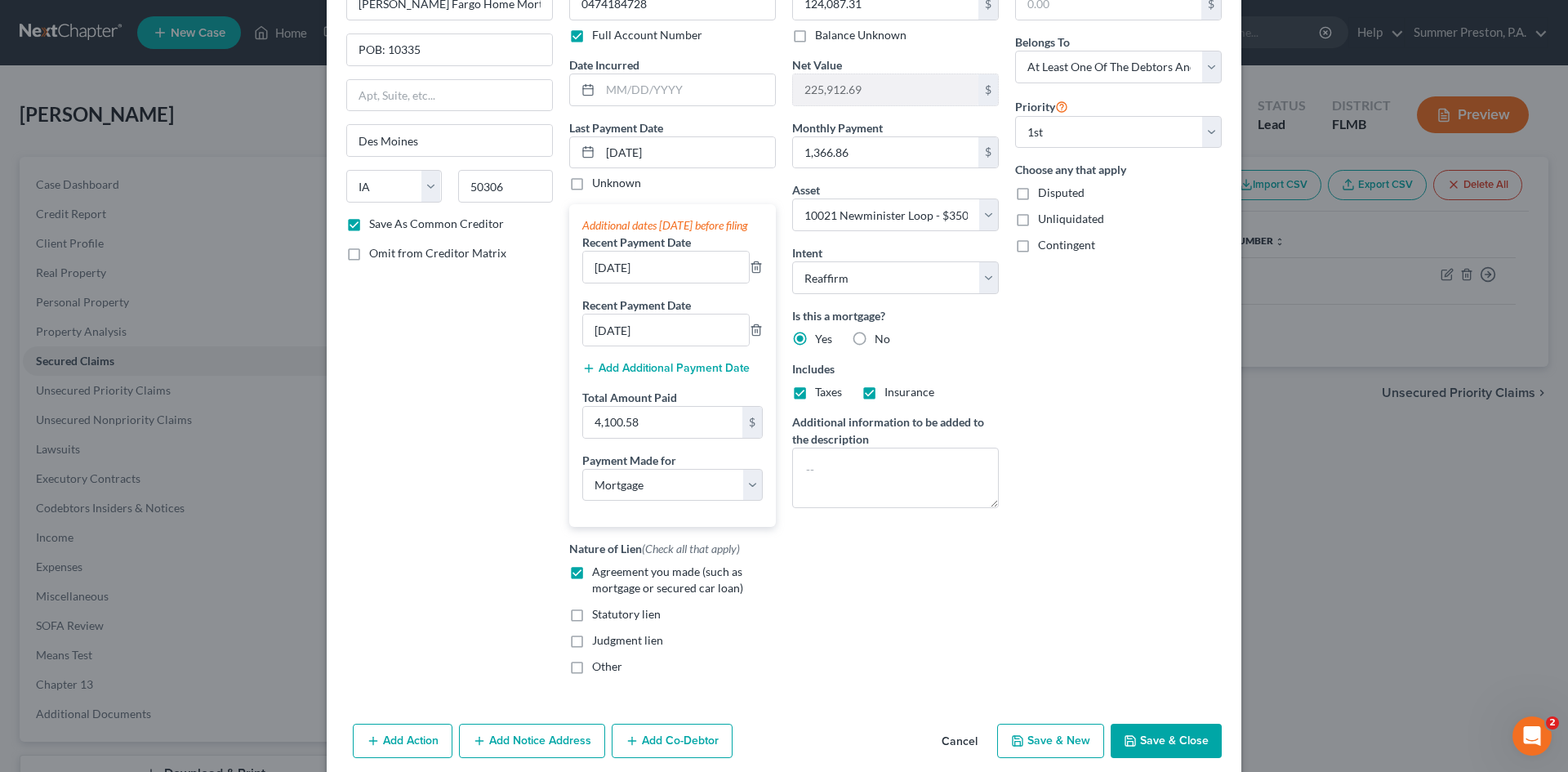
scroll to position [153, 0]
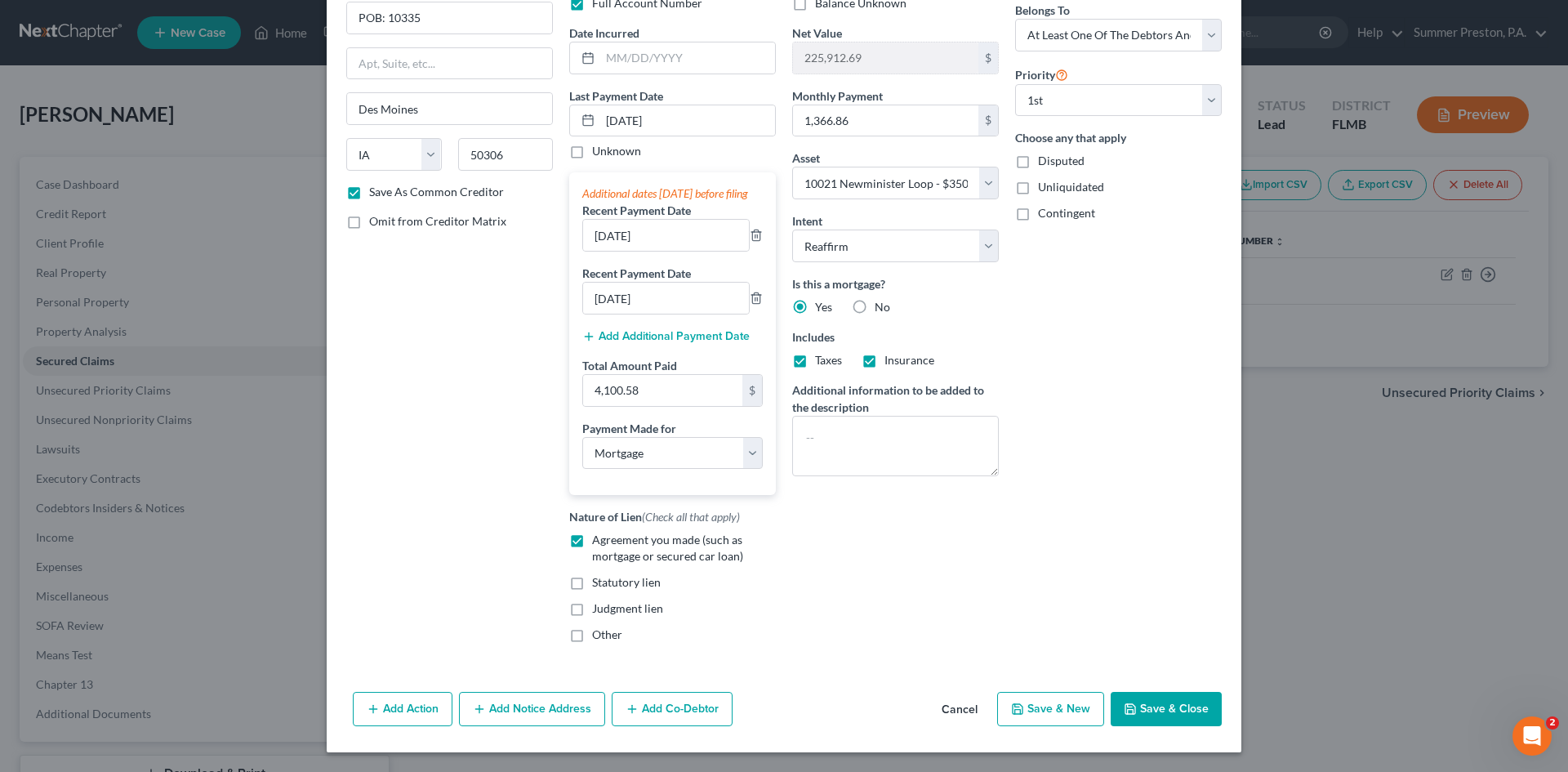
click at [669, 702] on button "Add Co-Debtor" at bounding box center [671, 709] width 121 height 35
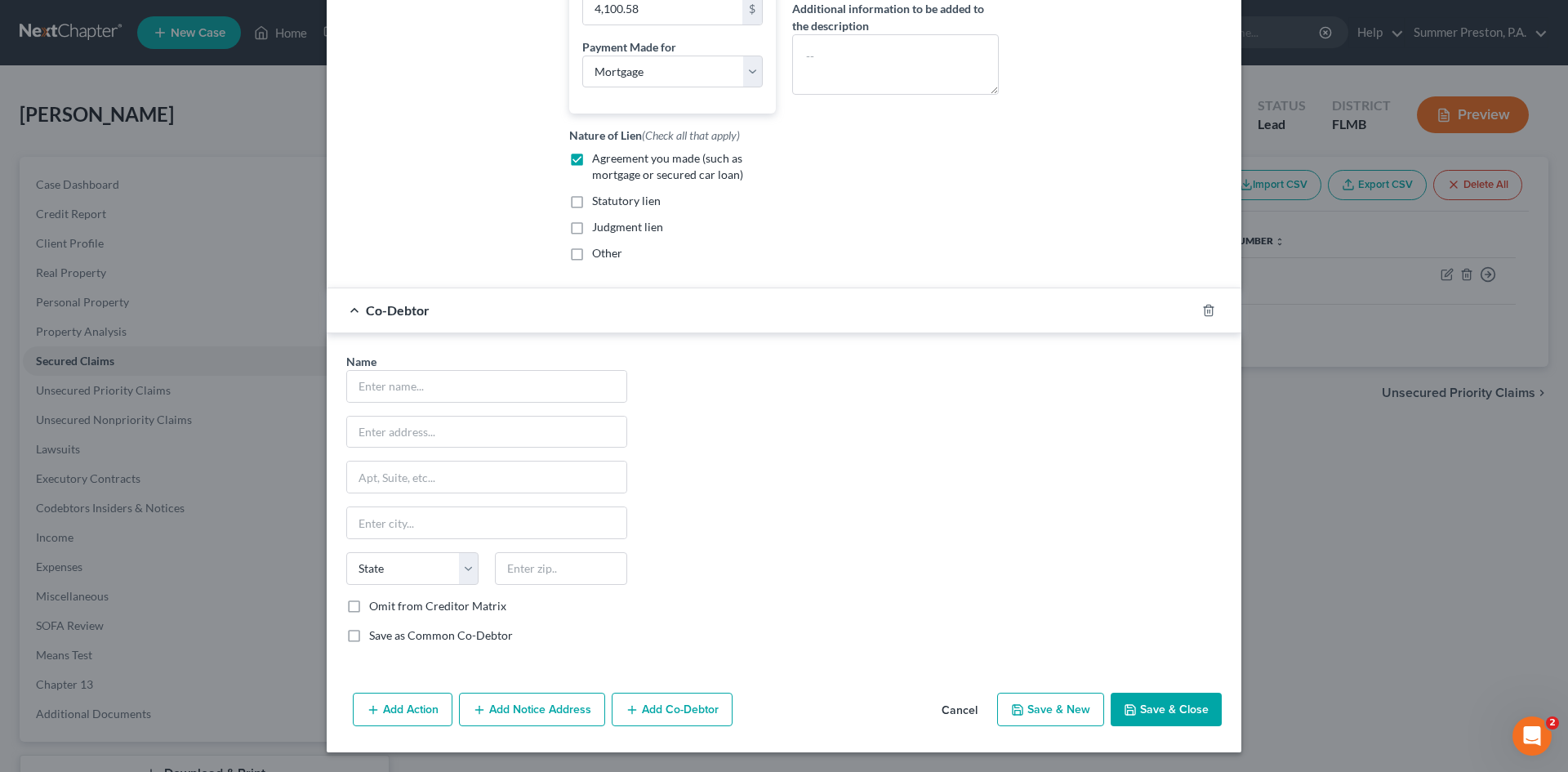
scroll to position [534, 0]
click at [468, 381] on input "text" at bounding box center [486, 386] width 279 height 31
type input "[PERSON_NAME]"
type input "10021 NEWMINSTER LOOP"
type input "RUSKIN"
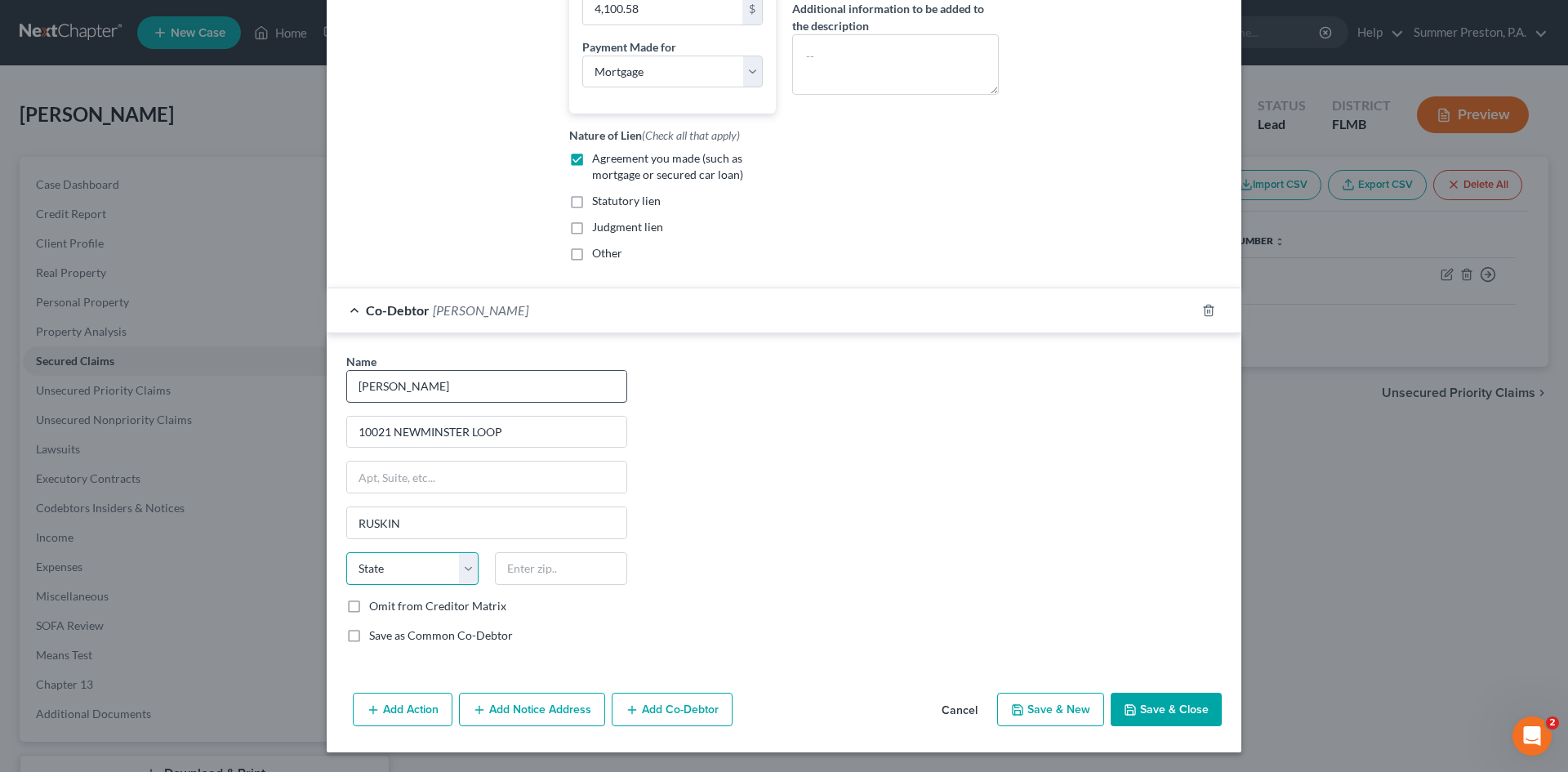
select select "9"
type input "33573"
click at [369, 607] on label "Omit from Creditor Matrix" at bounding box center [438, 606] width 137 height 16
click at [376, 607] on input "Omit from Creditor Matrix" at bounding box center [380, 603] width 10 height 10
checkbox input "true"
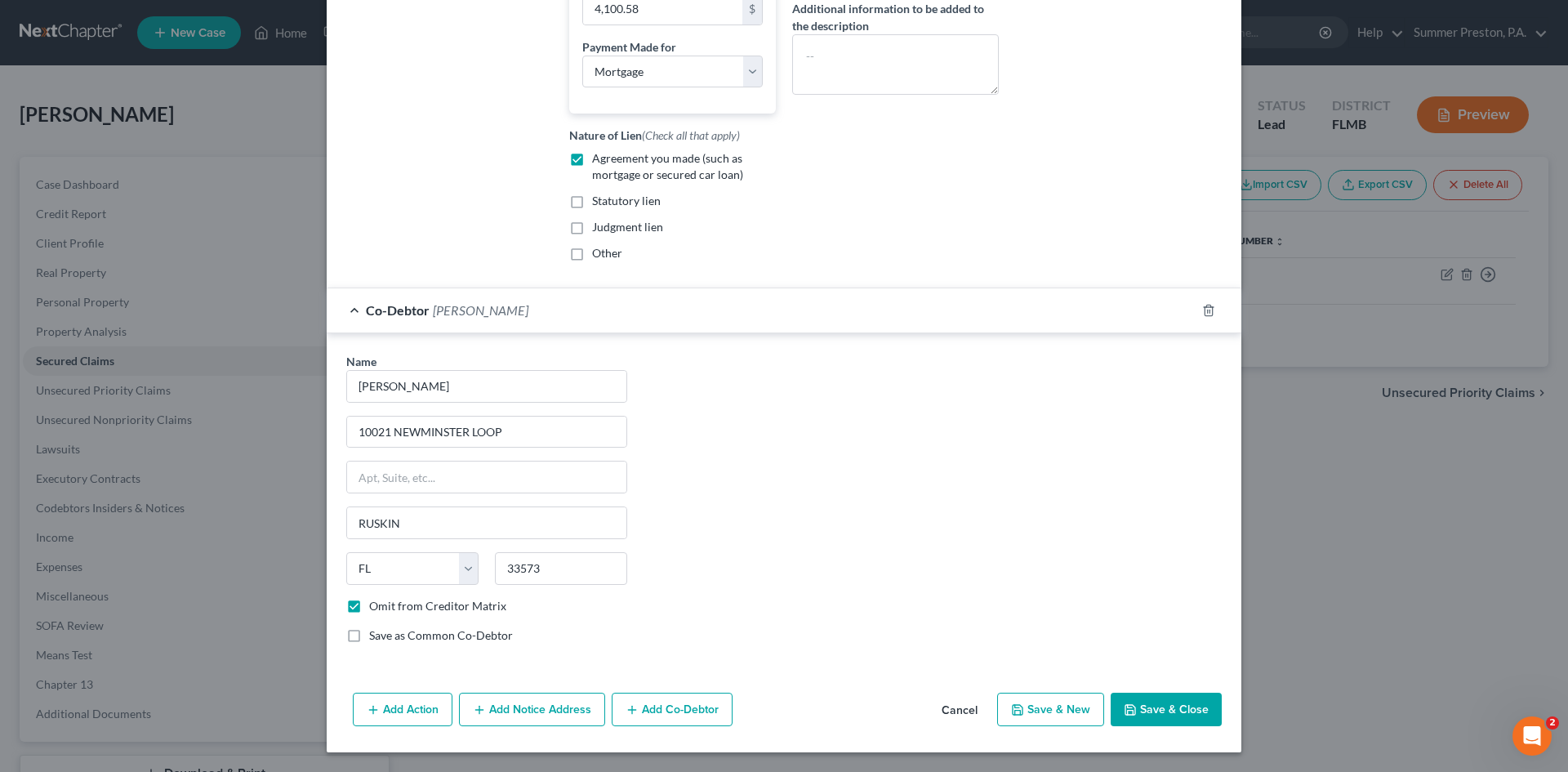
type input "[GEOGRAPHIC_DATA]"
click at [1187, 712] on button "Save & Close" at bounding box center [1166, 710] width 111 height 35
checkbox input "false"
select select
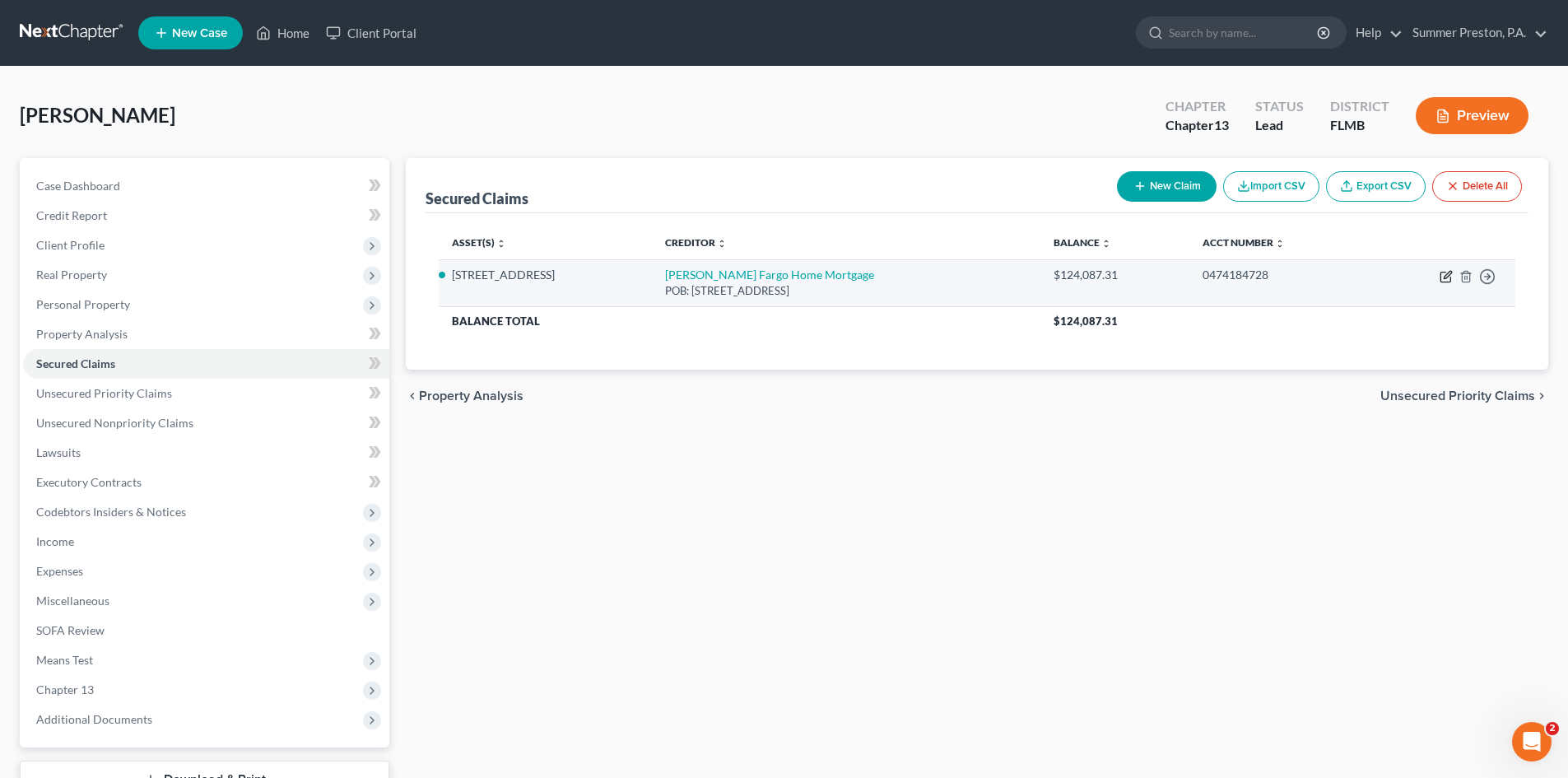
click at [1447, 275] on icon "button" at bounding box center [1446, 276] width 13 height 13
select select "16"
select select "3"
select select "2"
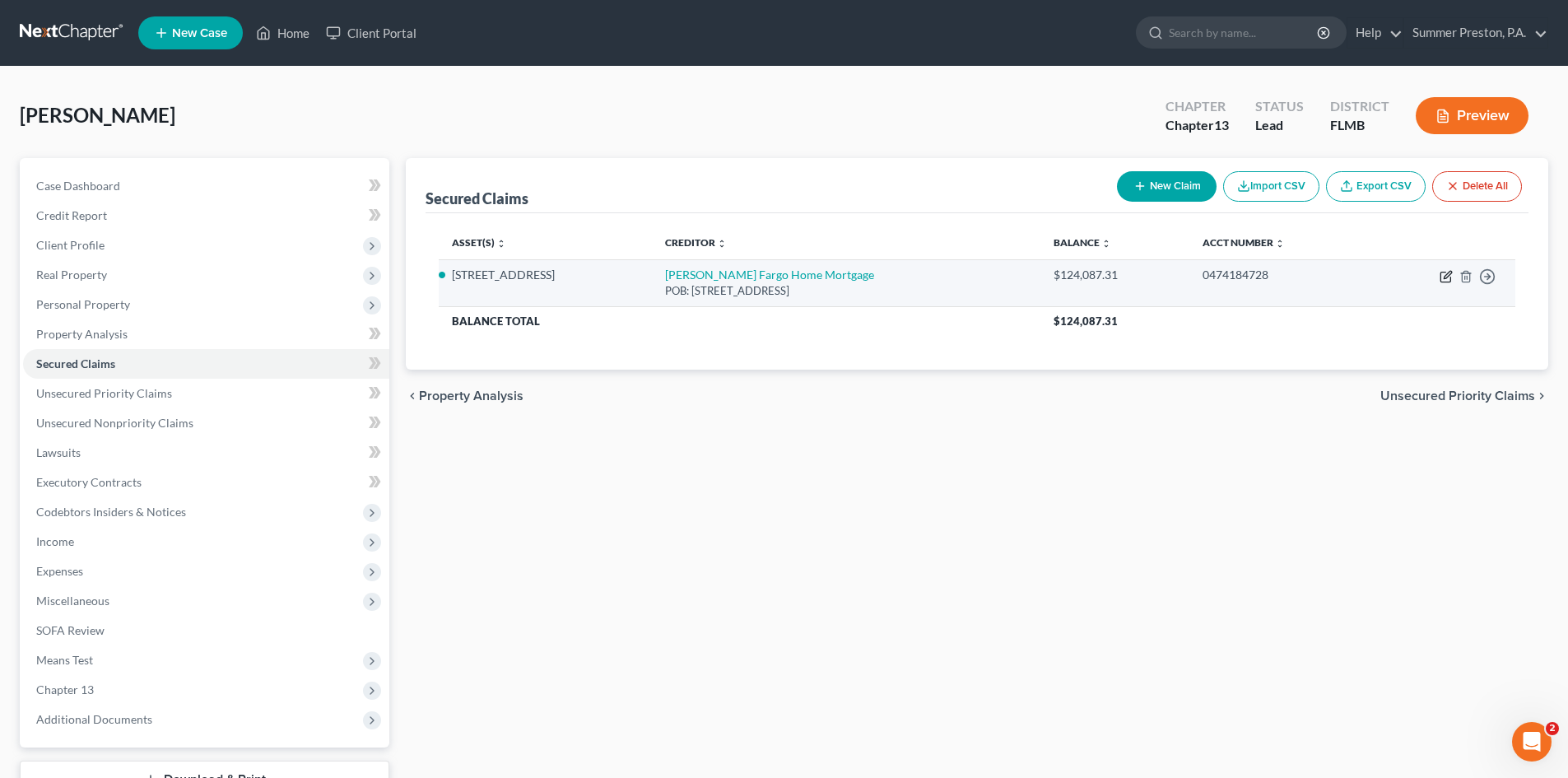
select select "3"
select select "0"
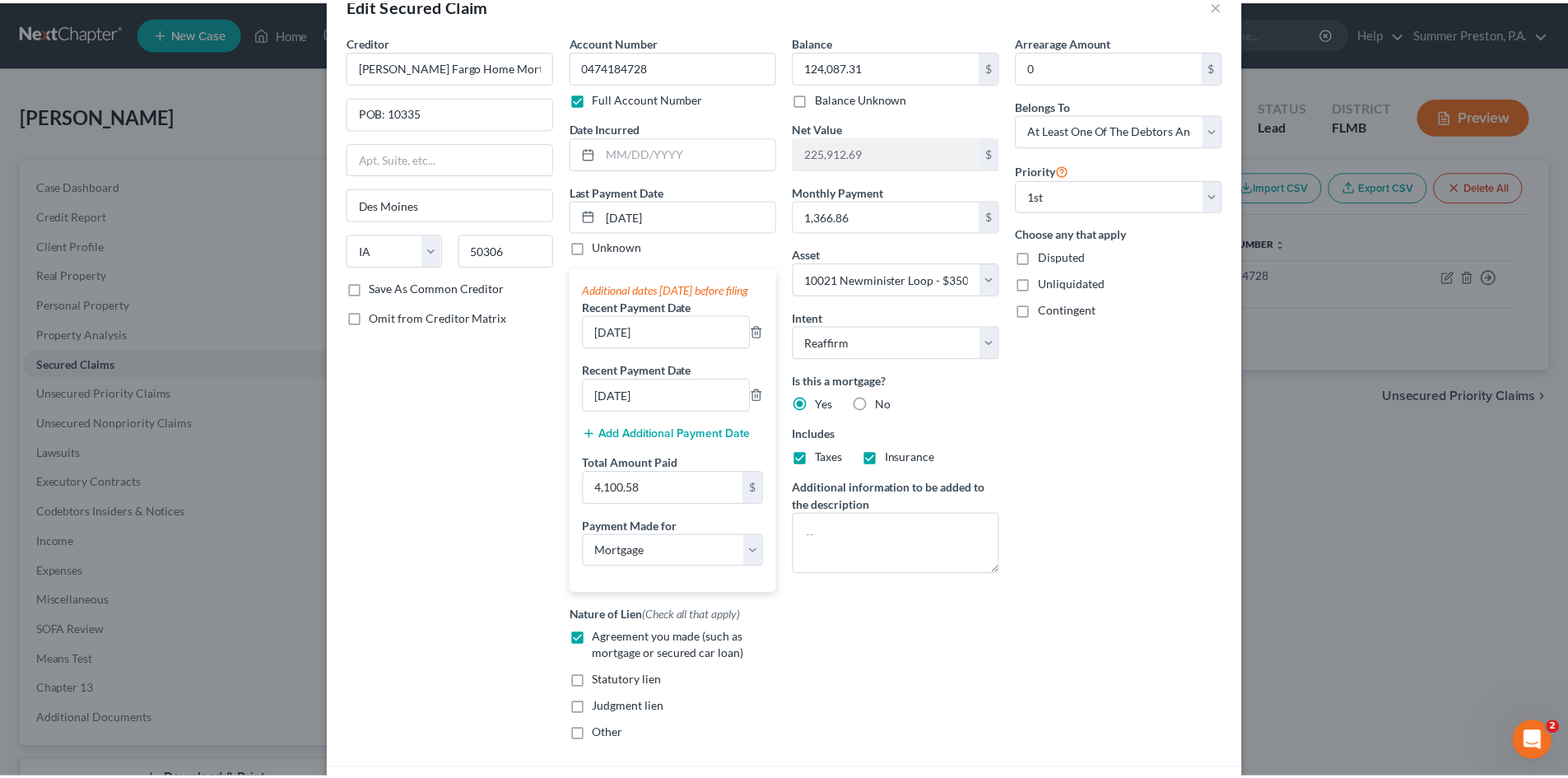
scroll to position [199, 0]
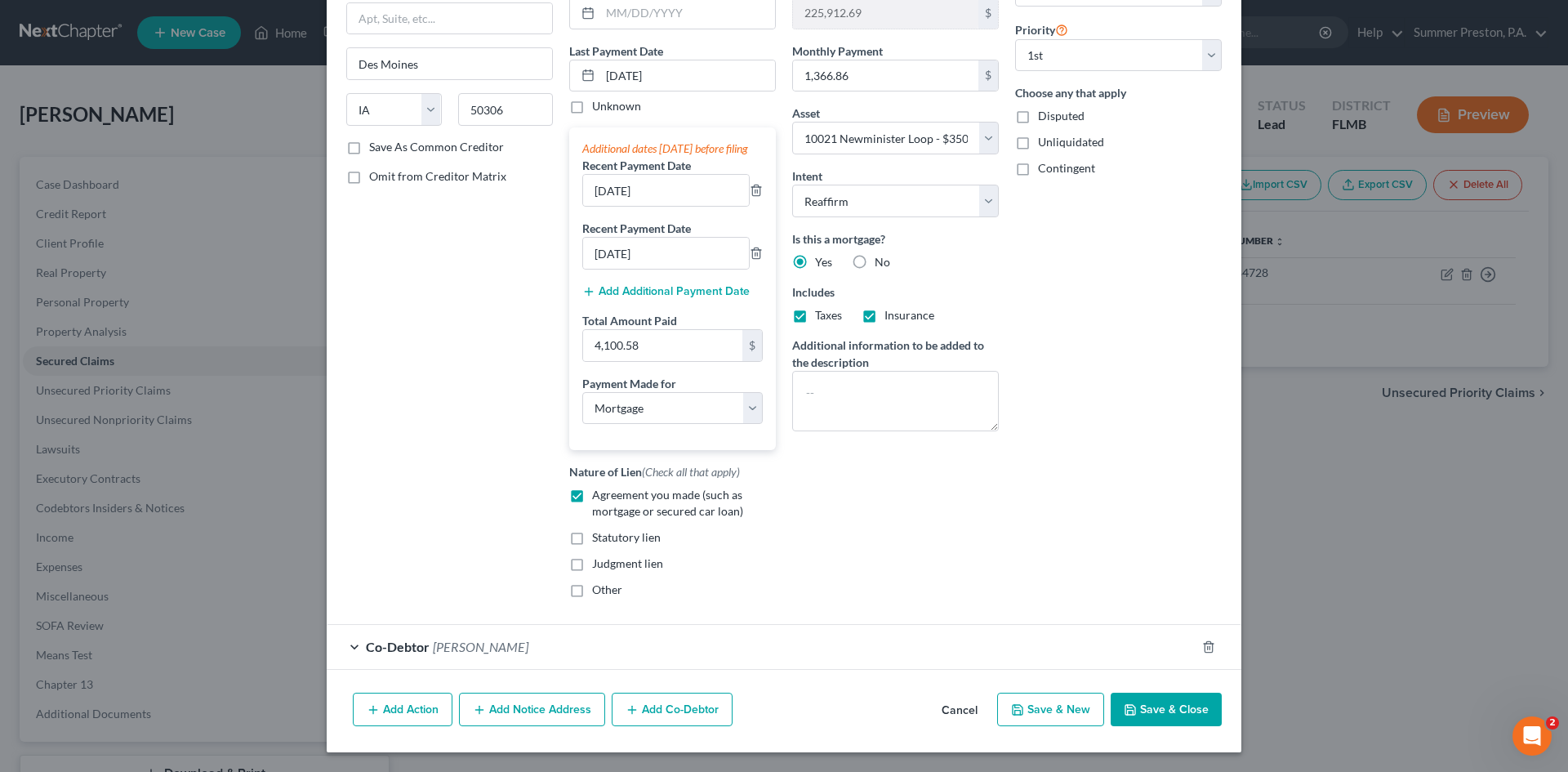
click at [1177, 708] on button "Save & Close" at bounding box center [1166, 710] width 111 height 35
select select
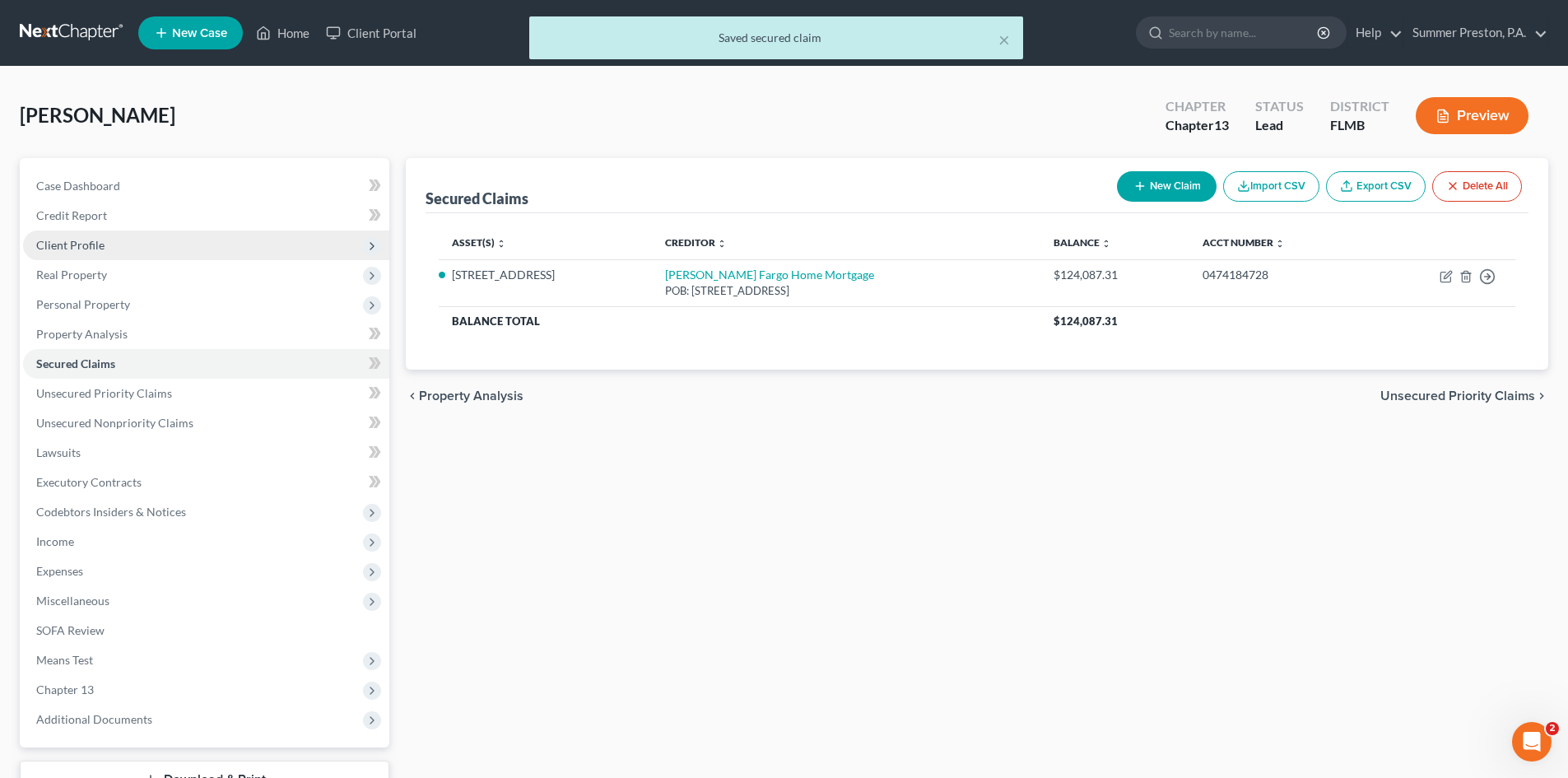
click at [79, 248] on span "Client Profile" at bounding box center [70, 244] width 68 height 14
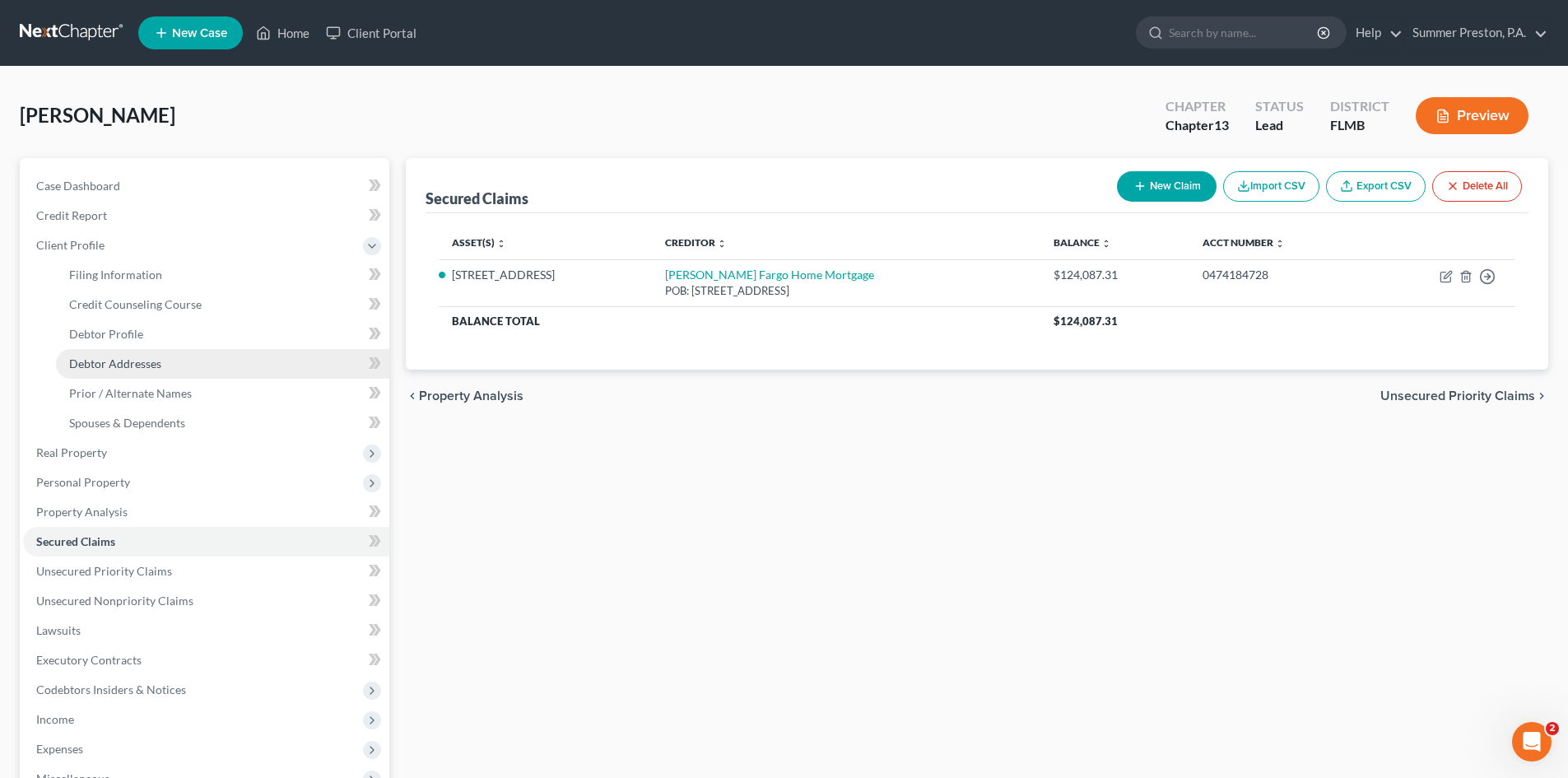
click at [153, 366] on span "Debtor Addresses" at bounding box center [115, 363] width 92 height 14
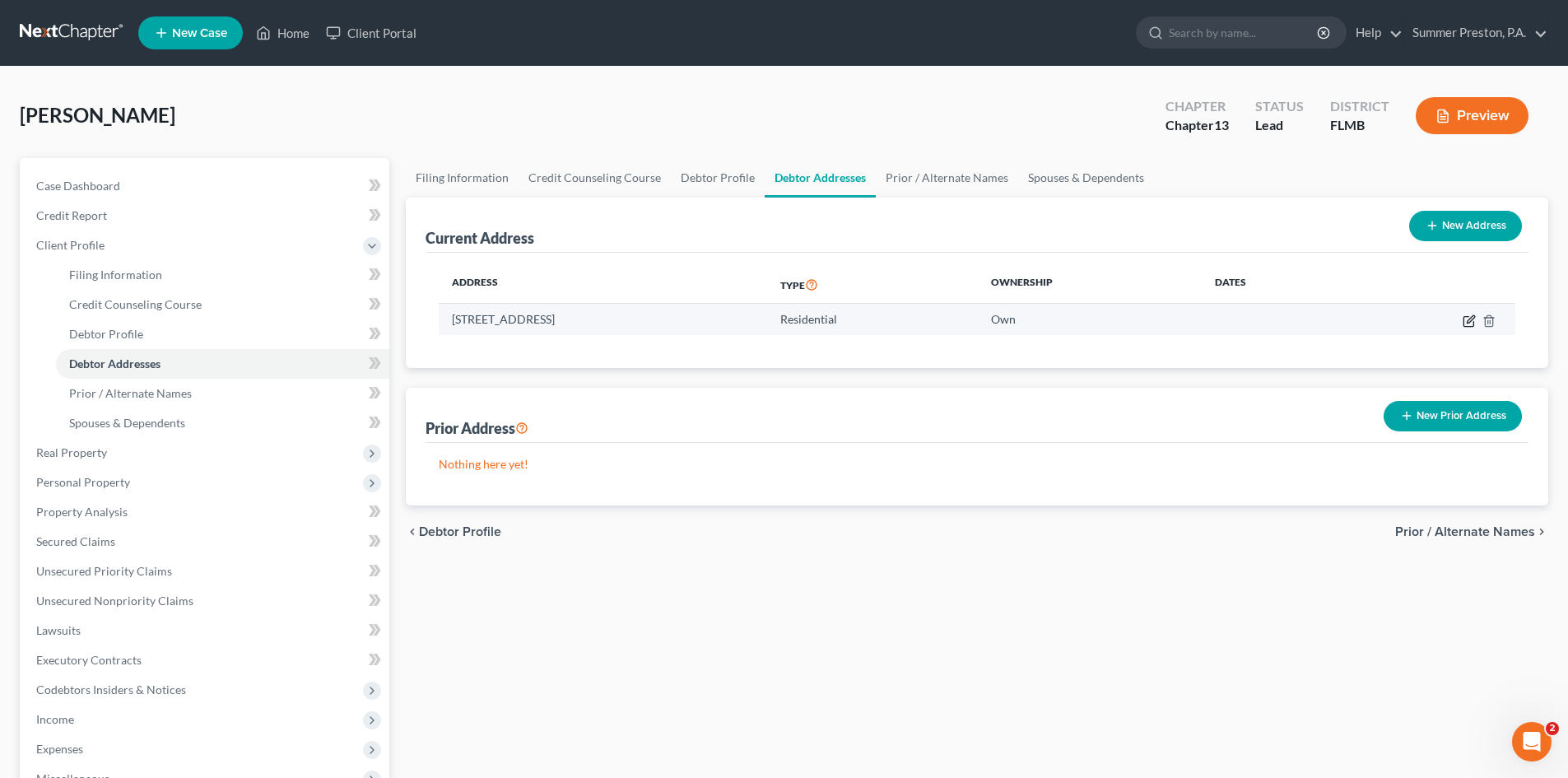
click at [1467, 318] on icon "button" at bounding box center [1470, 321] width 13 height 13
select select "9"
select select "27"
select select "0"
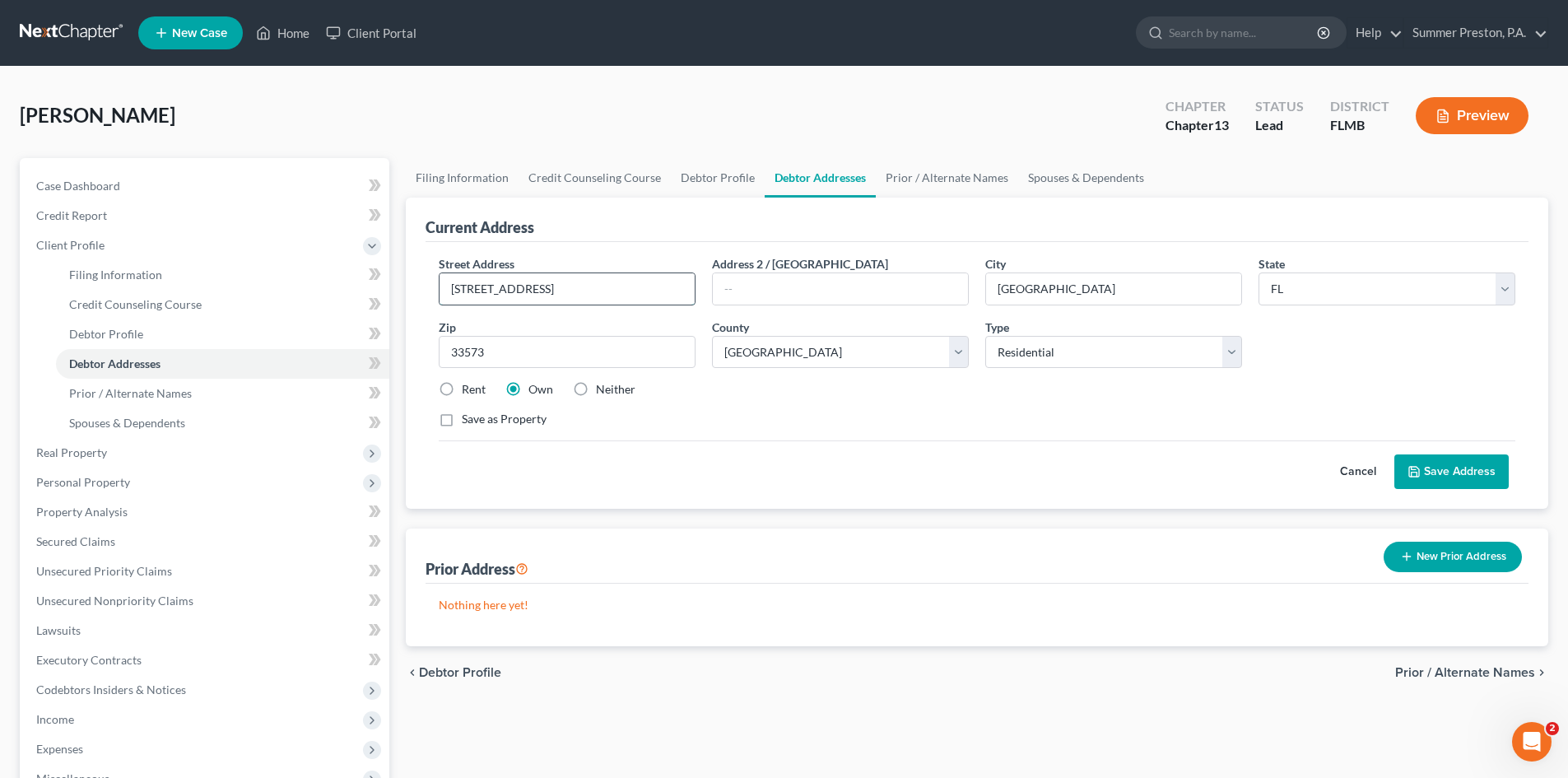
click at [533, 290] on input "[STREET_ADDRESS]" at bounding box center [567, 289] width 255 height 31
click at [635, 301] on input "[GEOGRAPHIC_DATA]" at bounding box center [567, 289] width 255 height 31
type input "[GEOGRAPHIC_DATA]"
click at [1450, 467] on button "Save Address" at bounding box center [1451, 471] width 115 height 35
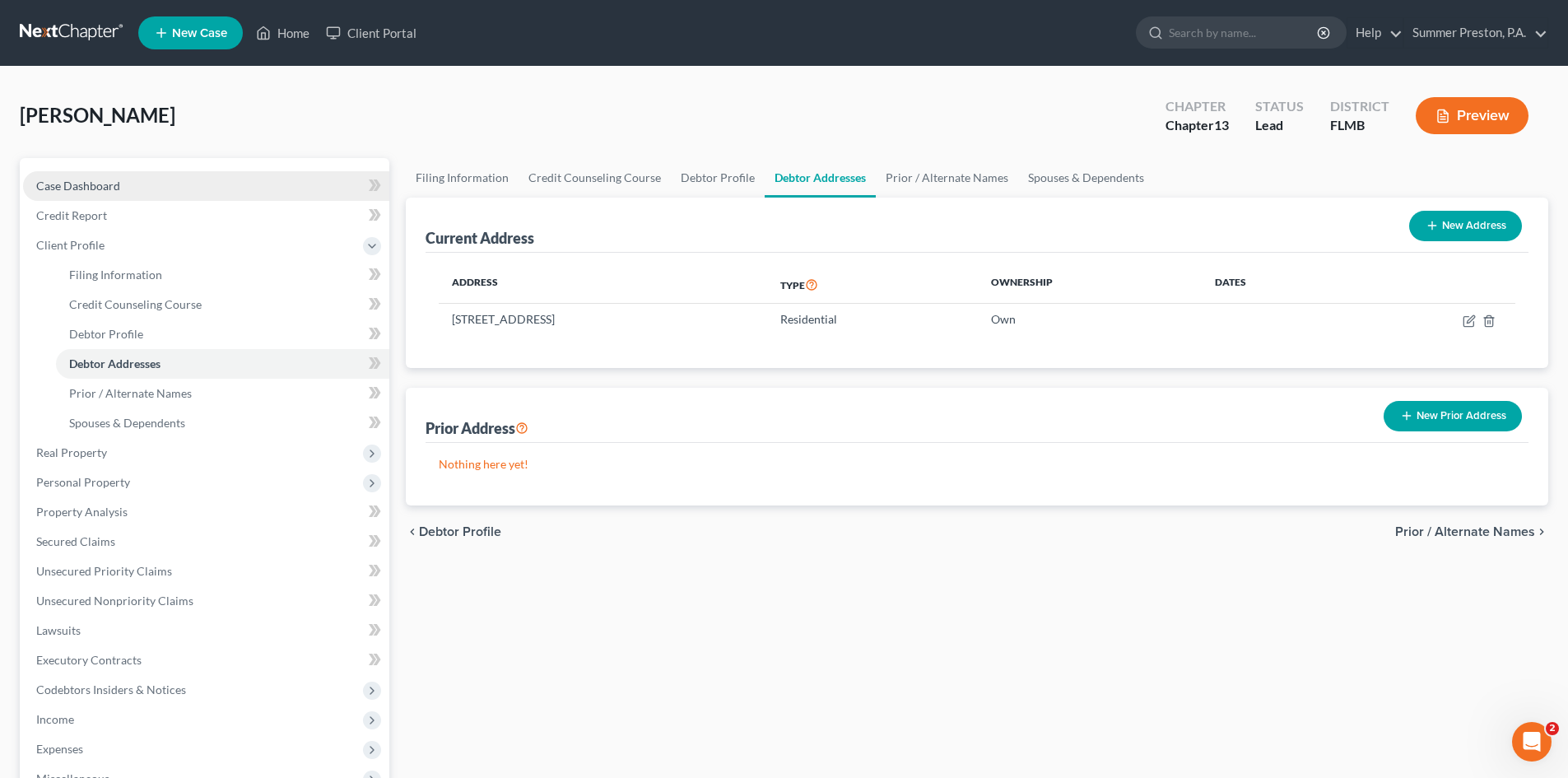
scroll to position [82, 0]
